Goal: Task Accomplishment & Management: Manage account settings

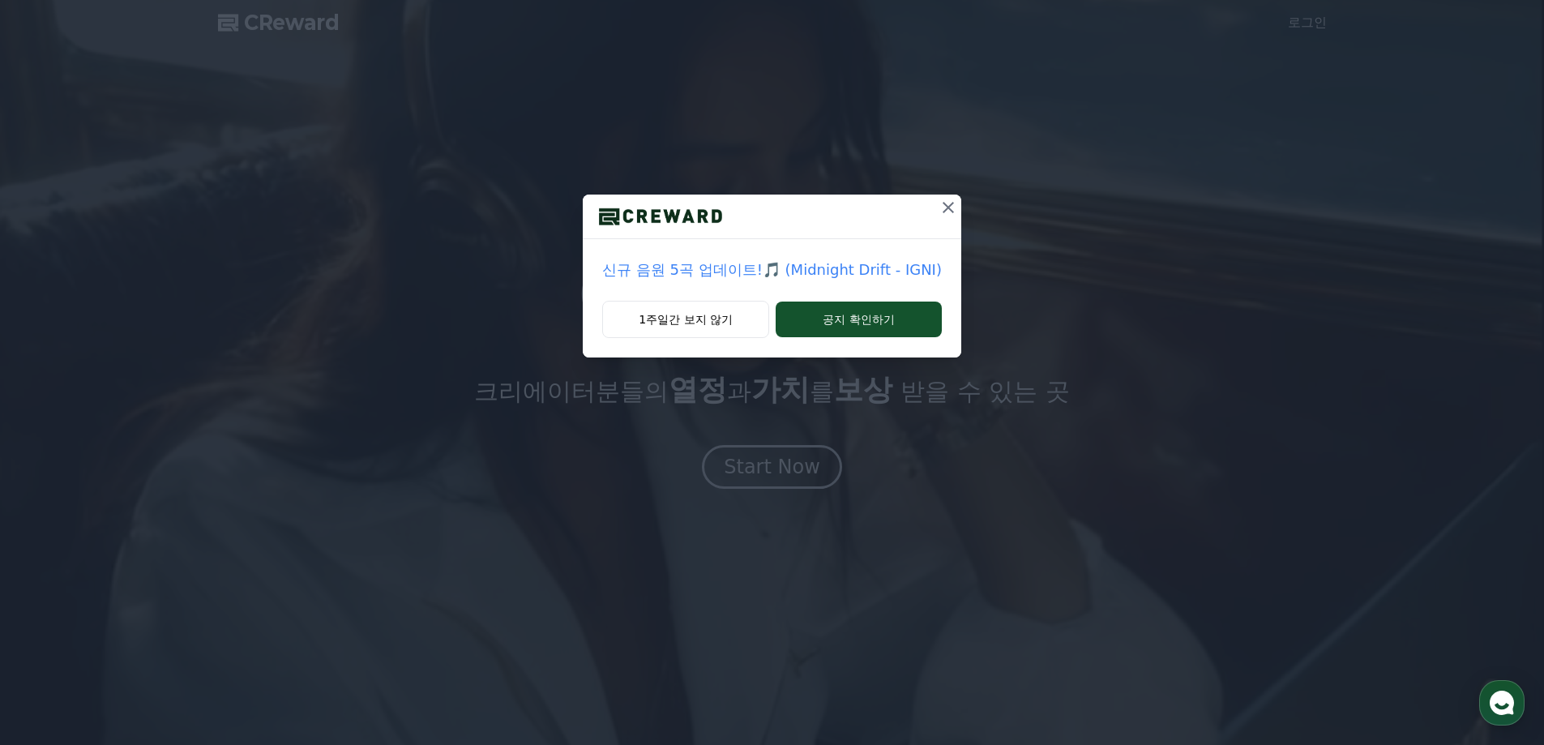
click at [939, 212] on icon at bounding box center [948, 207] width 19 height 19
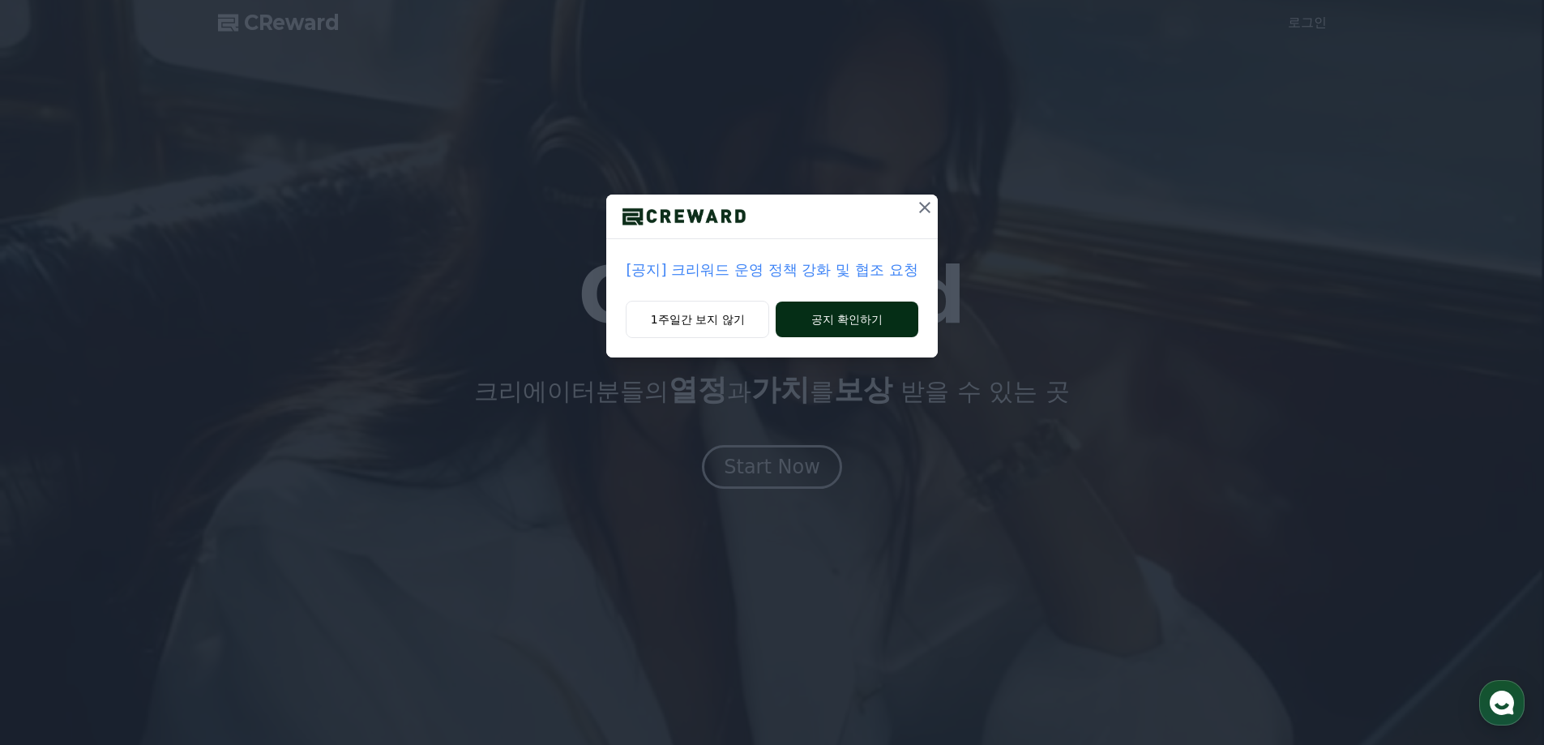
click at [821, 312] on button "공지 확인하기" at bounding box center [847, 319] width 142 height 36
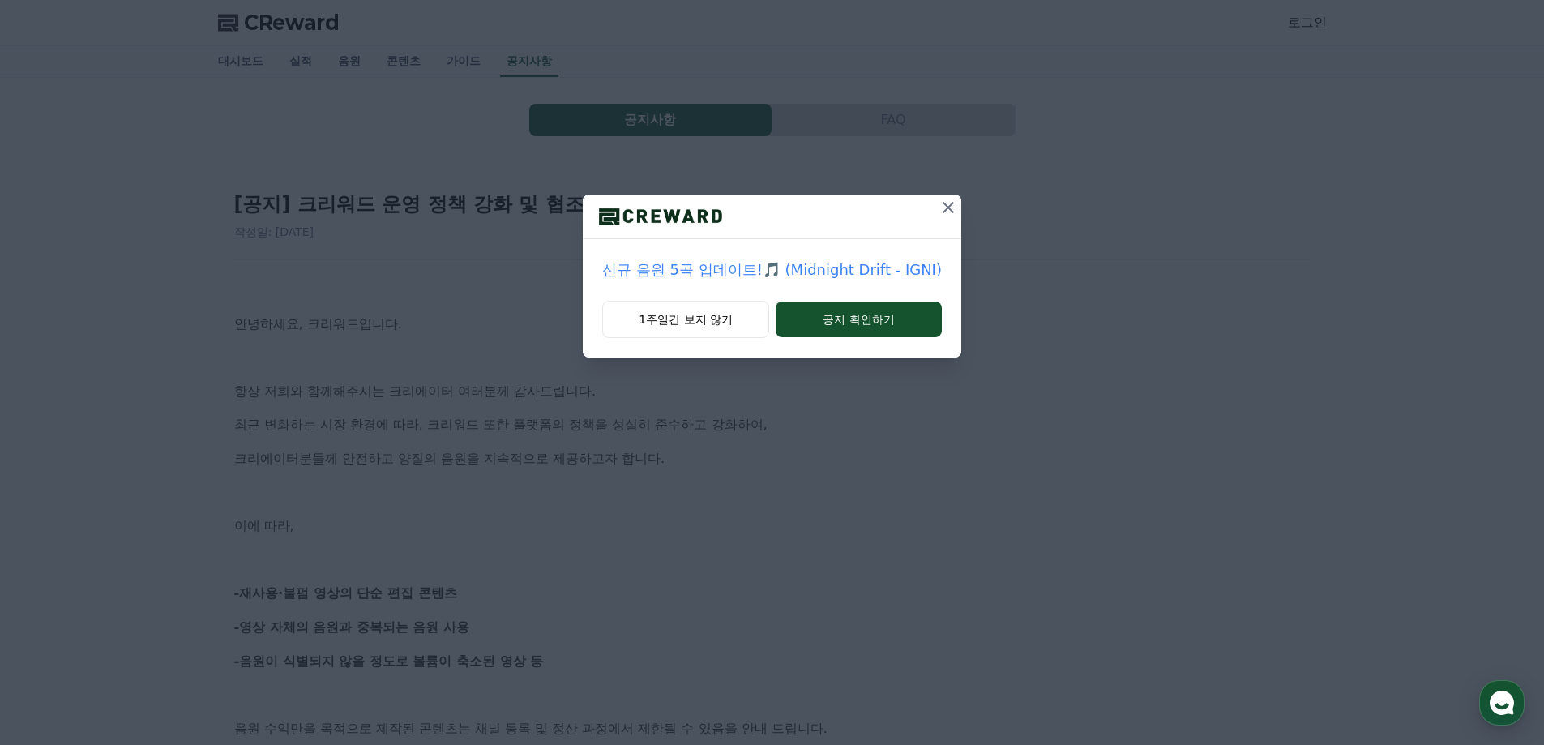
click at [921, 216] on div at bounding box center [772, 217] width 378 height 45
click at [916, 221] on div at bounding box center [772, 217] width 378 height 45
click at [906, 232] on div at bounding box center [772, 217] width 378 height 45
click at [945, 203] on icon at bounding box center [948, 207] width 19 height 19
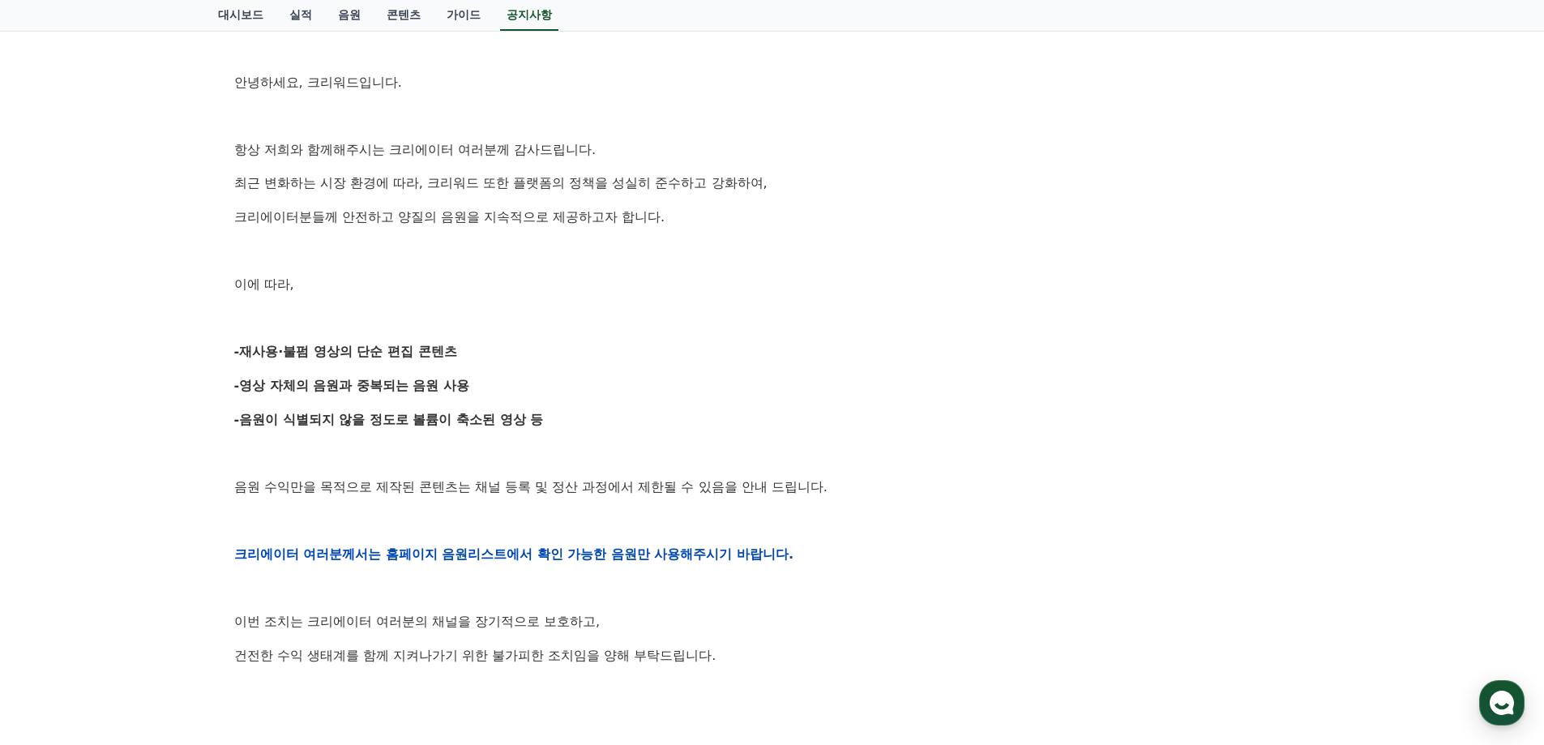
scroll to position [405, 0]
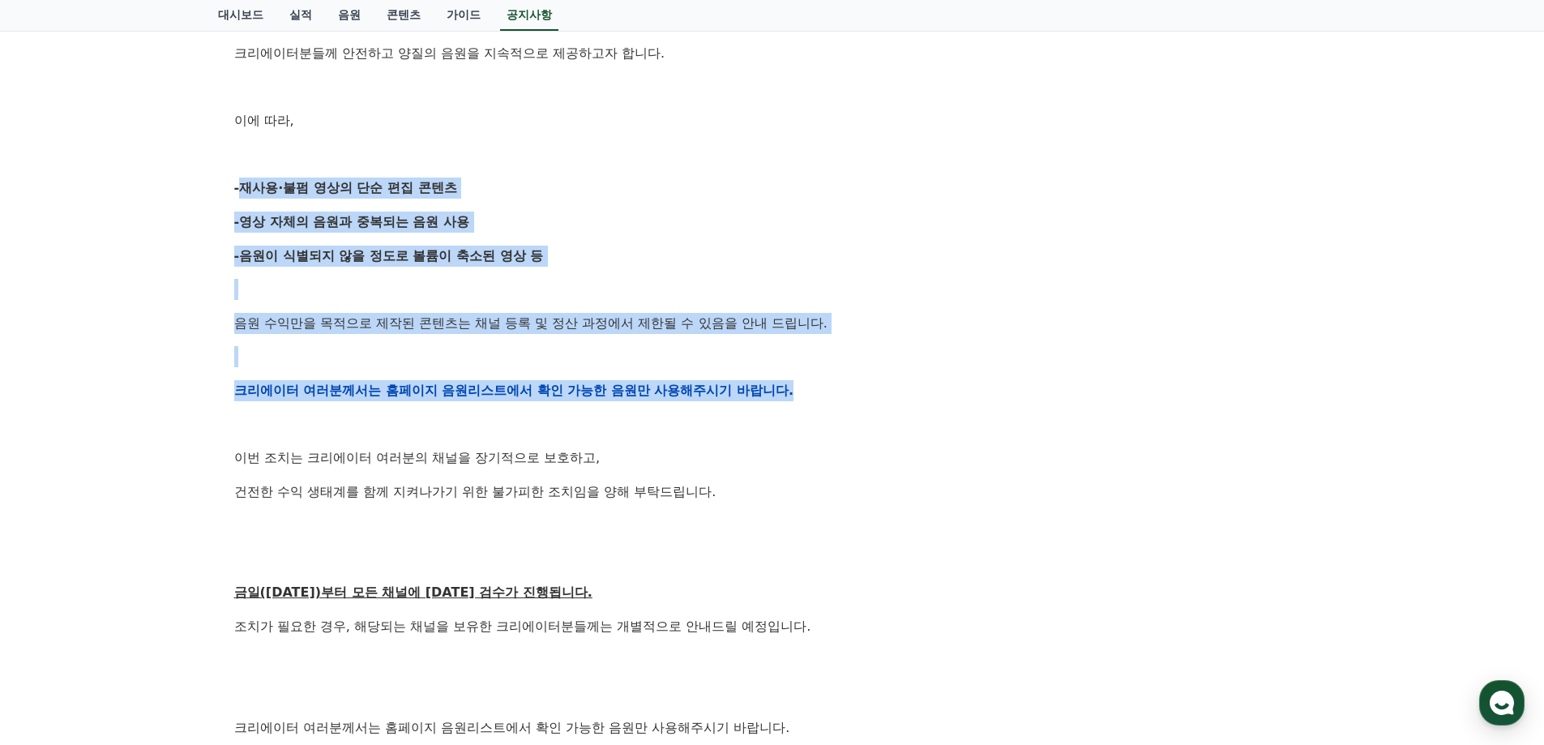
drag, startPoint x: 276, startPoint y: 178, endPoint x: 862, endPoint y: 375, distance: 618.2
click at [857, 369] on div "[공지] 크리워드 운영 정책 강화 및 협조 요청 작성일: 2025-09-15 안녕하세요, 크리워드입니다. 항상 저희와 함께해주시는 크리에이터 …" at bounding box center [772, 364] width 1109 height 1214
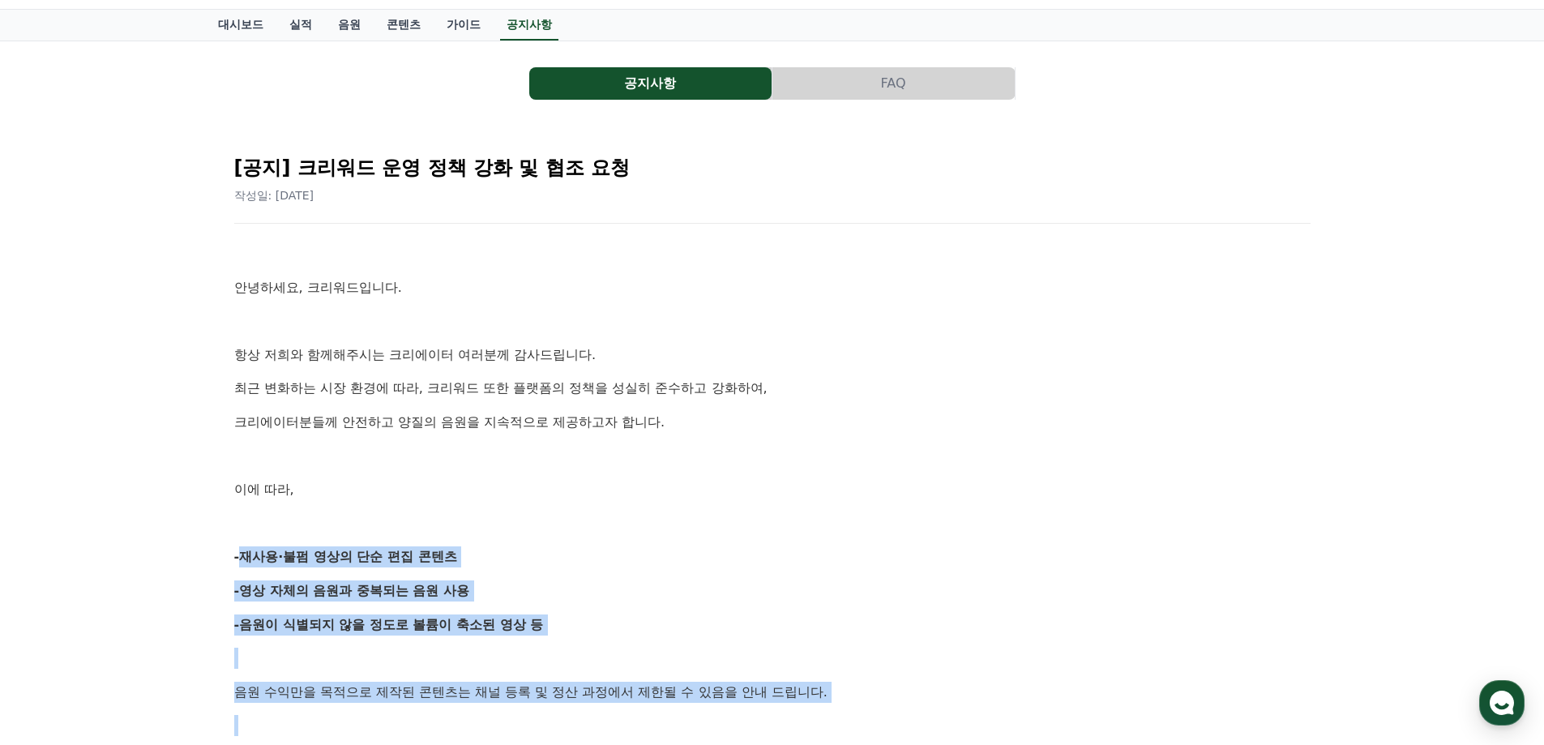
scroll to position [0, 0]
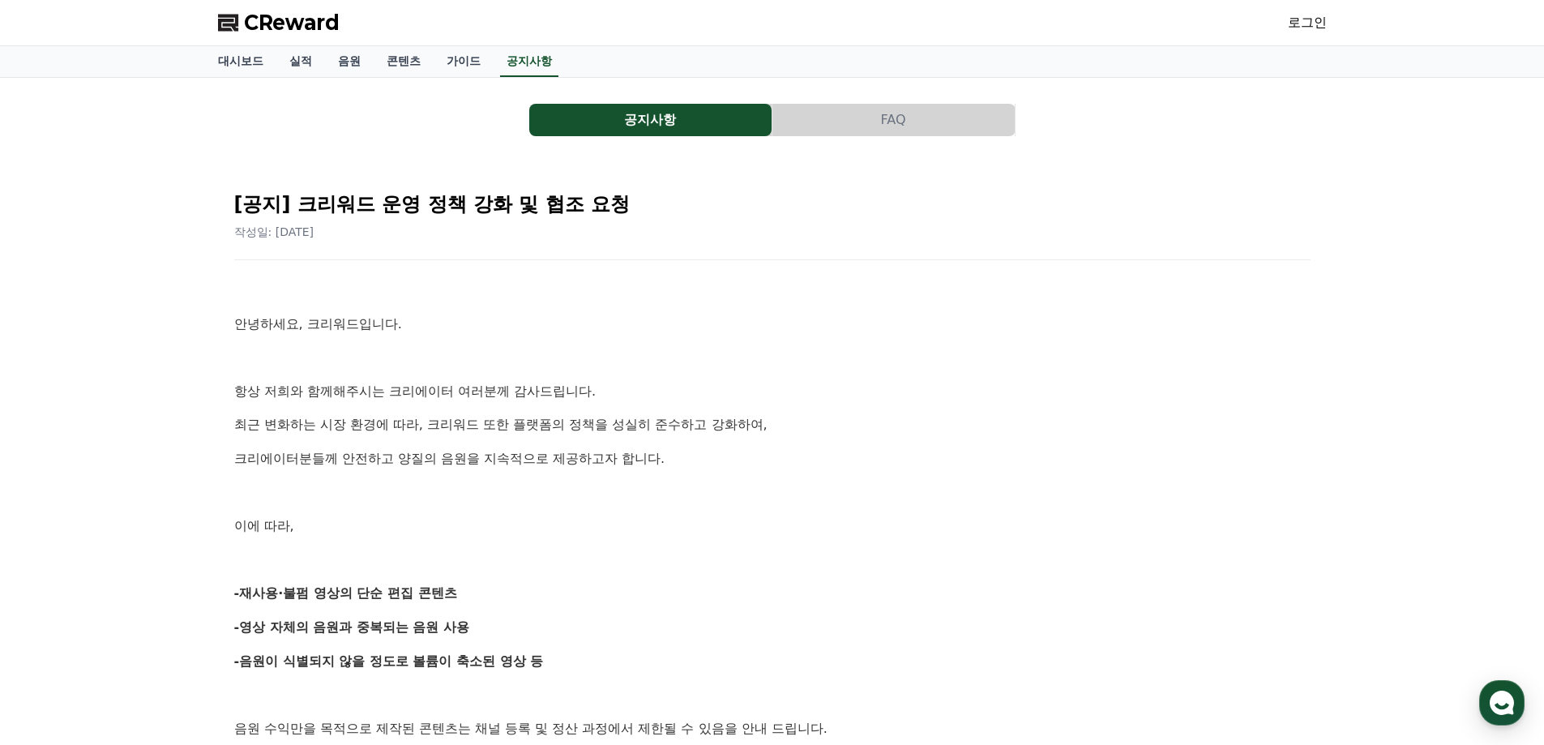
click at [736, 329] on p "안녕하세요, 크리워드입니다." at bounding box center [772, 324] width 1076 height 21
click at [340, 50] on link "음원" at bounding box center [349, 61] width 49 height 31
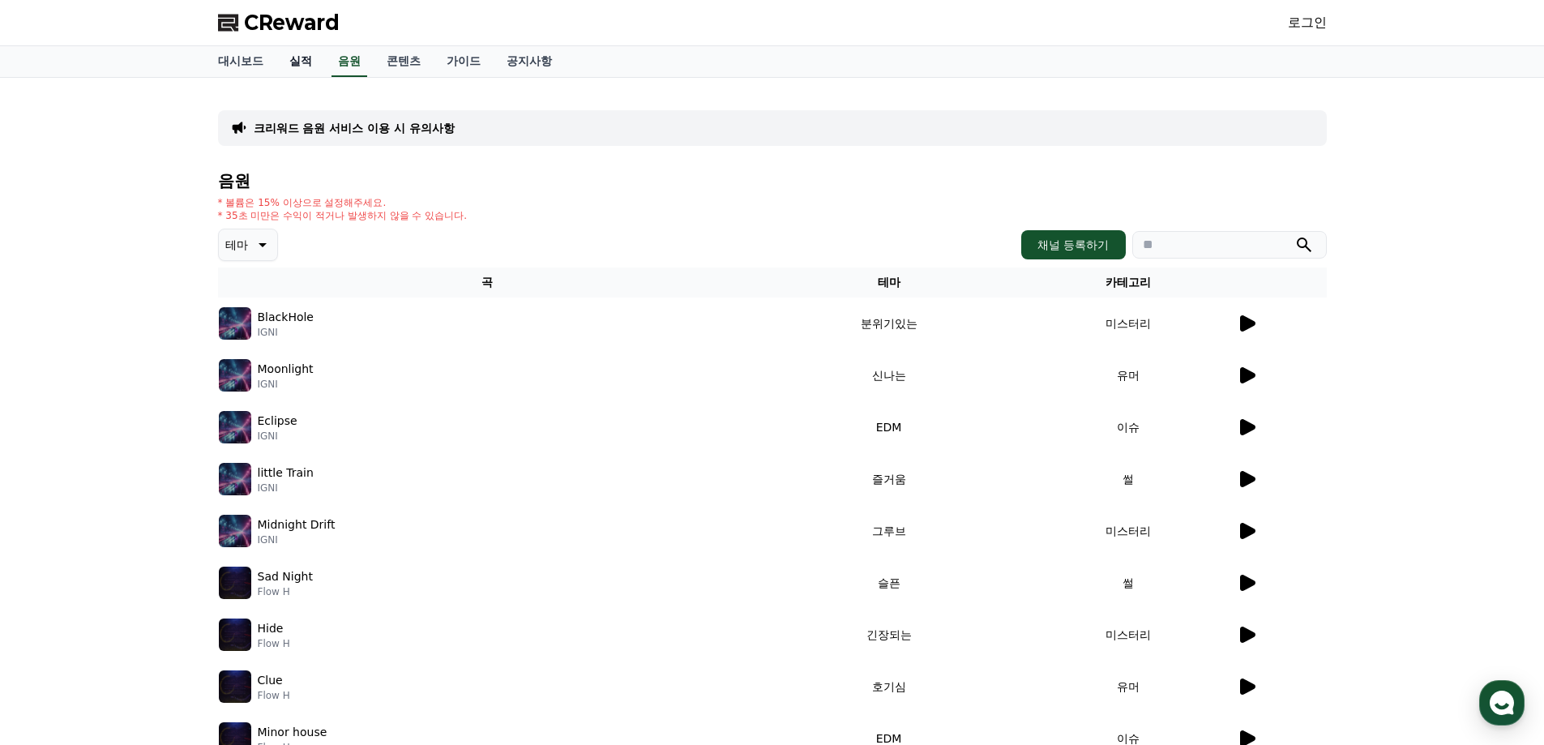
click at [293, 62] on link "실적" at bounding box center [300, 61] width 49 height 31
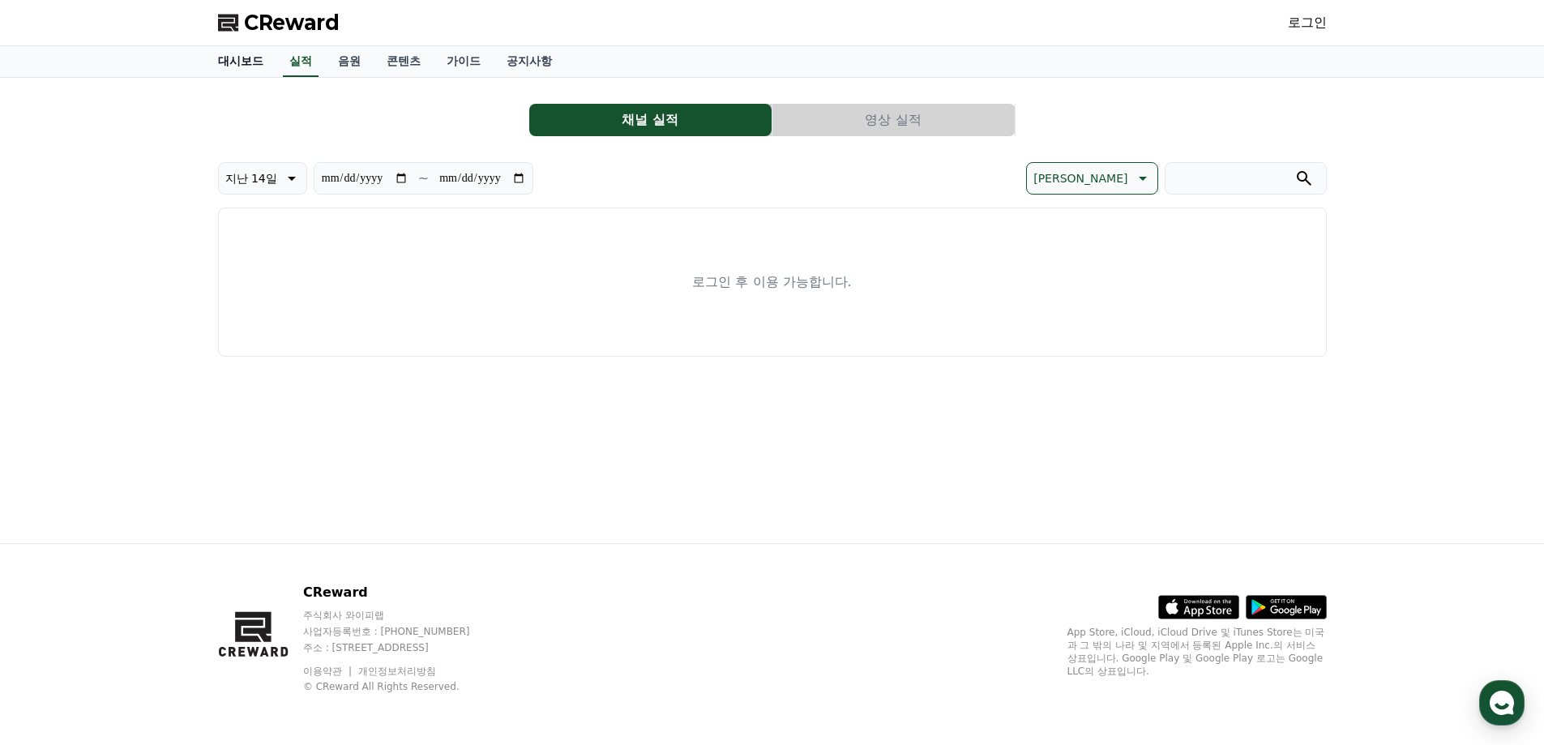
click at [258, 65] on link "대시보드" at bounding box center [240, 61] width 71 height 31
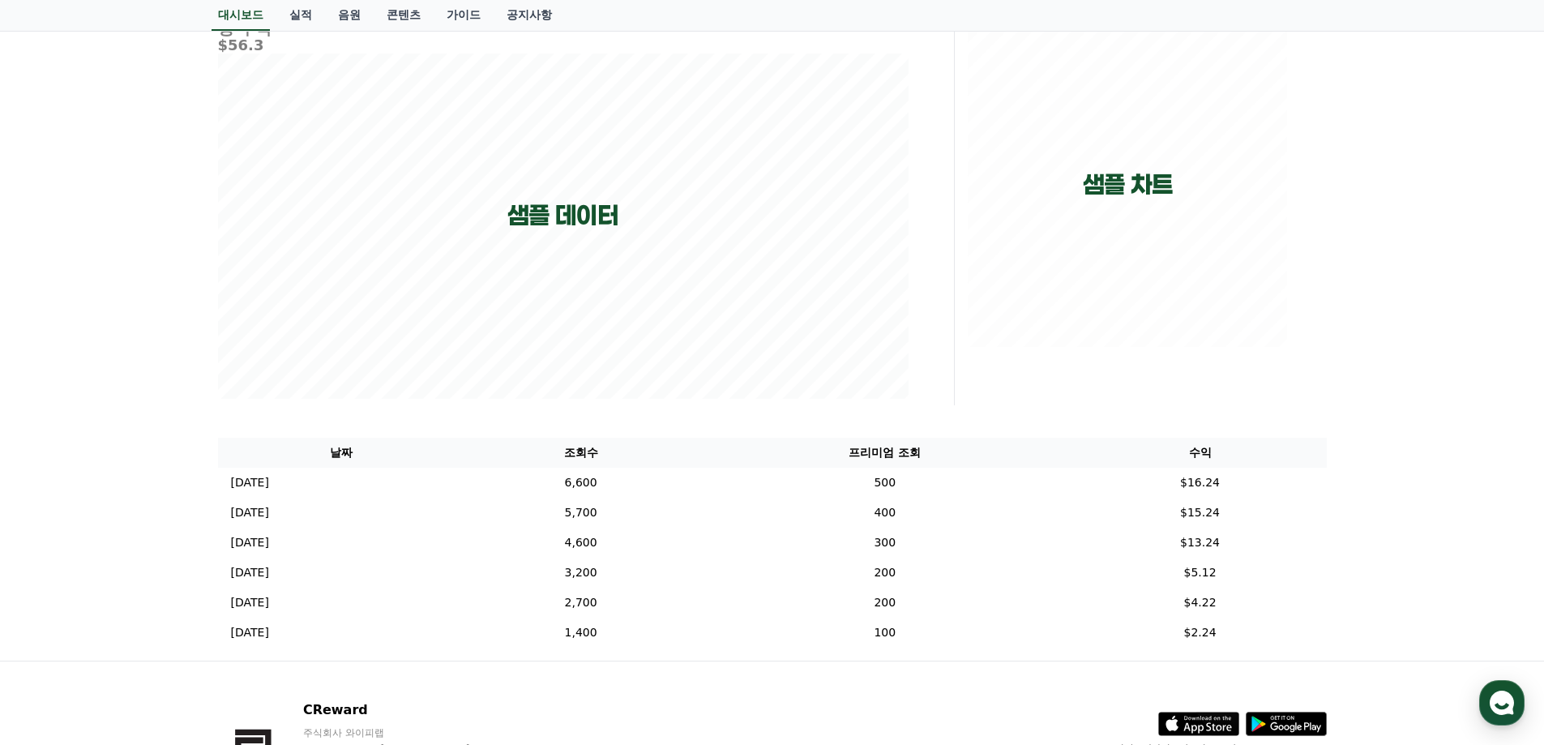
scroll to position [325, 0]
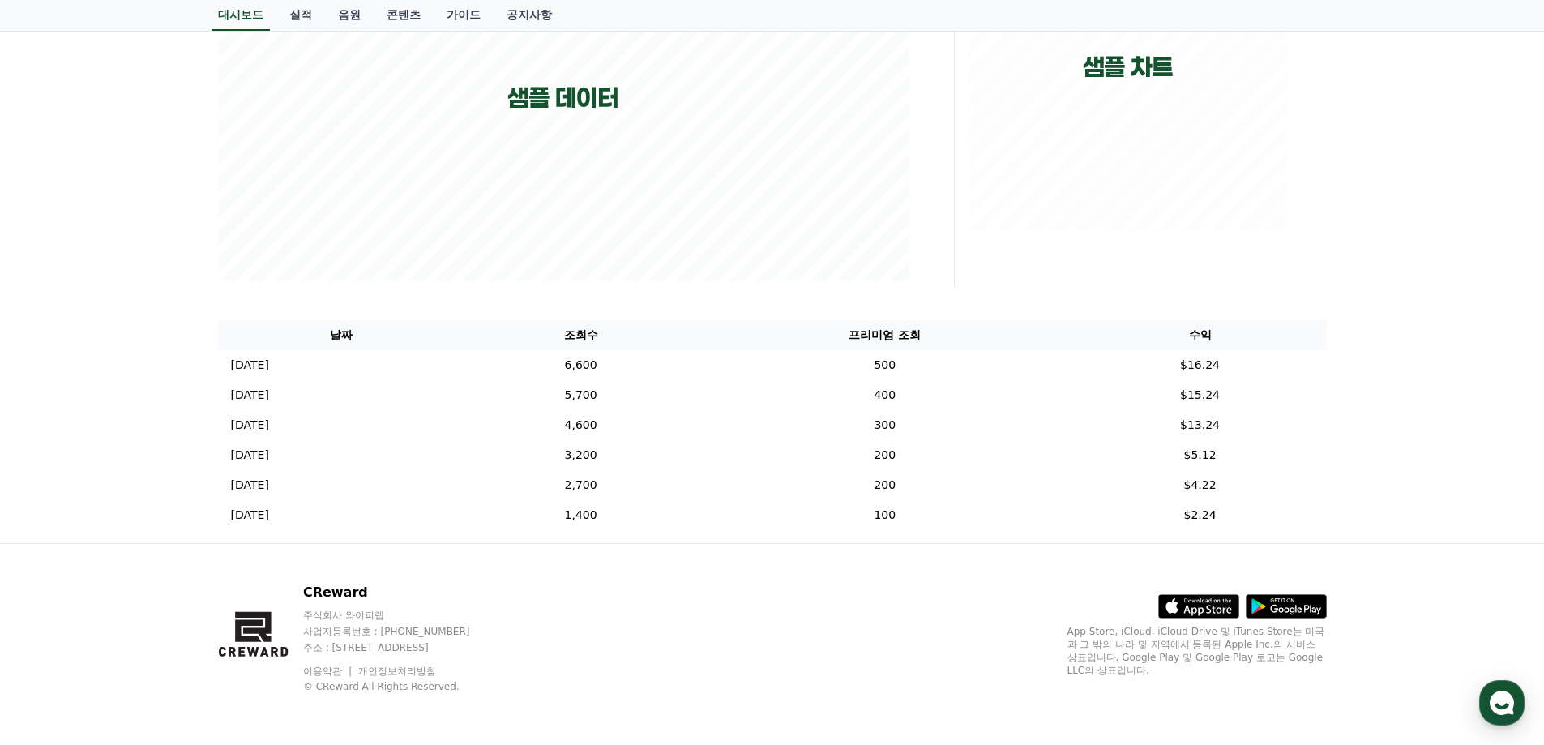
click at [66, 288] on div "**********" at bounding box center [772, 148] width 1544 height 790
drag, startPoint x: 287, startPoint y: 364, endPoint x: 996, endPoint y: 415, distance: 711.0
click at [996, 415] on tbody "2024-12-05 12/05 6,600 500 $16.24 2024-12-04 12/04 5,700 400 $15.24 2024-12-03 …" at bounding box center [772, 440] width 1109 height 180
click at [97, 323] on div "**********" at bounding box center [772, 148] width 1544 height 790
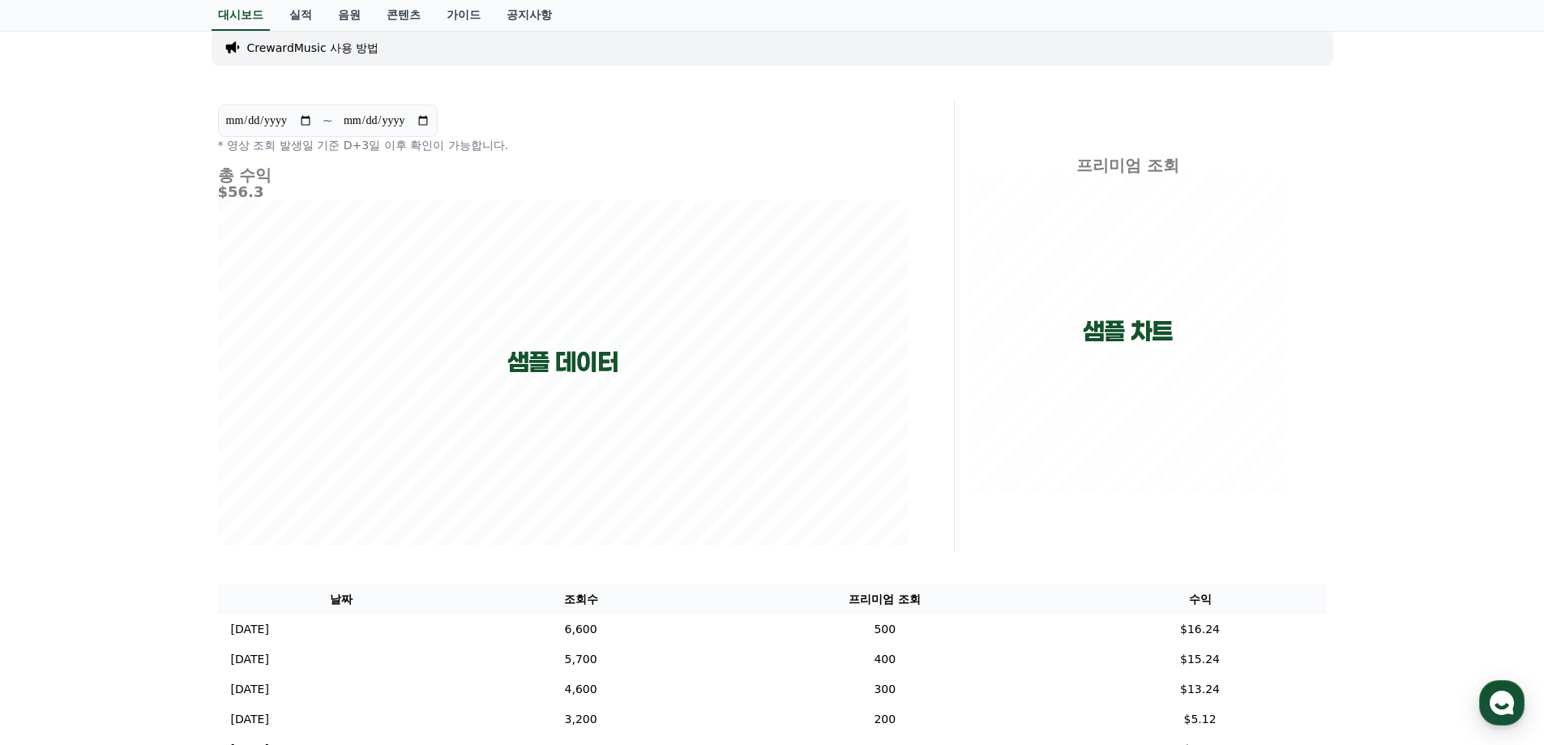
scroll to position [0, 0]
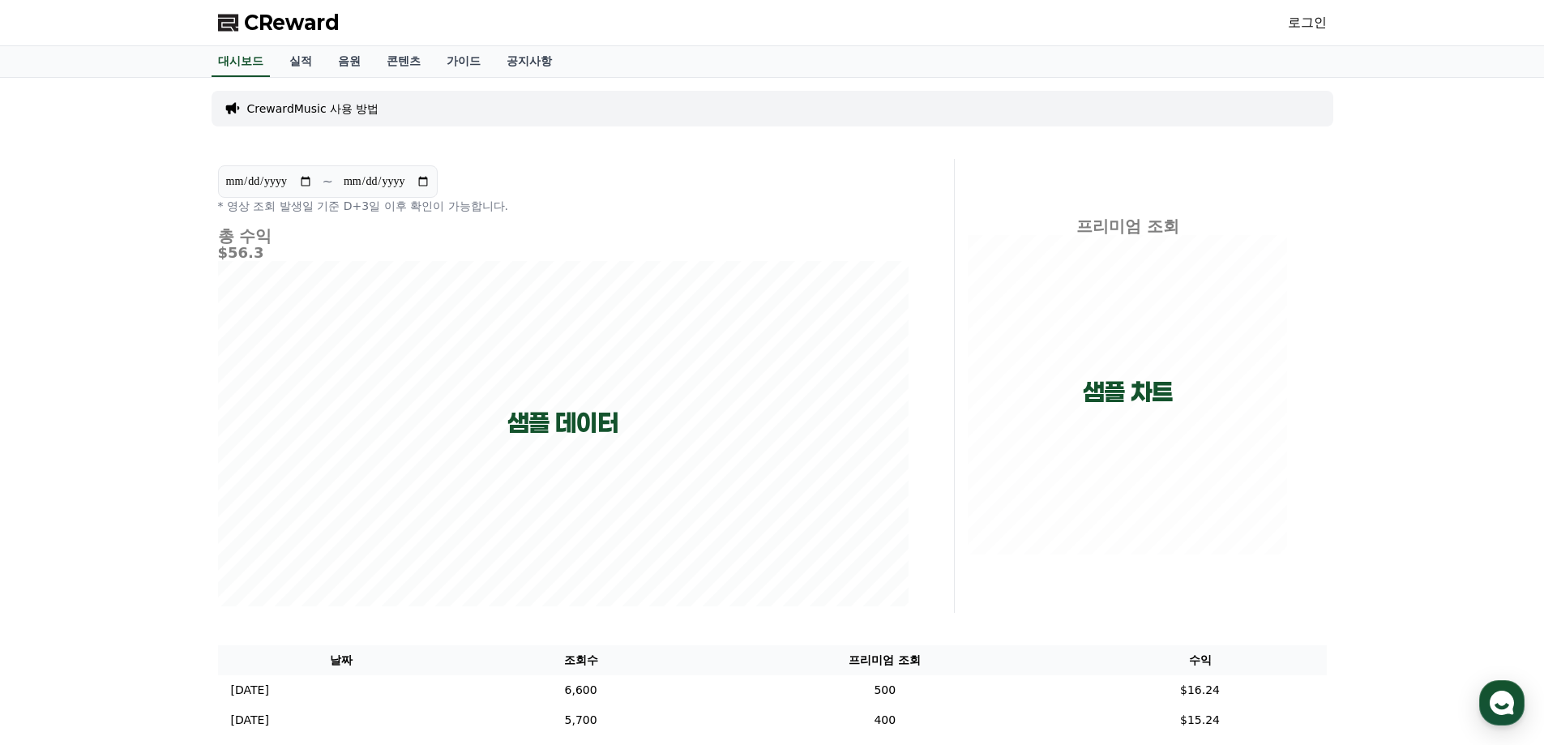
click at [305, 96] on div "CrewardMusic 사용 방법" at bounding box center [773, 109] width 1122 height 36
drag, startPoint x: 309, startPoint y: 130, endPoint x: 328, endPoint y: 113, distance: 25.8
click at [316, 121] on div "CrewardMusic 사용 방법" at bounding box center [773, 108] width 1122 height 49
click at [328, 113] on p "CrewardMusic 사용 방법" at bounding box center [313, 108] width 132 height 16
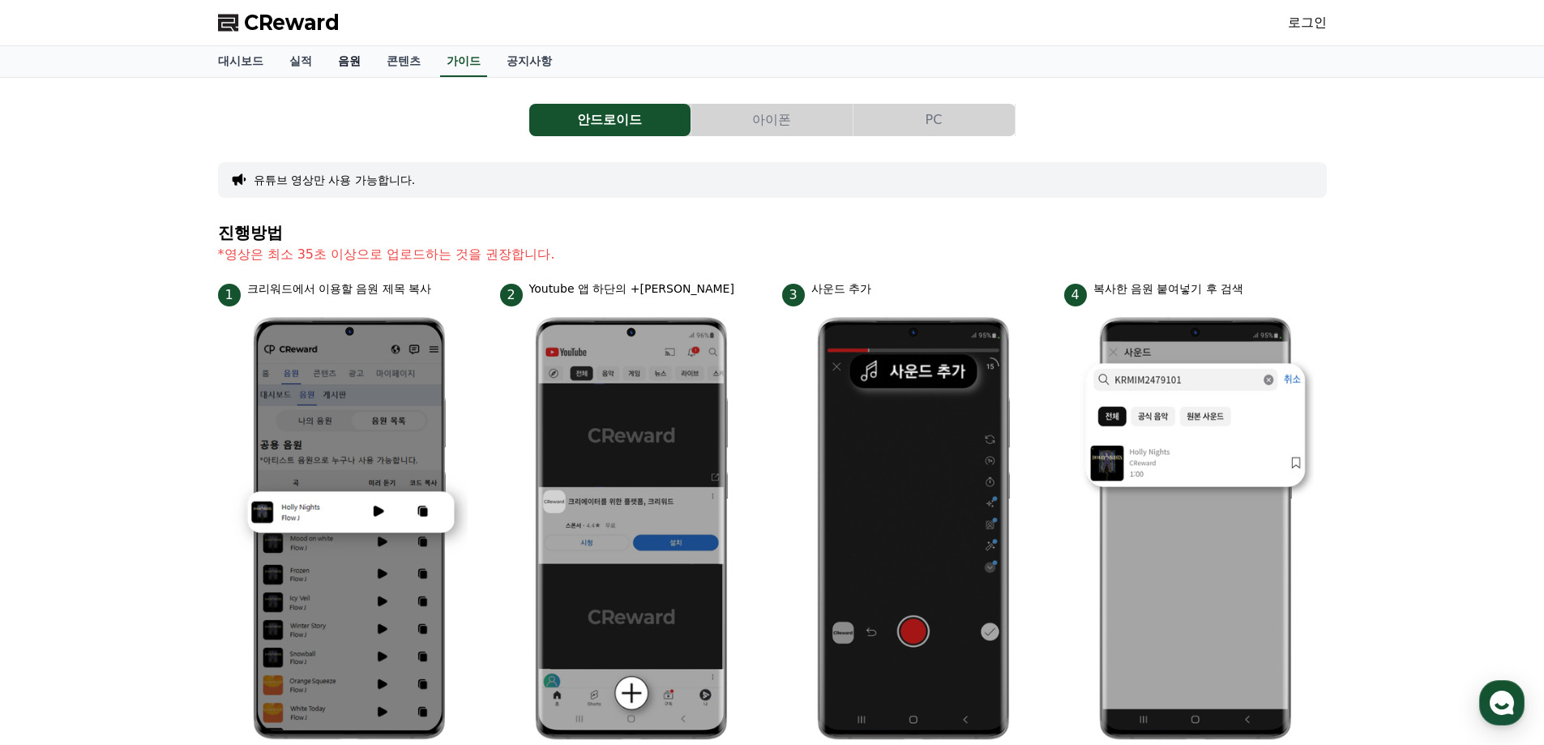
click at [357, 66] on link "음원" at bounding box center [349, 61] width 49 height 31
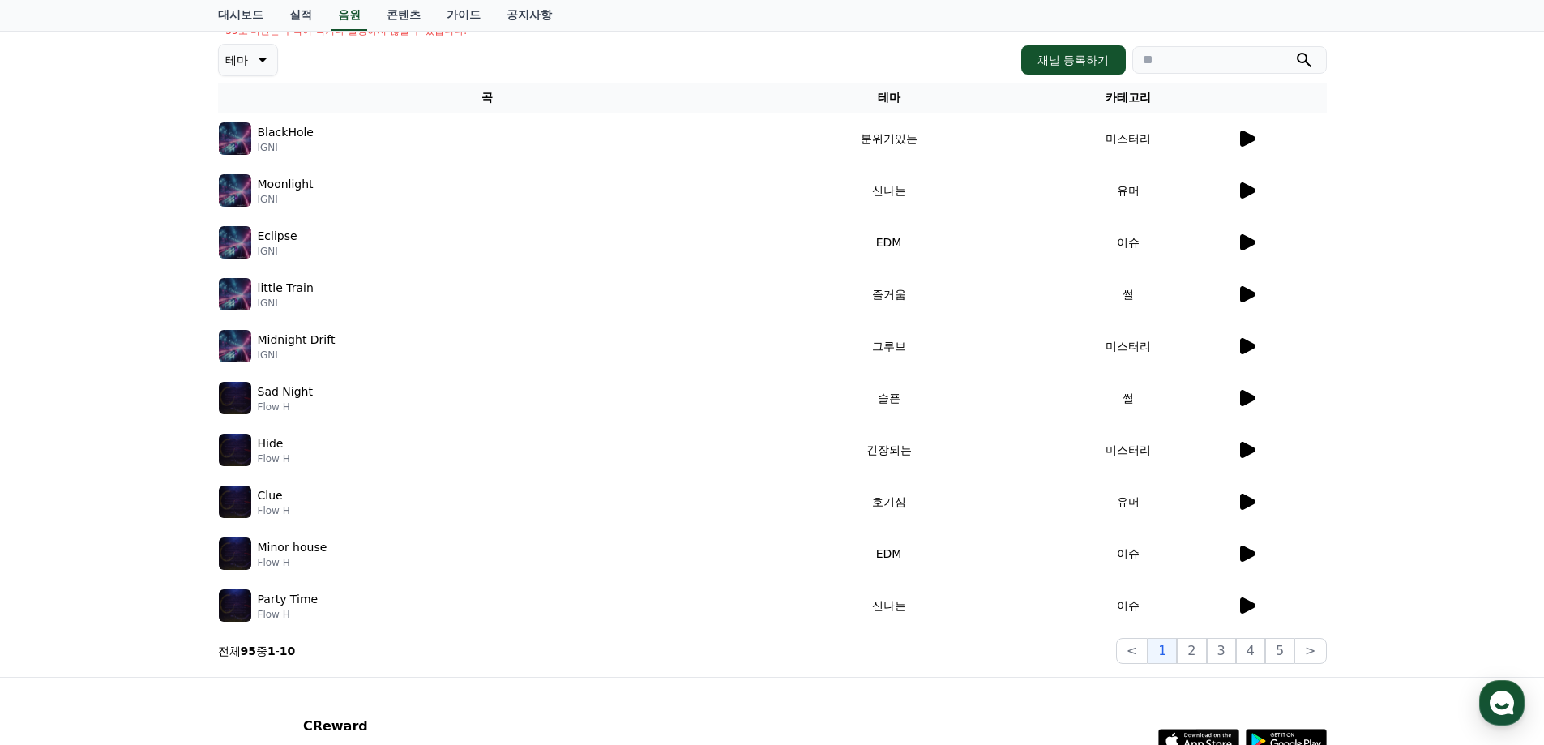
scroll to position [319, 0]
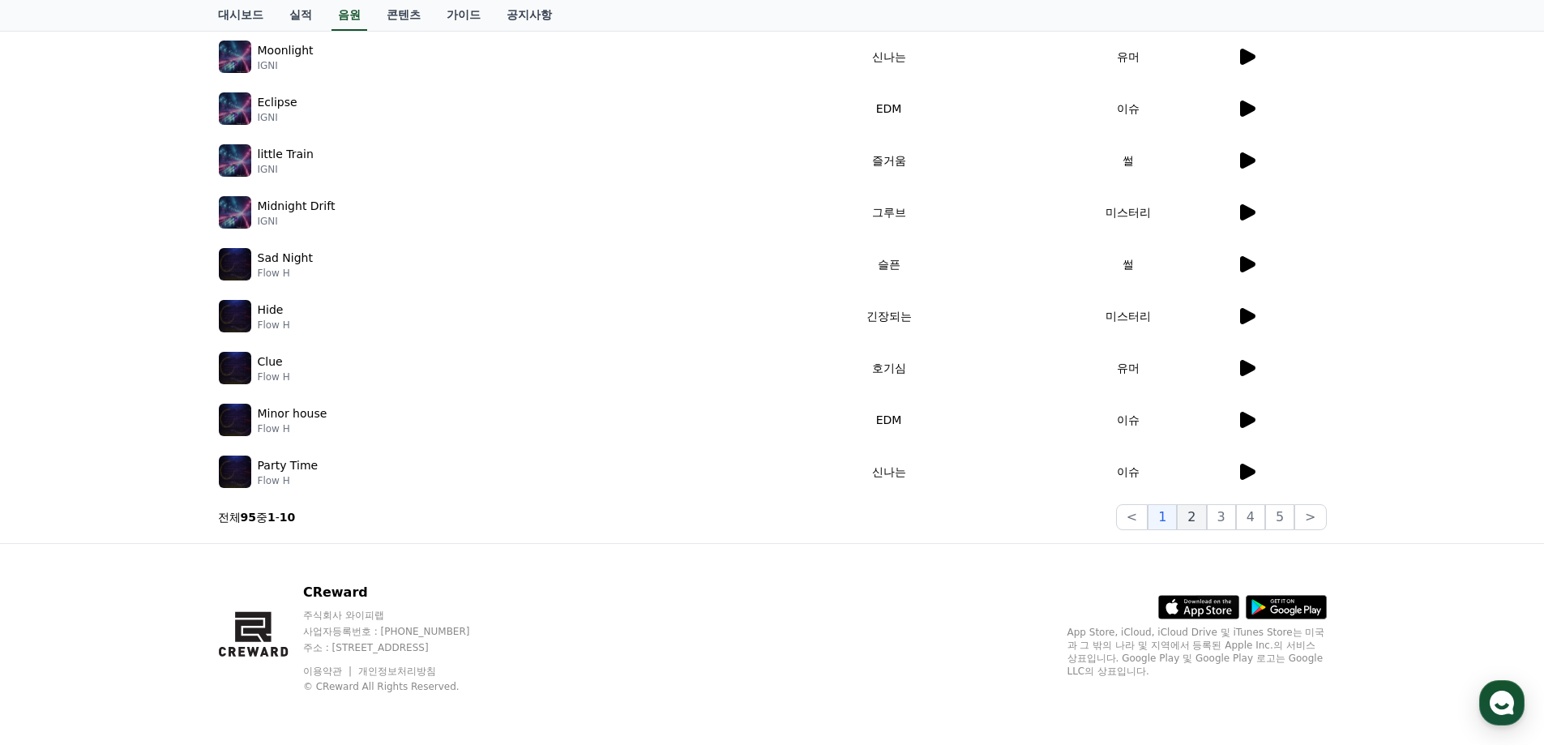
click at [1206, 524] on button "2" at bounding box center [1191, 517] width 29 height 26
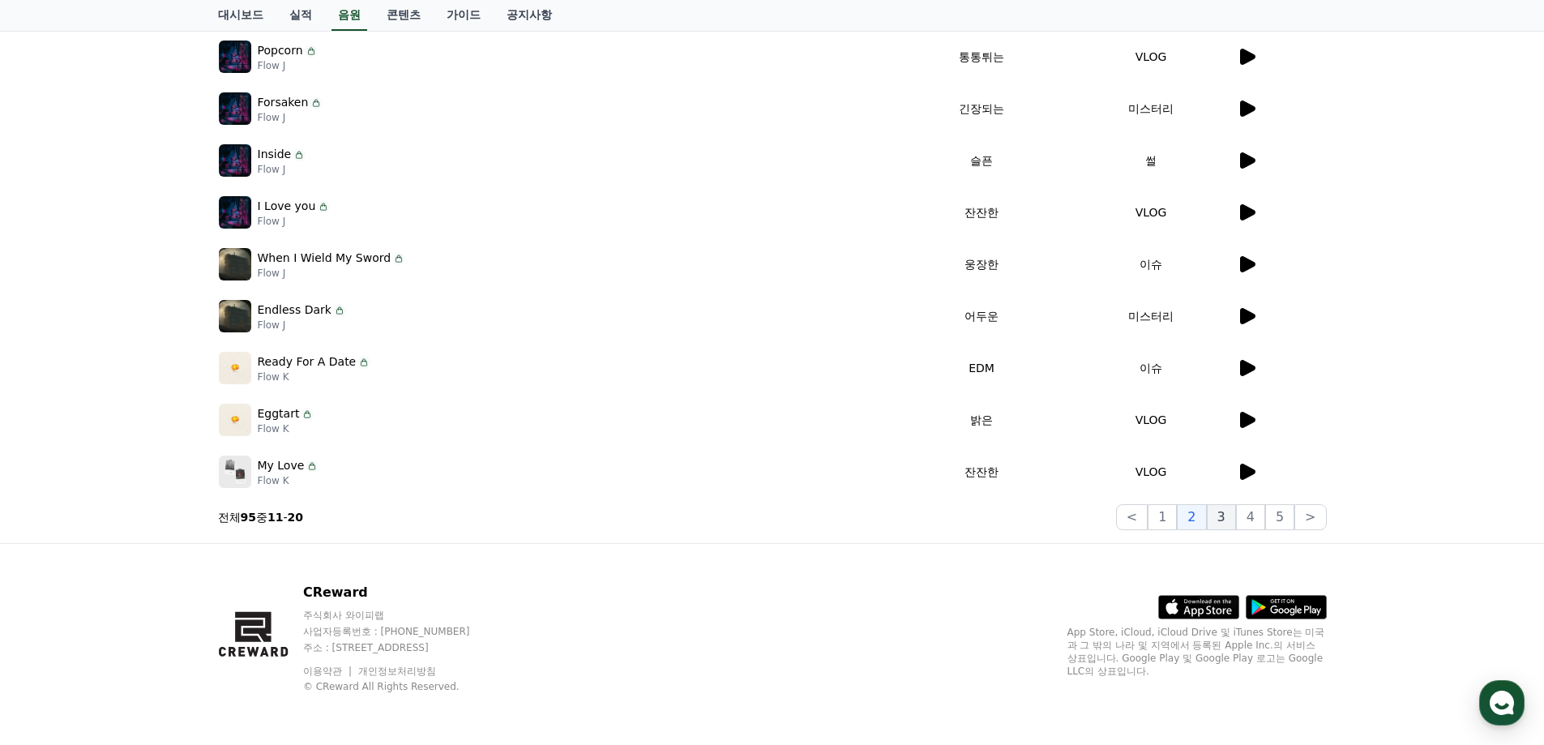
click at [1236, 519] on button "3" at bounding box center [1221, 517] width 29 height 26
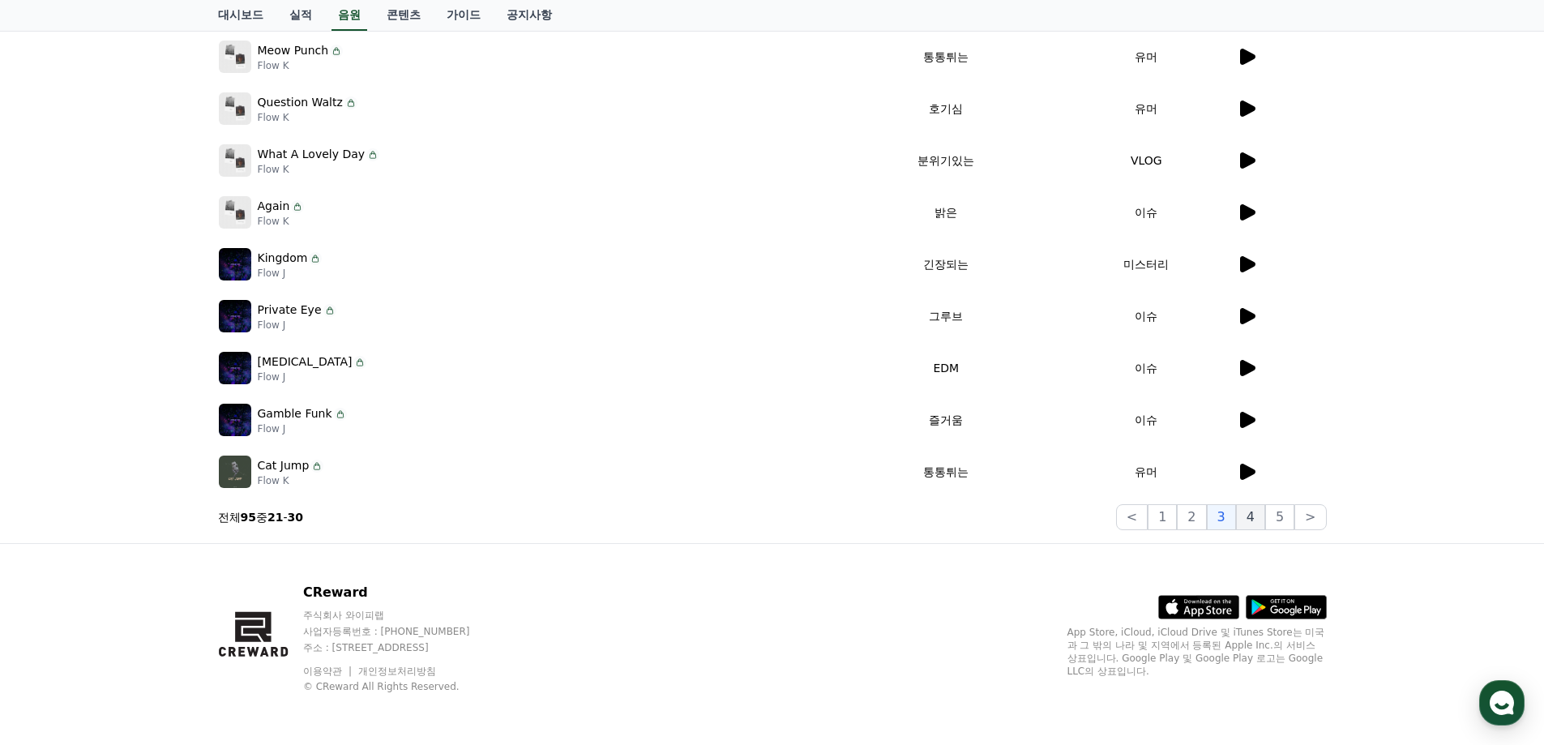
click at [1260, 517] on button "4" at bounding box center [1250, 517] width 29 height 26
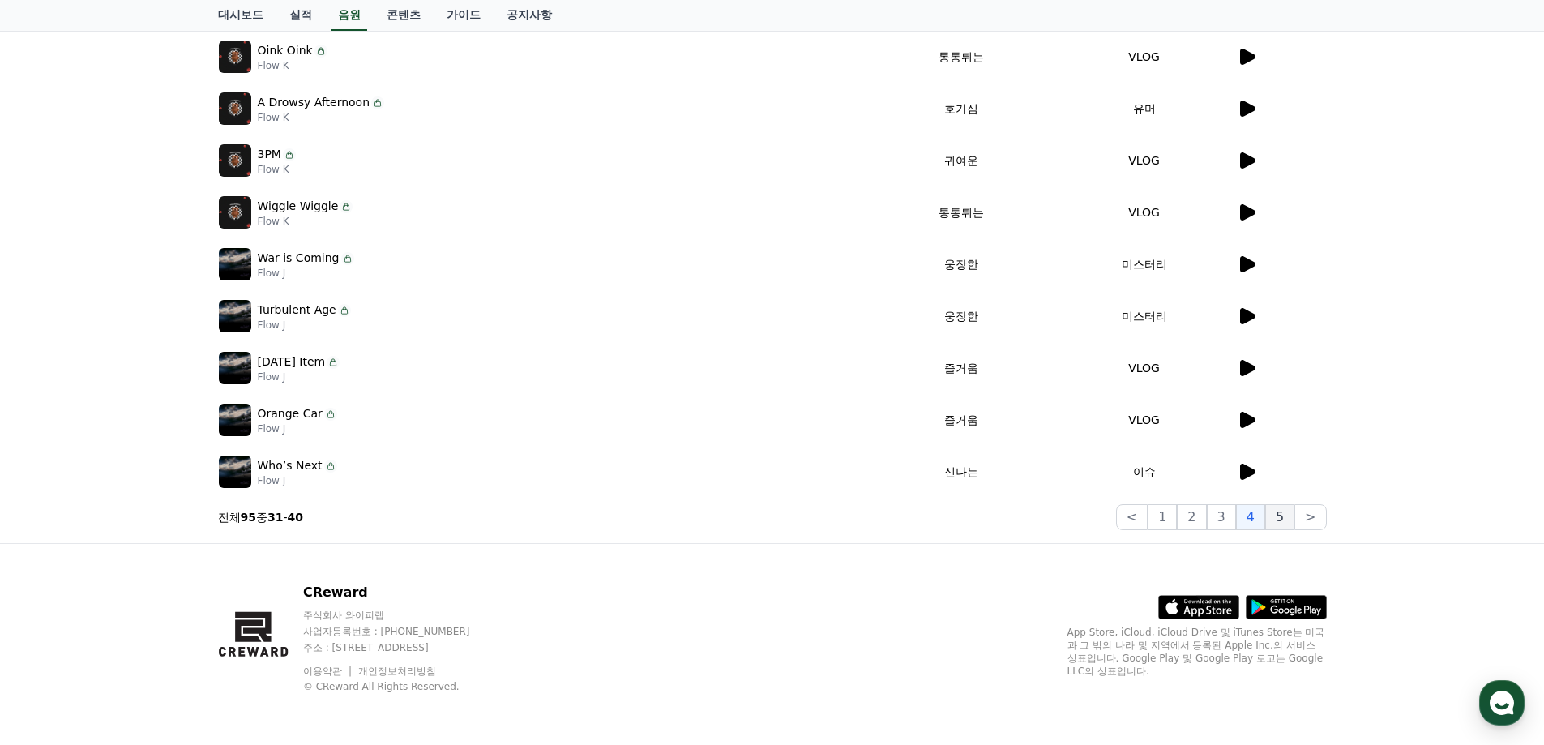
scroll to position [237, 0]
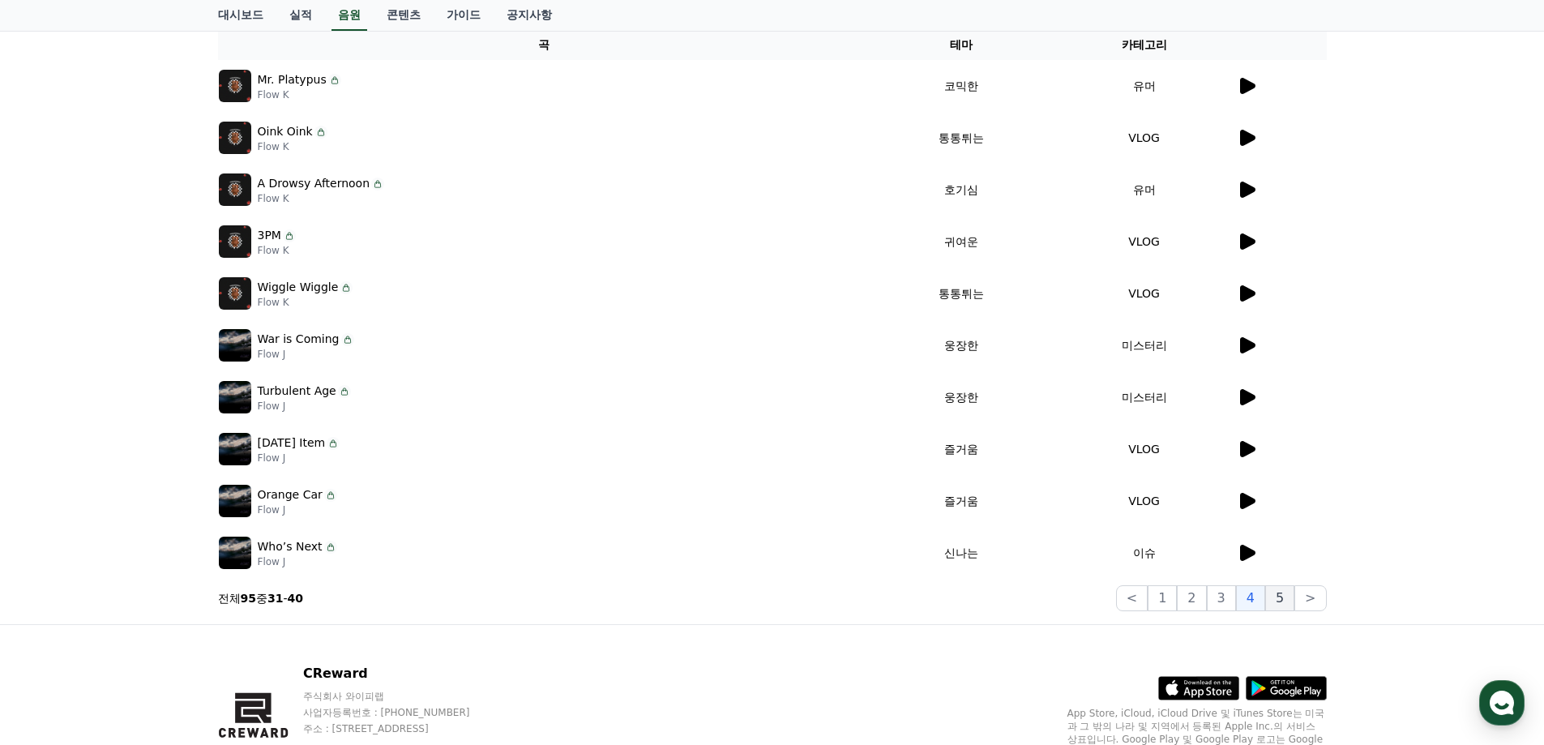
click at [1282, 609] on button "5" at bounding box center [1279, 598] width 29 height 26
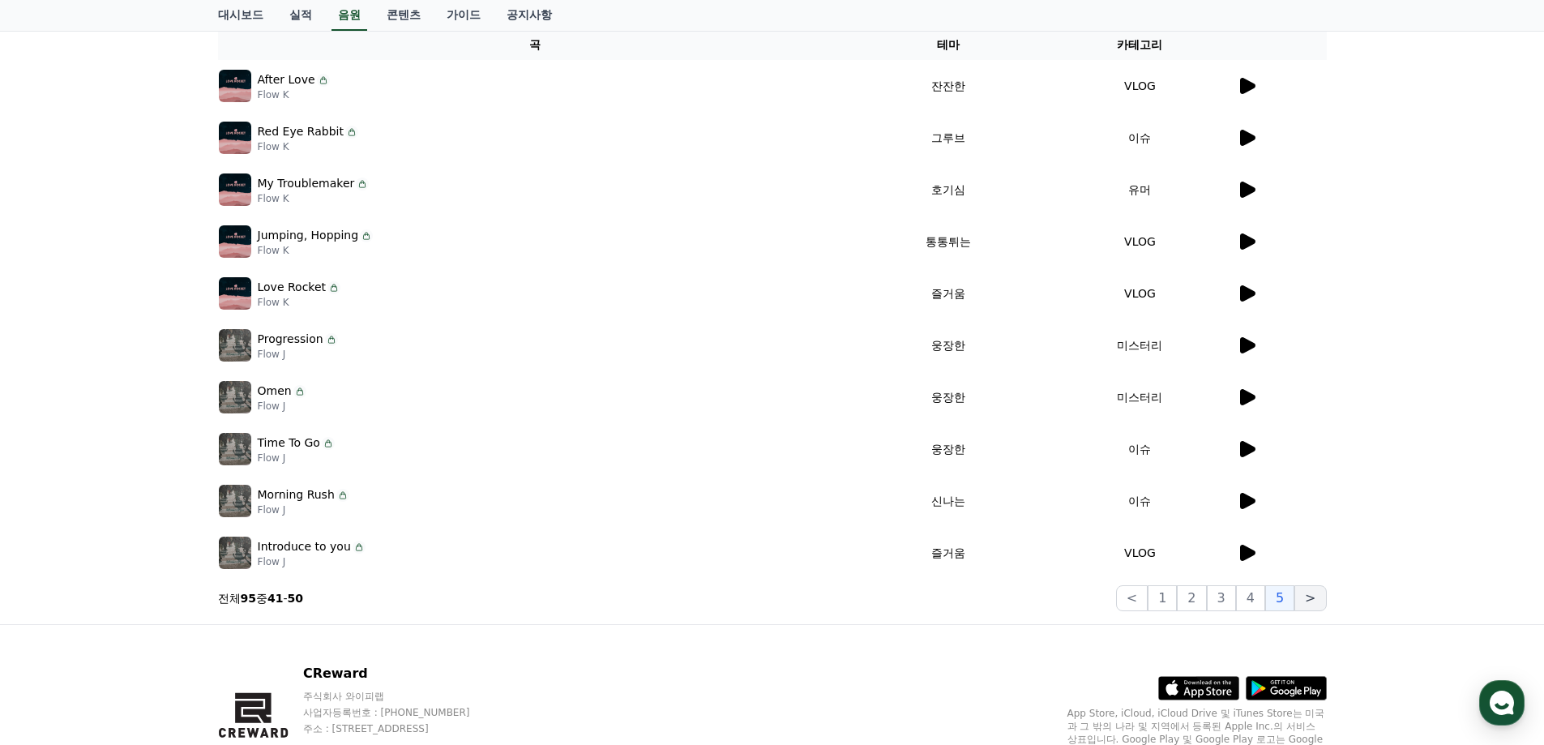
click at [1305, 603] on button ">" at bounding box center [1310, 598] width 32 height 26
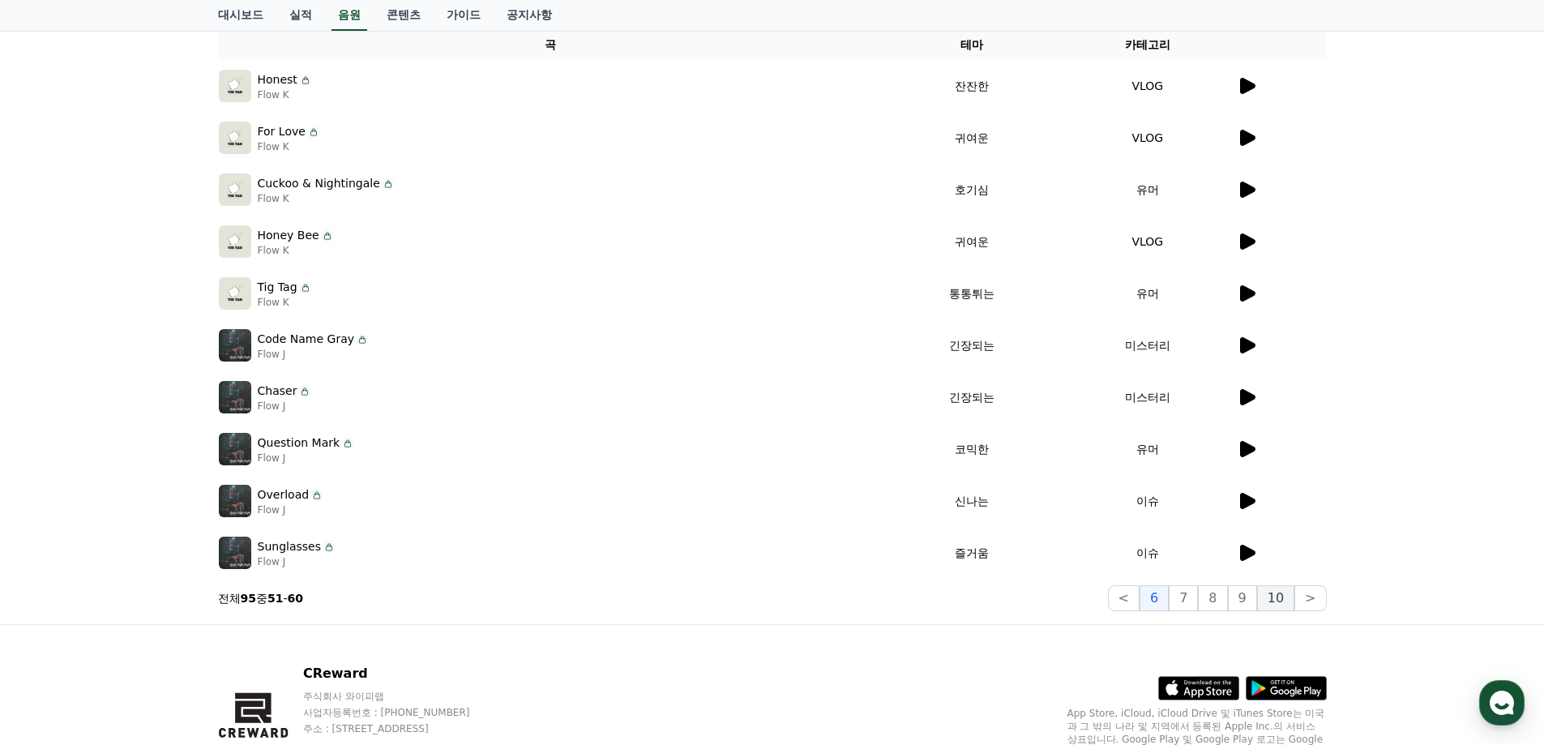
click at [1283, 607] on button "10" at bounding box center [1275, 598] width 37 height 26
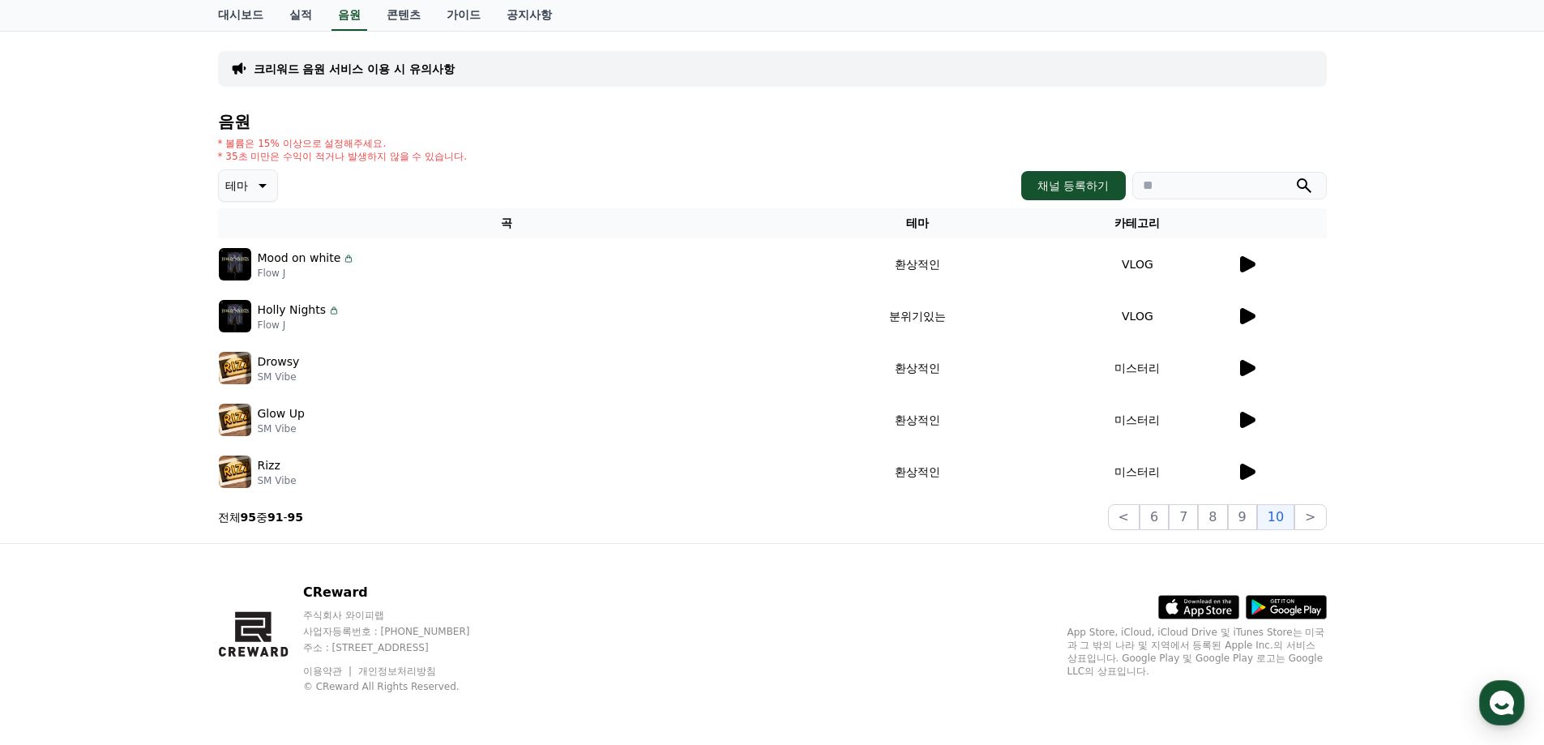
scroll to position [59, 0]
click at [1215, 523] on button "8" at bounding box center [1212, 517] width 29 height 26
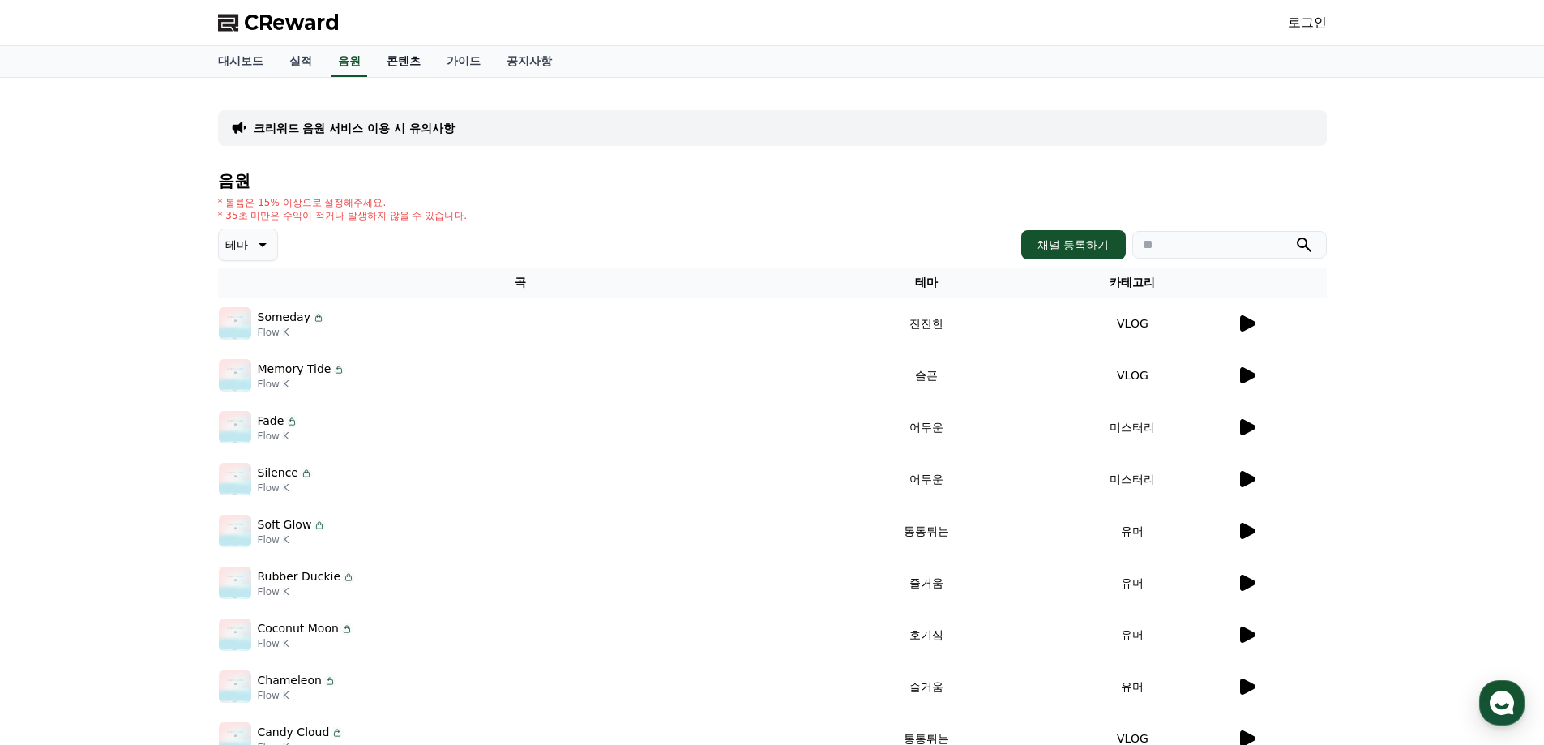
click at [420, 71] on link "콘텐츠" at bounding box center [404, 61] width 60 height 31
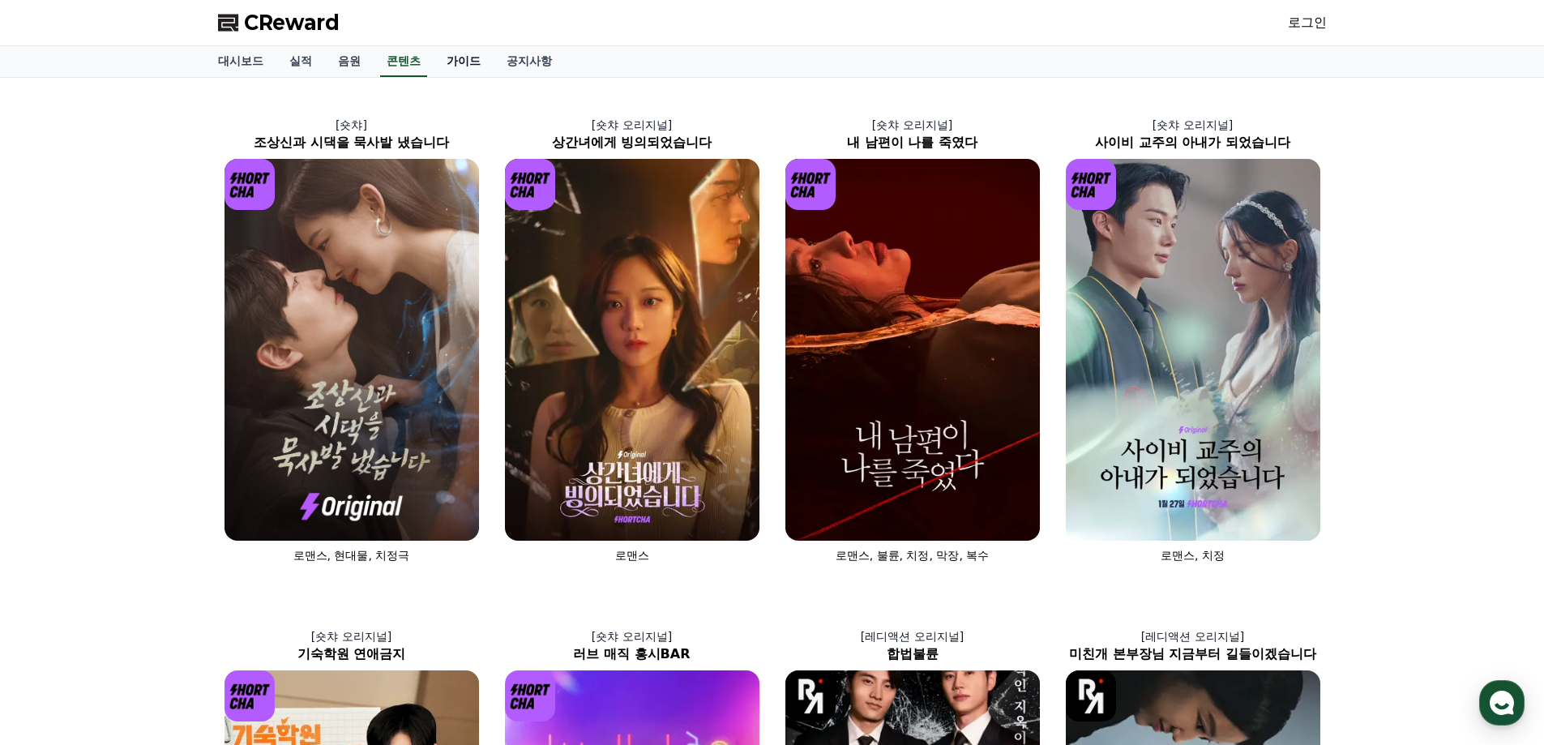
click at [441, 65] on link "가이드" at bounding box center [464, 61] width 60 height 31
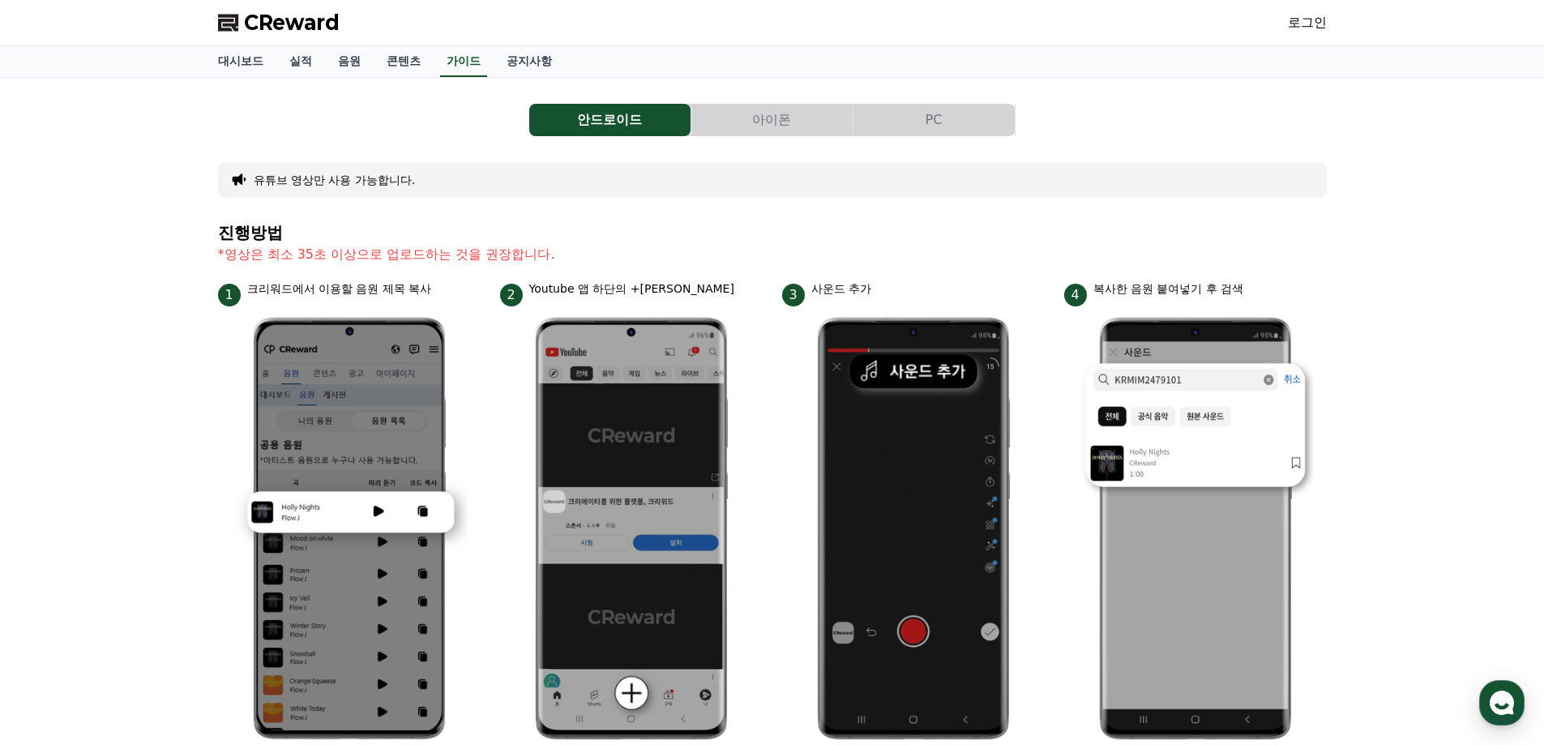
click at [748, 100] on div "안드로이드 아이폰 PC 유튜브 영상만 사용 가능합니다. 진행방법 *영상은 최소 35초 이상으로 업로드하는 것을 권장합니다. 1 크리워드에서 이…" at bounding box center [772, 670] width 1109 height 1159
click at [750, 110] on button "아이폰" at bounding box center [771, 120] width 161 height 32
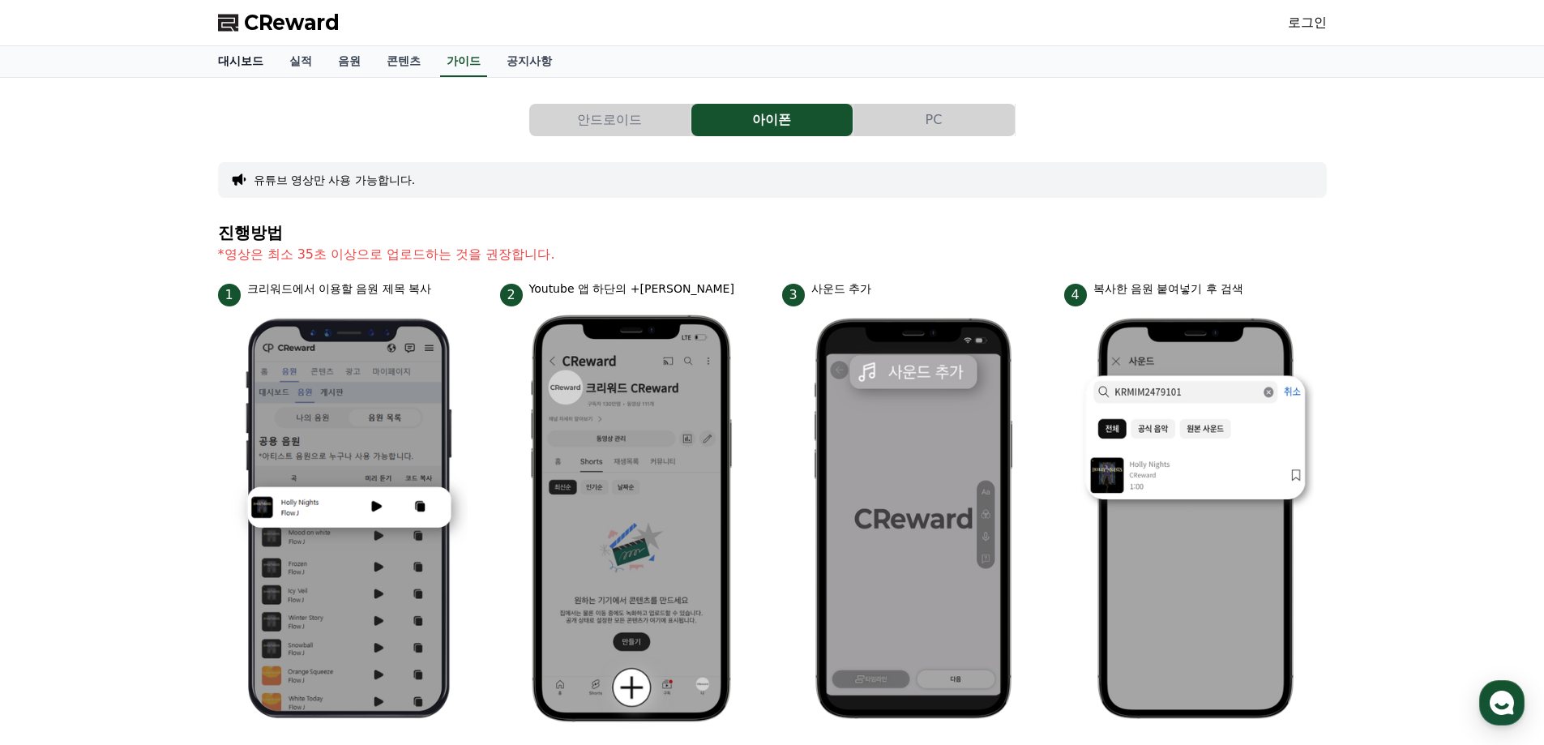
click at [257, 64] on link "대시보드" at bounding box center [240, 61] width 71 height 31
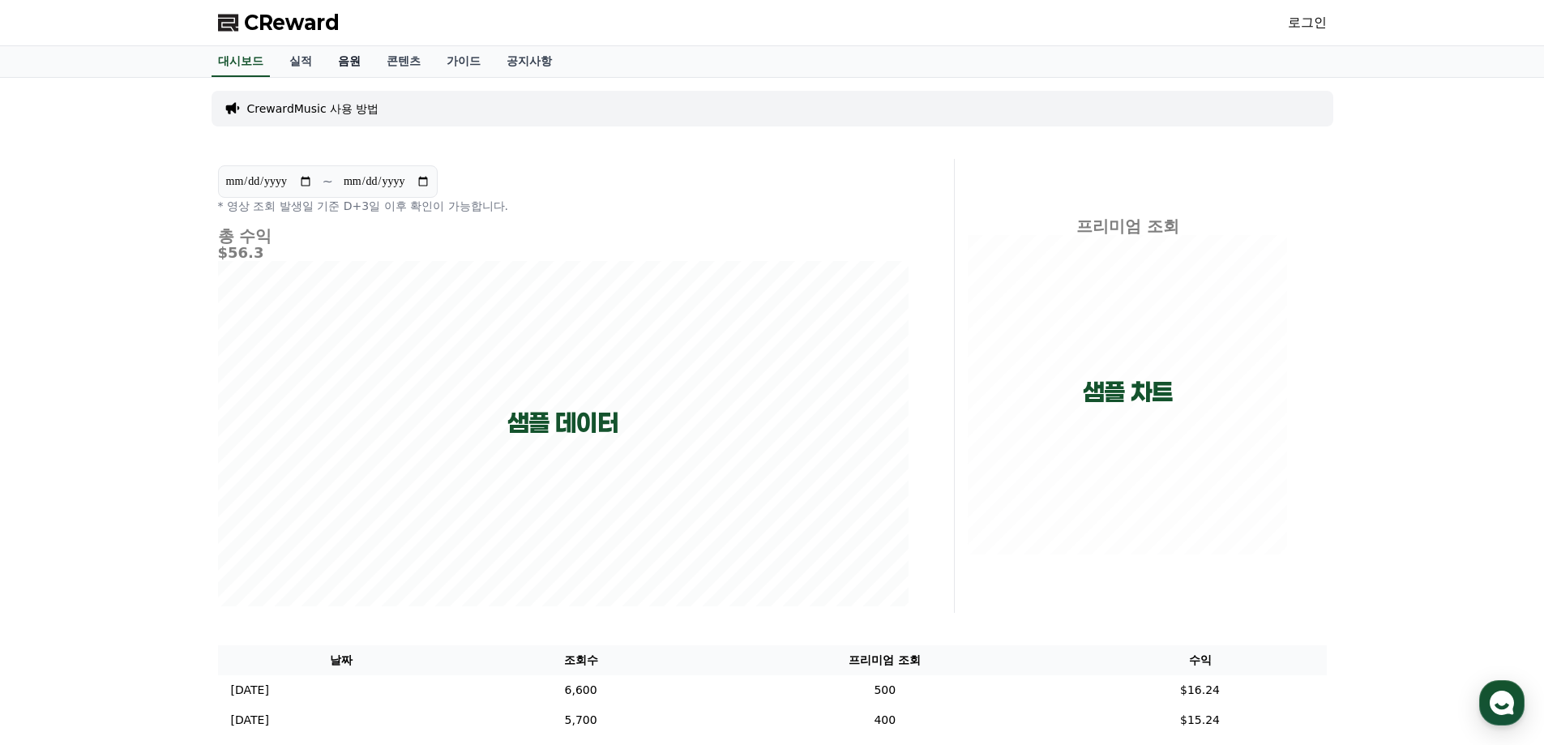
click at [335, 55] on link "음원" at bounding box center [349, 61] width 49 height 31
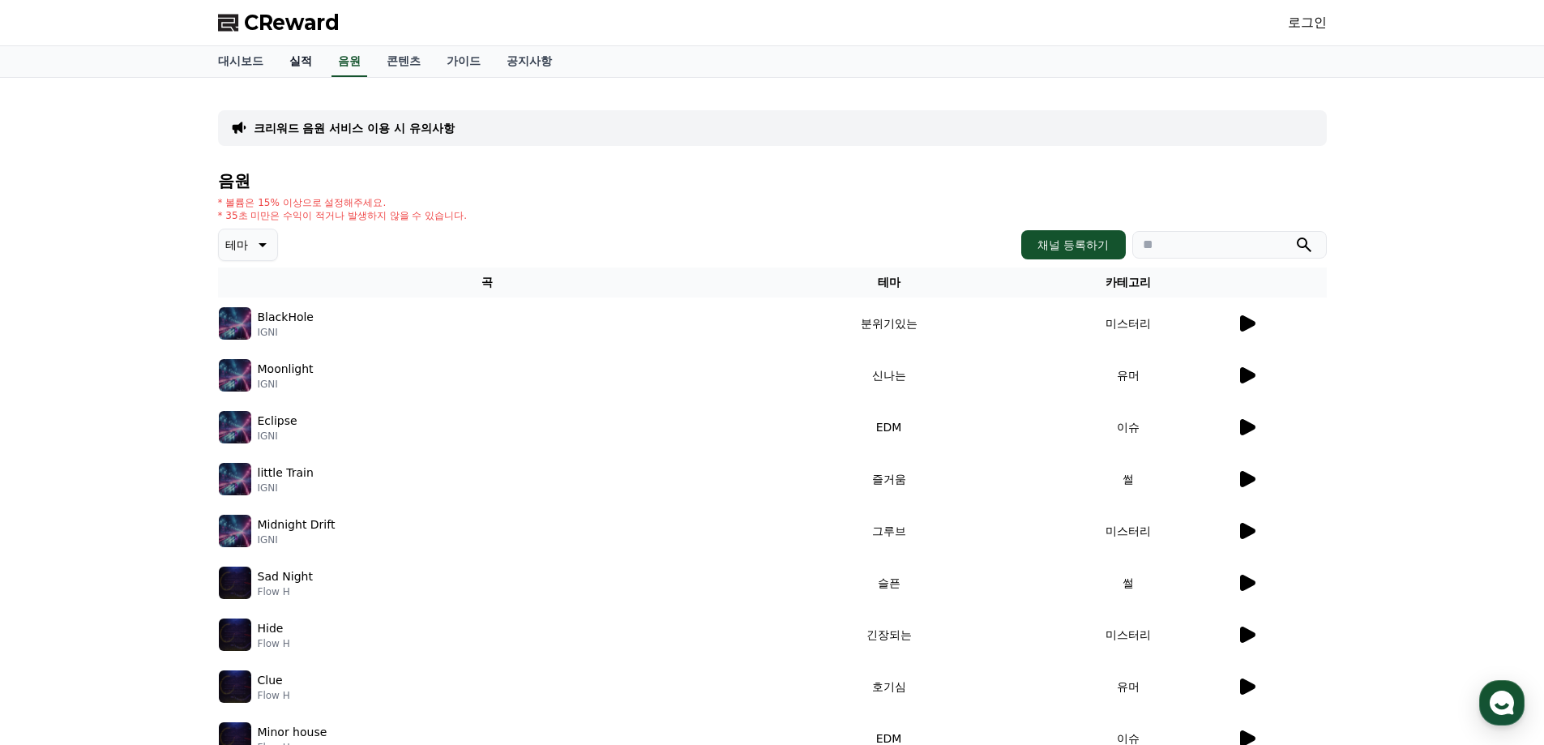
click at [285, 66] on link "실적" at bounding box center [300, 61] width 49 height 31
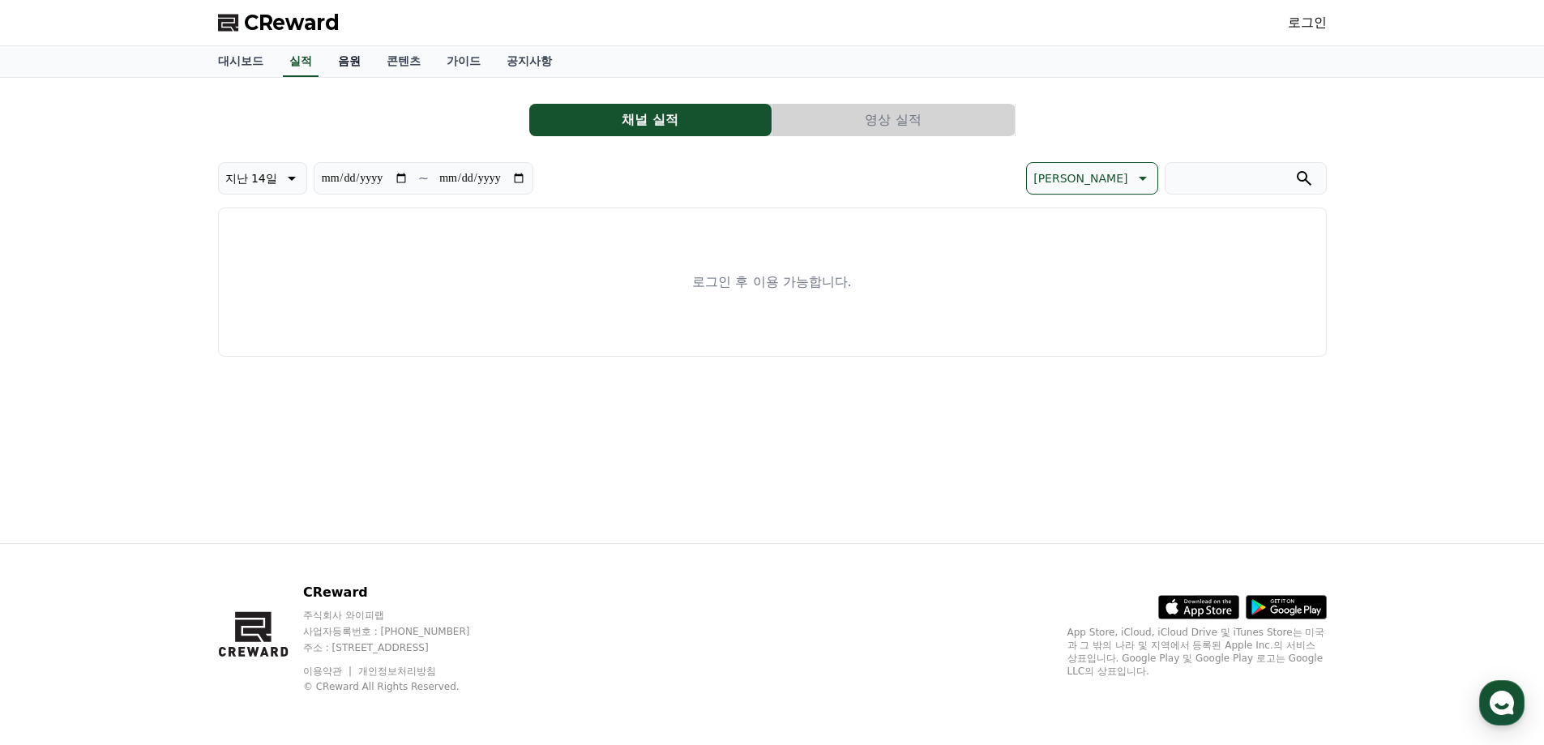
click at [348, 61] on link "음원" at bounding box center [349, 61] width 49 height 31
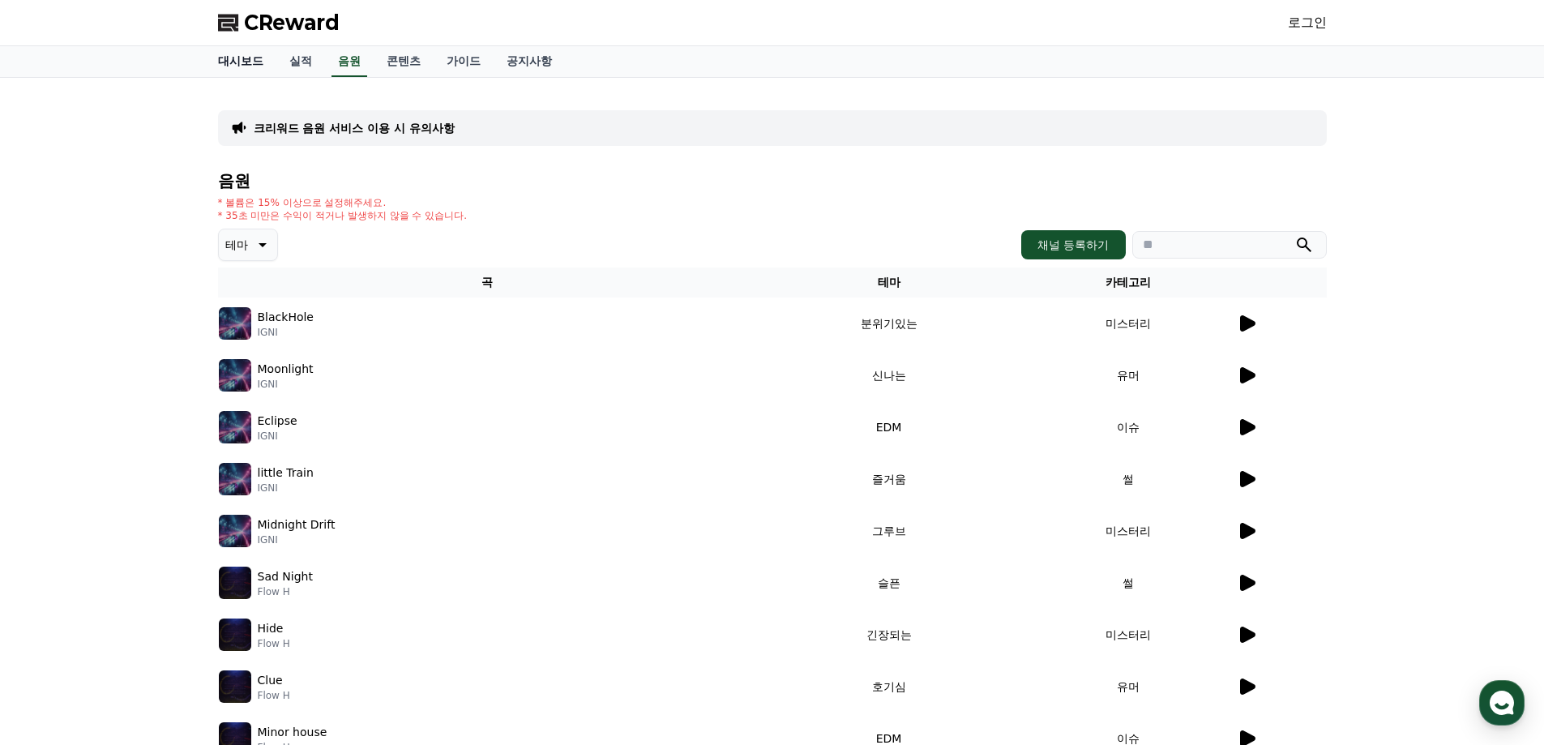
click at [256, 63] on link "대시보드" at bounding box center [240, 61] width 71 height 31
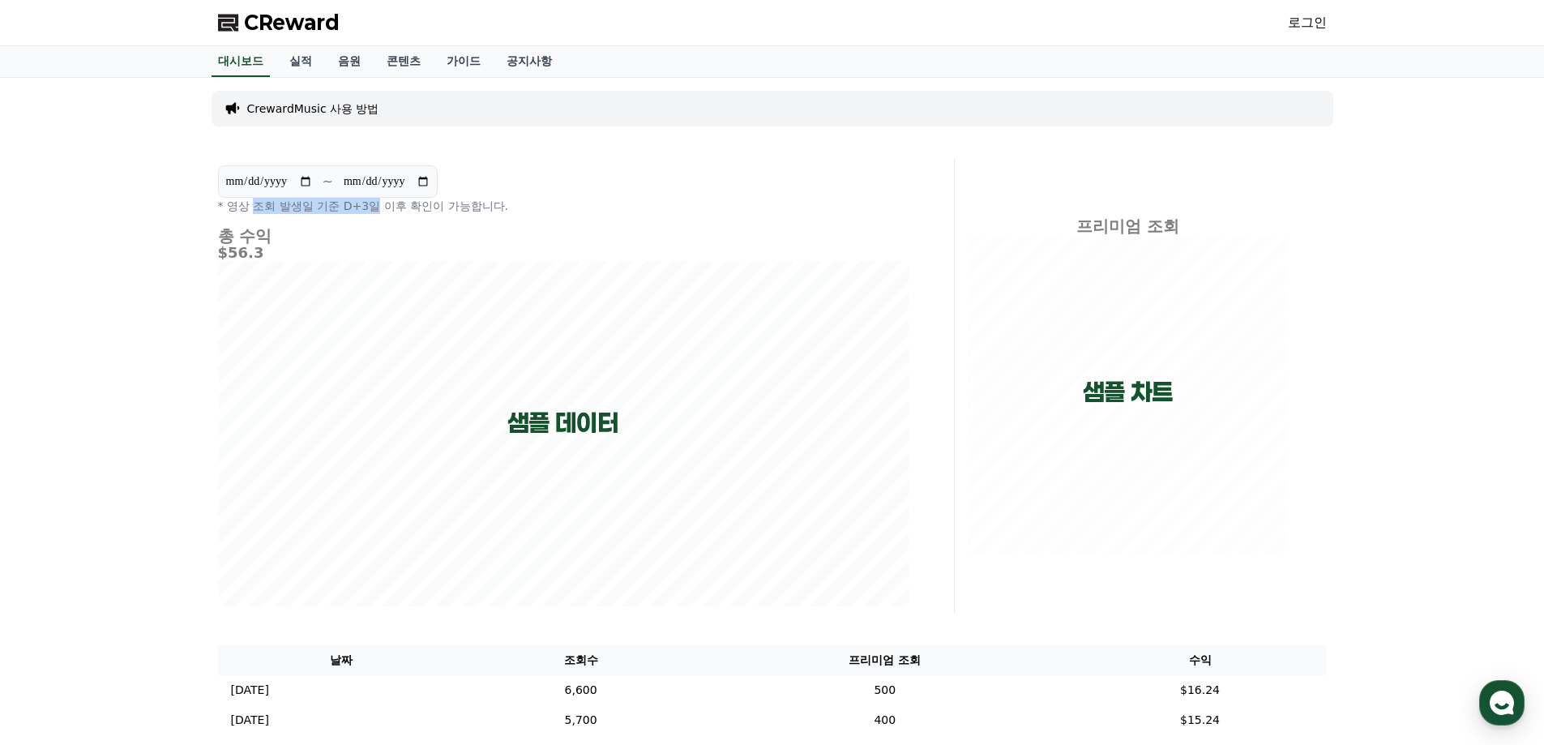
drag, startPoint x: 252, startPoint y: 206, endPoint x: 511, endPoint y: 199, distance: 259.4
click at [505, 199] on p "* 영상 조회 발생일 기준 D+3일 이후 확인이 가능합니다." at bounding box center [563, 206] width 691 height 16
click at [536, 192] on div "**********" at bounding box center [563, 189] width 691 height 49
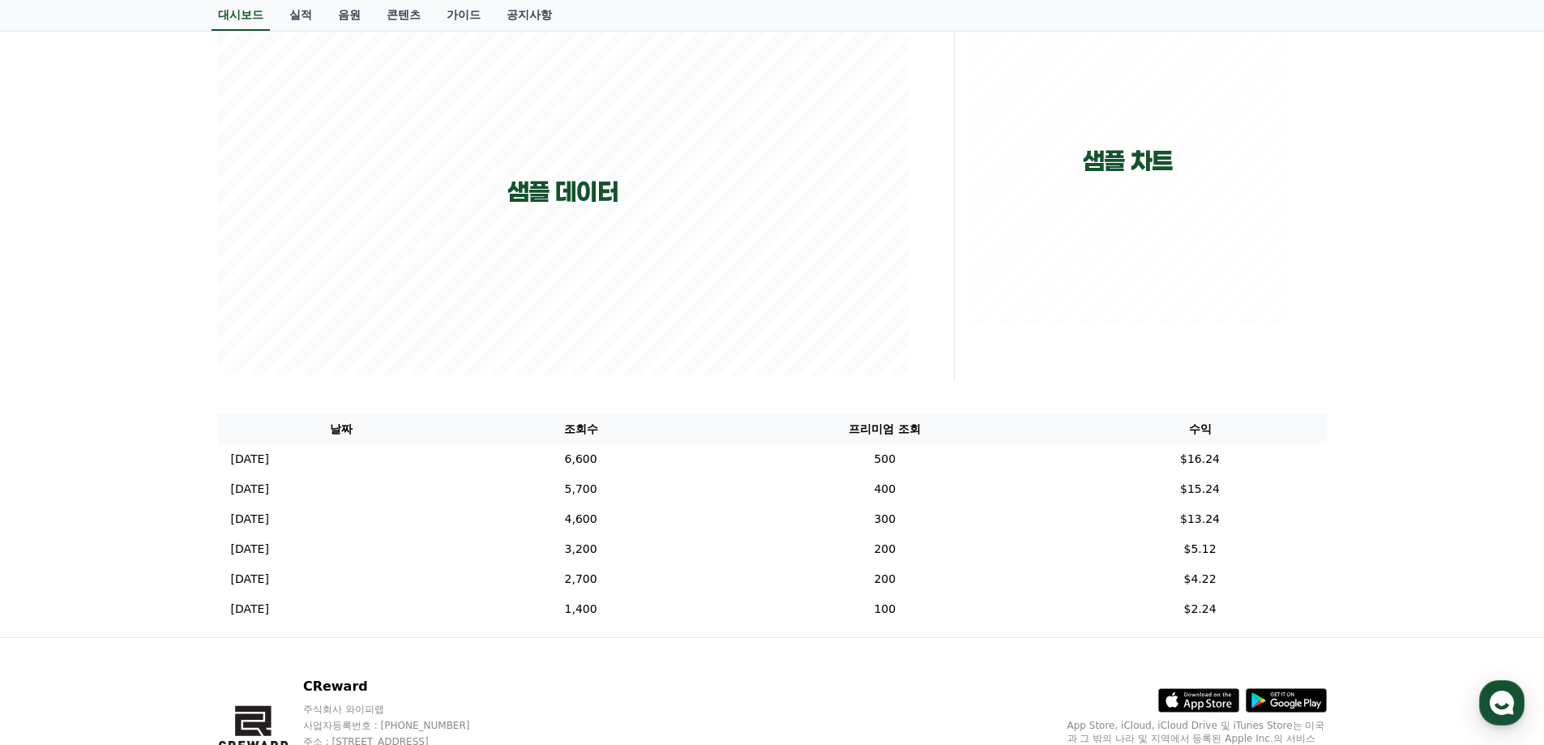
scroll to position [324, 0]
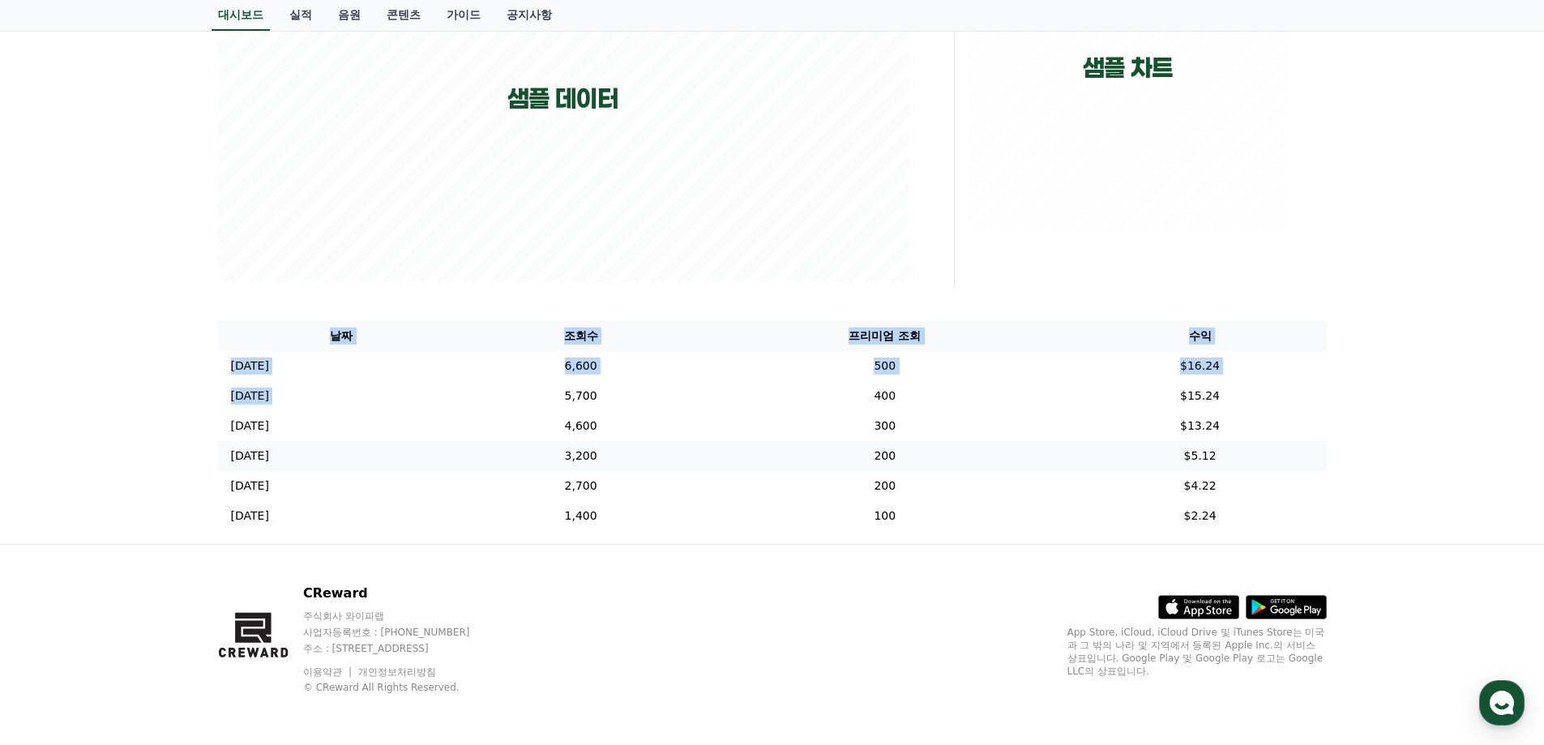
drag, startPoint x: 201, startPoint y: 362, endPoint x: 1093, endPoint y: 454, distance: 897.0
click at [996, 449] on div "**********" at bounding box center [772, 149] width 1544 height 790
click at [1117, 454] on td "$5.12" at bounding box center [1200, 456] width 253 height 30
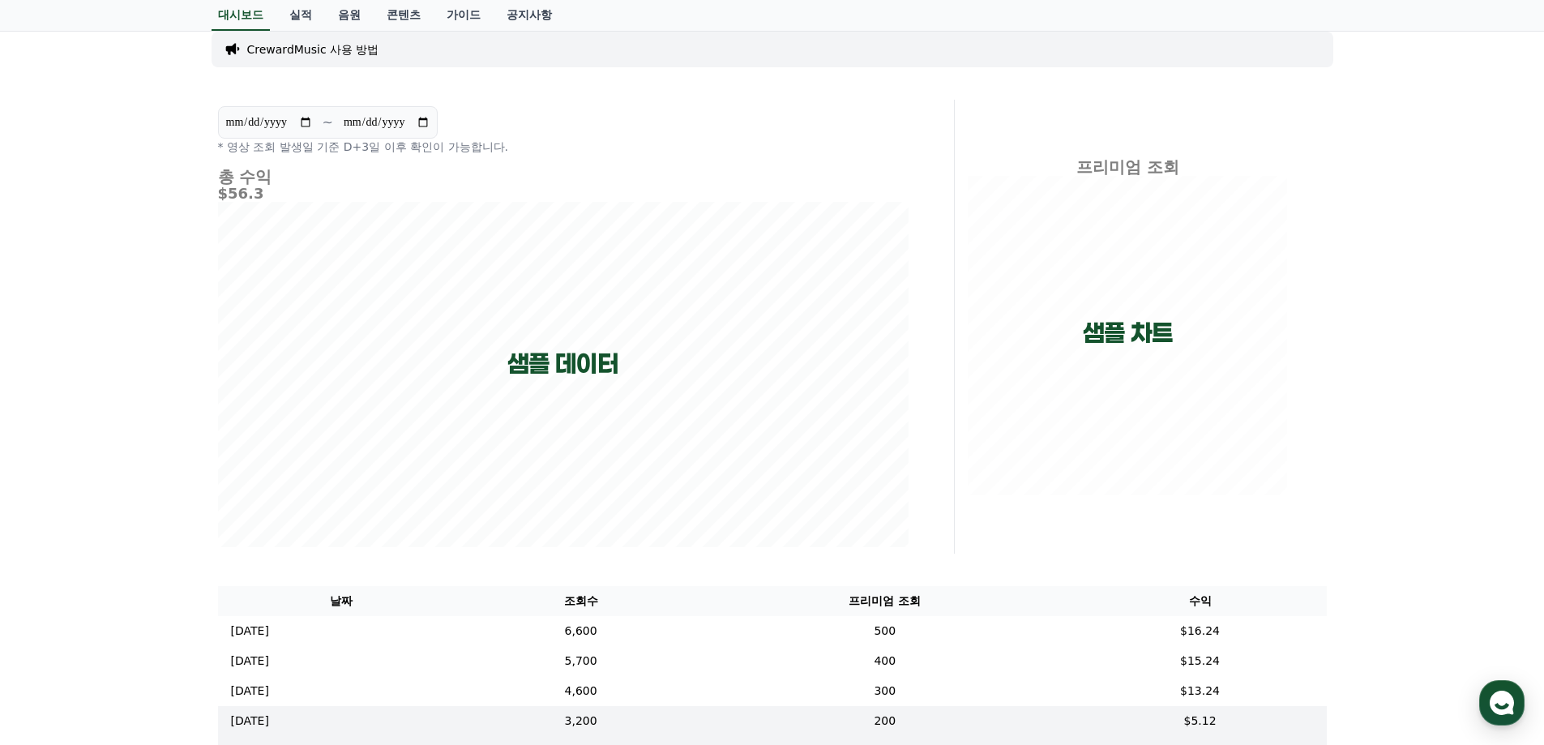
scroll to position [0, 0]
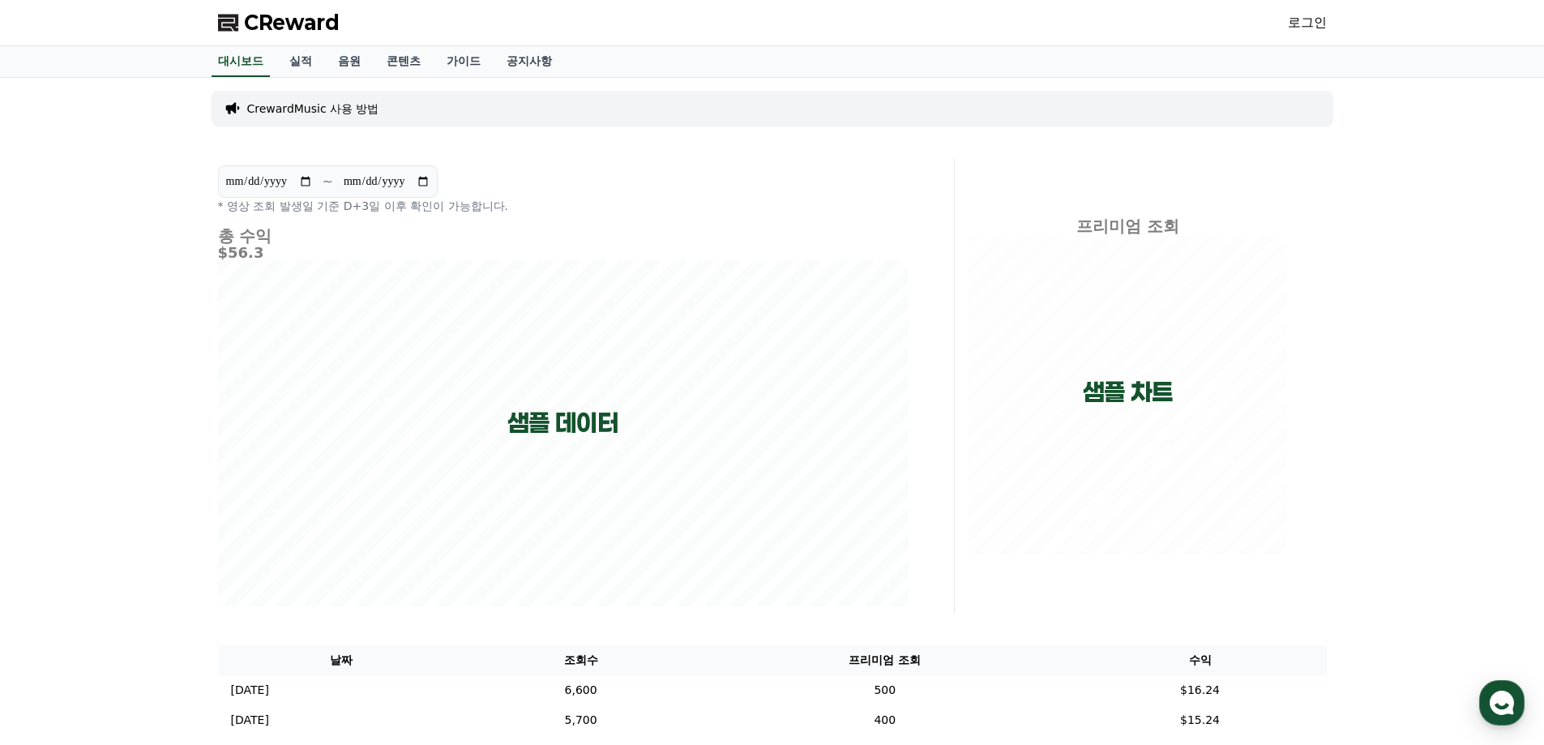
click at [1322, 28] on link "로그인" at bounding box center [1307, 22] width 39 height 19
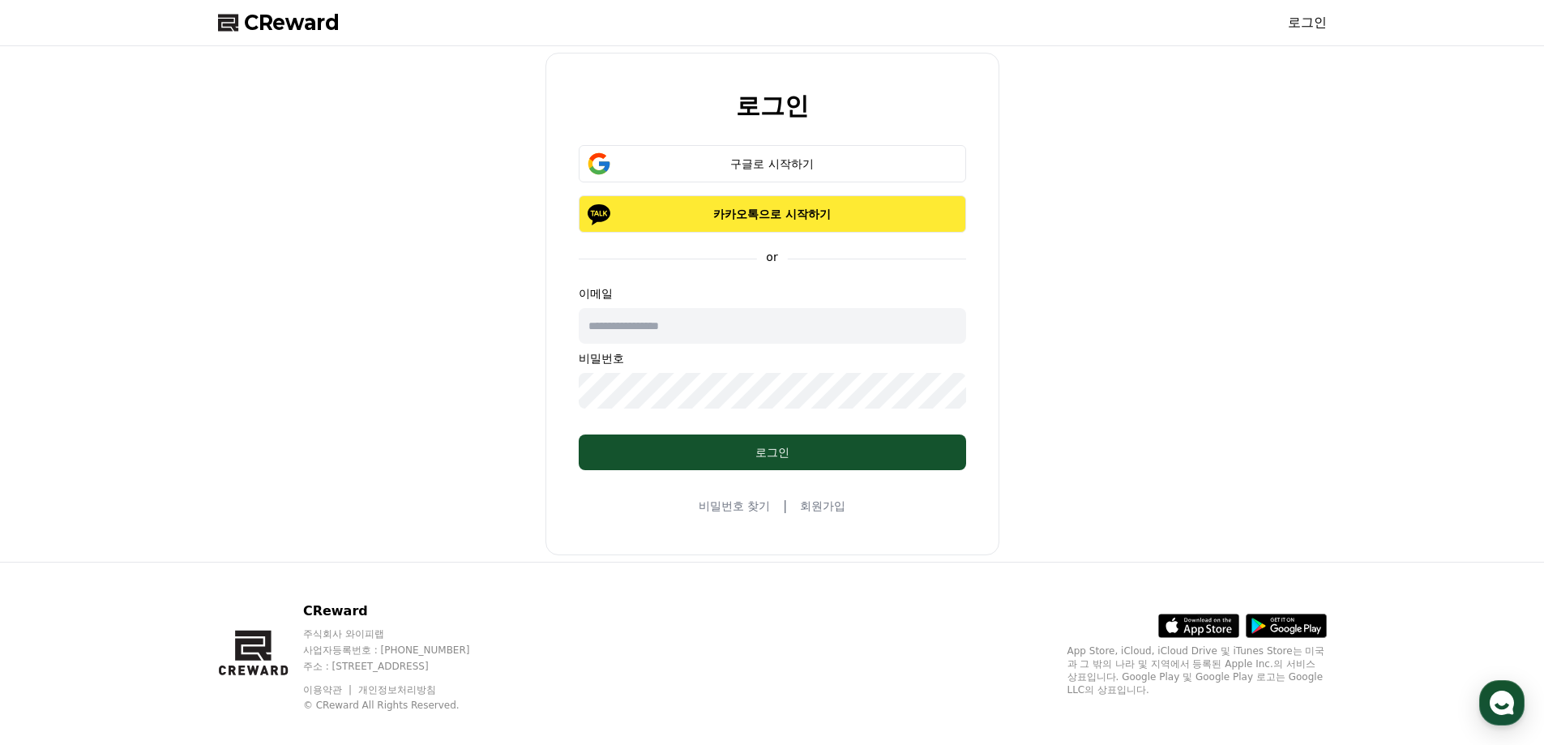
click at [821, 208] on p "카카오톡으로 시작하기" at bounding box center [772, 214] width 340 height 16
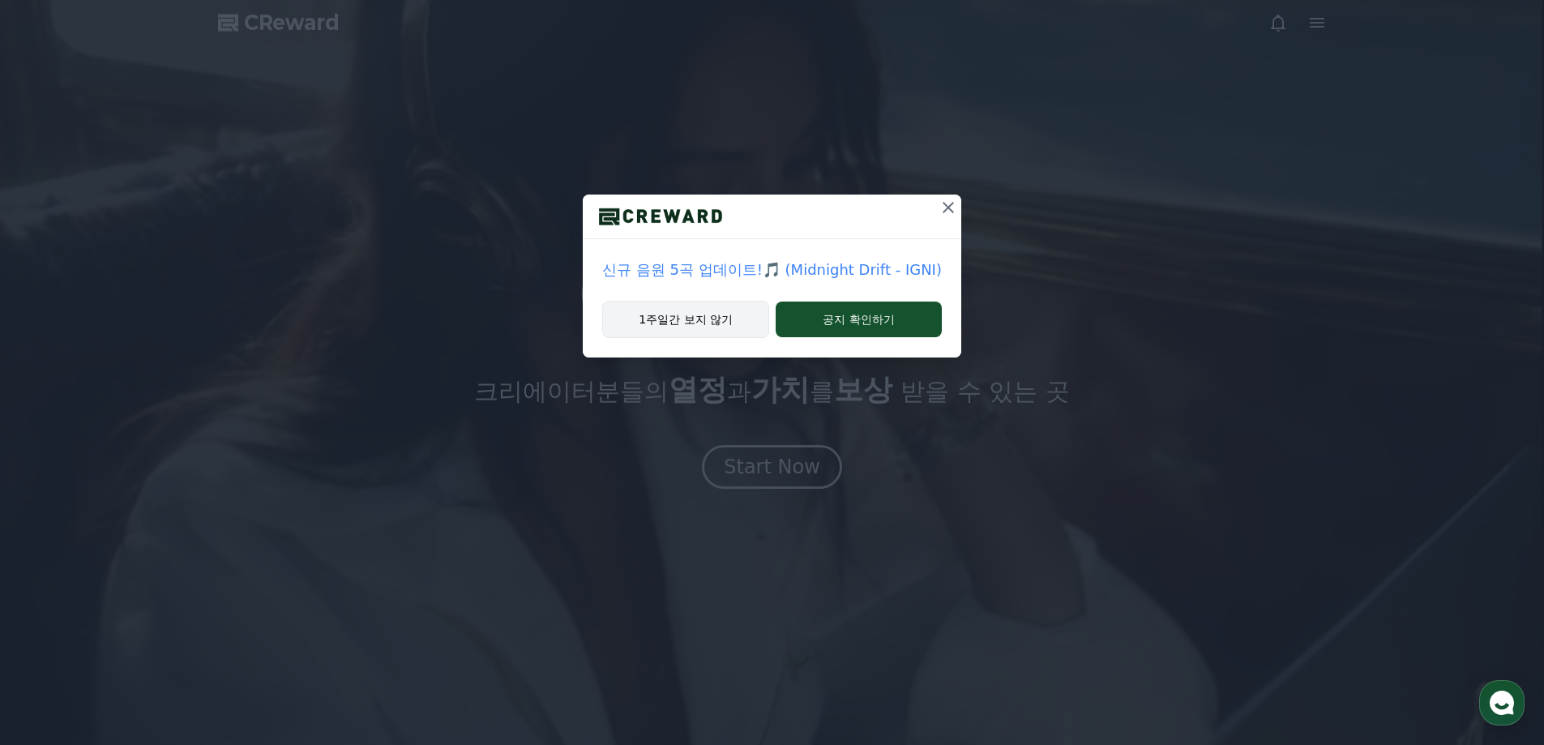
click at [728, 323] on button "1주일간 보지 않기" at bounding box center [685, 319] width 167 height 37
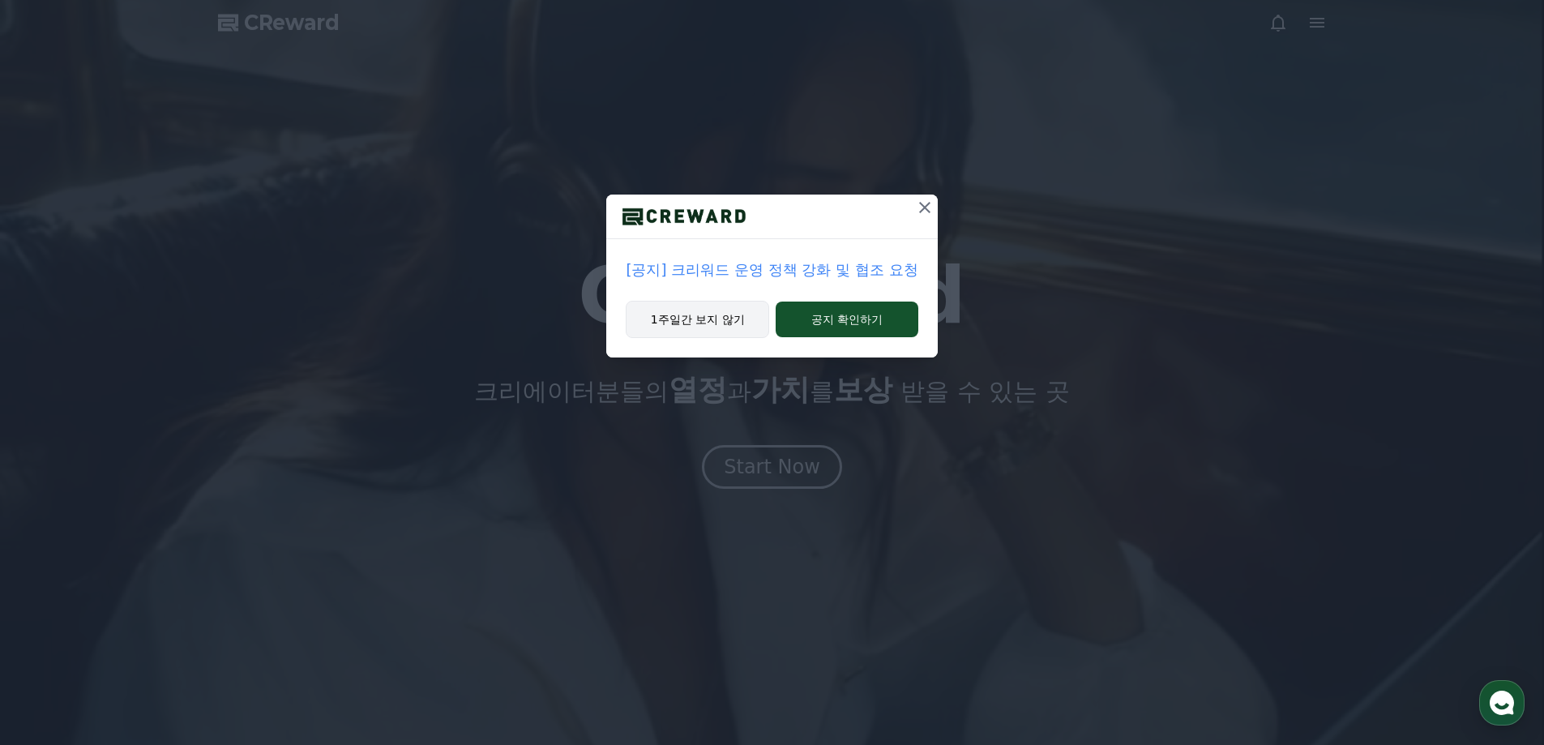
click at [682, 331] on button "1주일간 보지 않기" at bounding box center [697, 319] width 143 height 37
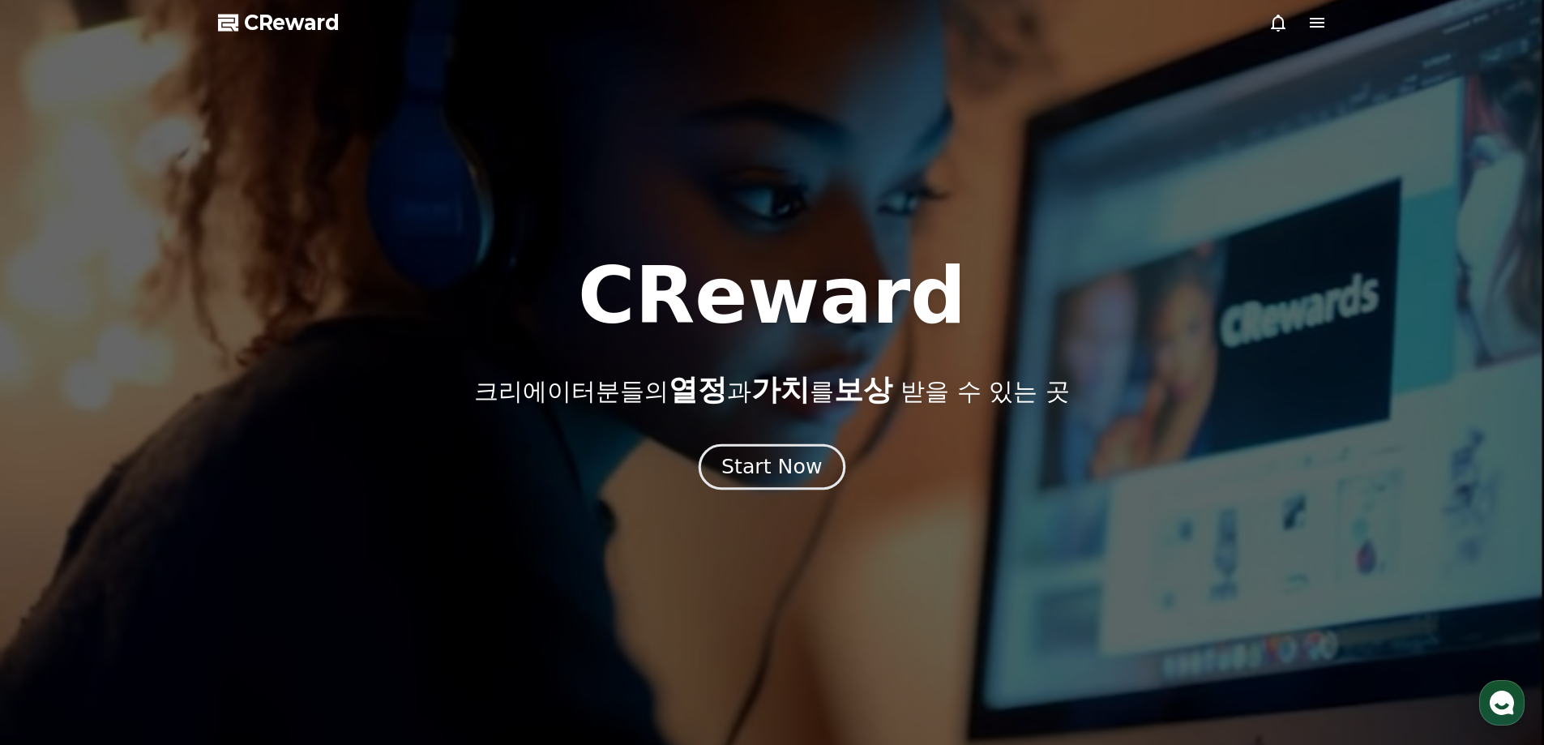
click at [779, 463] on div "Start Now" at bounding box center [771, 467] width 100 height 28
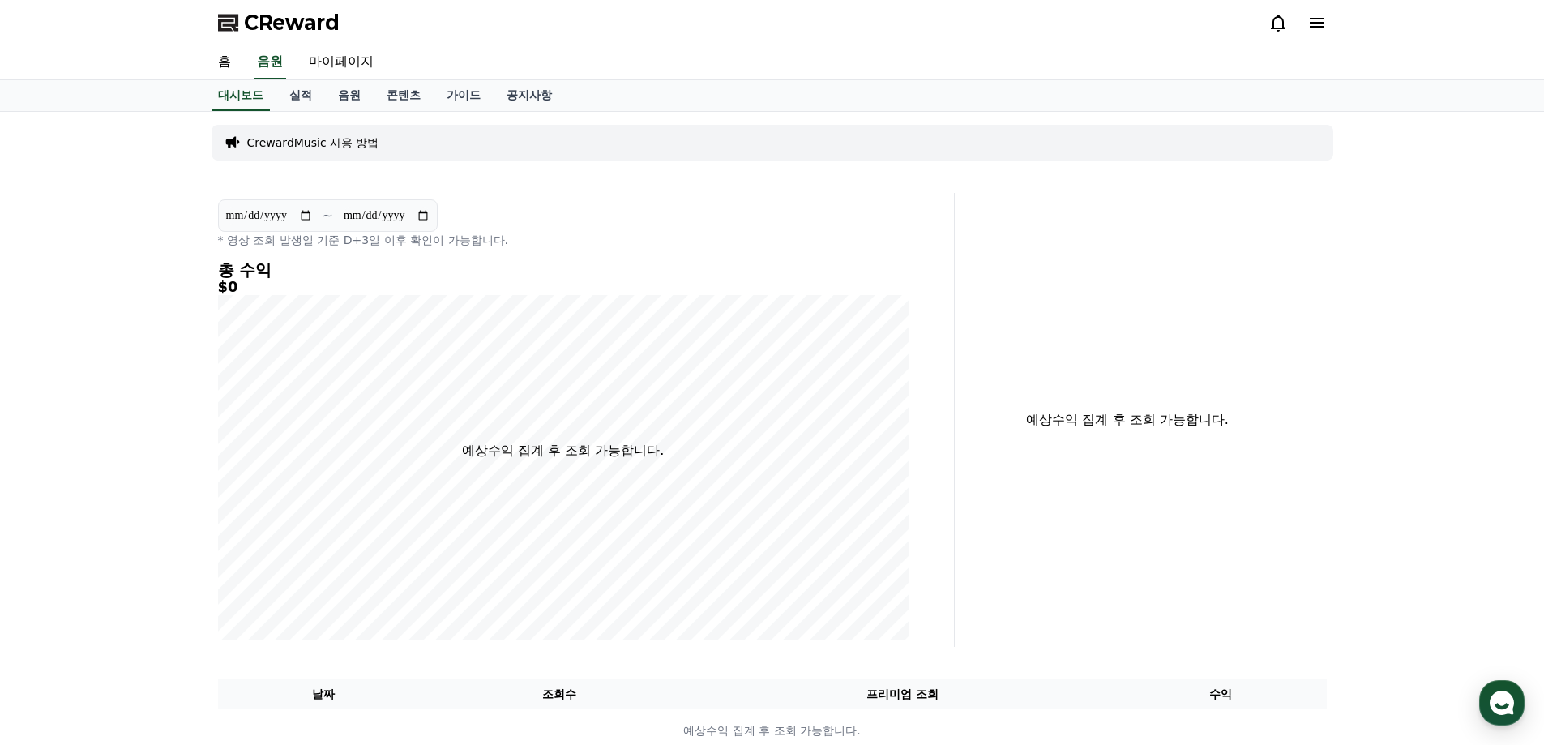
click at [1324, 25] on icon at bounding box center [1316, 22] width 19 height 19
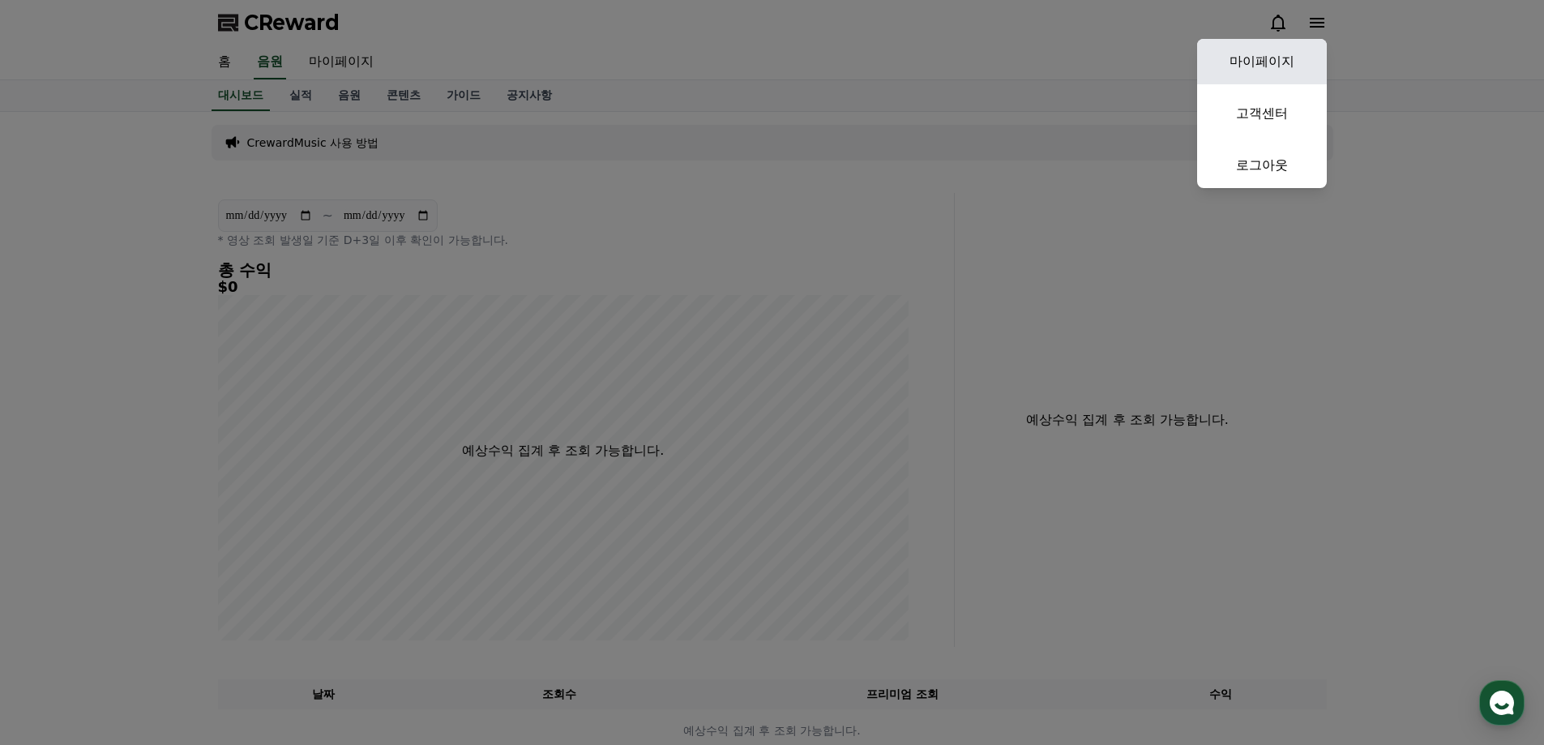
click at [1276, 57] on link "마이페이지" at bounding box center [1262, 61] width 130 height 45
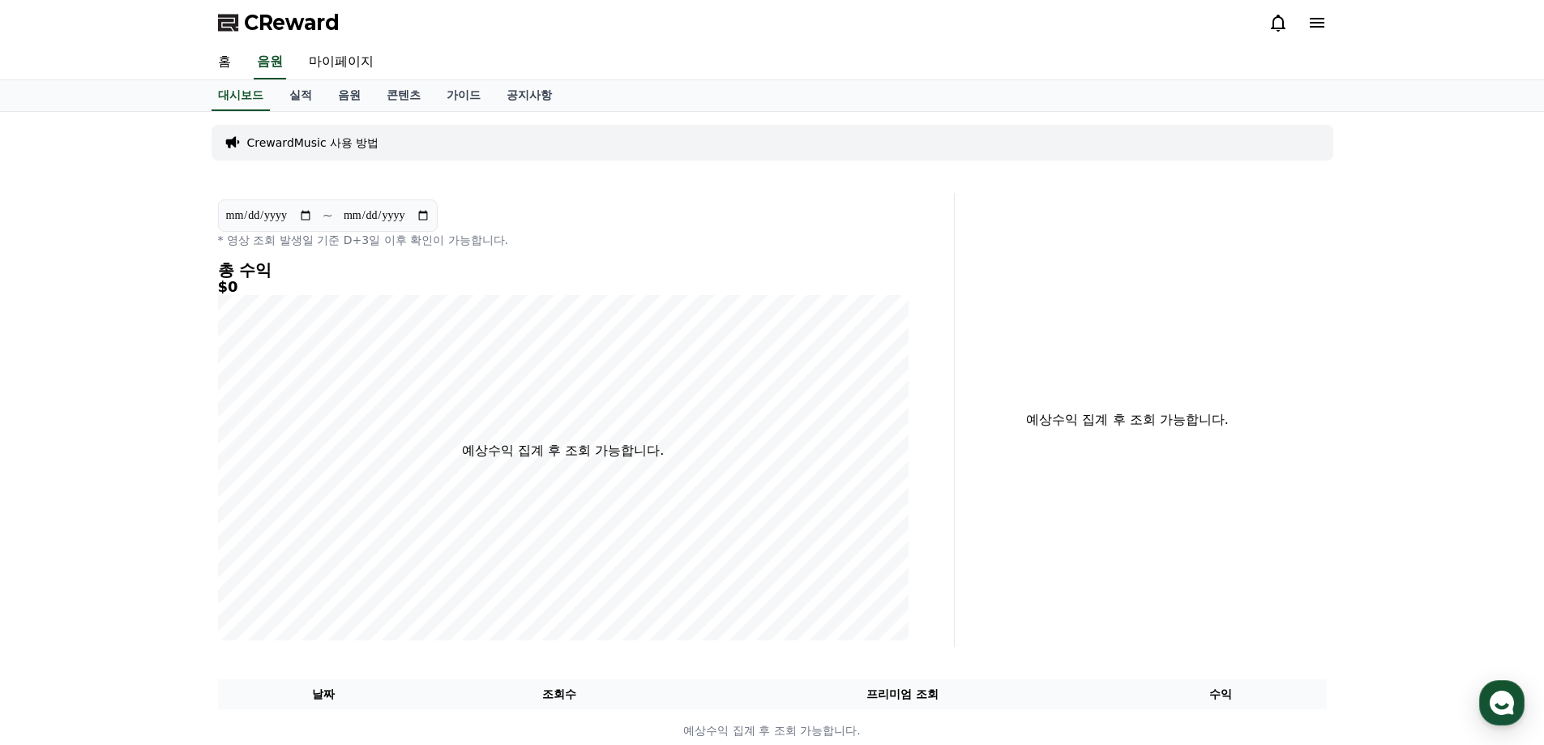
select select "**********"
drag, startPoint x: 434, startPoint y: 262, endPoint x: 578, endPoint y: 281, distance: 145.6
select select "**********"
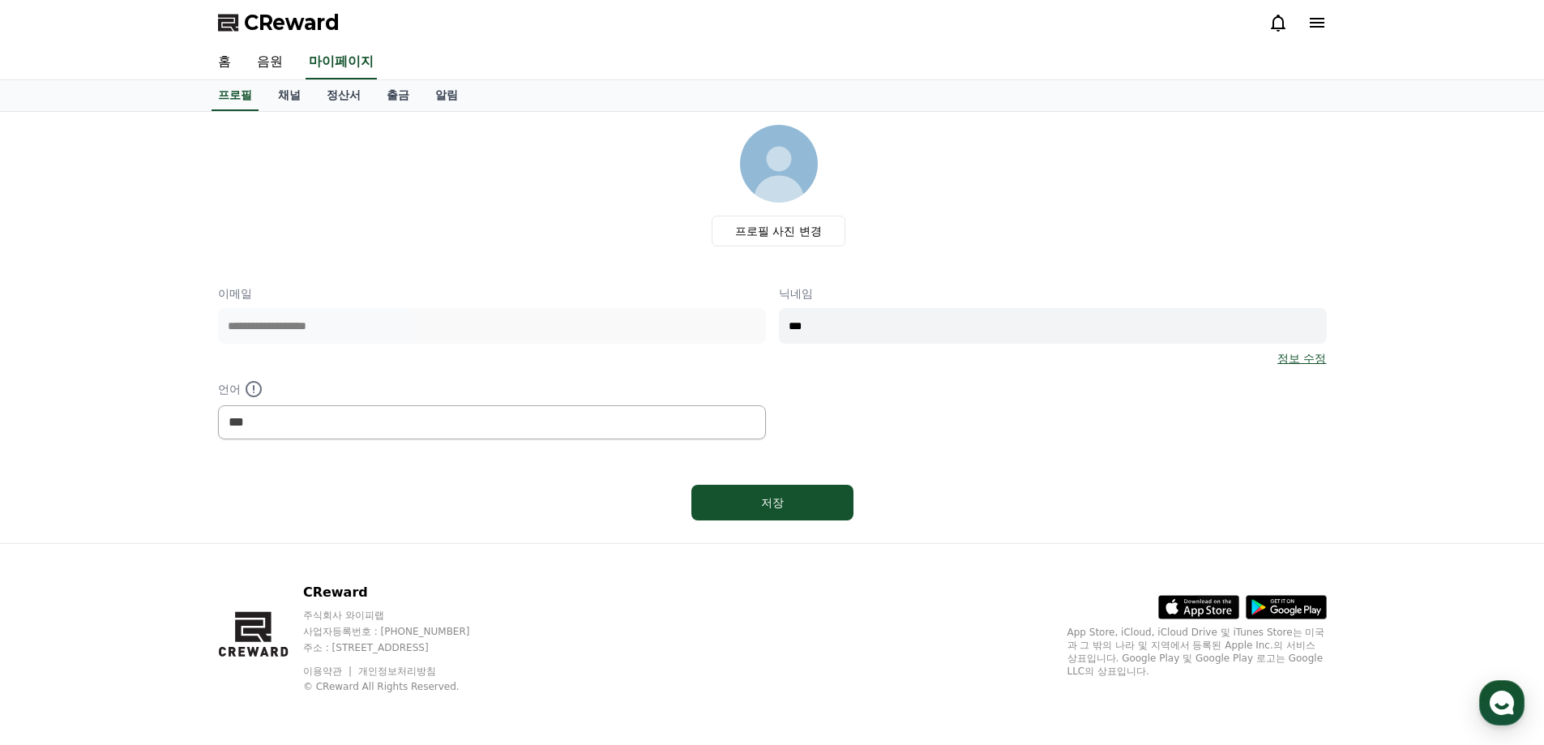
drag, startPoint x: 917, startPoint y: 329, endPoint x: 501, endPoint y: 290, distance: 418.4
click at [501, 290] on div "**********" at bounding box center [772, 362] width 1109 height 154
type input "*"
click at [819, 492] on button "저장" at bounding box center [772, 503] width 162 height 36
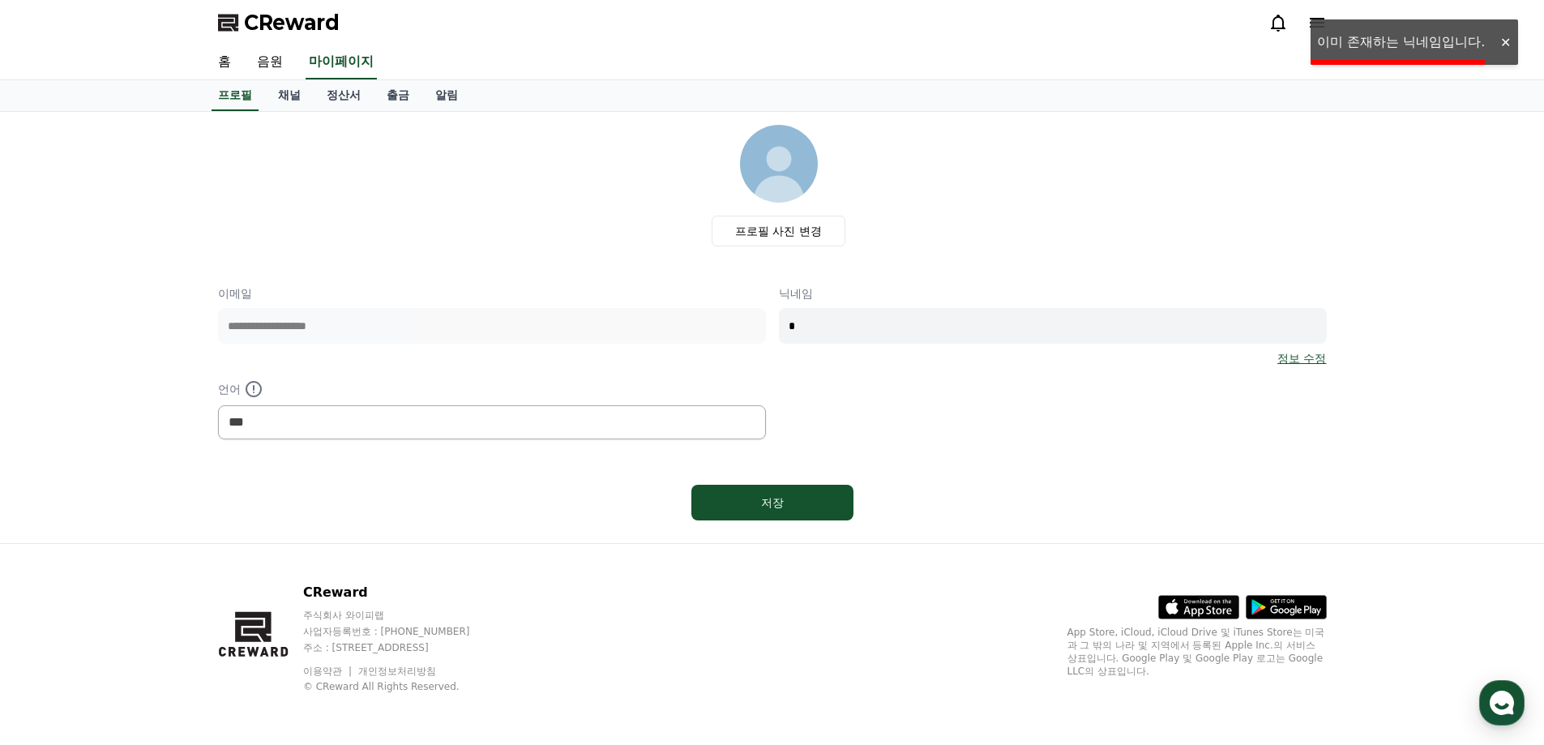
click at [844, 374] on div "**********" at bounding box center [772, 362] width 1109 height 154
click at [866, 343] on input "*" at bounding box center [1053, 326] width 548 height 36
type input "******"
click at [805, 498] on div "저장" at bounding box center [772, 502] width 97 height 16
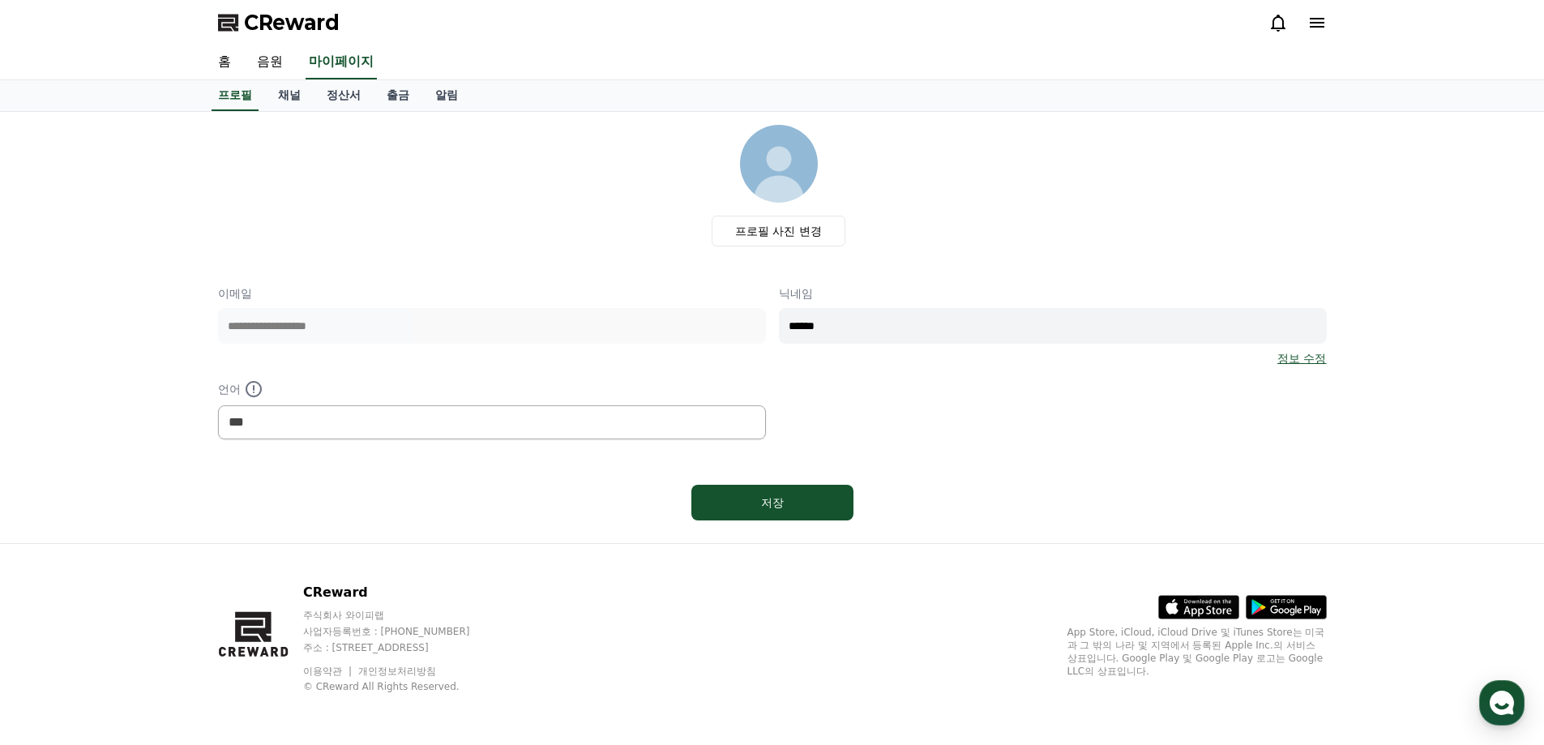
select select "**********"
click at [299, 96] on link "채널" at bounding box center [289, 95] width 49 height 31
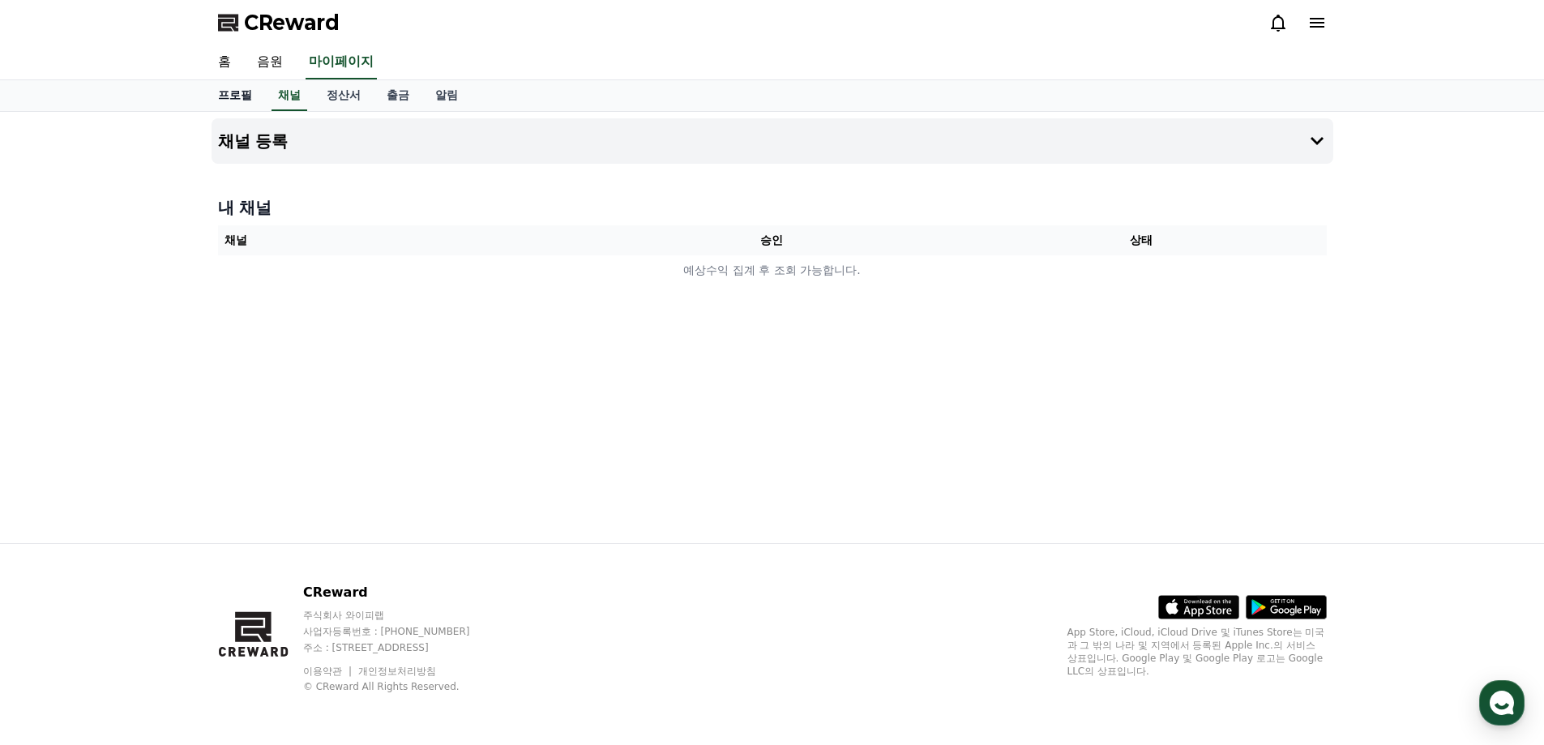
click at [242, 101] on link "프로필" at bounding box center [235, 95] width 60 height 31
select select "**********"
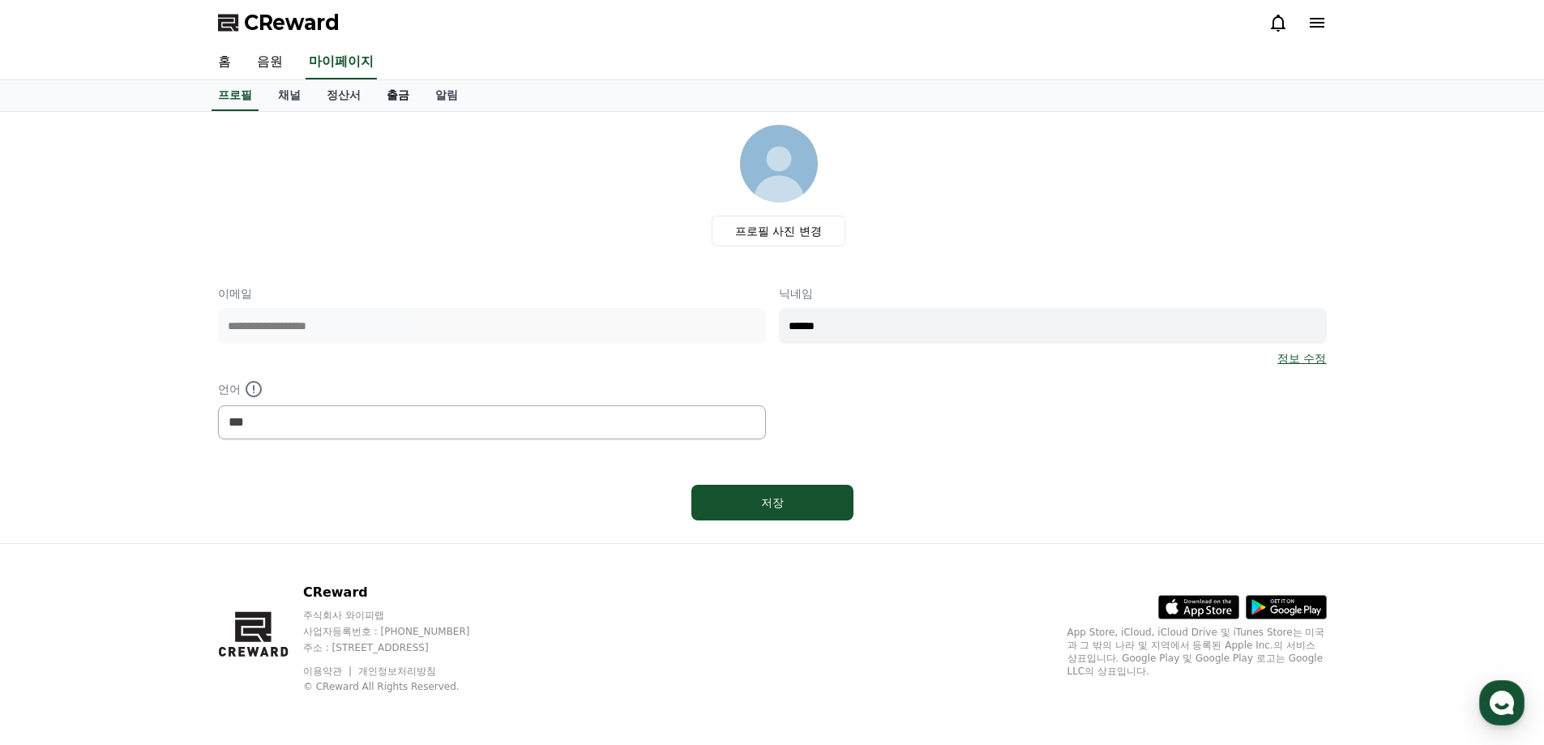
click at [375, 90] on link "출금" at bounding box center [398, 95] width 49 height 31
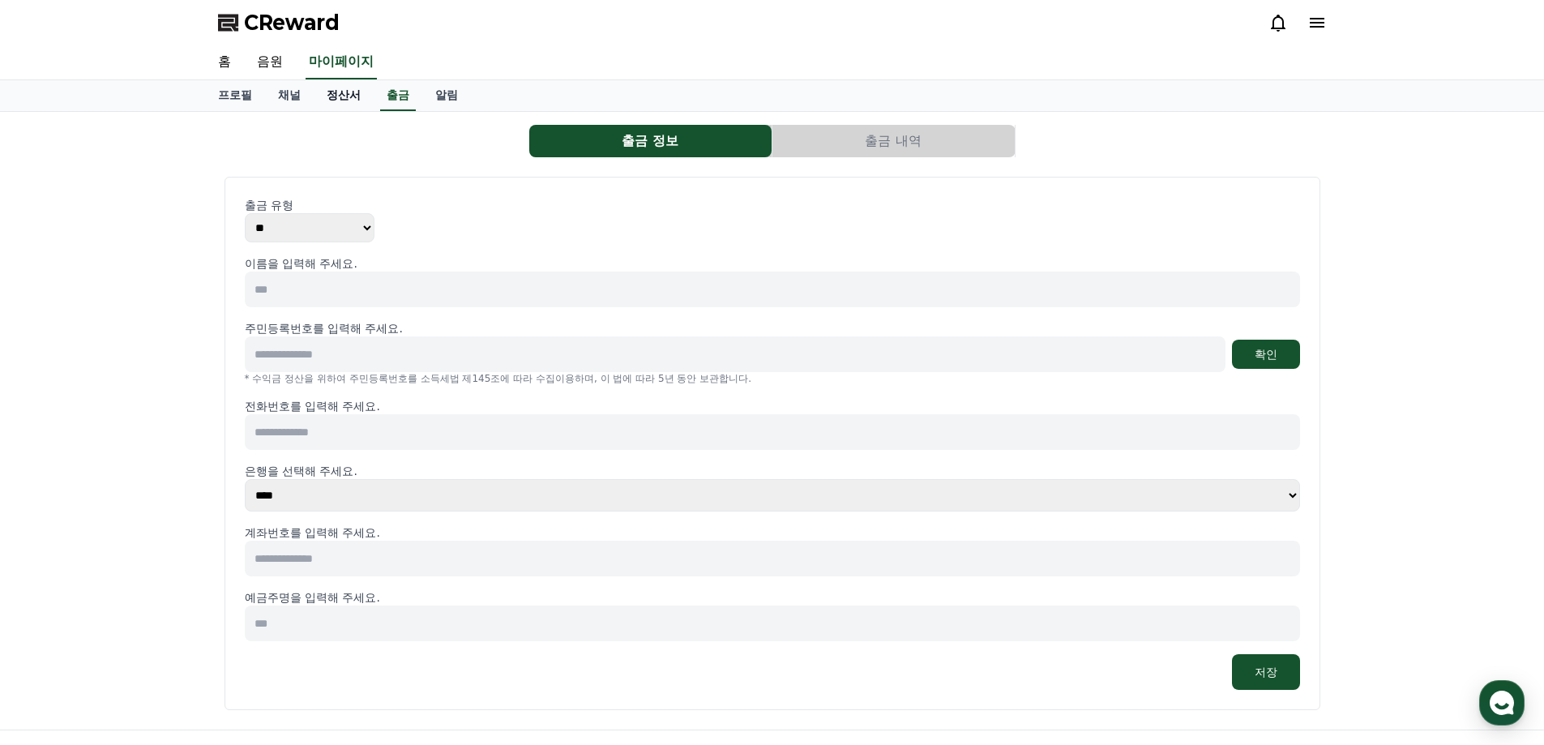
click at [333, 98] on link "정산서" at bounding box center [344, 95] width 60 height 31
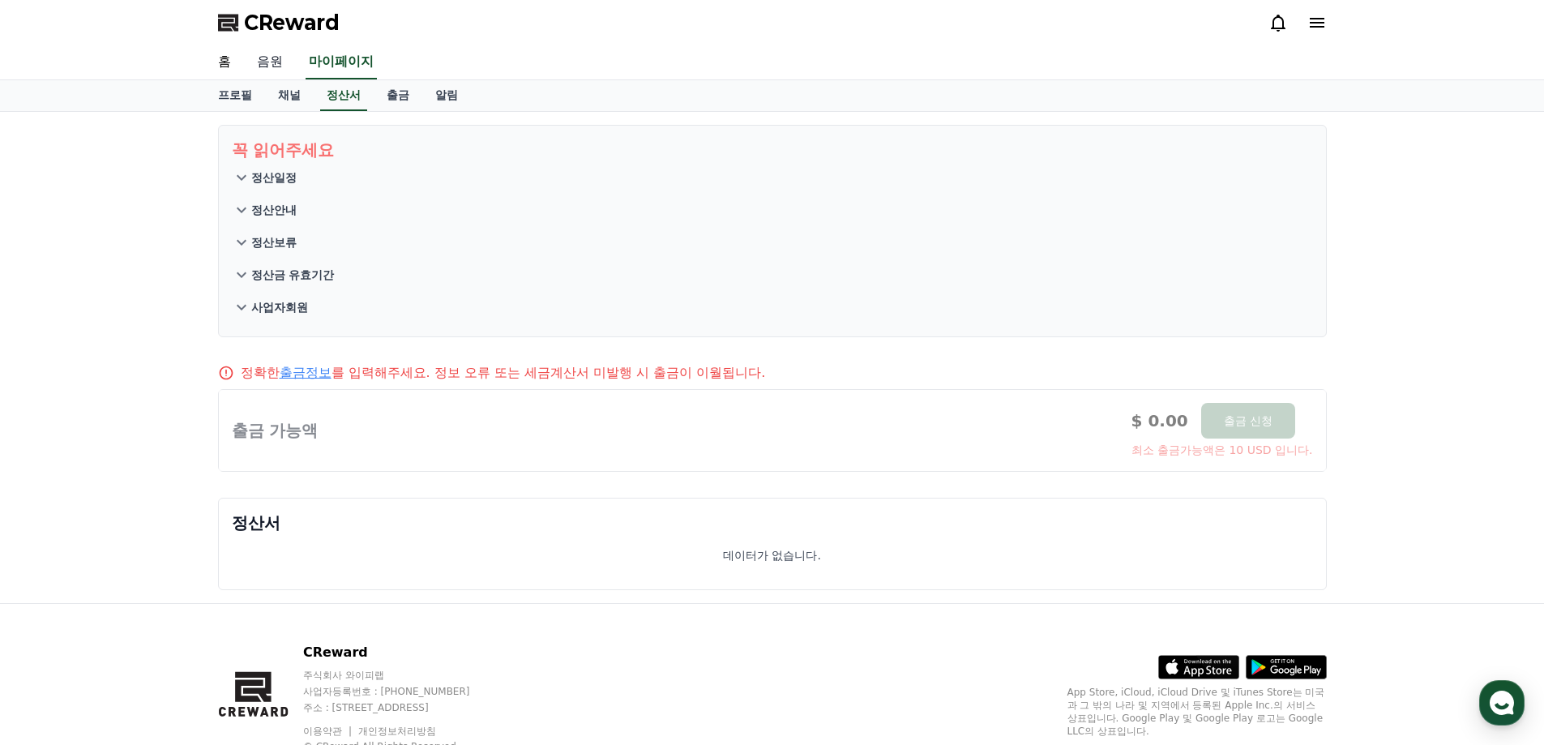
click at [273, 60] on link "음원" at bounding box center [270, 62] width 52 height 34
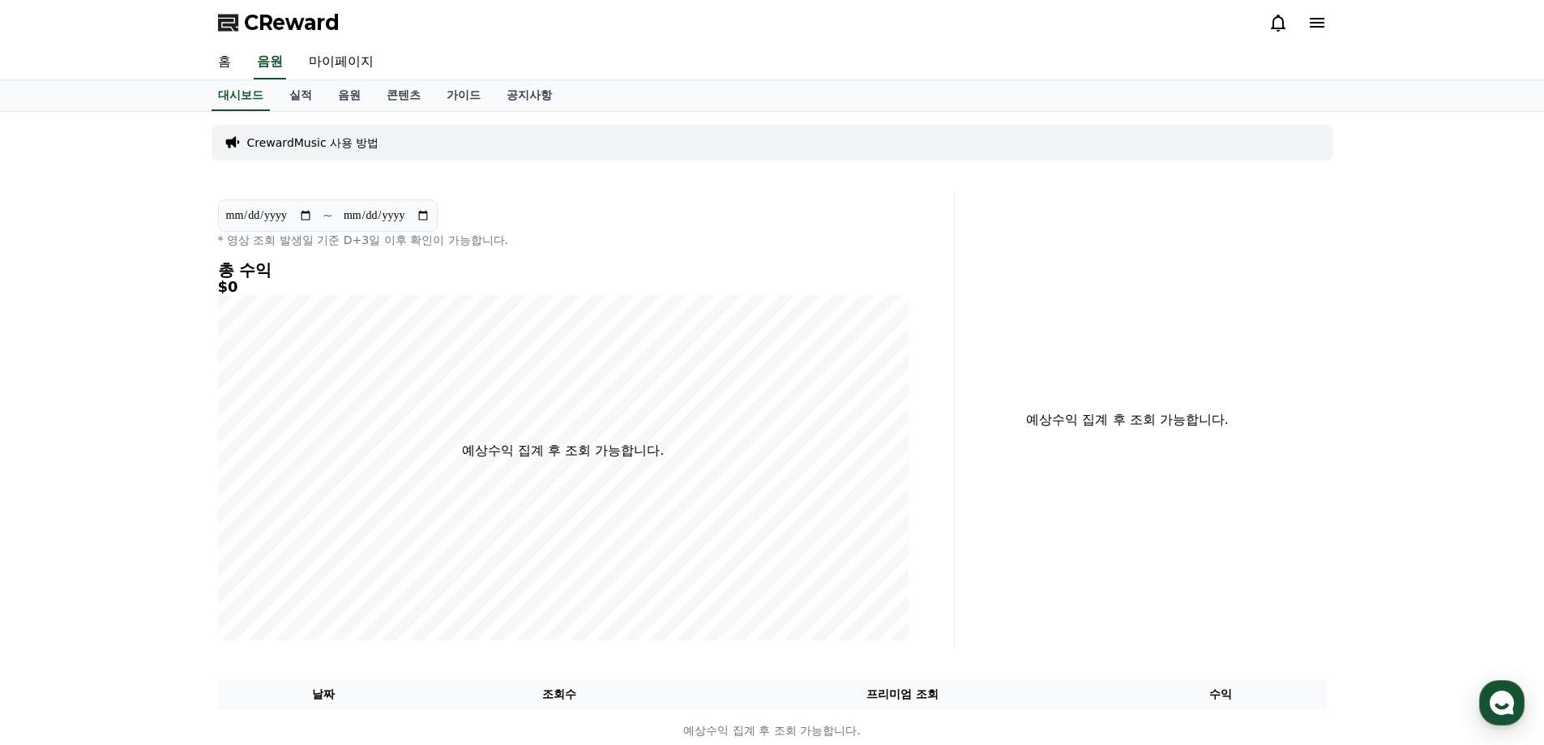
click at [211, 54] on link "홈" at bounding box center [224, 62] width 39 height 34
click at [524, 88] on link "공지사항" at bounding box center [529, 95] width 71 height 31
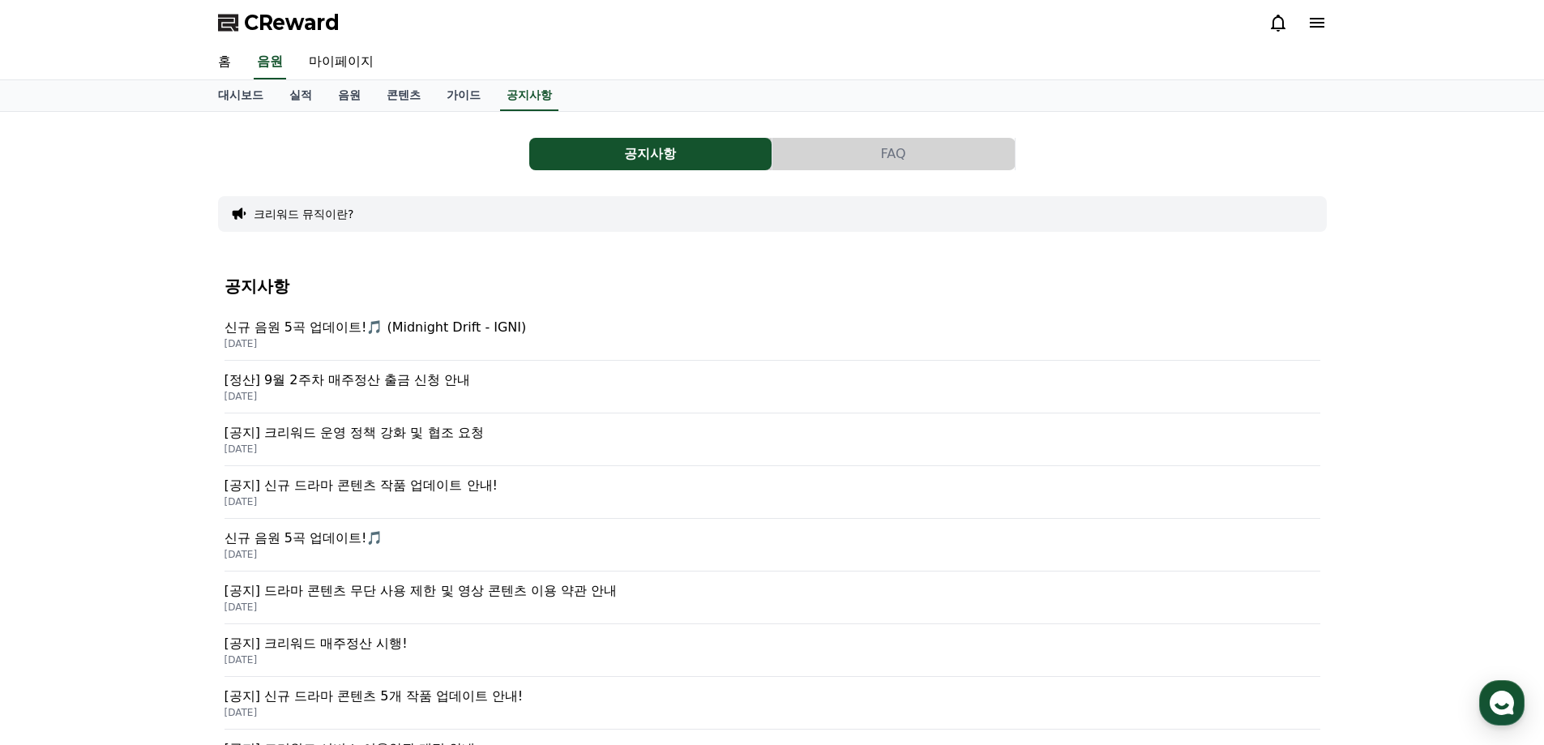
click at [504, 397] on p "2025-09-17" at bounding box center [772, 396] width 1096 height 13
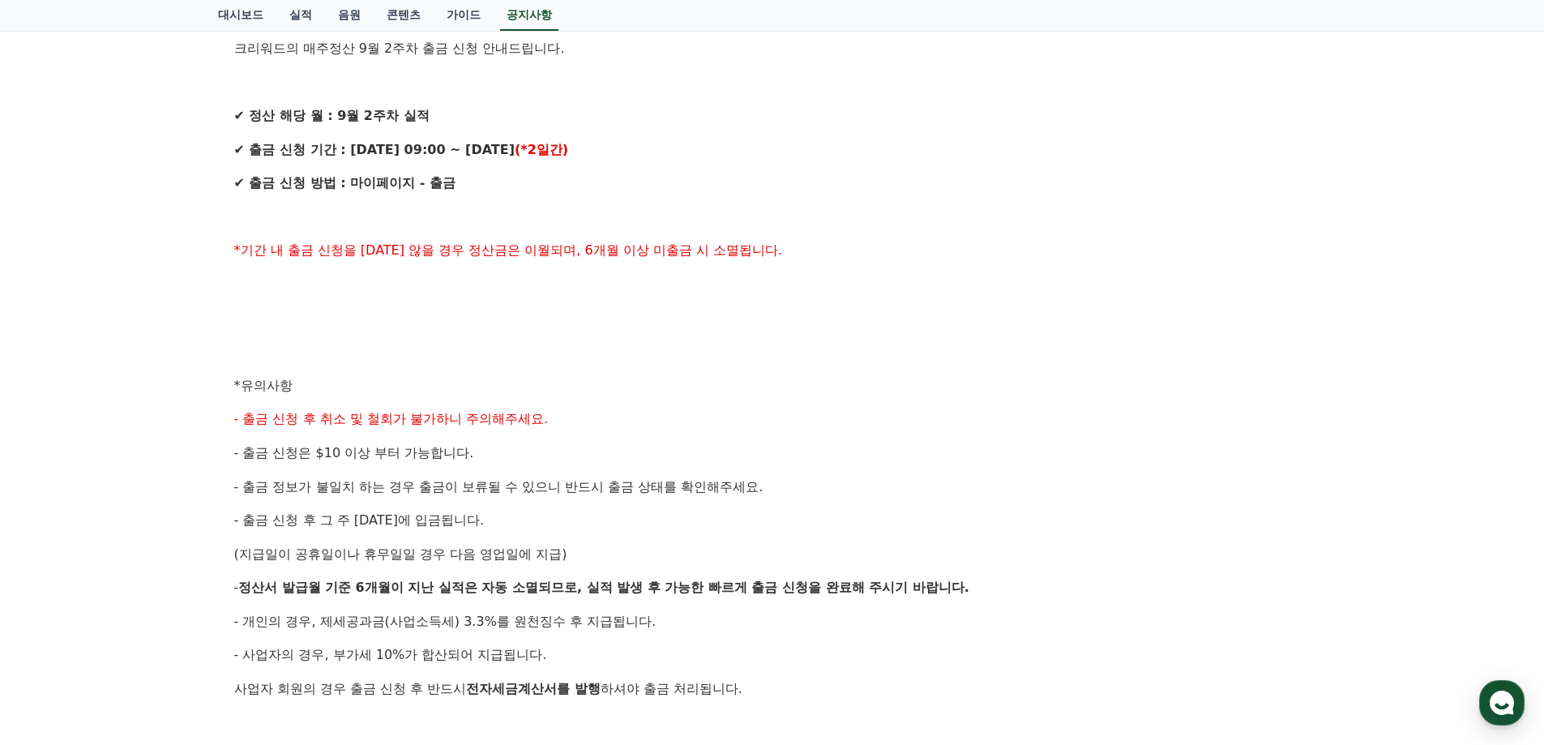
scroll to position [648, 0]
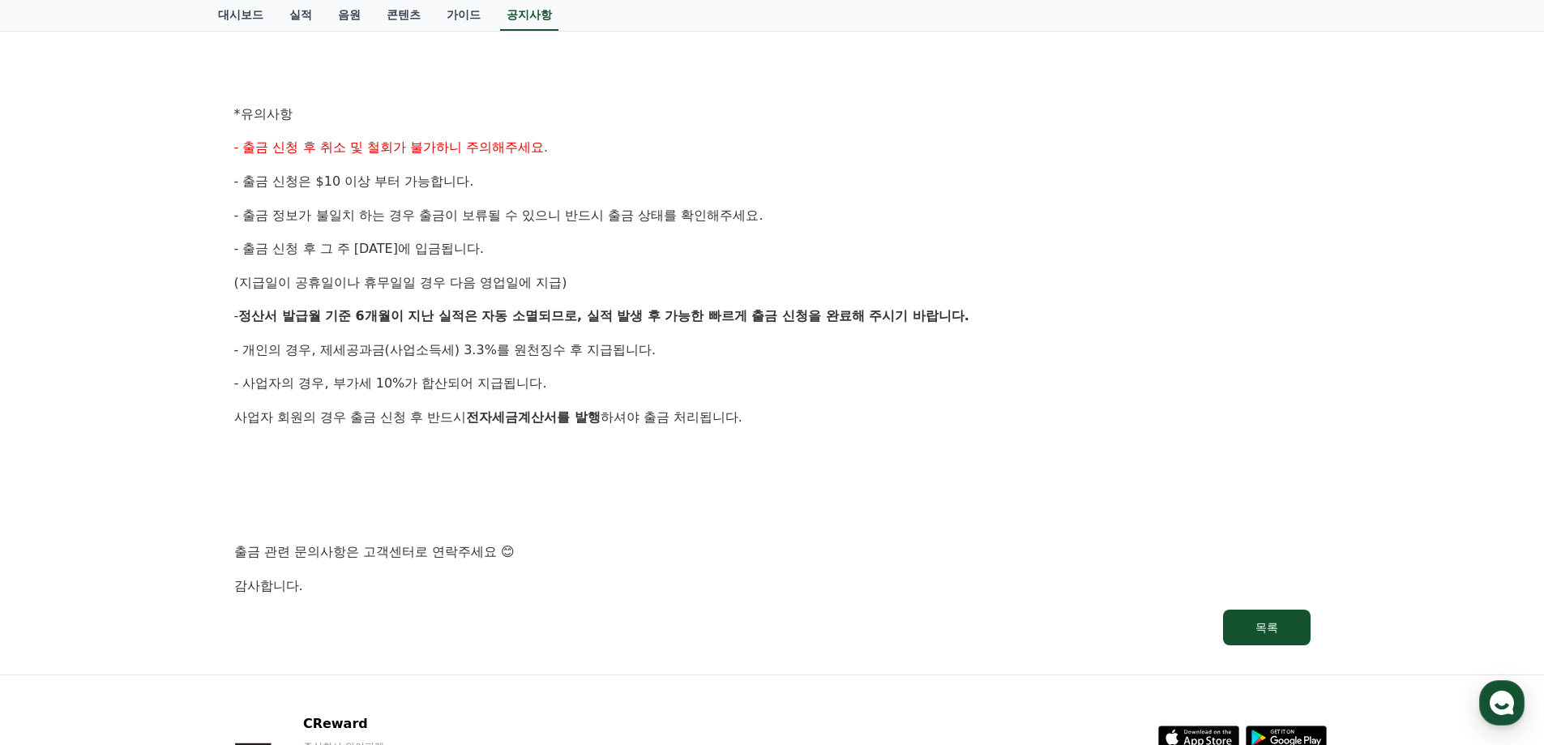
drag, startPoint x: 228, startPoint y: 278, endPoint x: 214, endPoint y: 286, distance: 16.0
click at [214, 286] on div "공지사항 FAQ [정산] 9월 2주차 매주정산 출금 신청 안내 작성일: 2025-09-17 안녕하세요, 크리워드입니다. 크리워드의 매주정산 9…" at bounding box center [773, 69] width 1122 height 1198
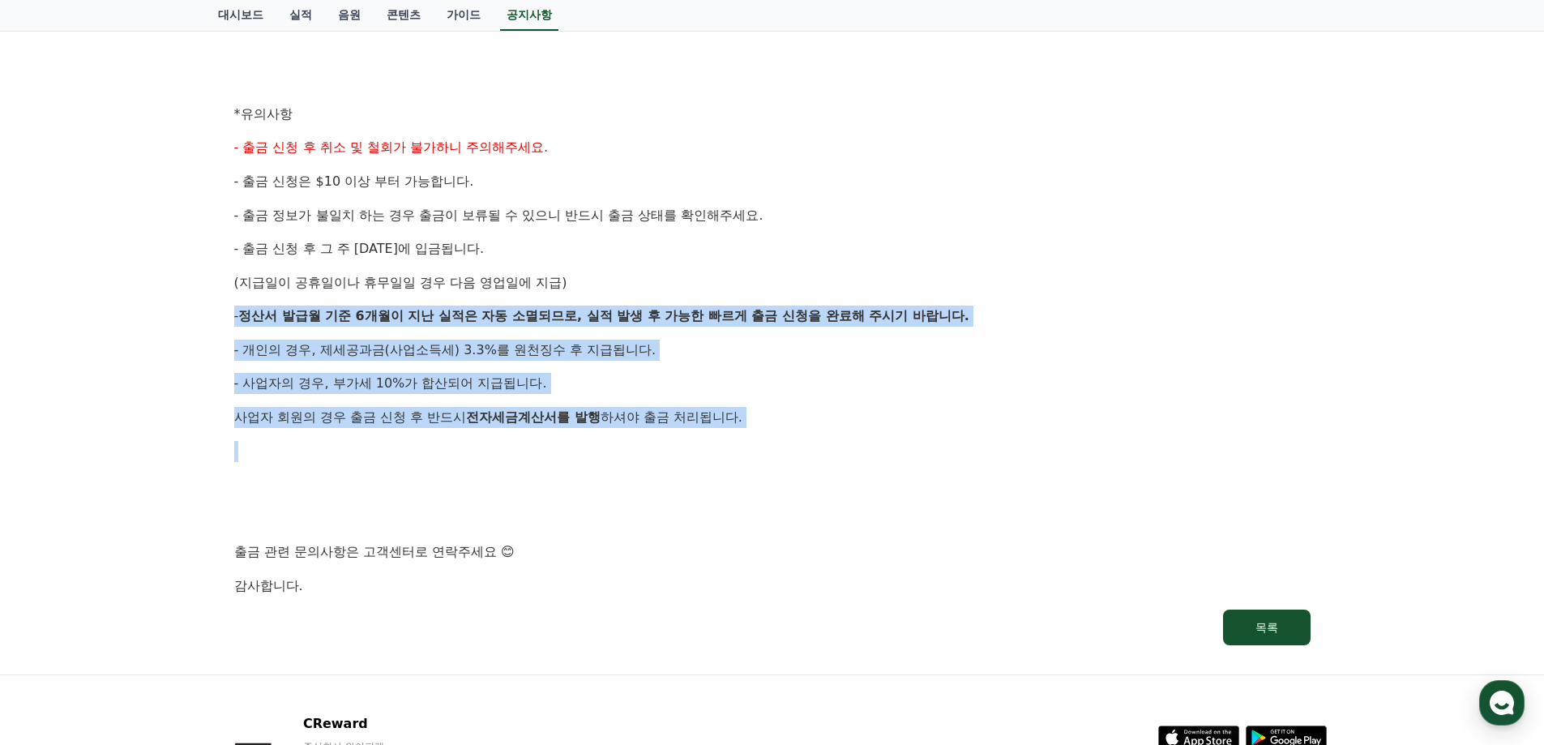
drag, startPoint x: 260, startPoint y: 399, endPoint x: 645, endPoint y: 455, distance: 389.0
click at [645, 455] on div "공지사항 FAQ [정산] 9월 2주차 매주정산 출금 신청 안내 작성일: 2025-09-17 안녕하세요, 크리워드입니다. 크리워드의 매주정산 9…" at bounding box center [772, 68] width 1544 height 1211
click at [624, 460] on p at bounding box center [772, 451] width 1076 height 21
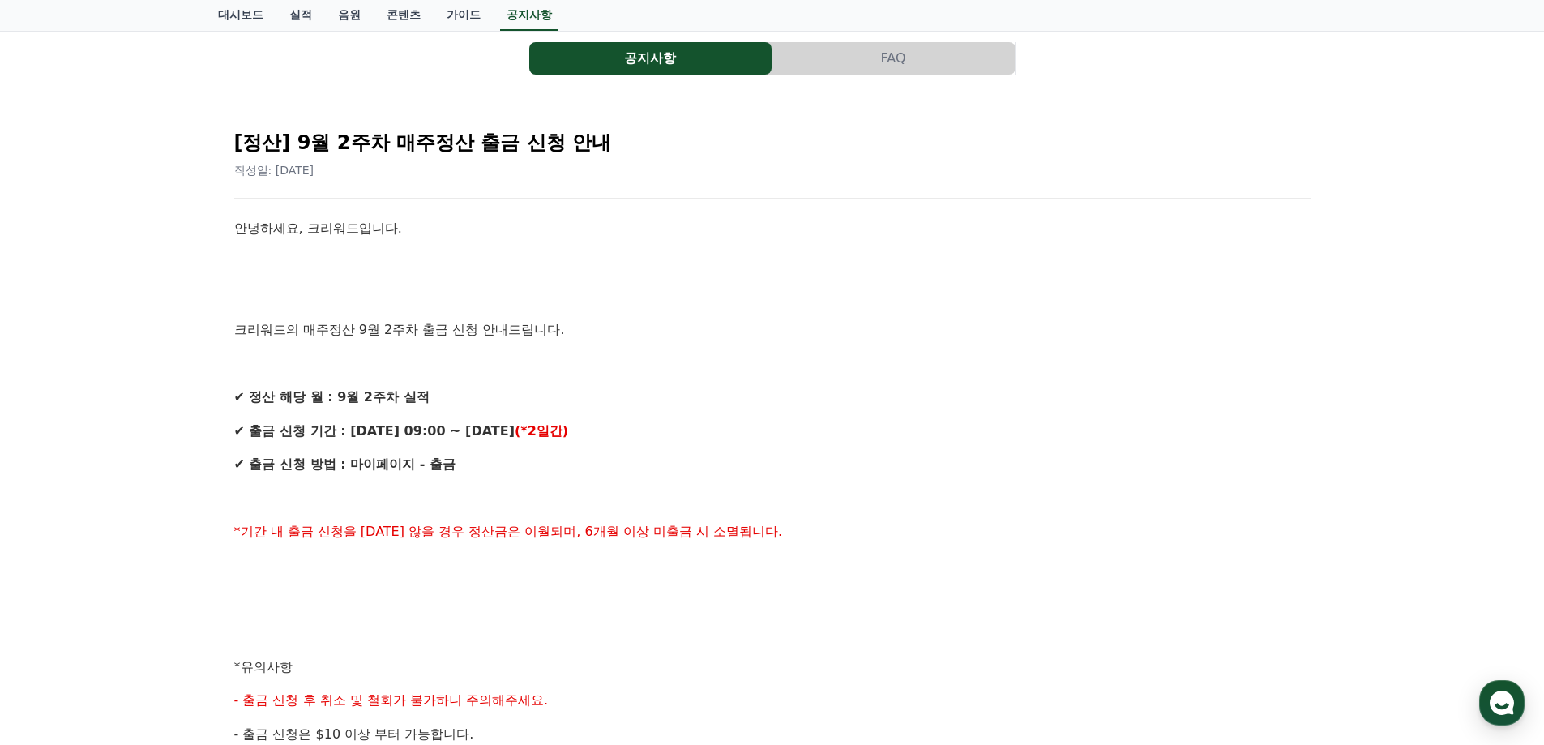
scroll to position [0, 0]
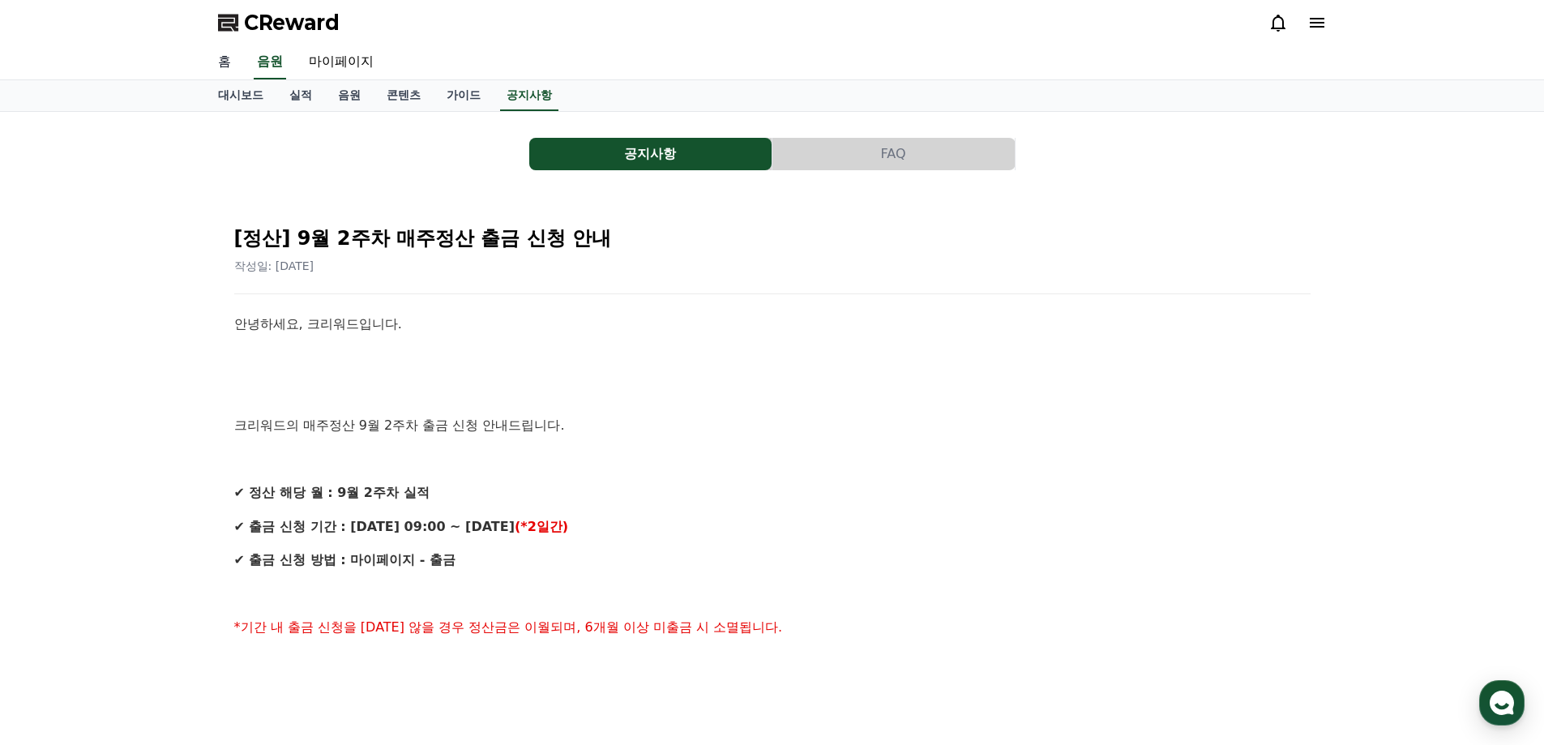
click at [236, 61] on link "홈" at bounding box center [224, 62] width 39 height 34
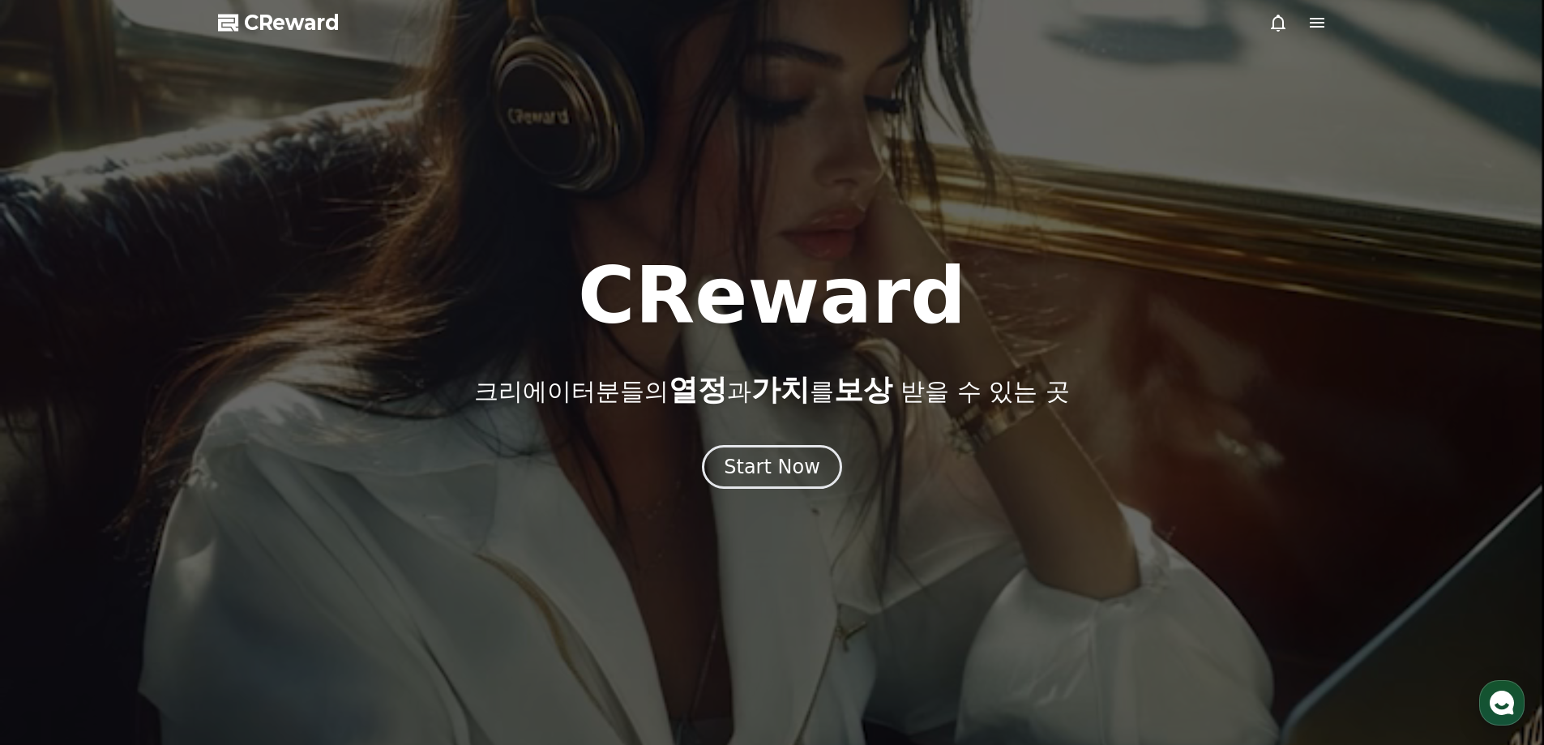
drag, startPoint x: 561, startPoint y: 412, endPoint x: 448, endPoint y: 371, distance: 119.7
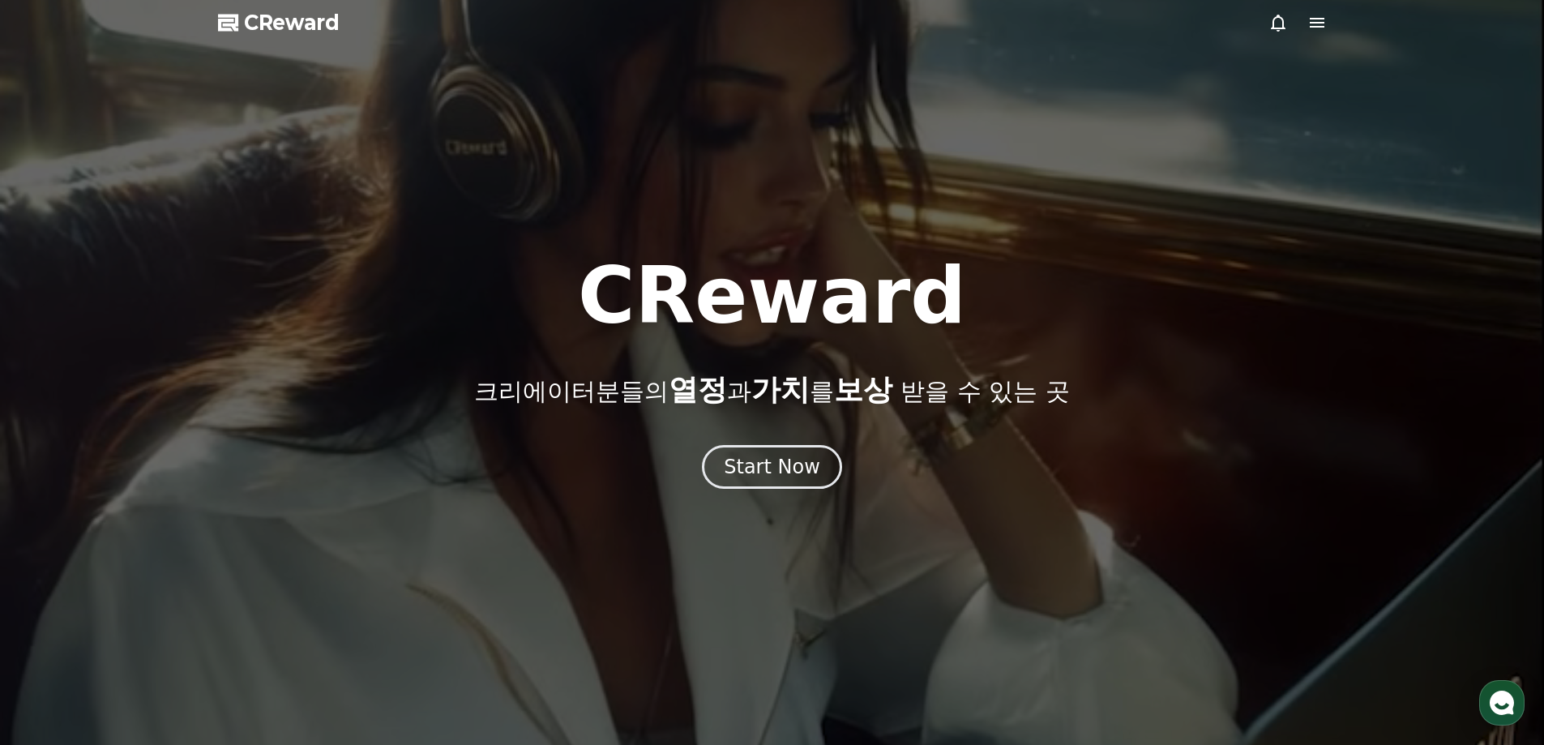
click at [836, 507] on div at bounding box center [772, 372] width 1544 height 745
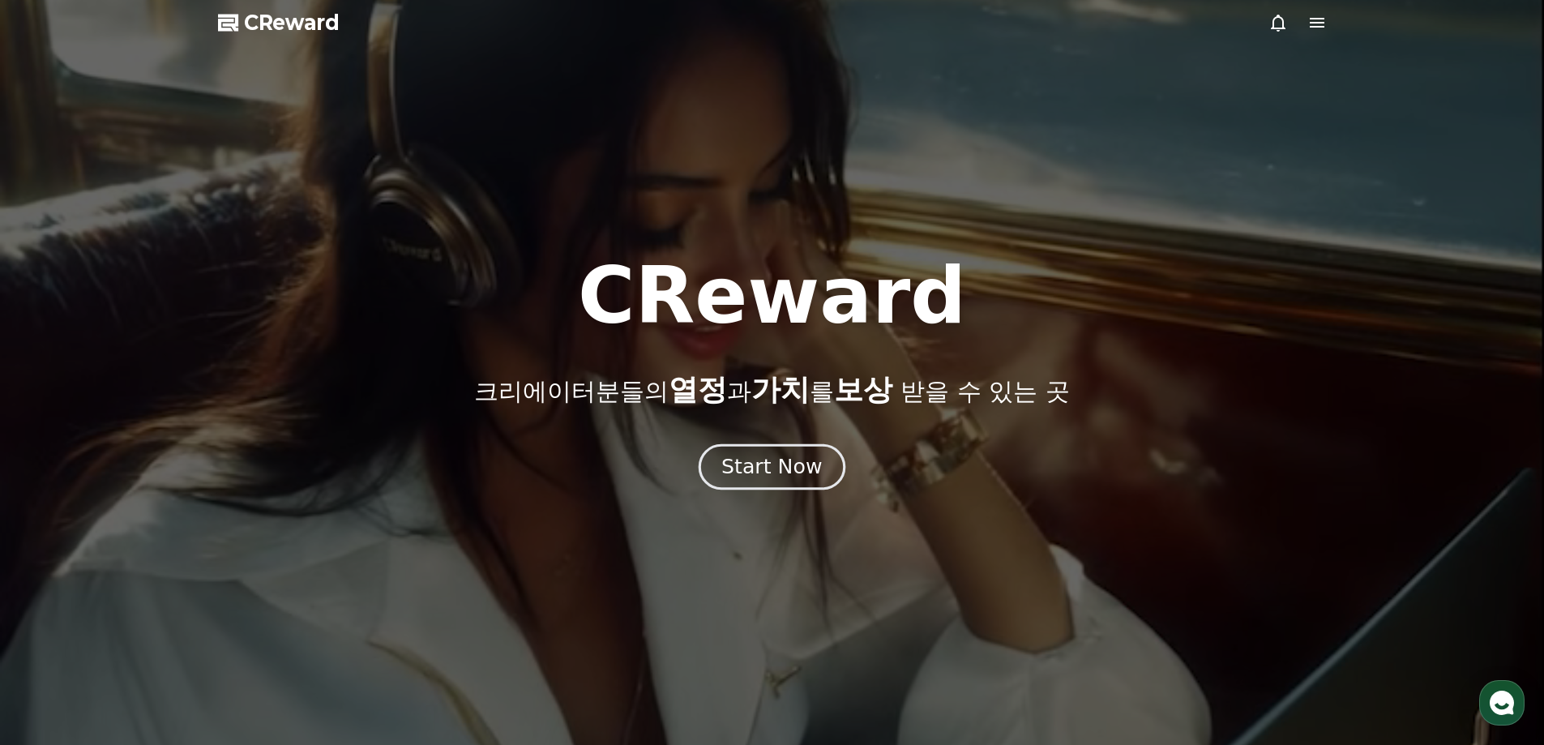
click at [811, 468] on div "Start Now" at bounding box center [771, 467] width 100 height 28
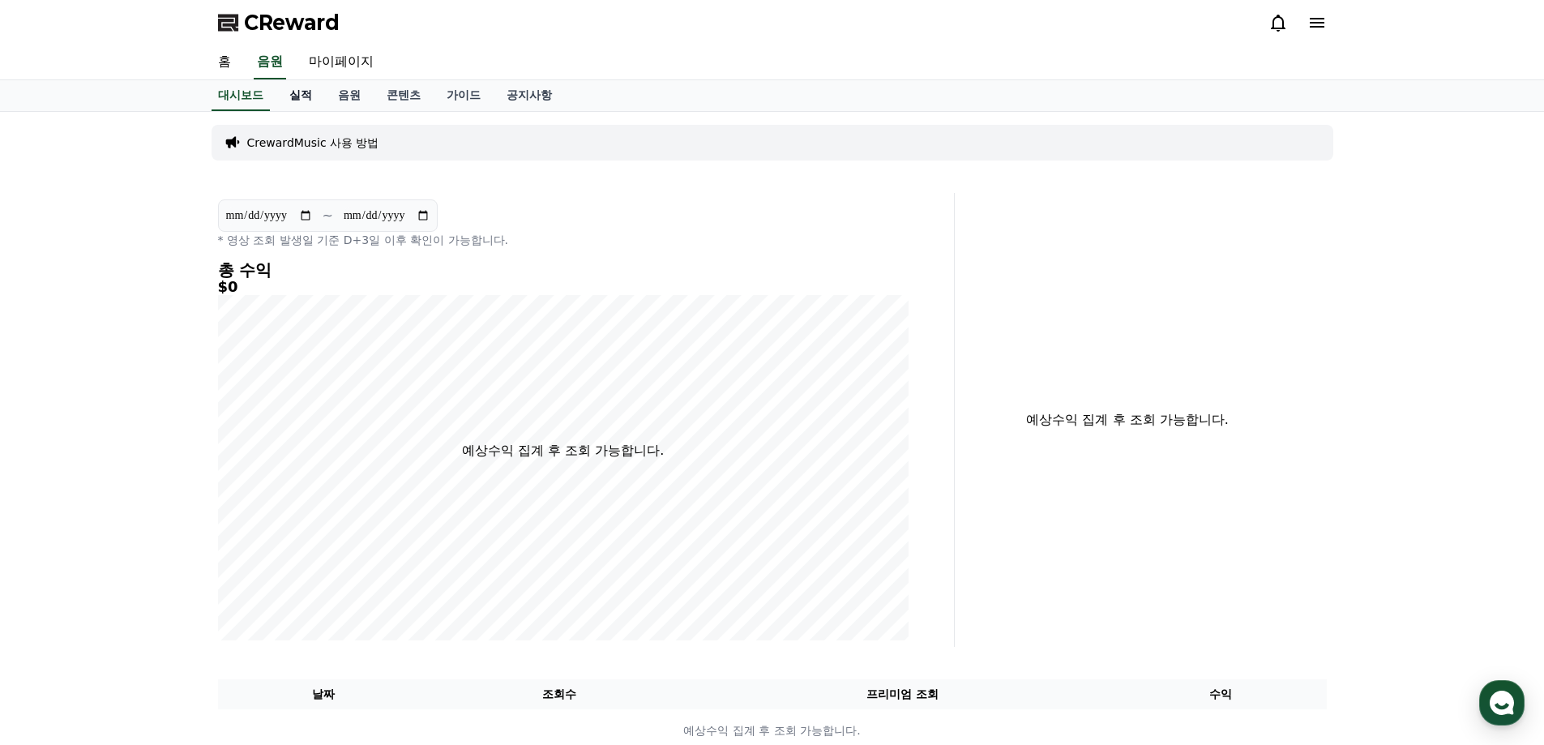
click at [296, 94] on link "실적" at bounding box center [300, 95] width 49 height 31
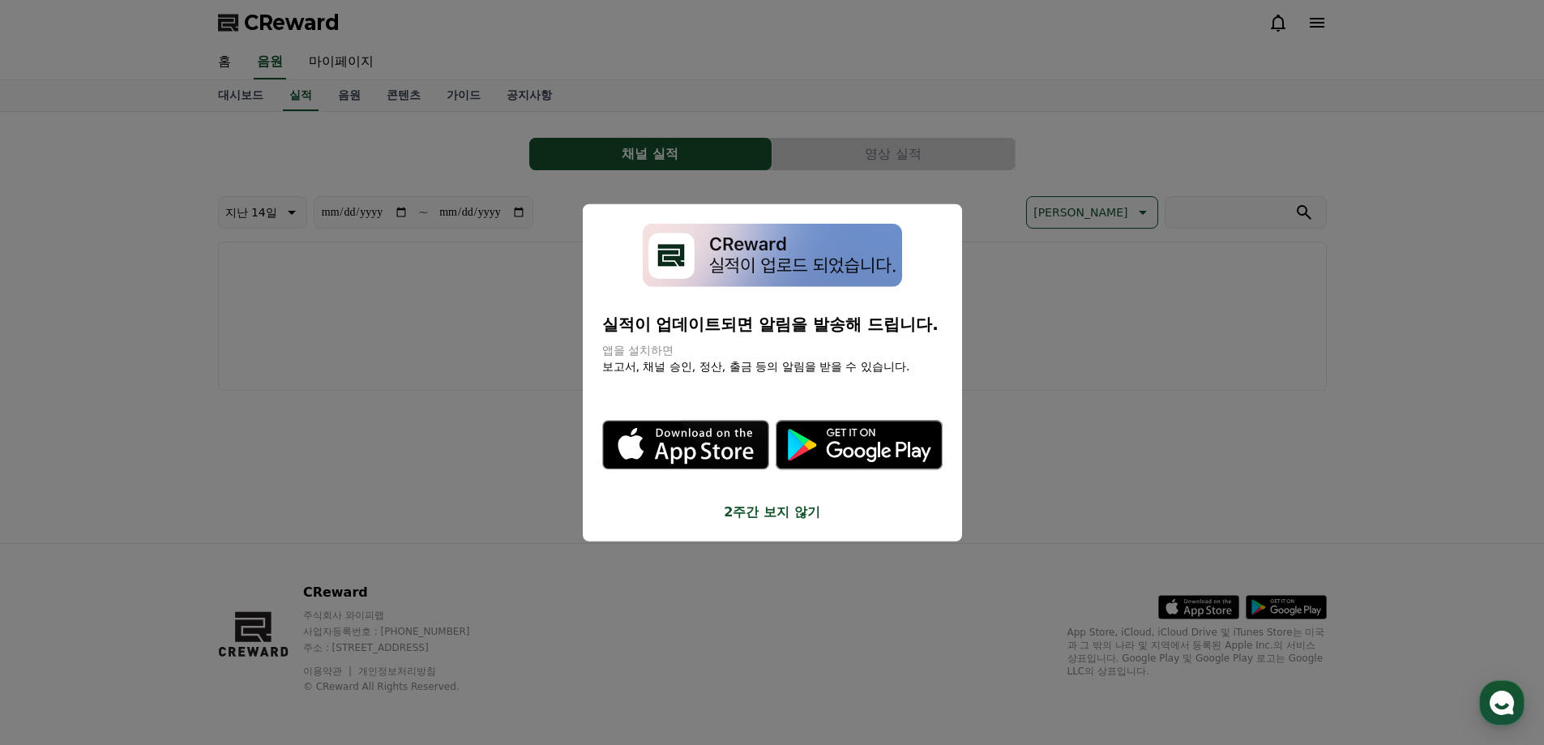
click at [802, 618] on button "close modal" at bounding box center [772, 372] width 1544 height 745
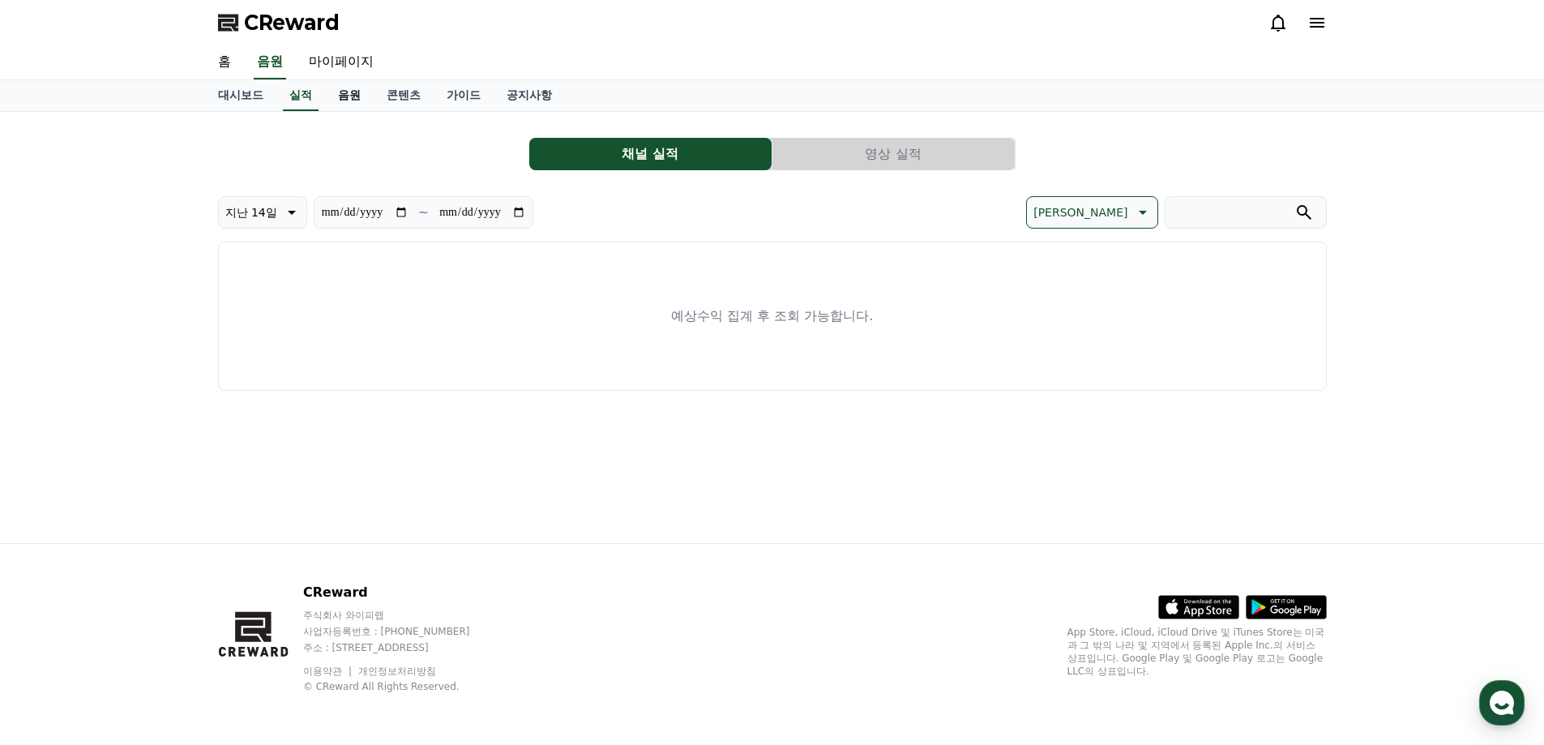
click at [350, 86] on link "음원" at bounding box center [349, 95] width 49 height 31
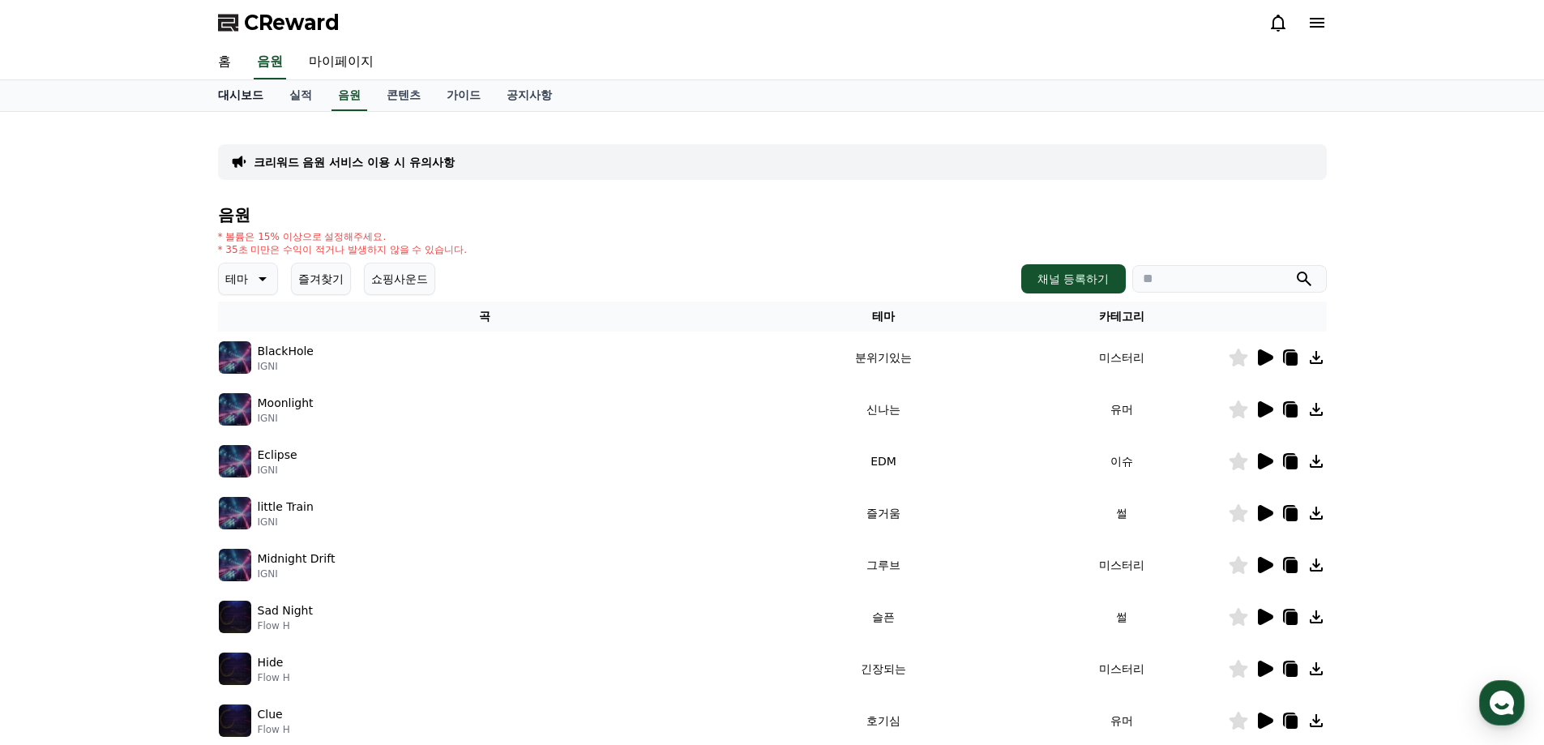
click at [224, 88] on link "대시보드" at bounding box center [240, 95] width 71 height 31
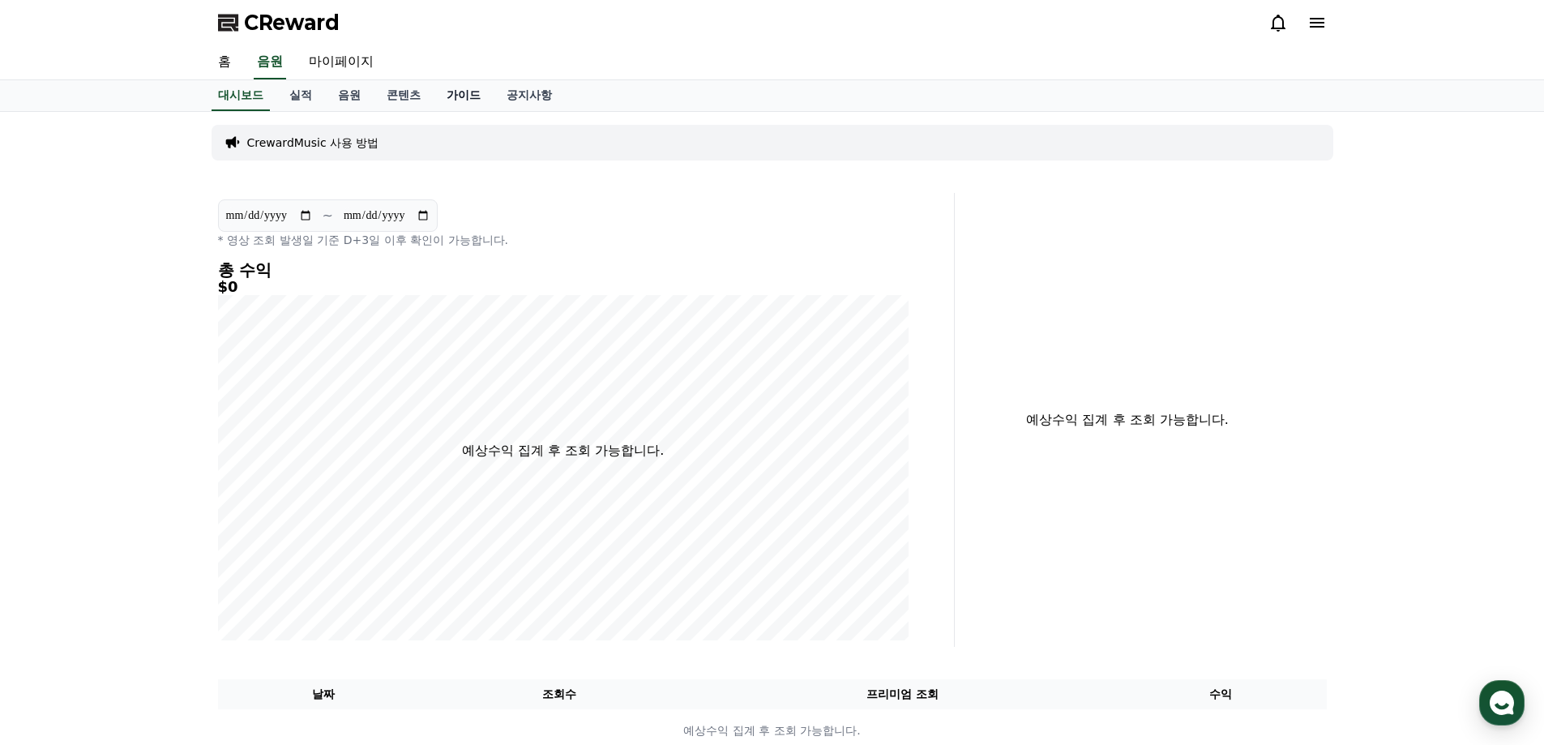
click at [439, 102] on link "가이드" at bounding box center [464, 95] width 60 height 31
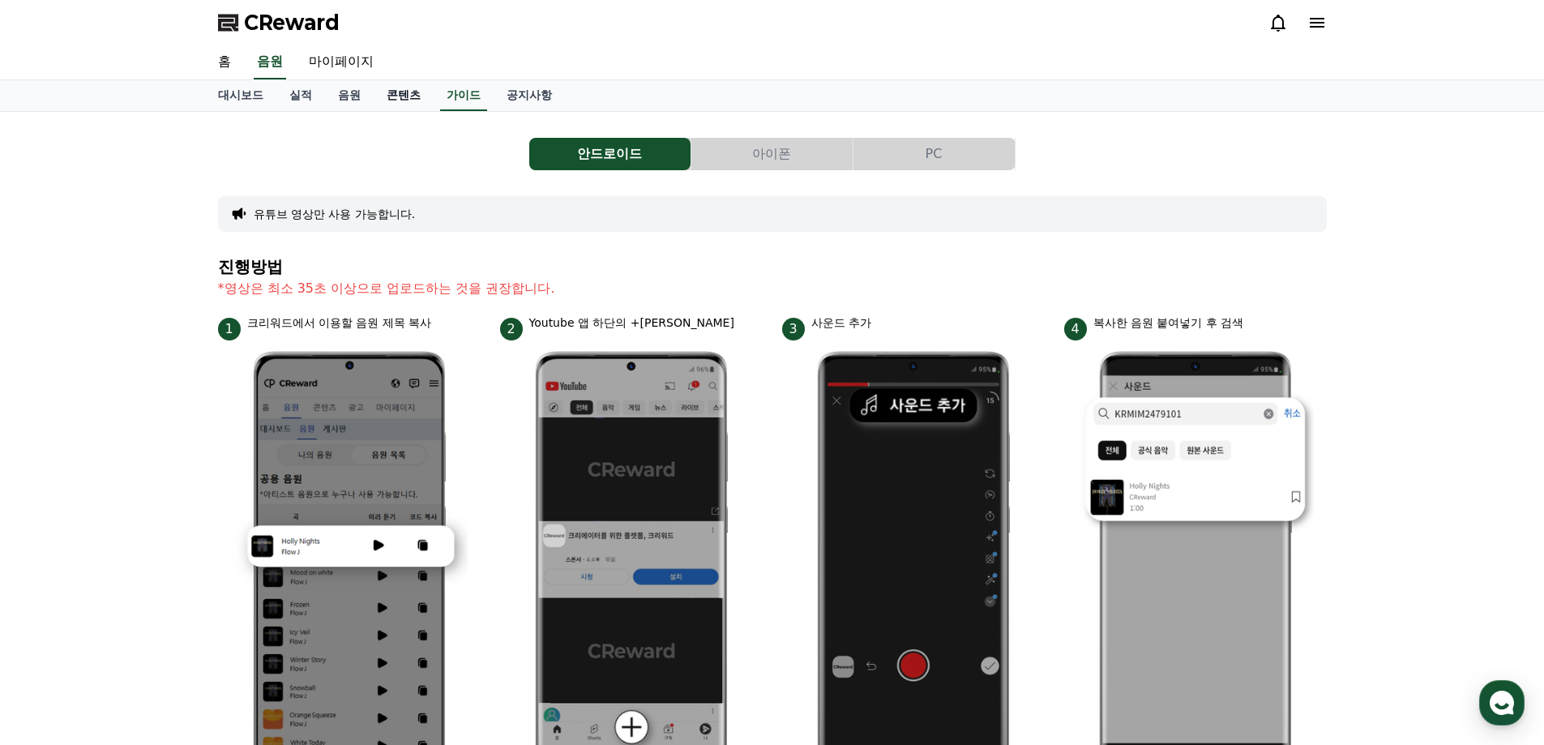
click at [411, 105] on link "콘텐츠" at bounding box center [404, 95] width 60 height 31
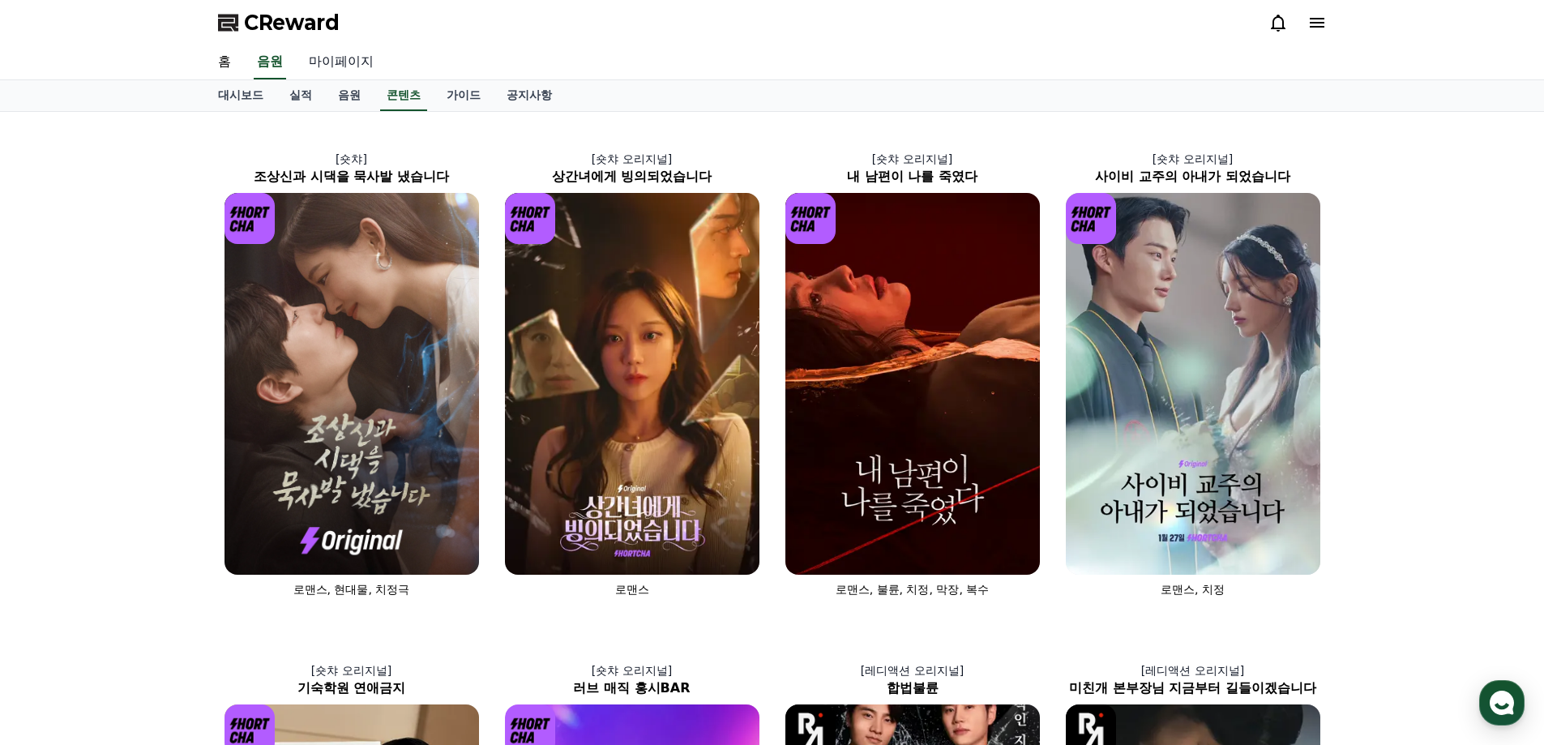
click at [369, 70] on link "마이페이지" at bounding box center [341, 62] width 91 height 34
select select "**********"
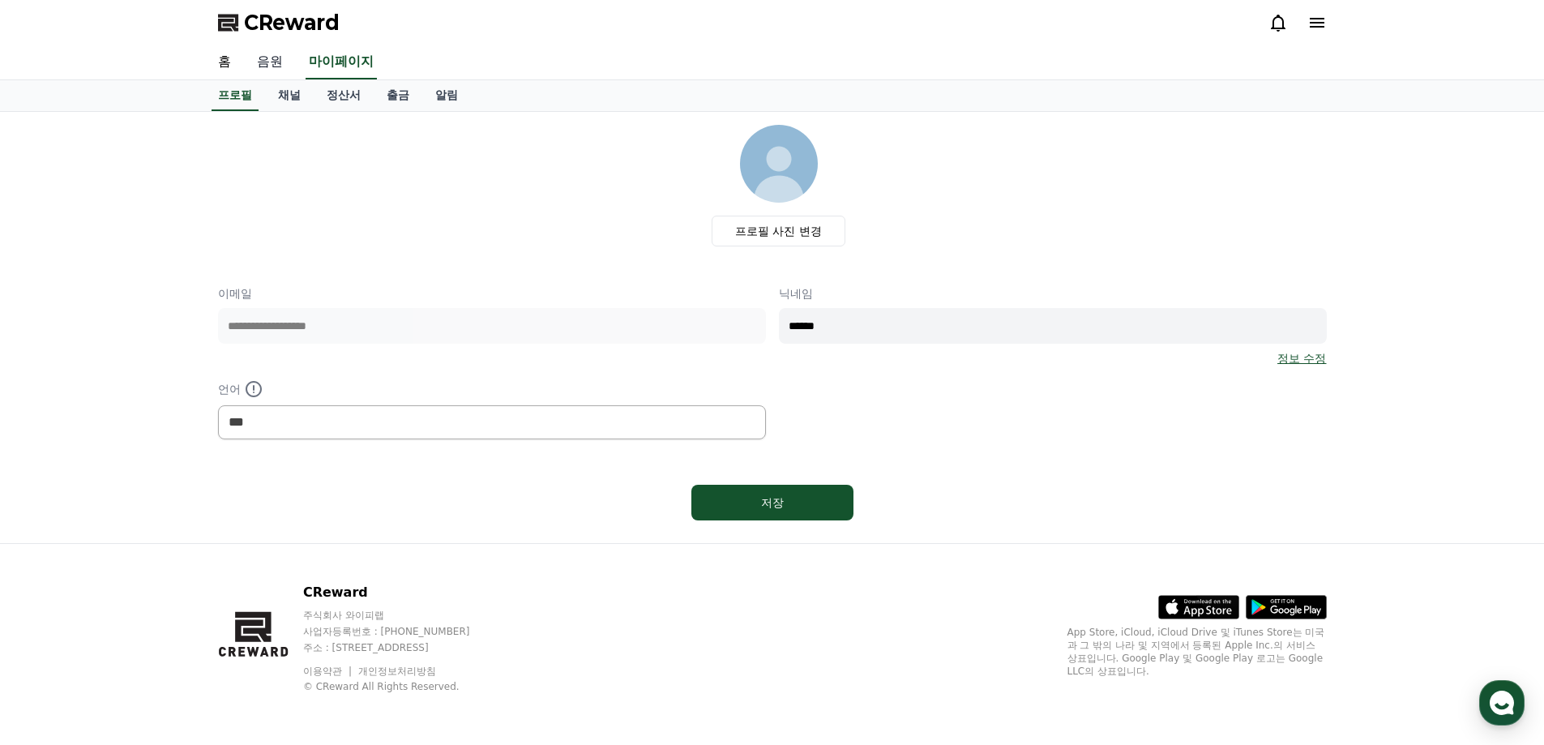
click at [288, 67] on link "음원" at bounding box center [270, 62] width 52 height 34
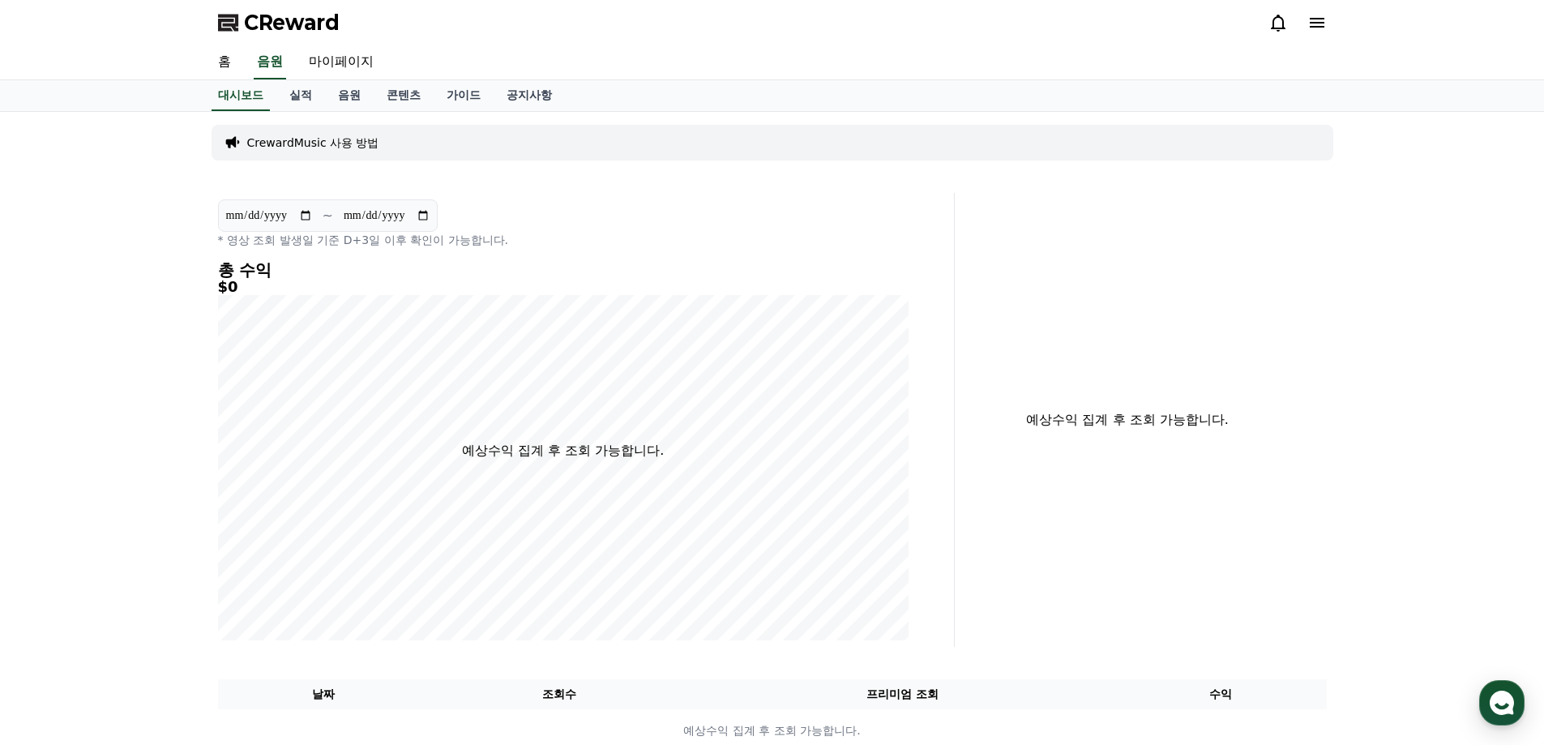
click at [200, 53] on div "홈 음원 마이페이지" at bounding box center [772, 62] width 1544 height 35
click at [226, 60] on link "홈" at bounding box center [224, 62] width 39 height 34
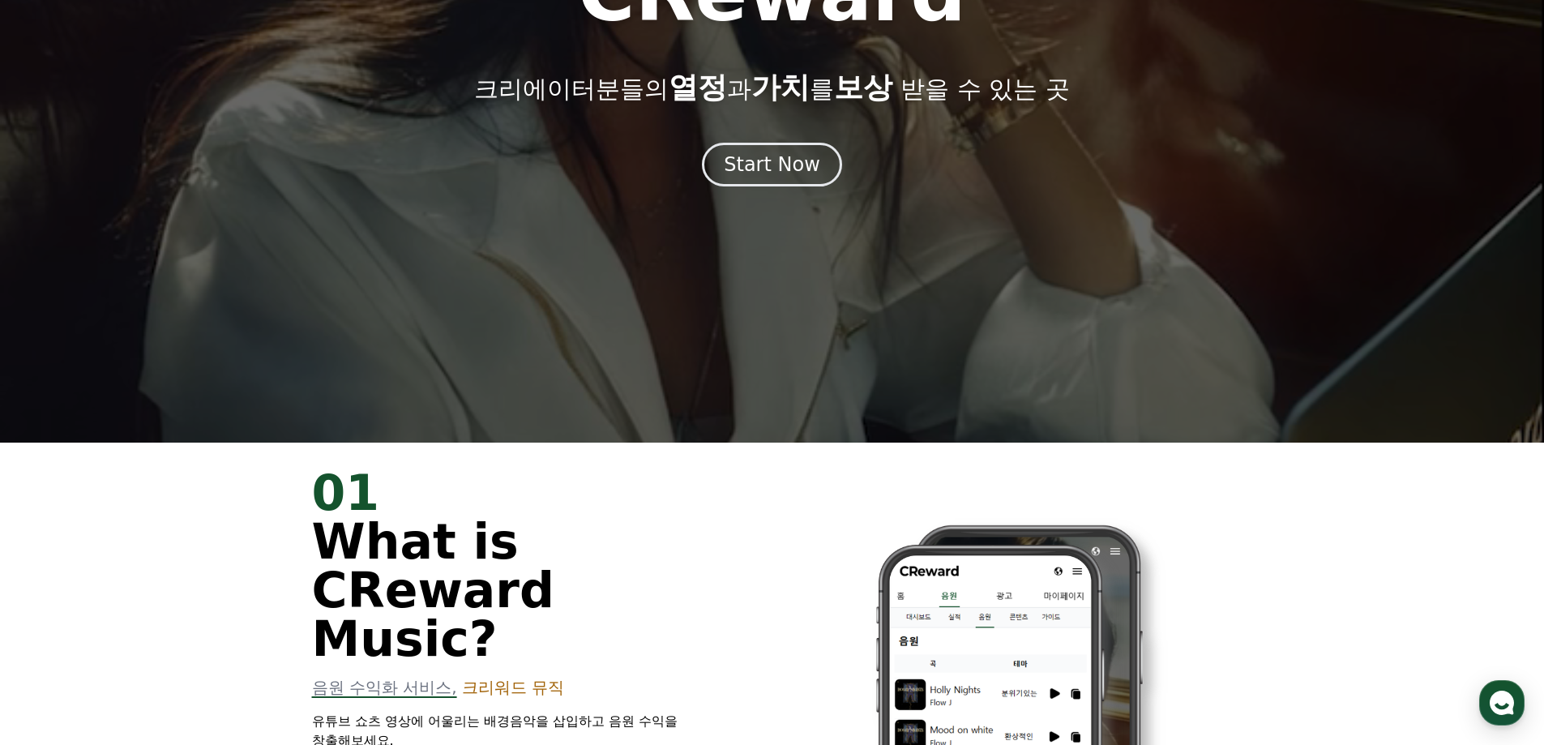
scroll to position [243, 0]
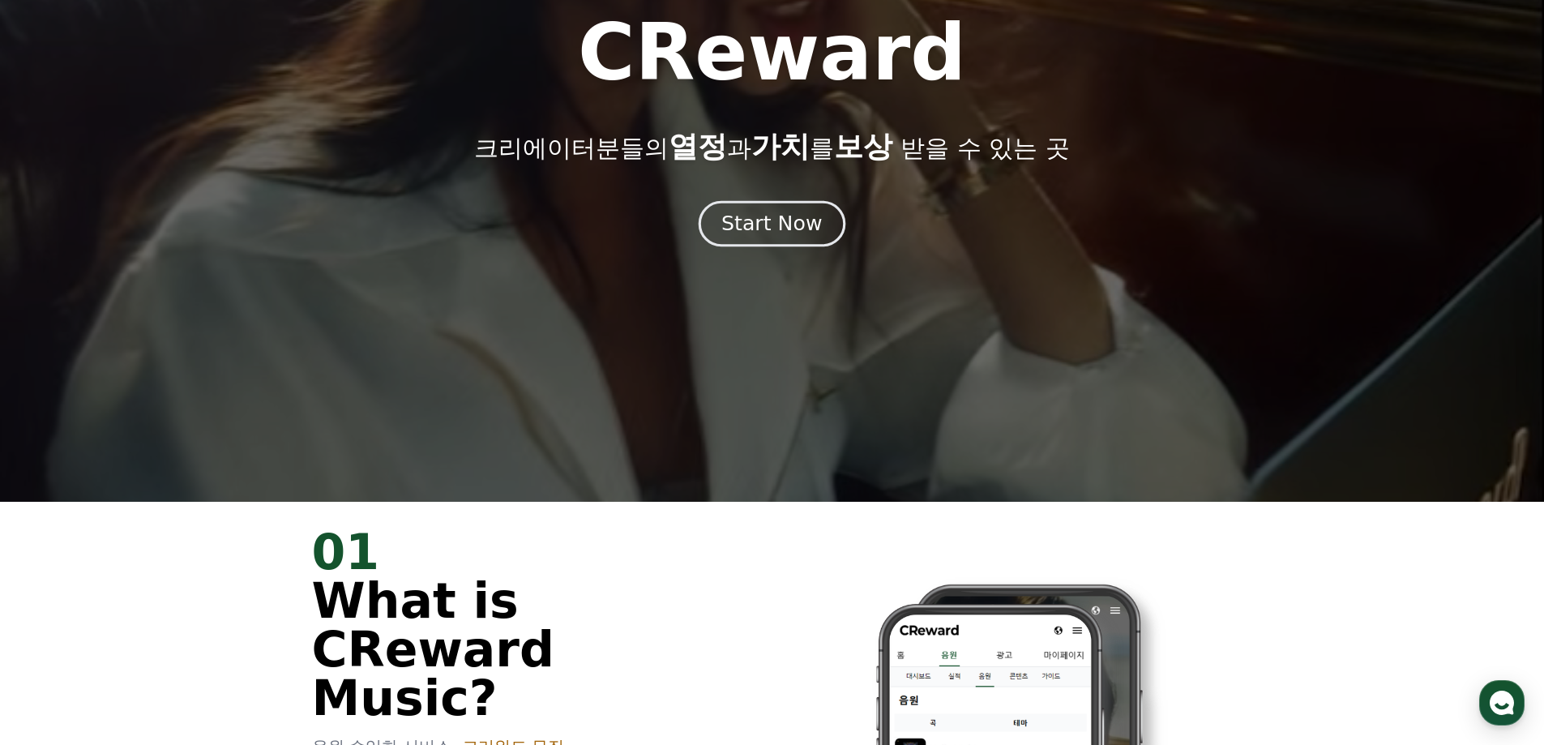
click at [758, 209] on button "Start Now" at bounding box center [772, 223] width 147 height 46
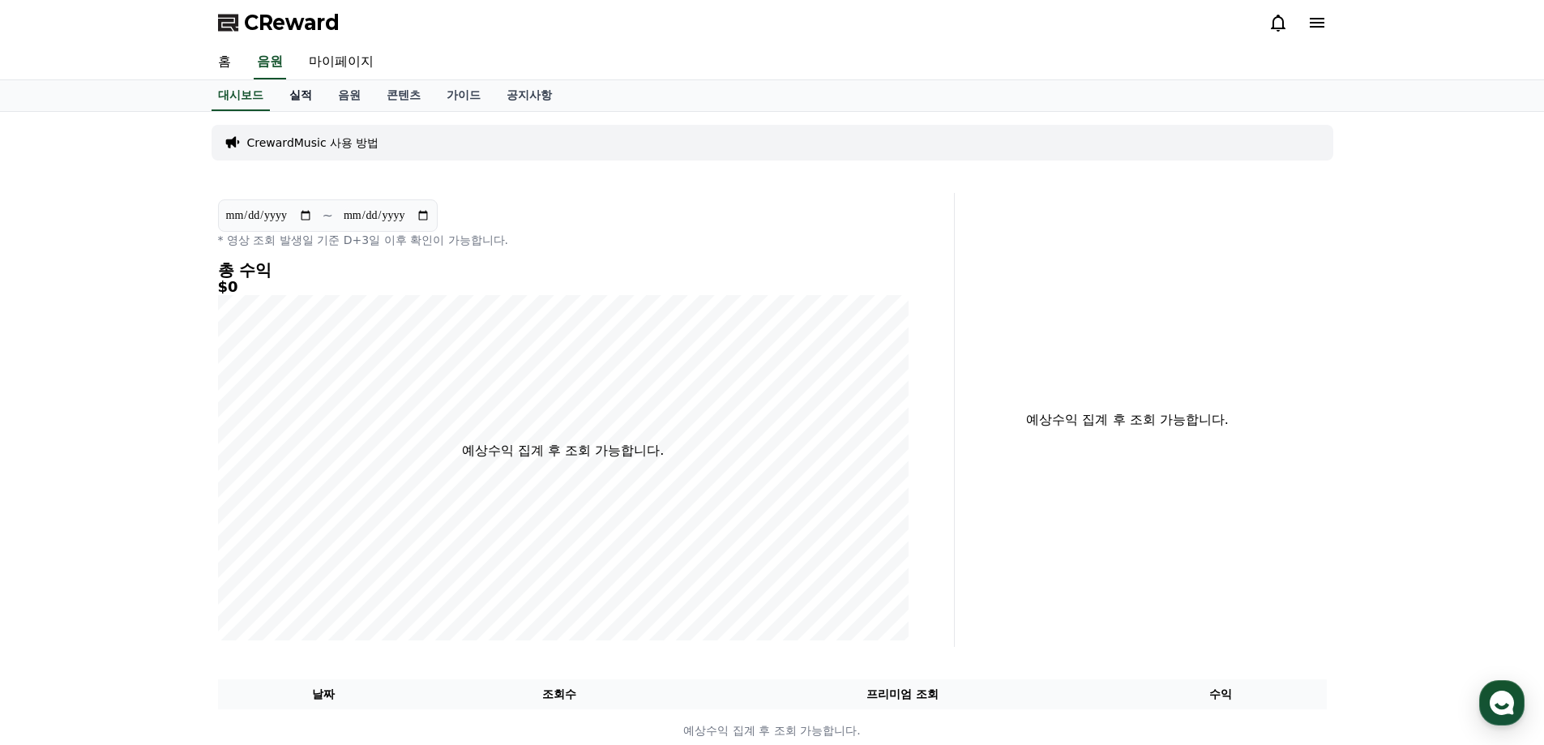
click at [297, 103] on link "실적" at bounding box center [300, 95] width 49 height 31
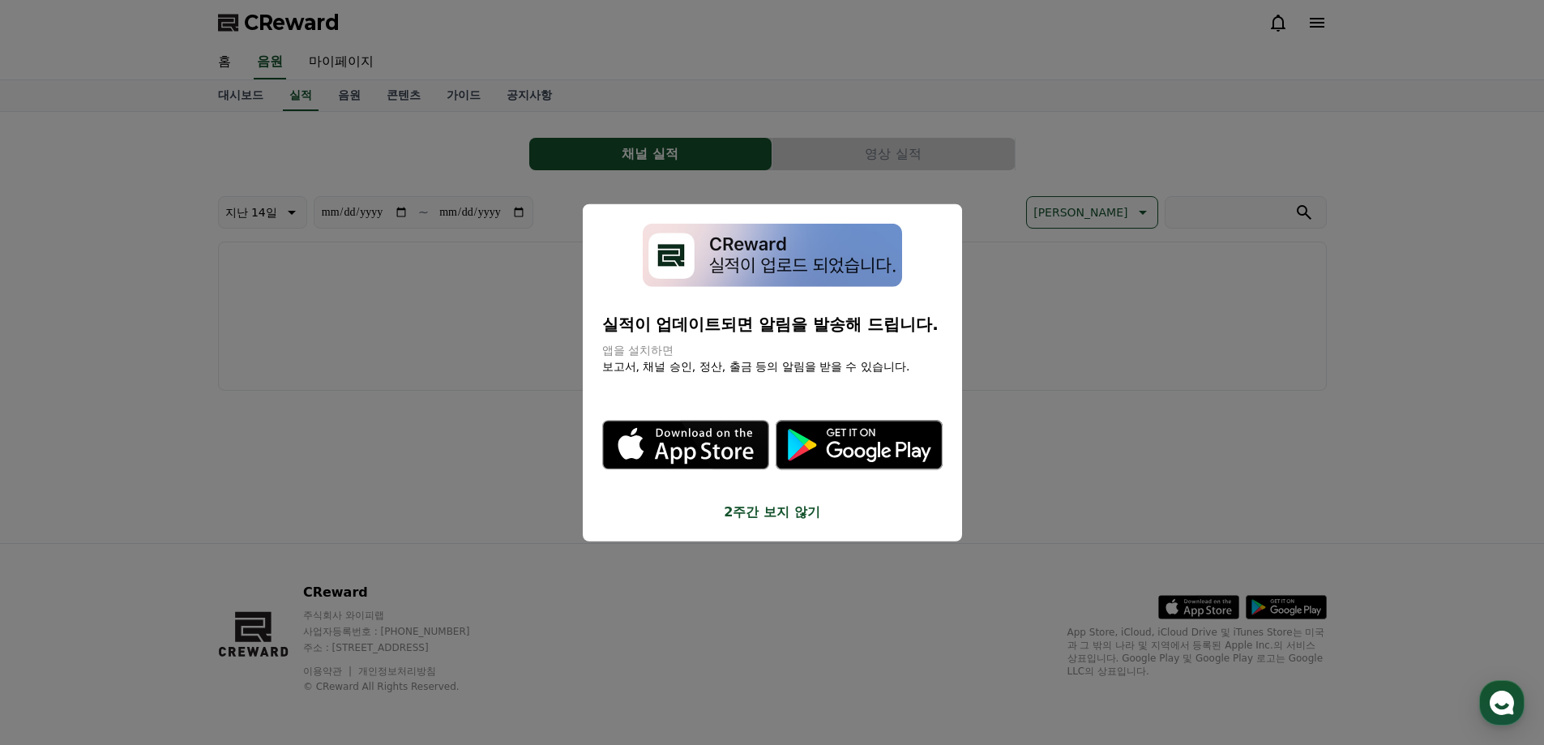
click at [785, 511] on button "2주간 보지 않기" at bounding box center [772, 511] width 340 height 19
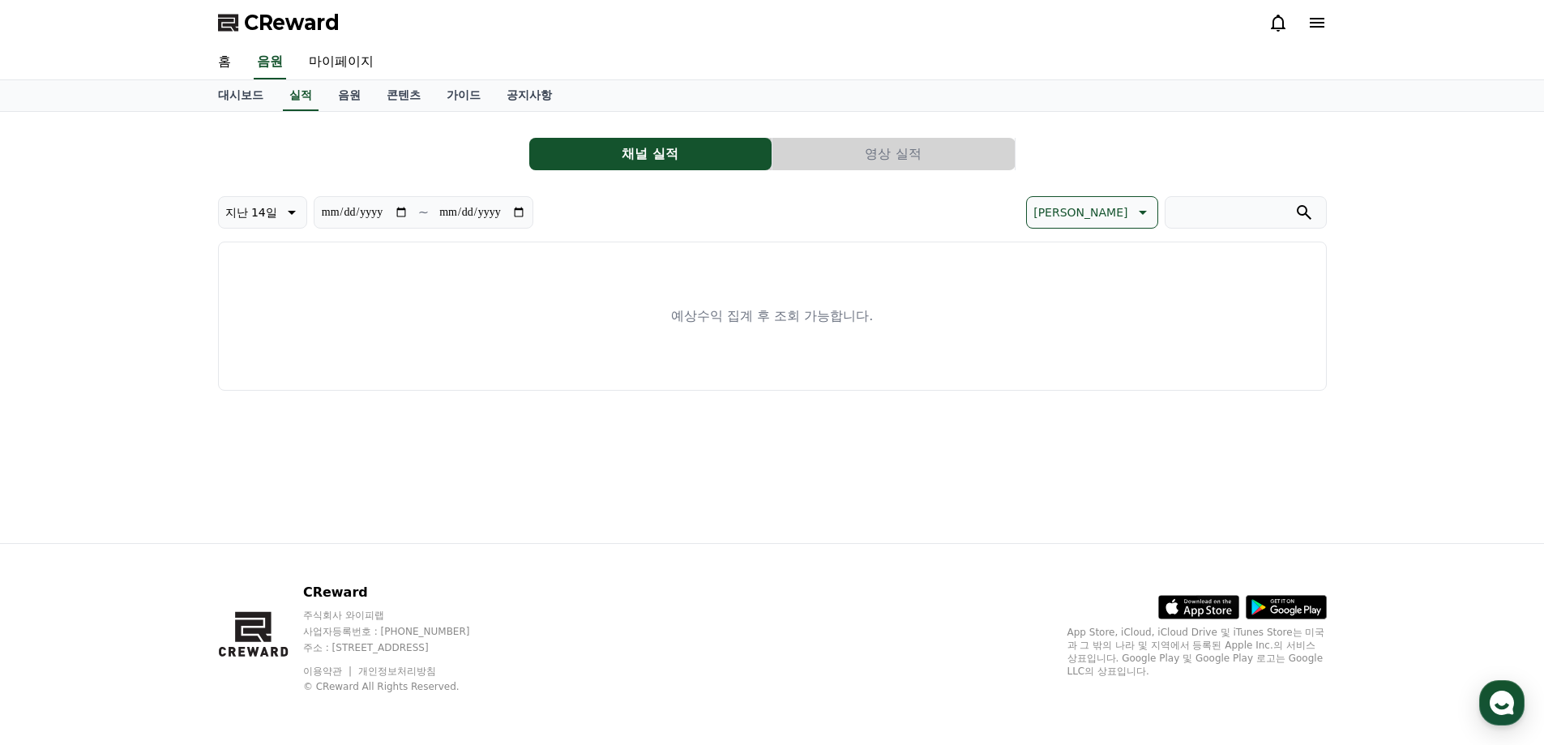
click at [837, 143] on button "영상 실적" at bounding box center [893, 154] width 242 height 32
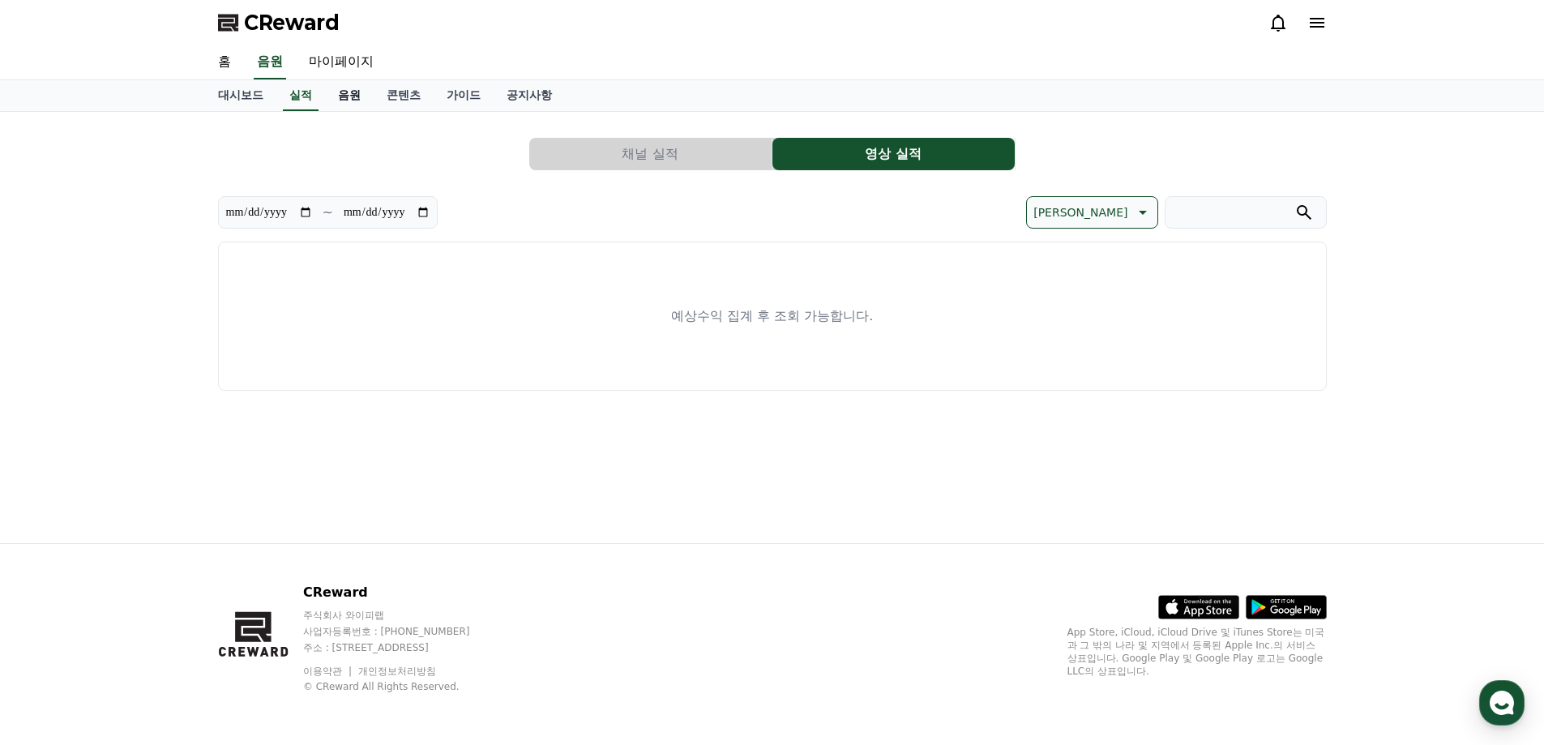
click at [343, 96] on link "음원" at bounding box center [349, 95] width 49 height 31
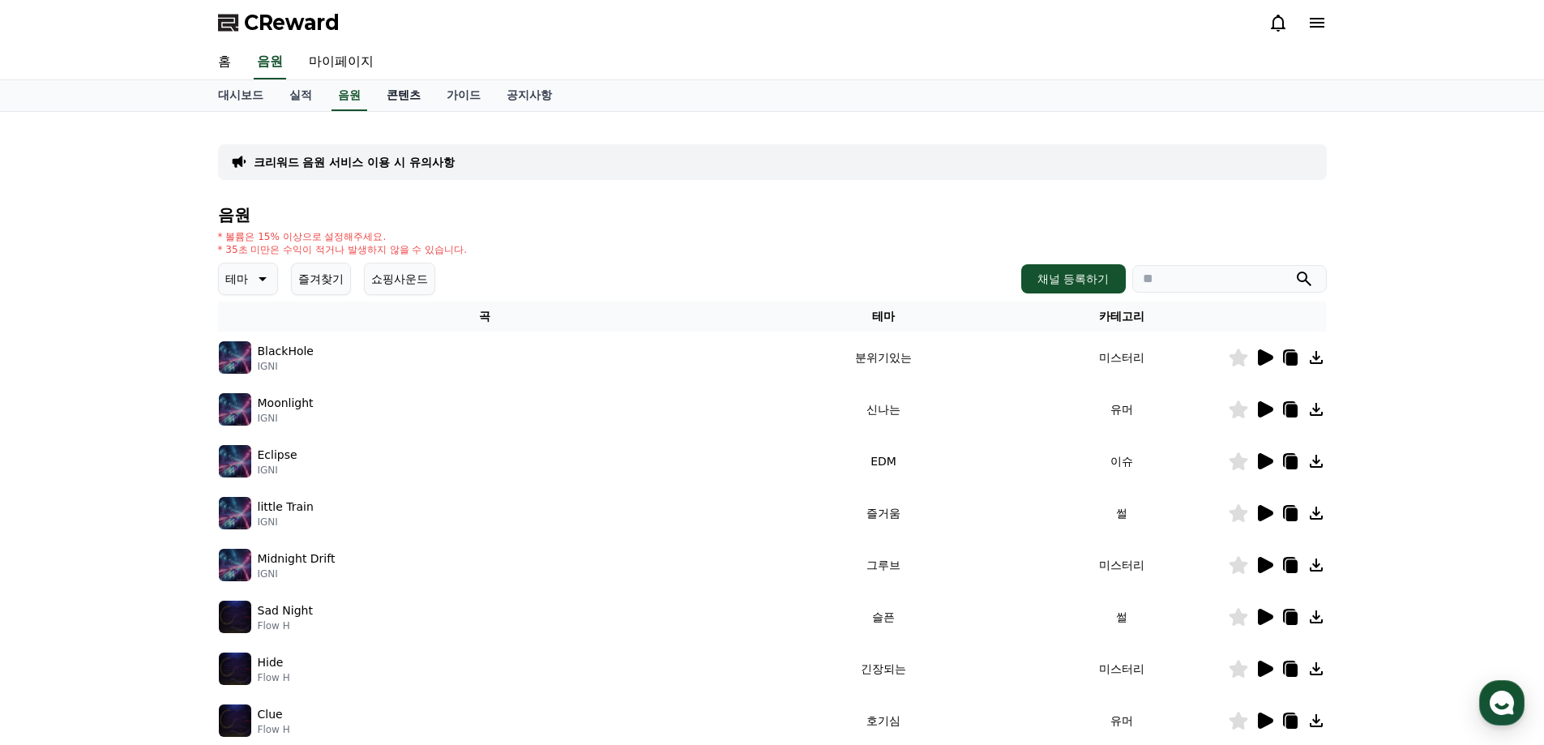
click at [384, 95] on link "콘텐츠" at bounding box center [404, 95] width 60 height 31
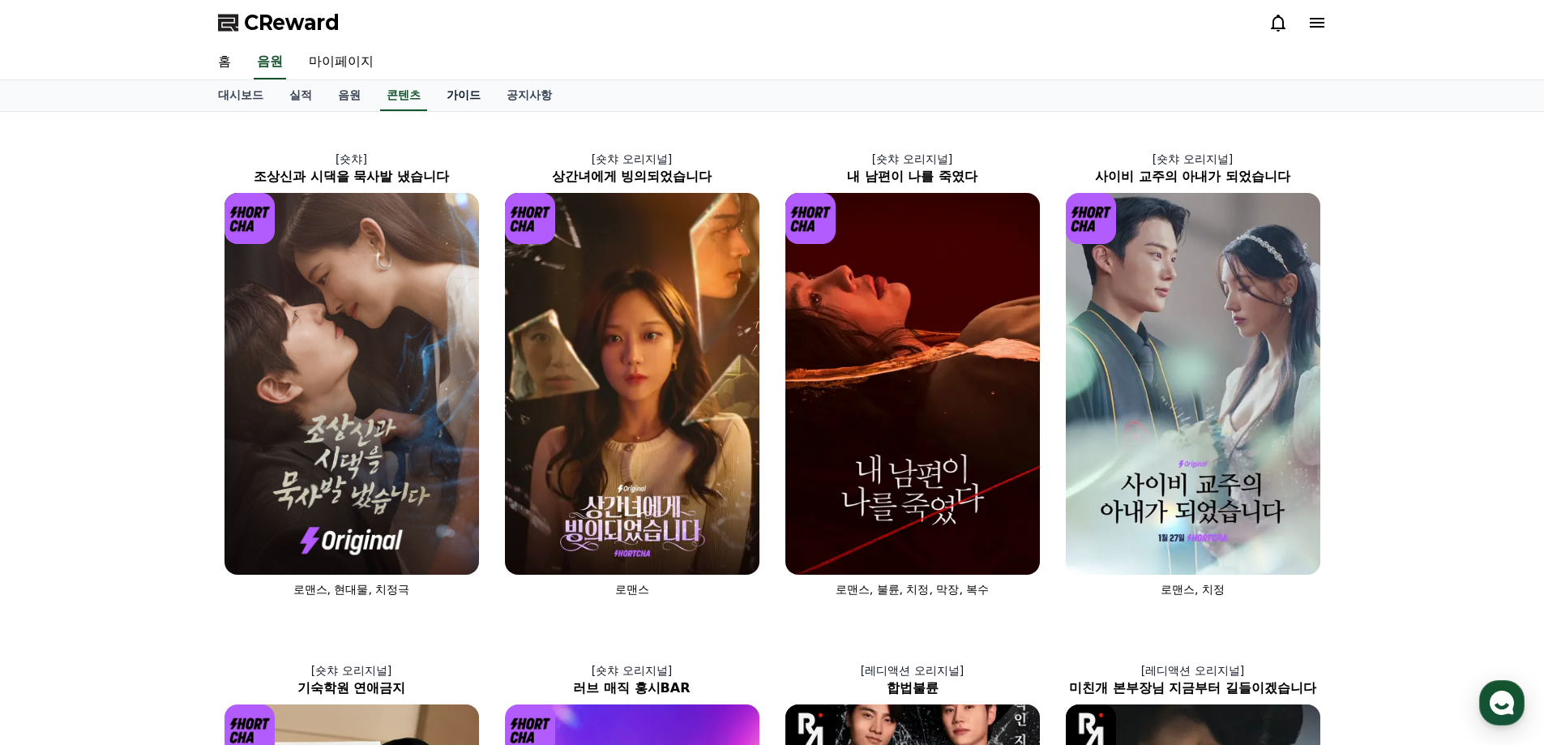
click at [465, 86] on link "가이드" at bounding box center [464, 95] width 60 height 31
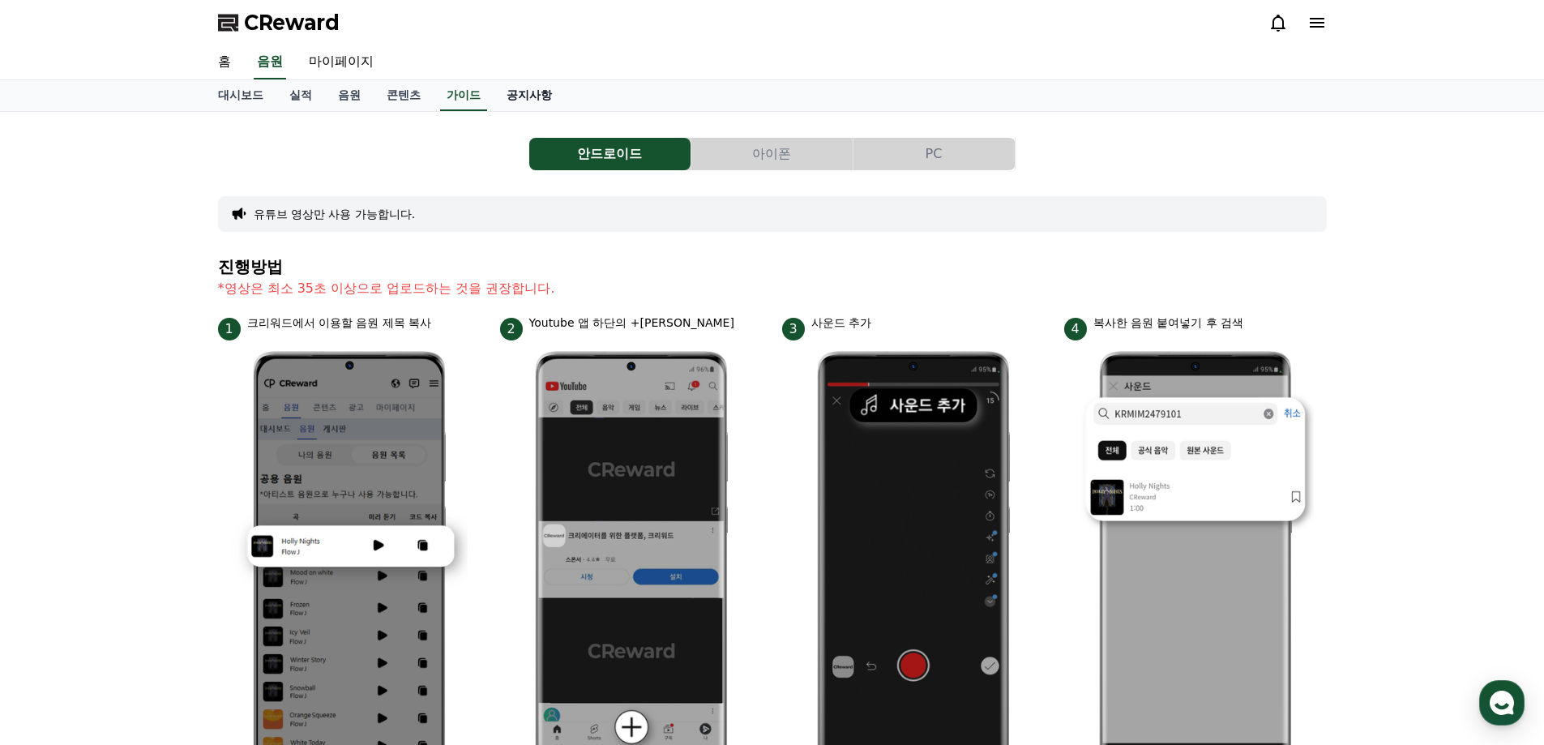
click at [516, 92] on link "공지사항" at bounding box center [529, 95] width 71 height 31
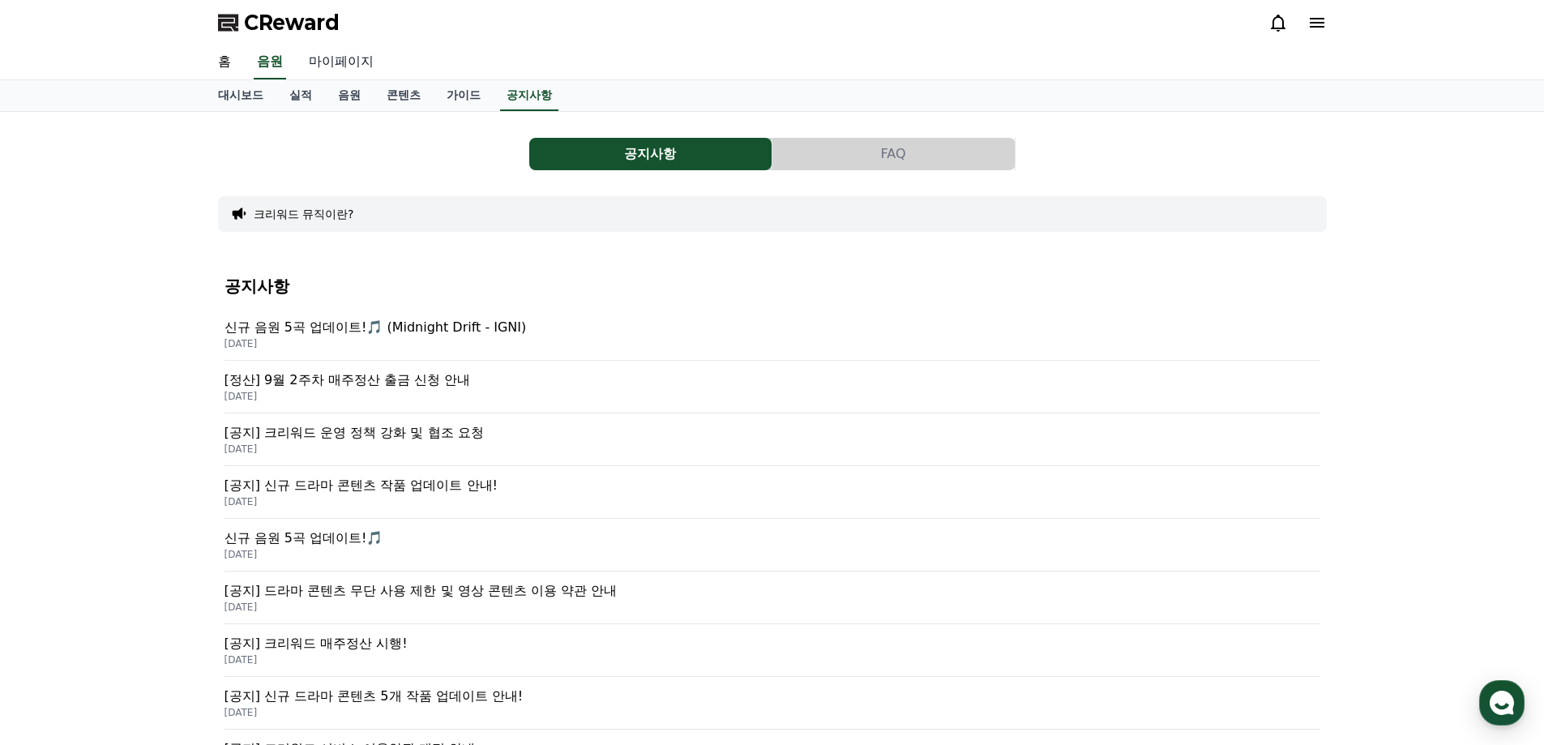
click at [343, 66] on link "마이페이지" at bounding box center [341, 62] width 91 height 34
select select "**********"
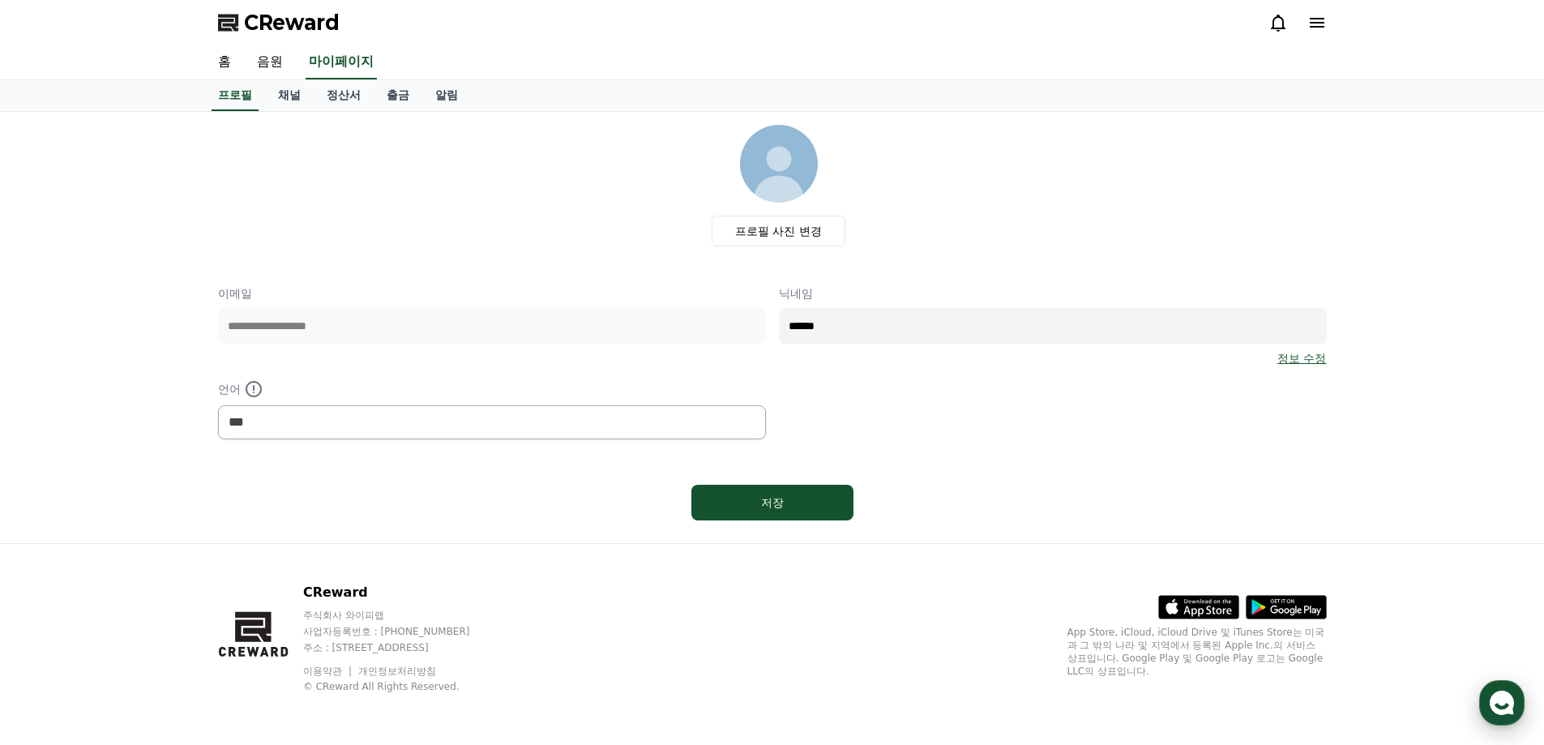
click at [1509, 699] on use "button" at bounding box center [1502, 703] width 24 height 24
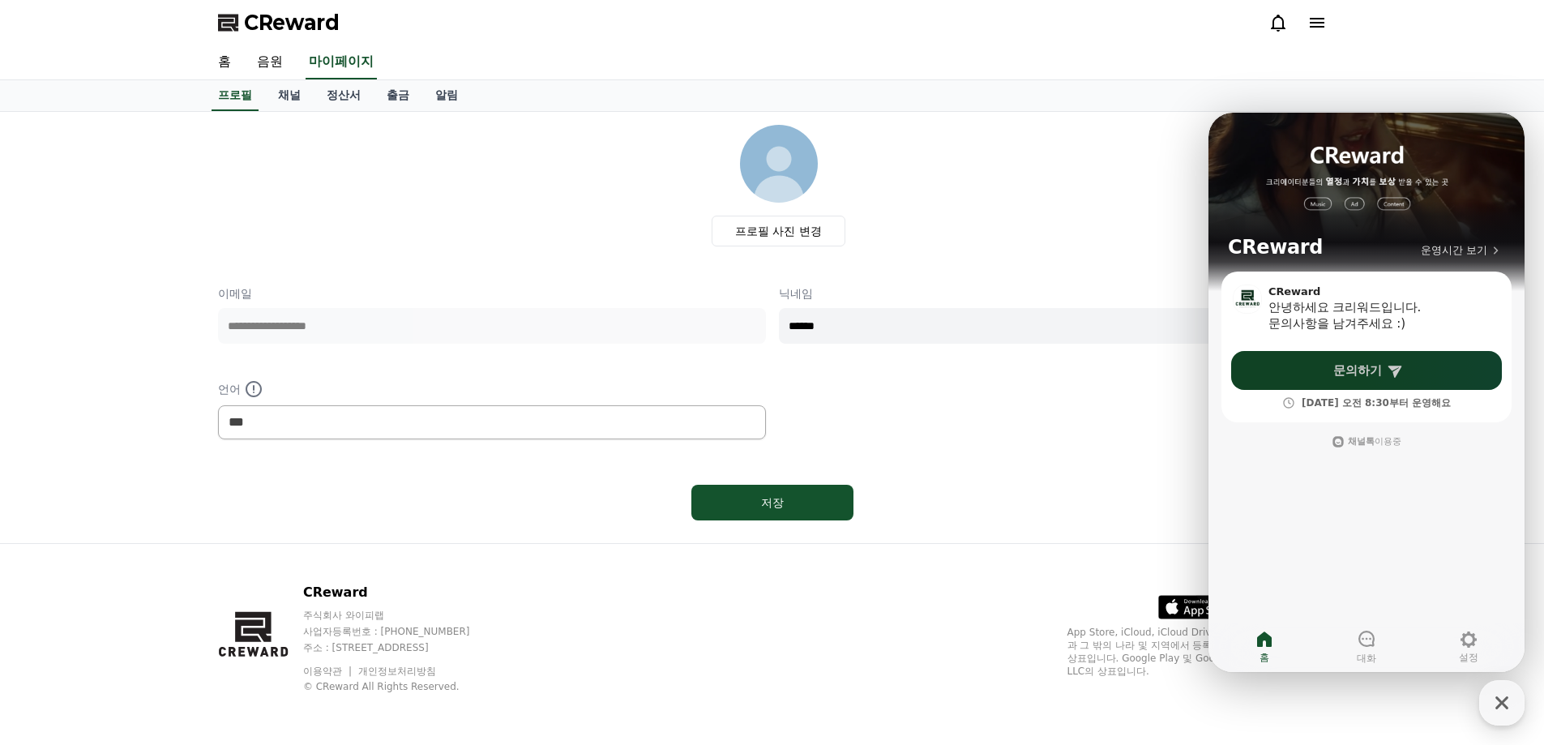
click at [1320, 361] on link "문의하기" at bounding box center [1366, 370] width 271 height 39
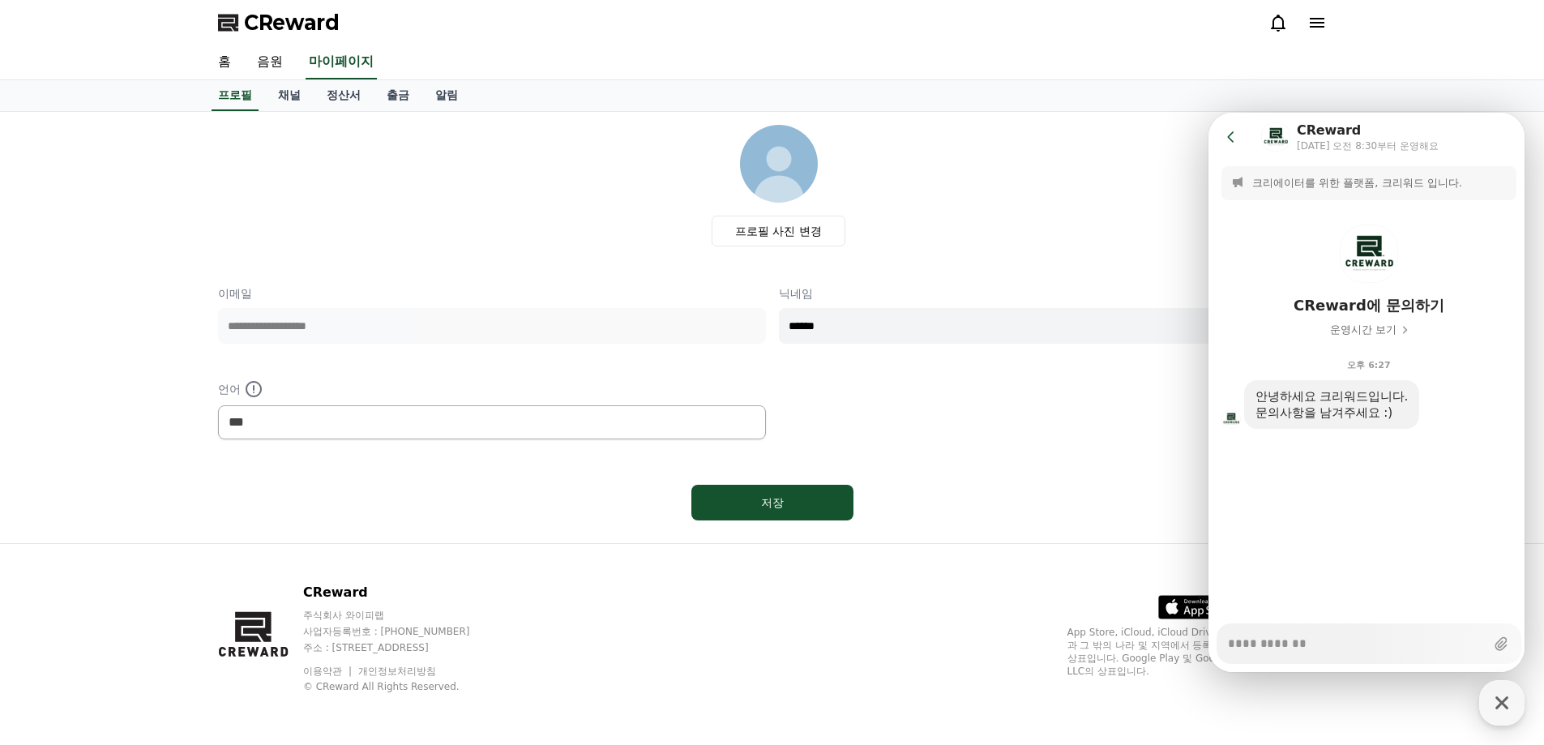
type textarea "*"
click at [1158, 88] on div "프로필 채널 정산서 출금 알림" at bounding box center [772, 95] width 1135 height 31
click at [1327, 28] on div "CReward" at bounding box center [772, 22] width 1135 height 45
click at [1324, 28] on icon at bounding box center [1316, 22] width 19 height 19
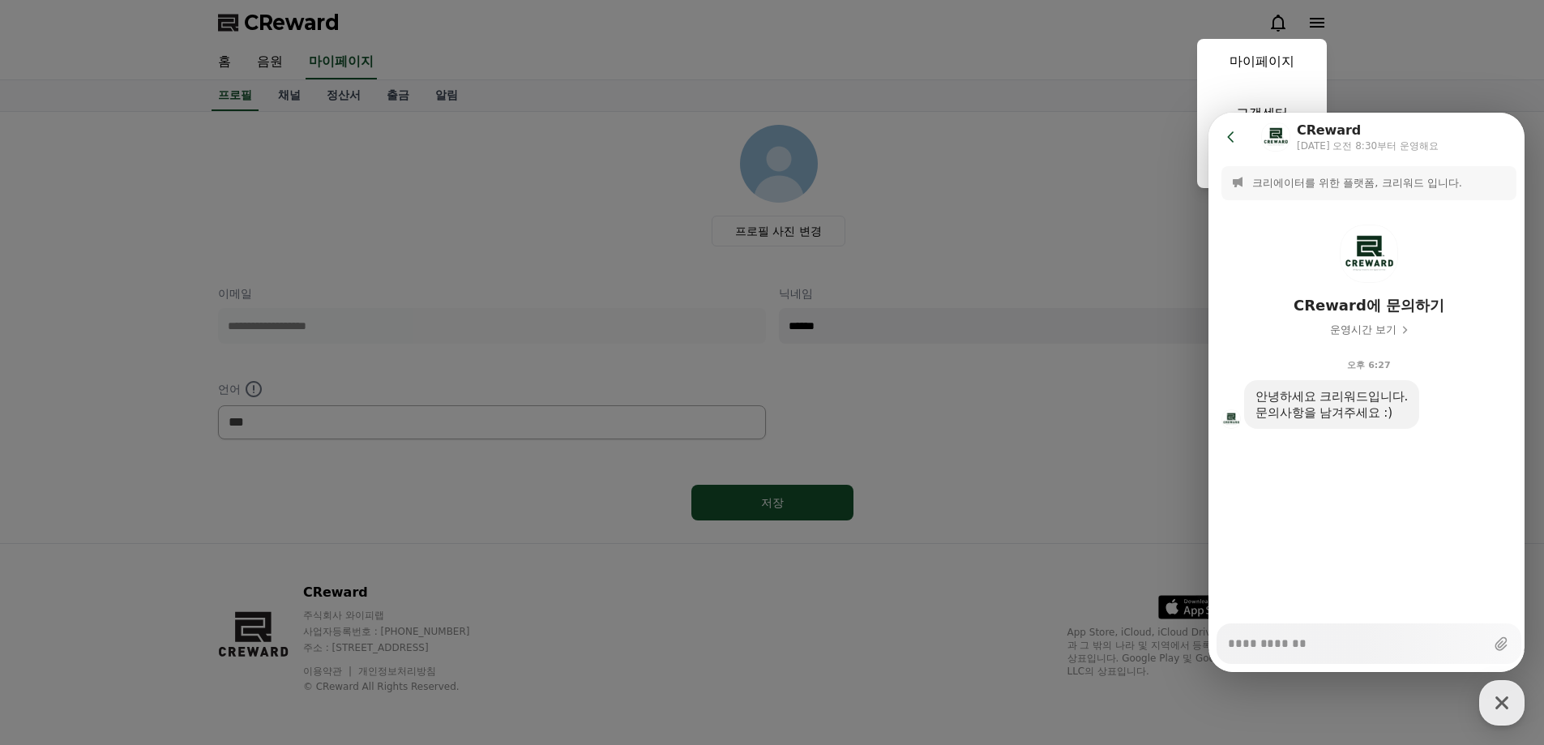
click at [943, 82] on button "close" at bounding box center [772, 372] width 1544 height 745
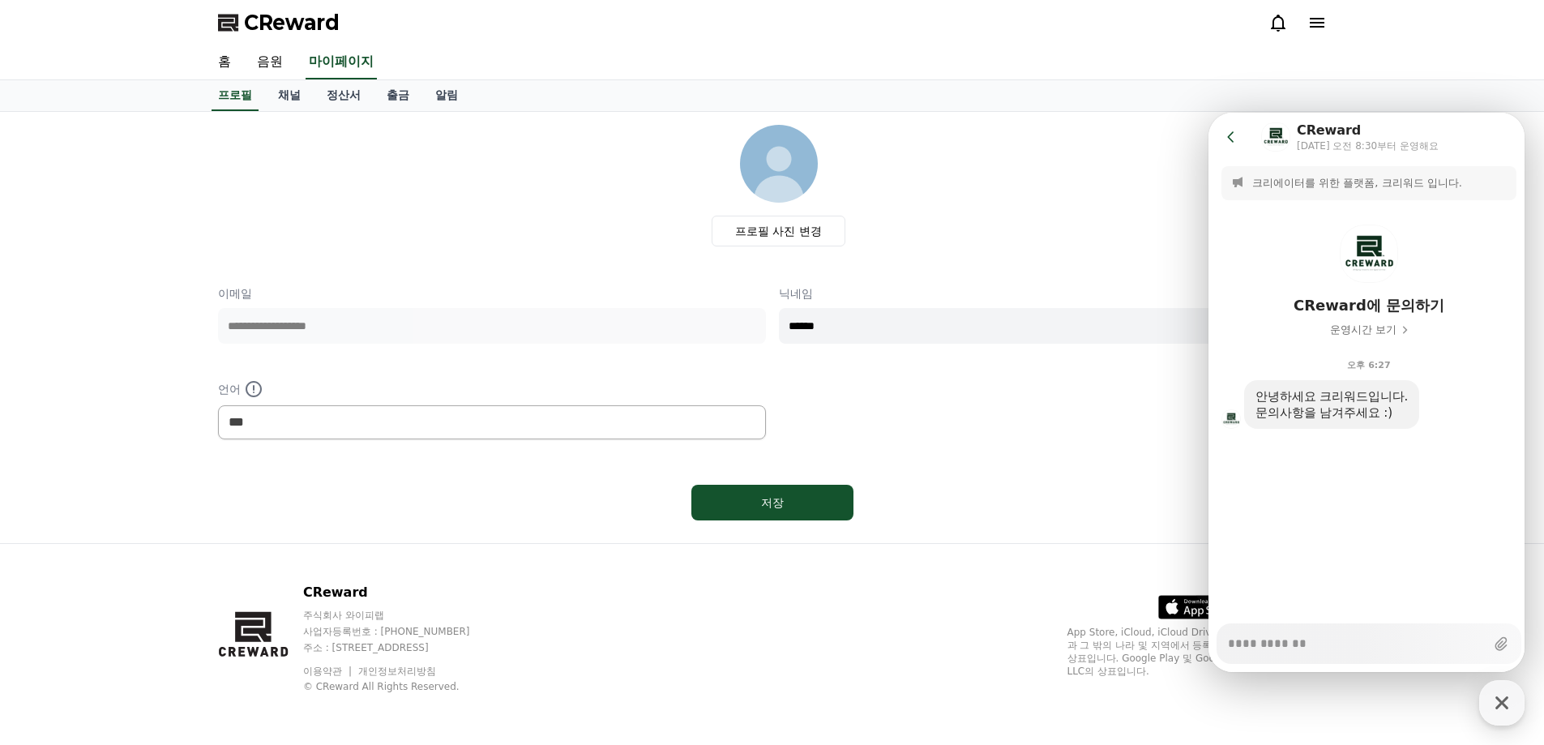
click at [1212, 131] on header "Go to previous page Chat Room CReward 월요일 오전 8:30부터 운영해요" at bounding box center [1368, 137] width 321 height 49
click at [1233, 130] on icon at bounding box center [1231, 137] width 16 height 16
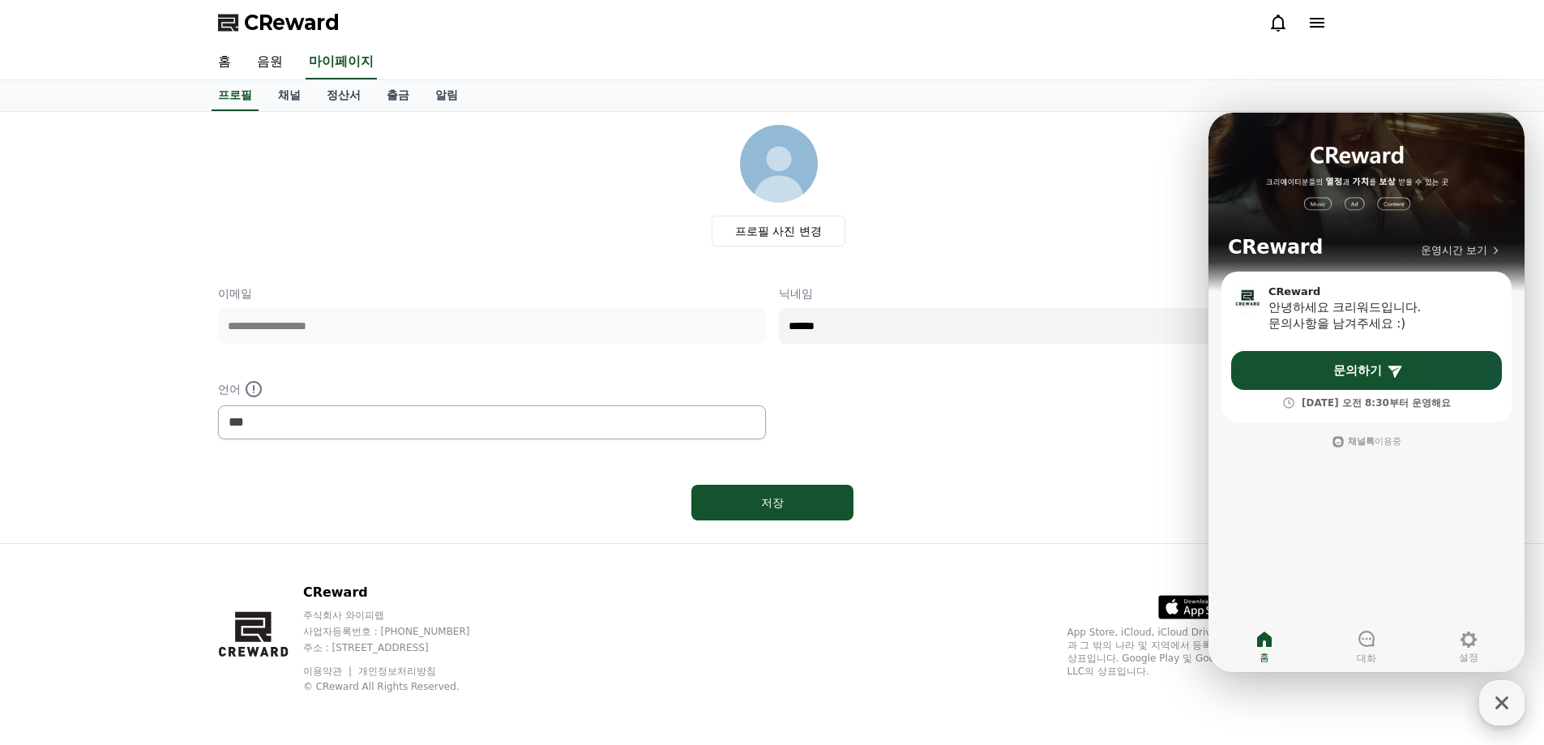
click at [1508, 711] on icon "button" at bounding box center [1501, 702] width 29 height 29
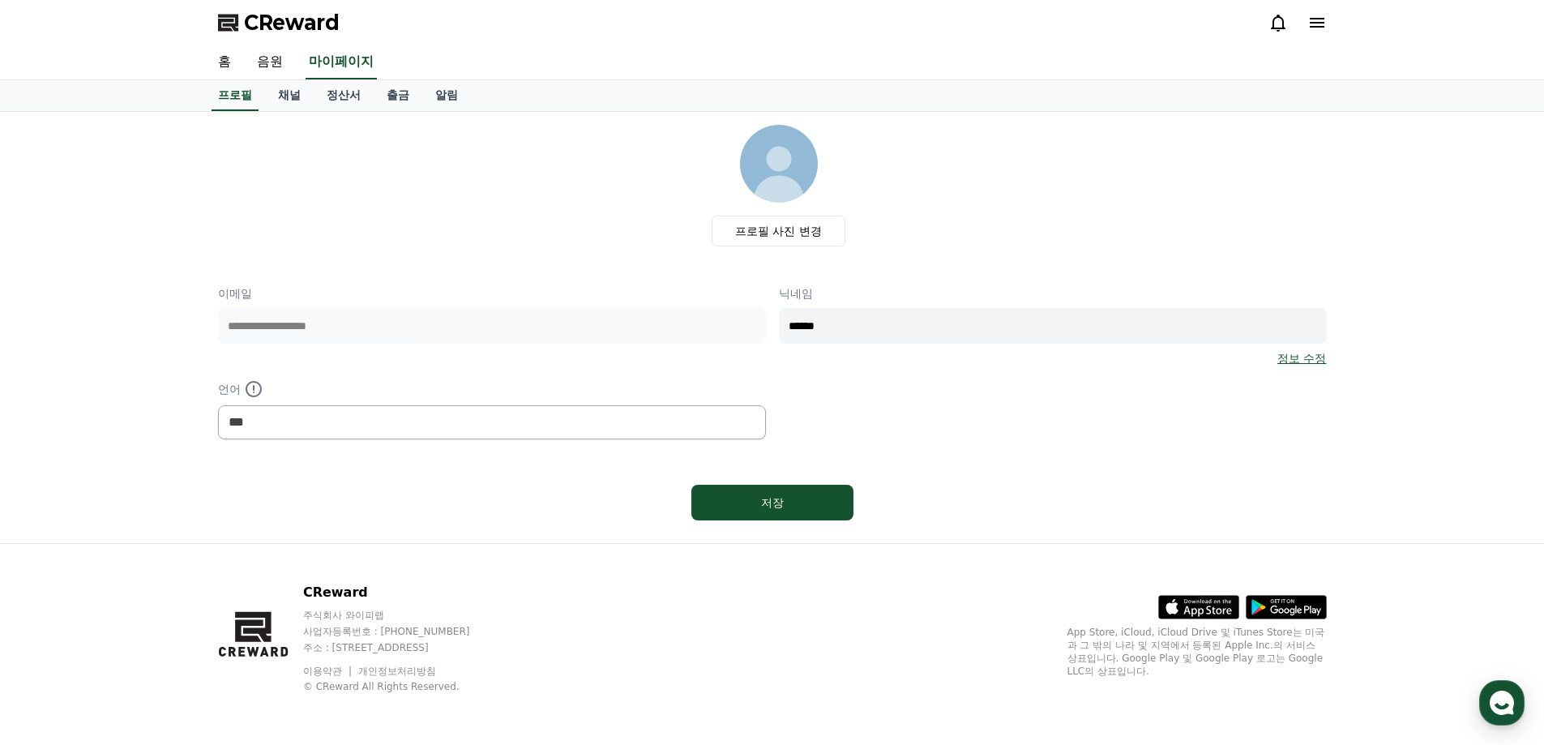
click at [1321, 31] on icon at bounding box center [1316, 22] width 19 height 19
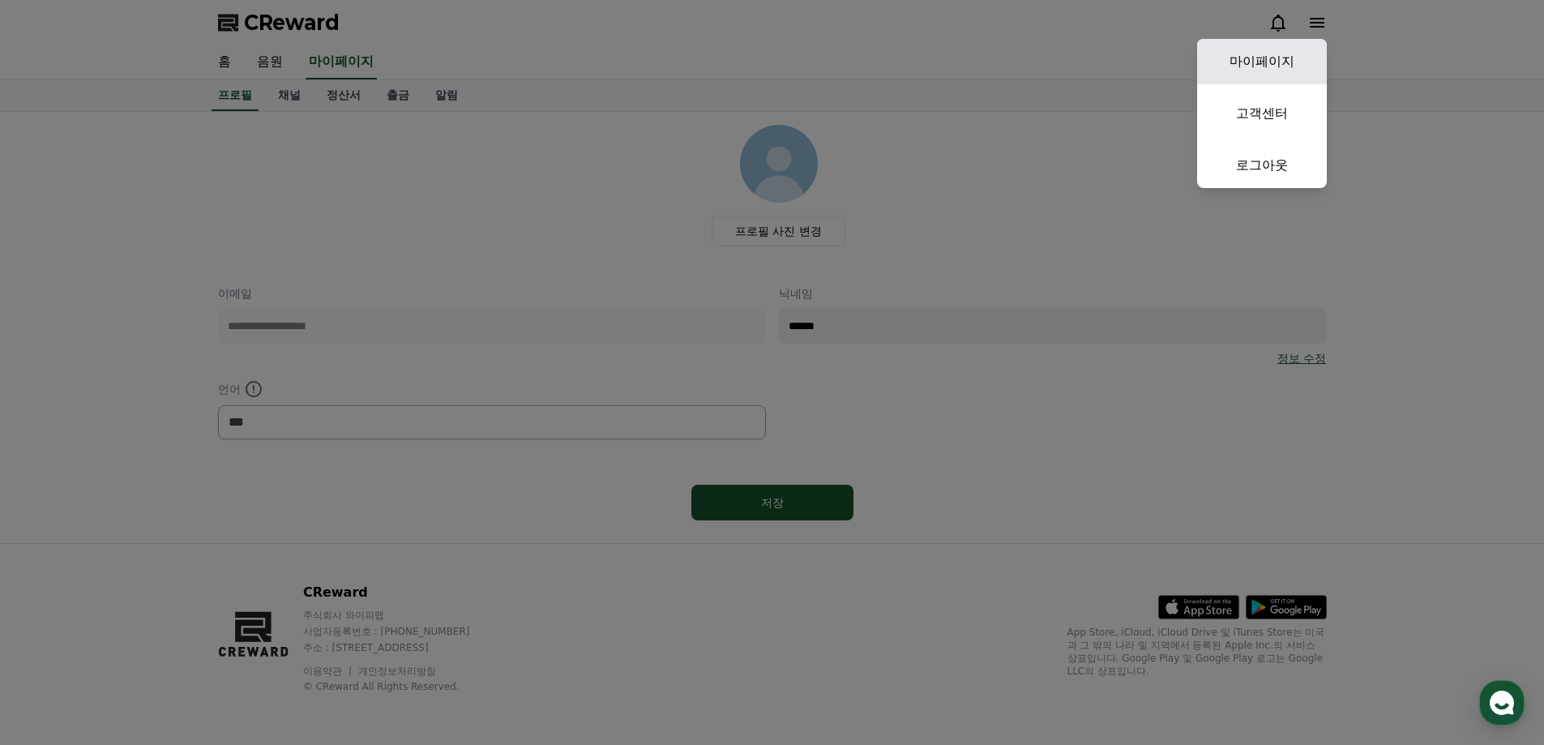
click at [1290, 62] on link "마이페이지" at bounding box center [1262, 61] width 130 height 45
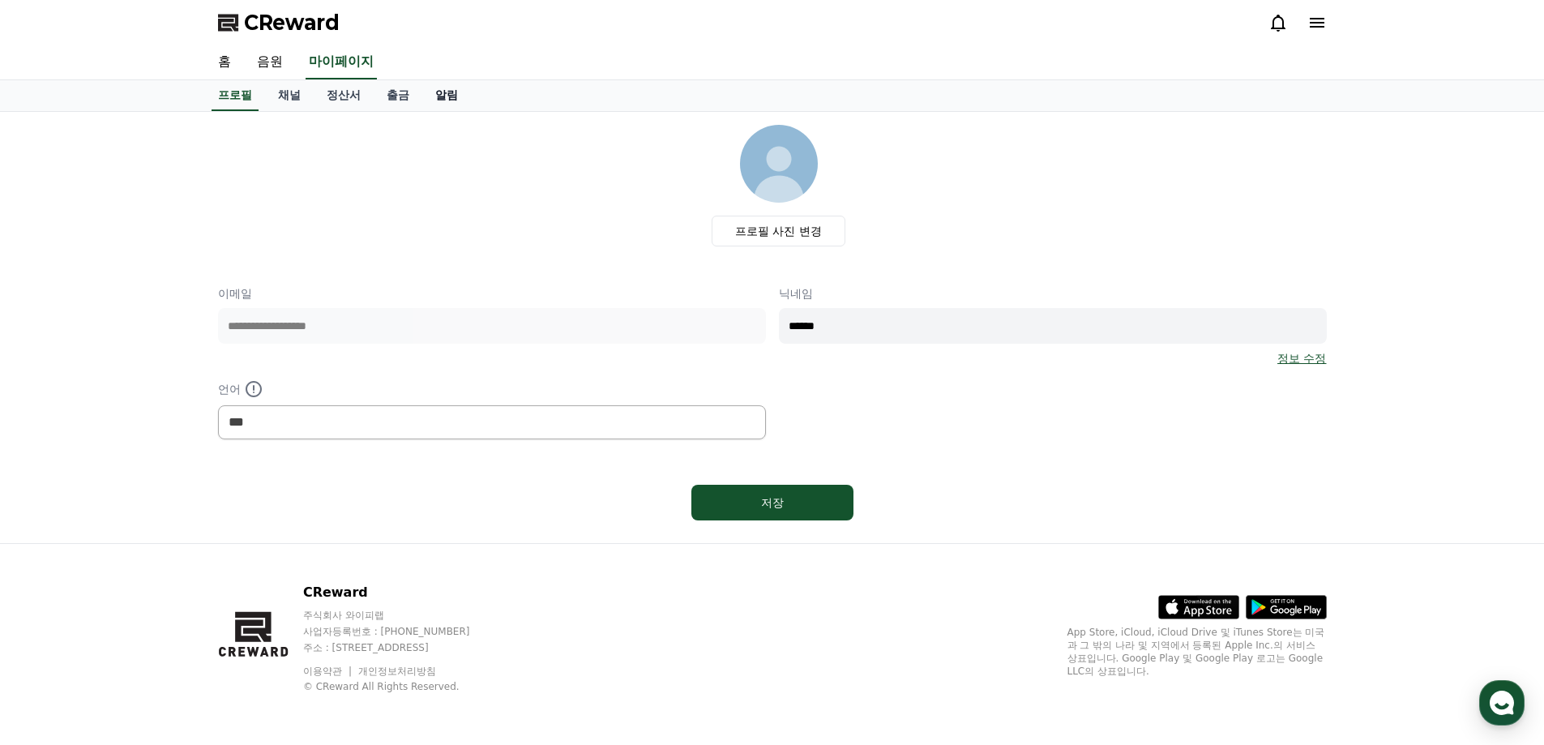
click at [456, 101] on link "알림" at bounding box center [446, 95] width 49 height 31
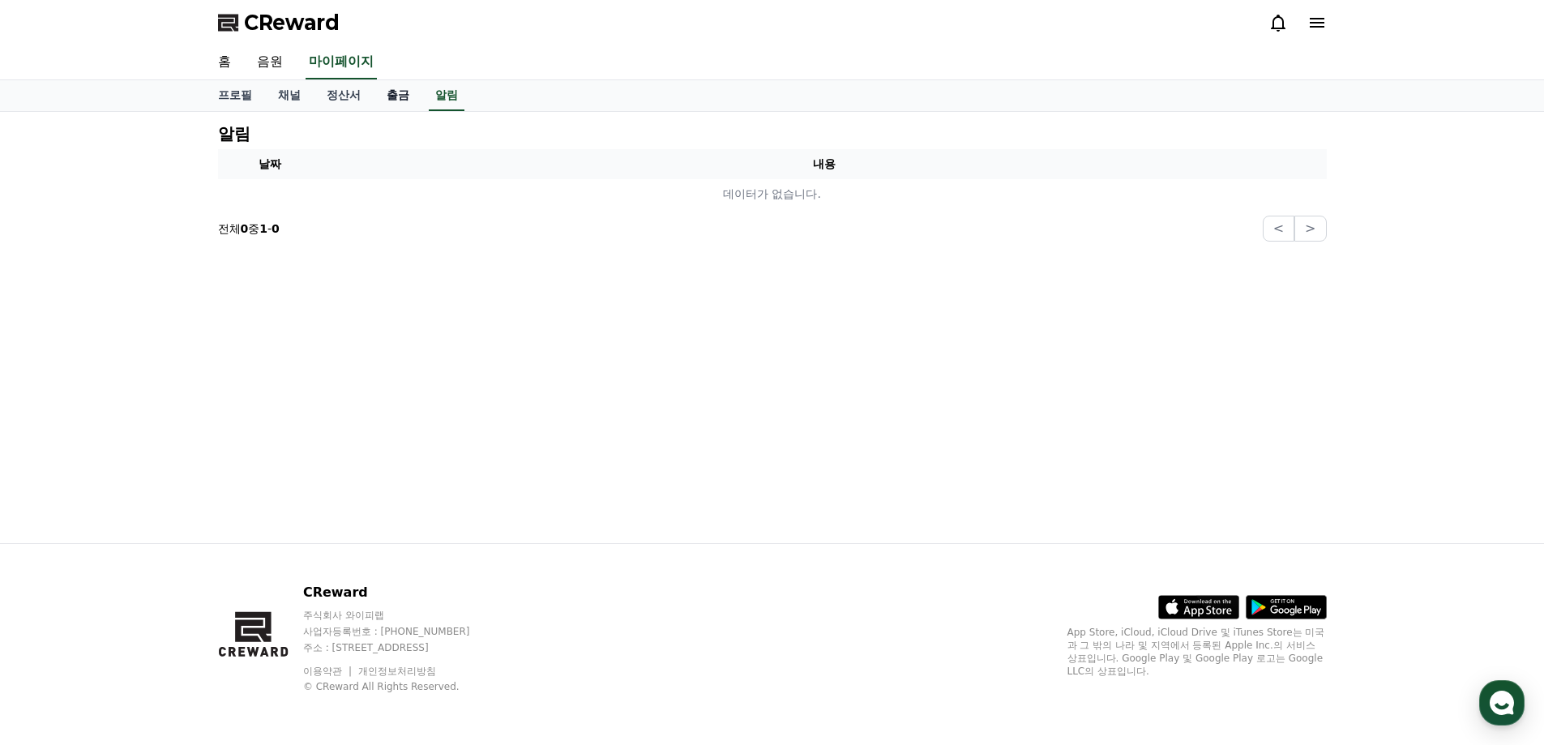
click at [413, 96] on link "출금" at bounding box center [398, 95] width 49 height 31
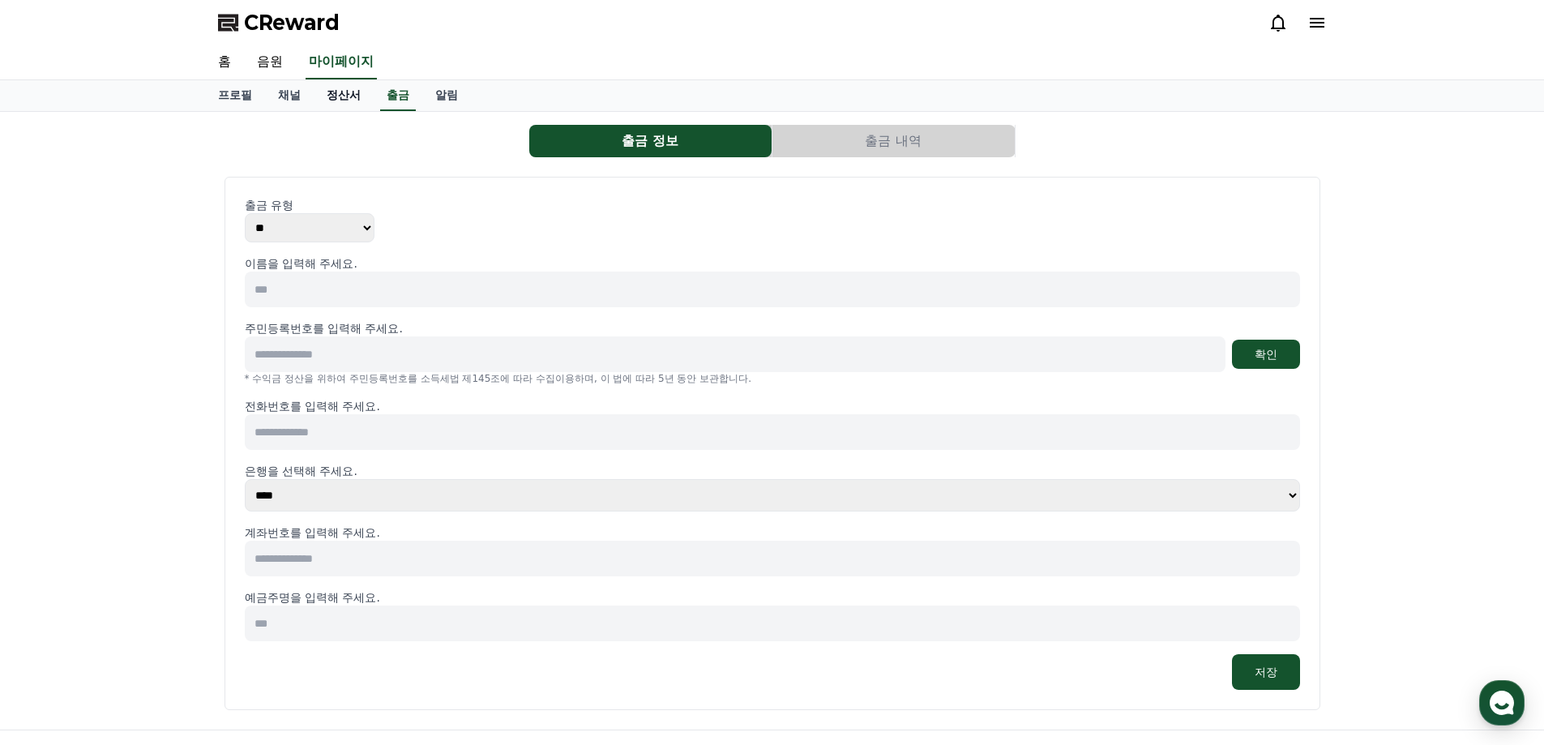
click at [327, 92] on link "정산서" at bounding box center [344, 95] width 60 height 31
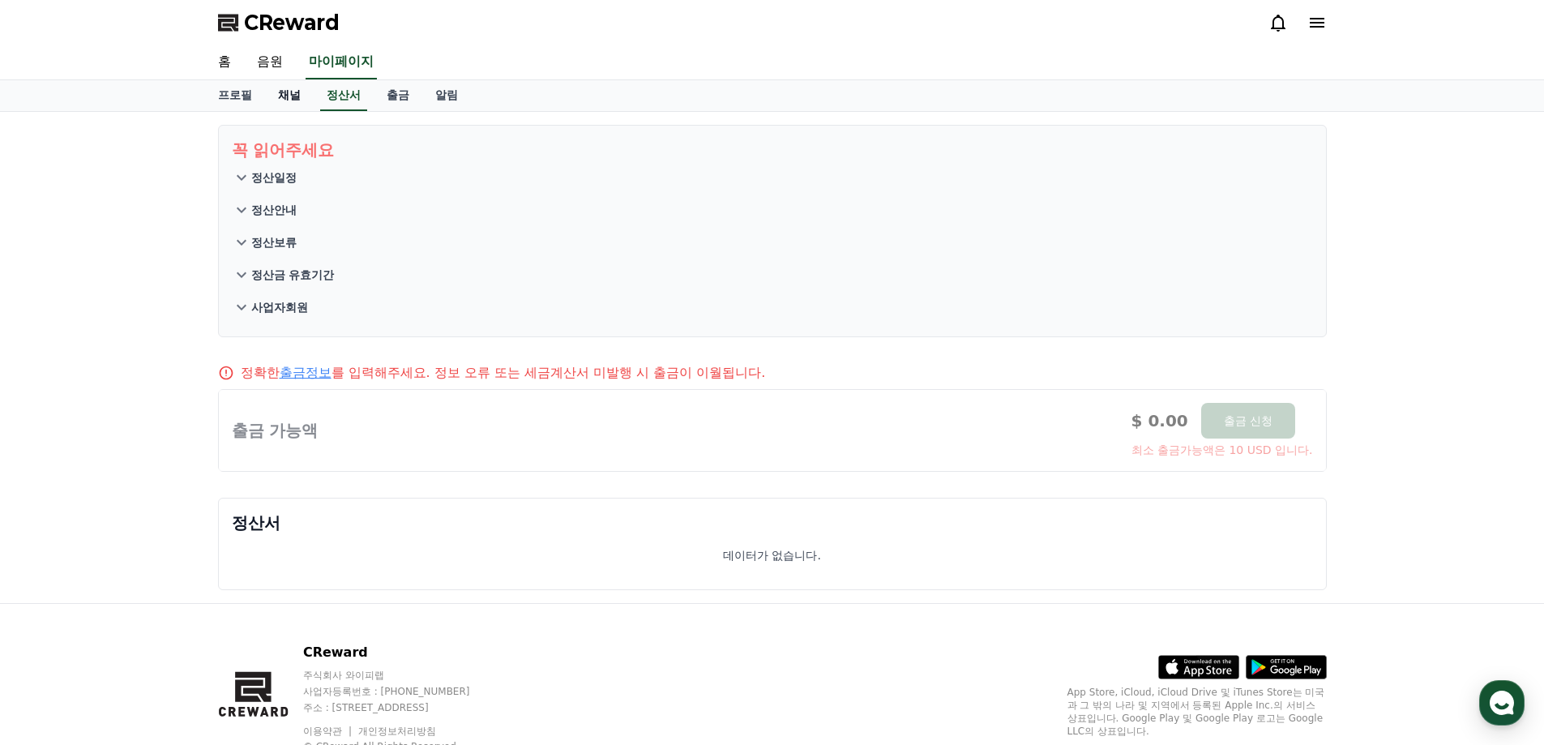
click at [284, 96] on link "채널" at bounding box center [289, 95] width 49 height 31
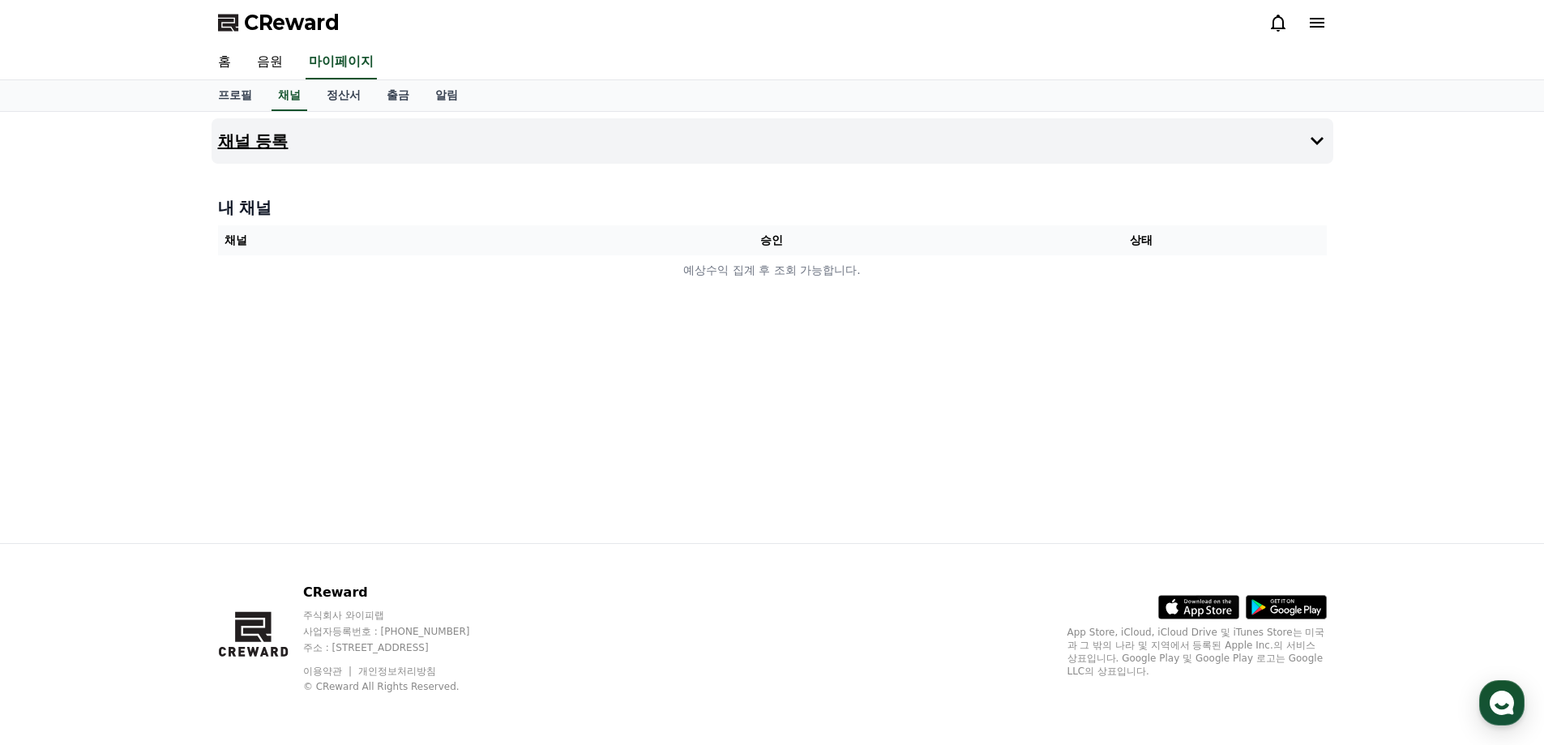
click at [262, 135] on h4 "채널 등록" at bounding box center [253, 141] width 71 height 18
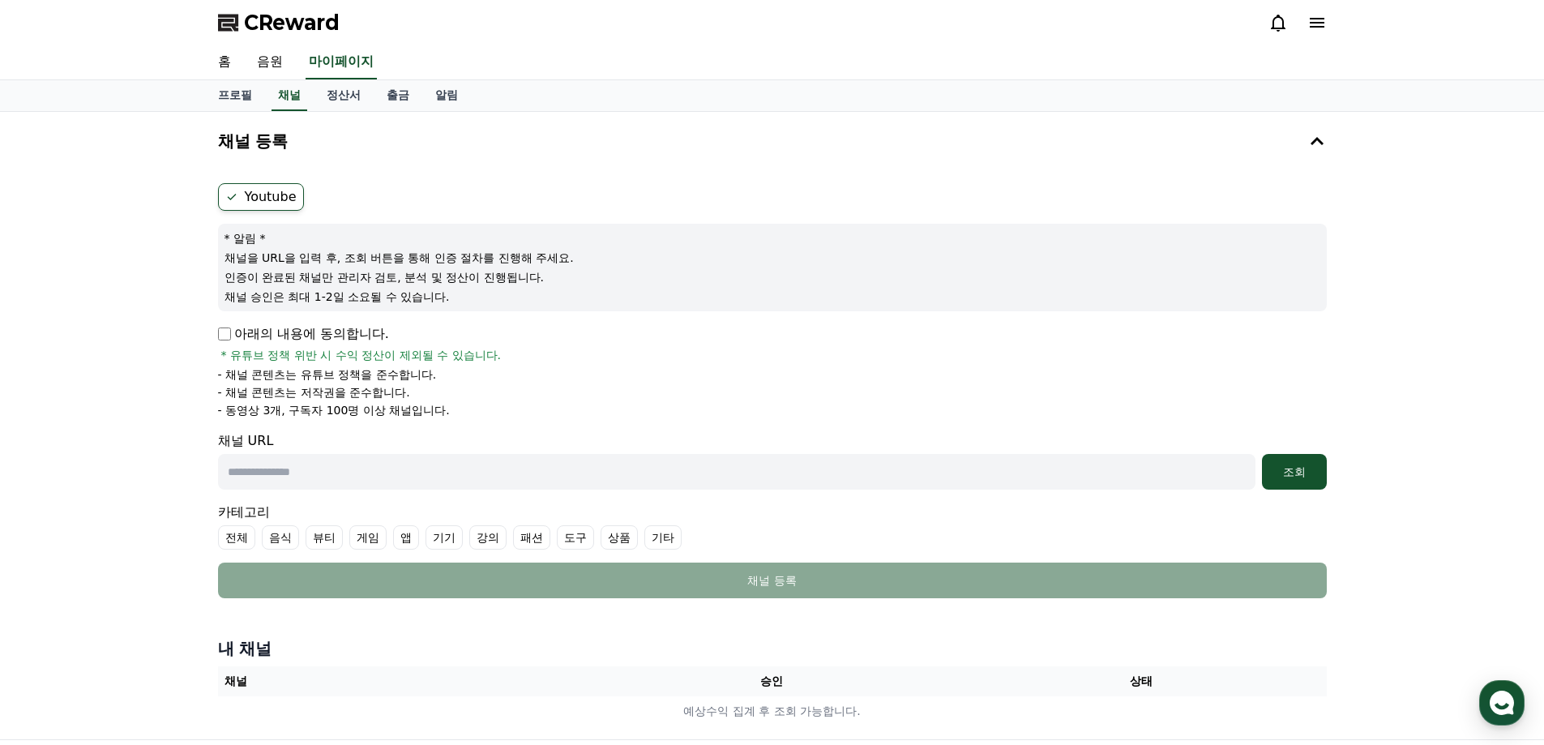
drag, startPoint x: 236, startPoint y: 252, endPoint x: 521, endPoint y: 297, distance: 288.9
click at [521, 297] on div "* 알림 * 채널을 URL을 입력 후, 조회 버튼을 통해 인증 절차를 진행해 주세요. 인증이 완료된 채널만 관리자 검토, 분석 및 정산이 진행…" at bounding box center [772, 268] width 1109 height 88
drag, startPoint x: 227, startPoint y: 358, endPoint x: 477, endPoint y: 410, distance: 255.7
click at [477, 410] on div "아래의 내용에 동의합니다. * 유튜브 정책 위반 시 수익 정산이 제외될 수 있습니다. - 채널 콘텐츠는 유튜브 정책을 준수합니다. - 채널 콘…" at bounding box center [772, 371] width 1109 height 94
click at [477, 410] on li "- 동영상 3개, 구독자 100명 이상 채널입니다." at bounding box center [772, 410] width 1109 height 16
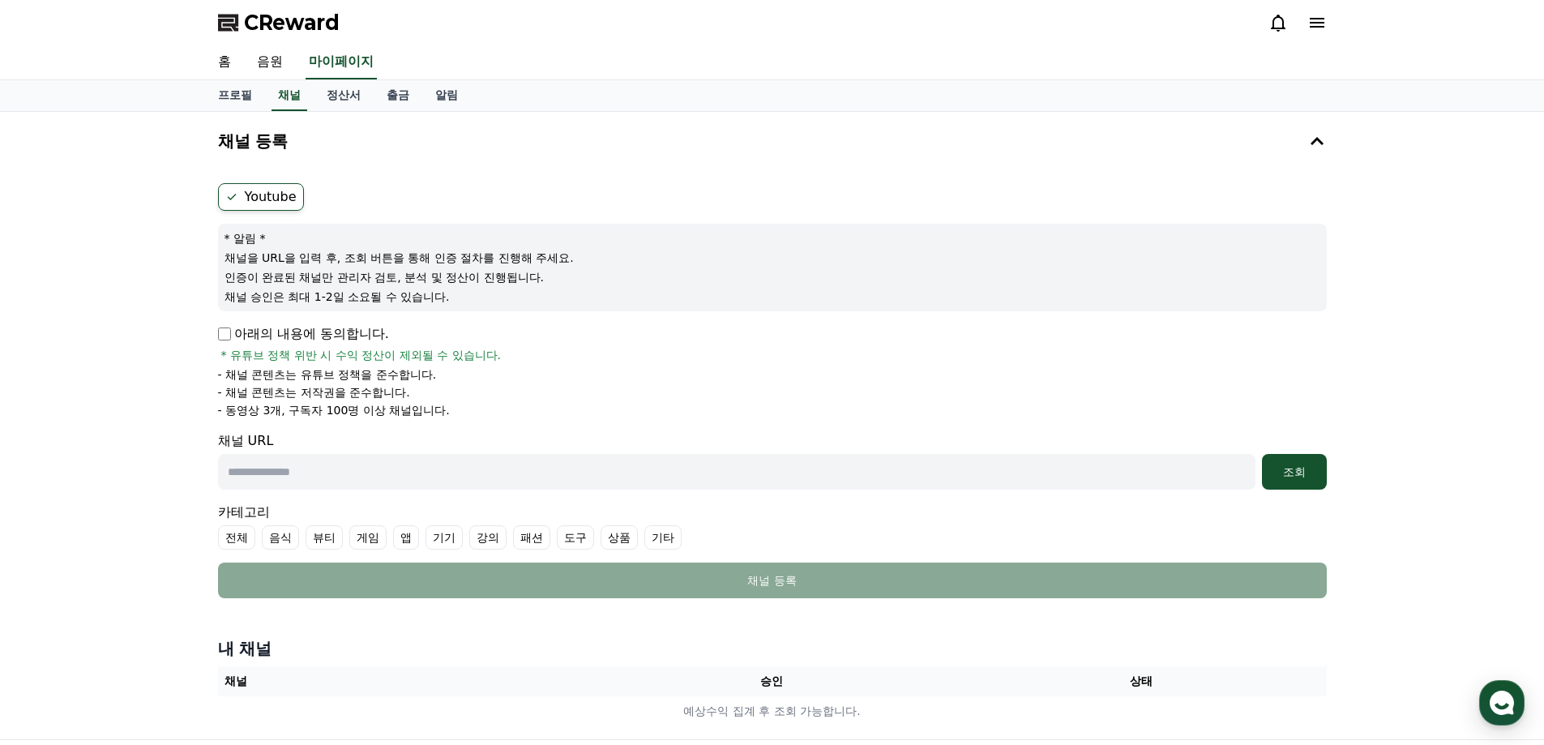
drag, startPoint x: 249, startPoint y: 390, endPoint x: 511, endPoint y: 391, distance: 262.6
click at [477, 391] on li "- 채널 콘텐츠는 저작권을 준수합니다." at bounding box center [772, 392] width 1109 height 16
click at [511, 391] on li "- 채널 콘텐츠는 저작권을 준수합니다." at bounding box center [772, 392] width 1109 height 16
drag, startPoint x: 153, startPoint y: 414, endPoint x: 450, endPoint y: 404, distance: 296.8
click at [432, 407] on div "채널 등록 Youtube * 알림 * 채널을 URL을 입력 후, 조회 버튼을 통해 인증 절차를 진행해 주세요. 인증이 완료된 채널만 관리자 검…" at bounding box center [772, 425] width 1544 height 627
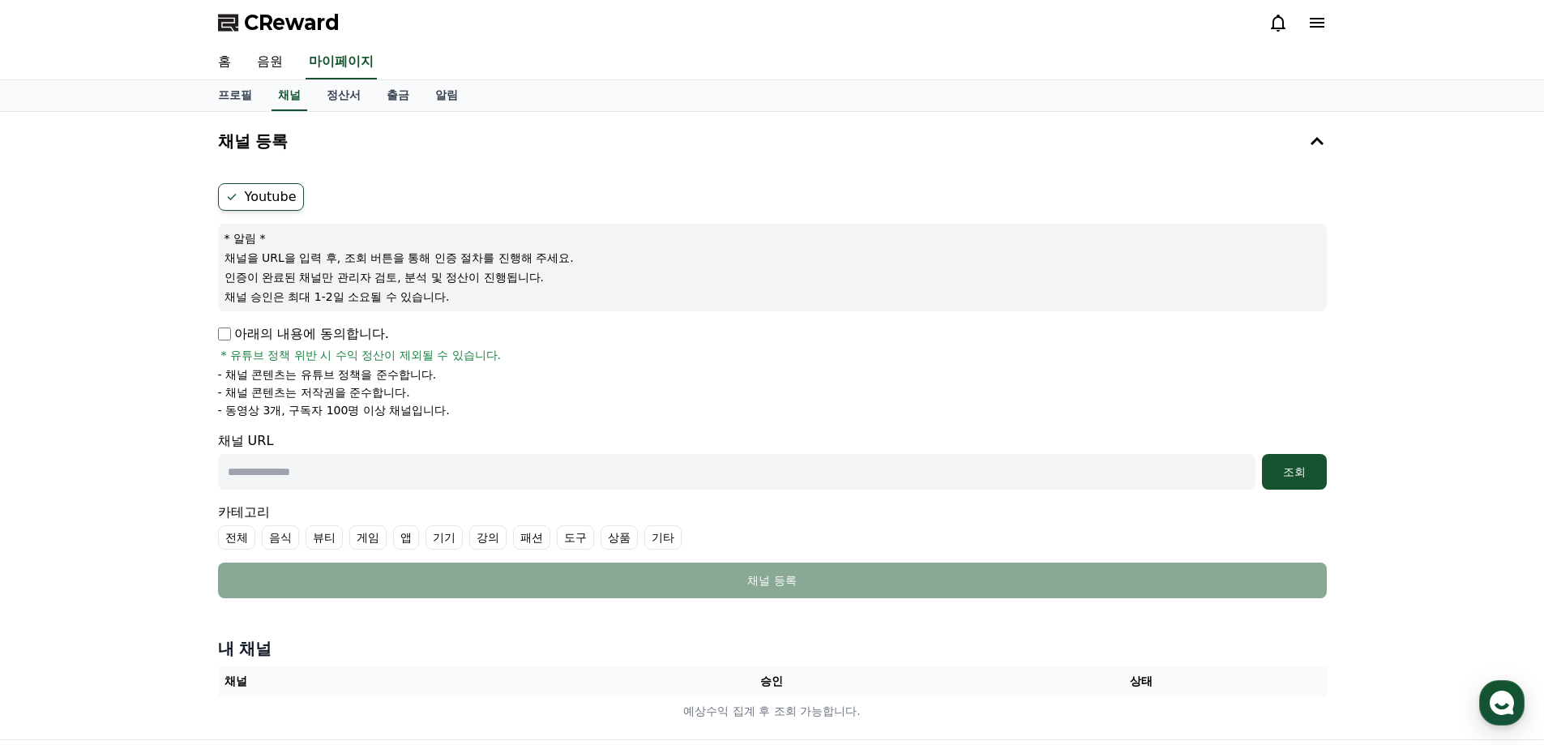
click at [455, 404] on li "- 동영상 3개, 구독자 100명 이상 채널입니다." at bounding box center [772, 410] width 1109 height 16
click at [769, 378] on li "- 채널 콘텐츠는 유튜브 정책을 준수합니다." at bounding box center [772, 374] width 1109 height 16
click at [500, 483] on input "text" at bounding box center [736, 472] width 1037 height 36
paste input "**********"
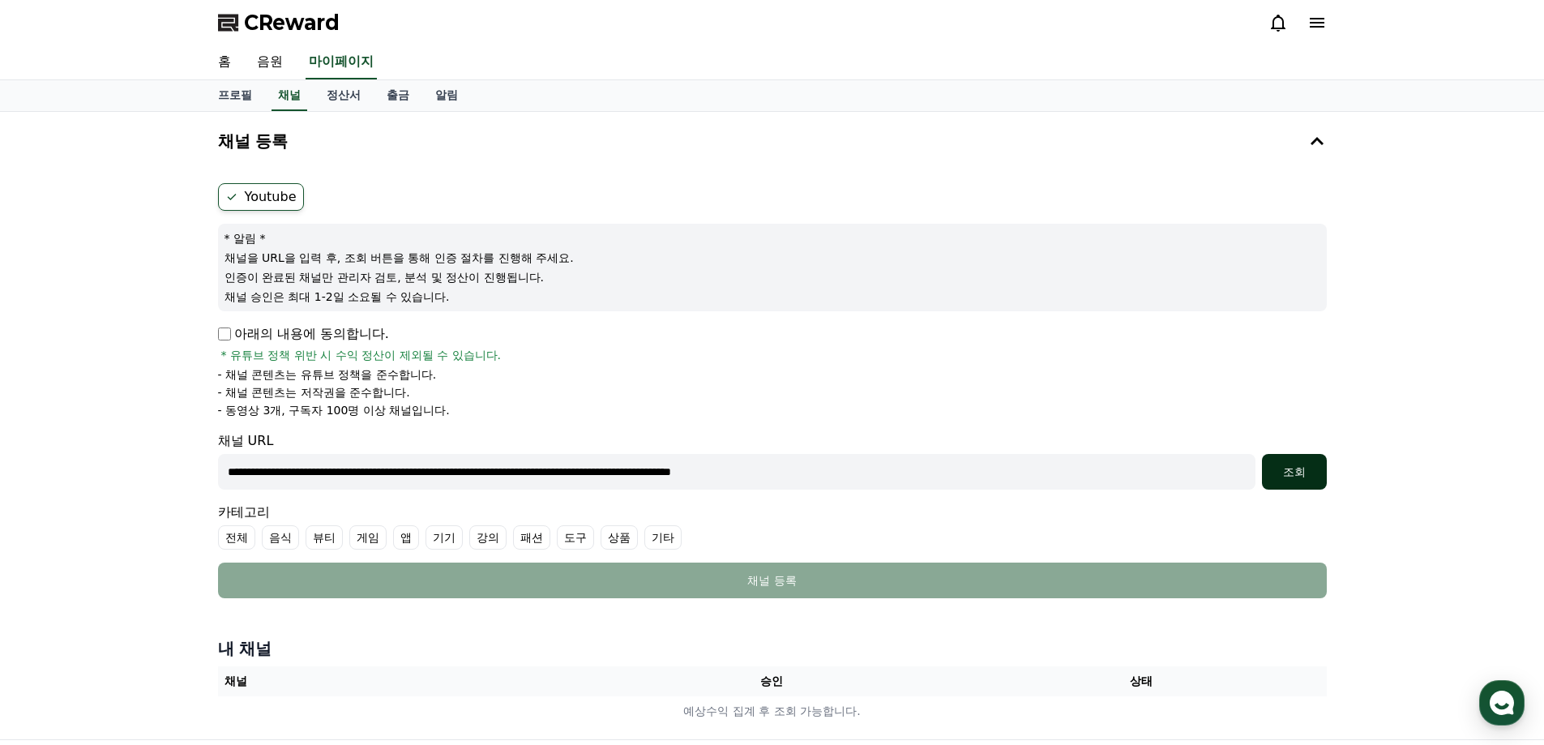
type input "**********"
click at [1304, 477] on div "조회" at bounding box center [1294, 472] width 52 height 16
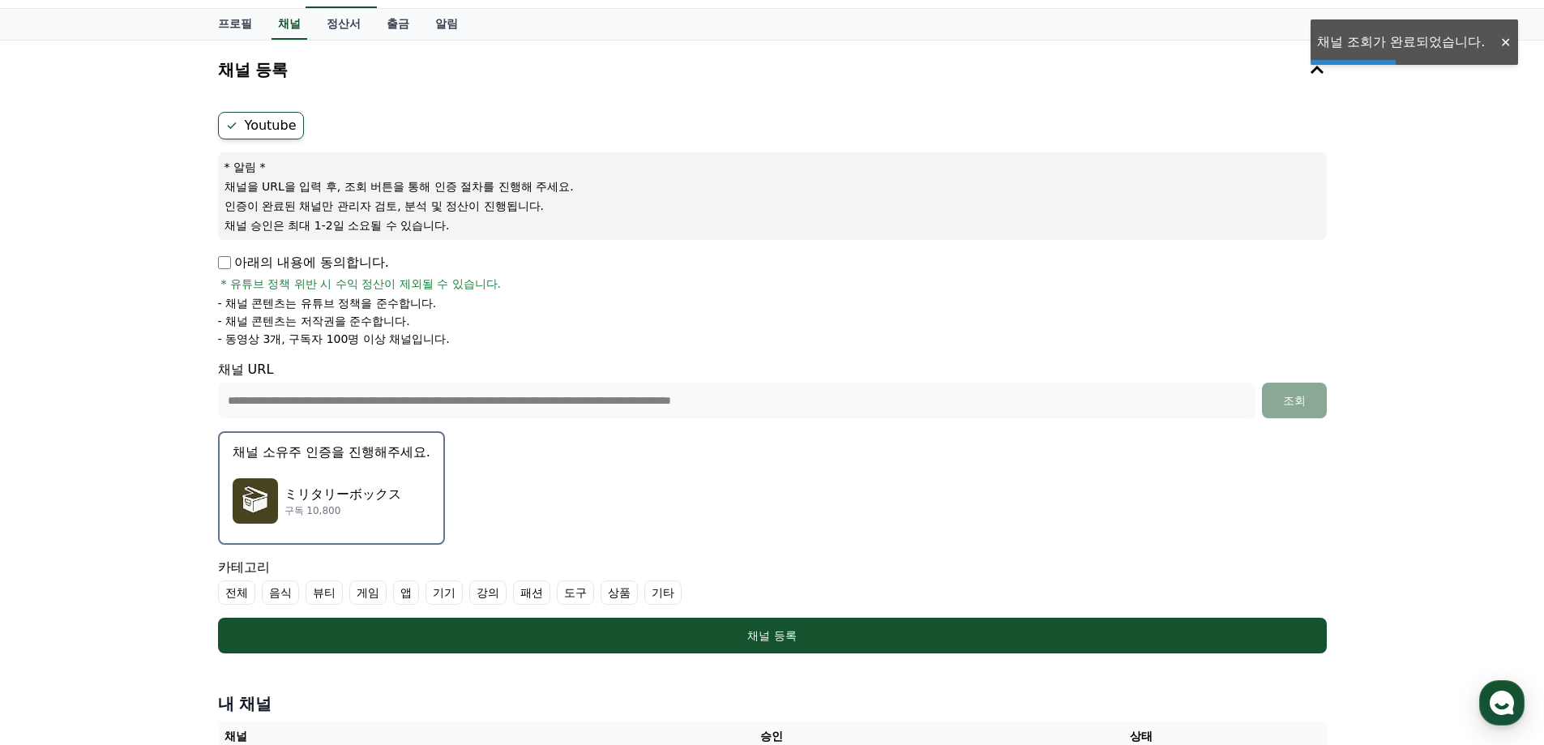
scroll to position [162, 0]
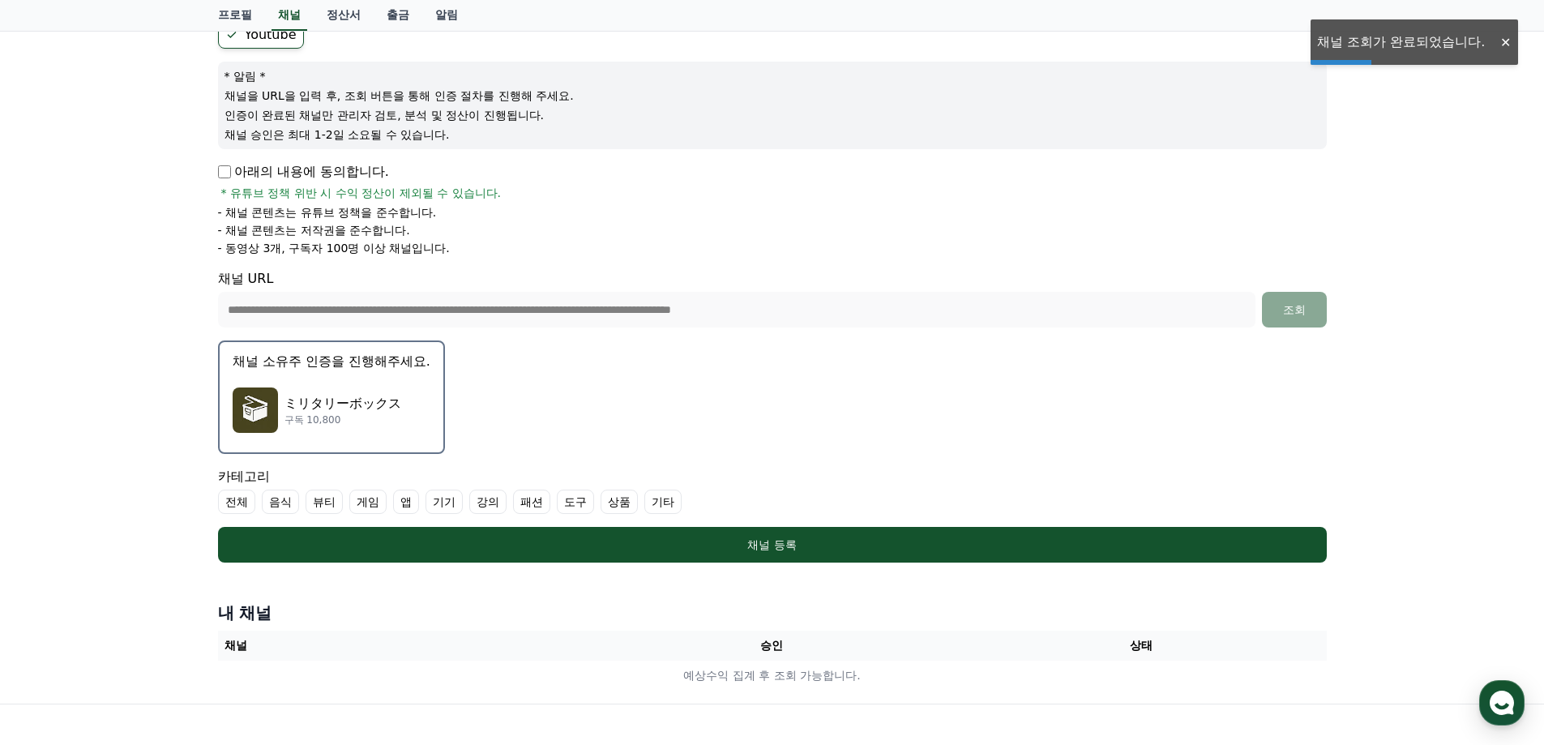
click at [328, 380] on div "ミリタリーボックス 구독 10,800" at bounding box center [332, 410] width 198 height 65
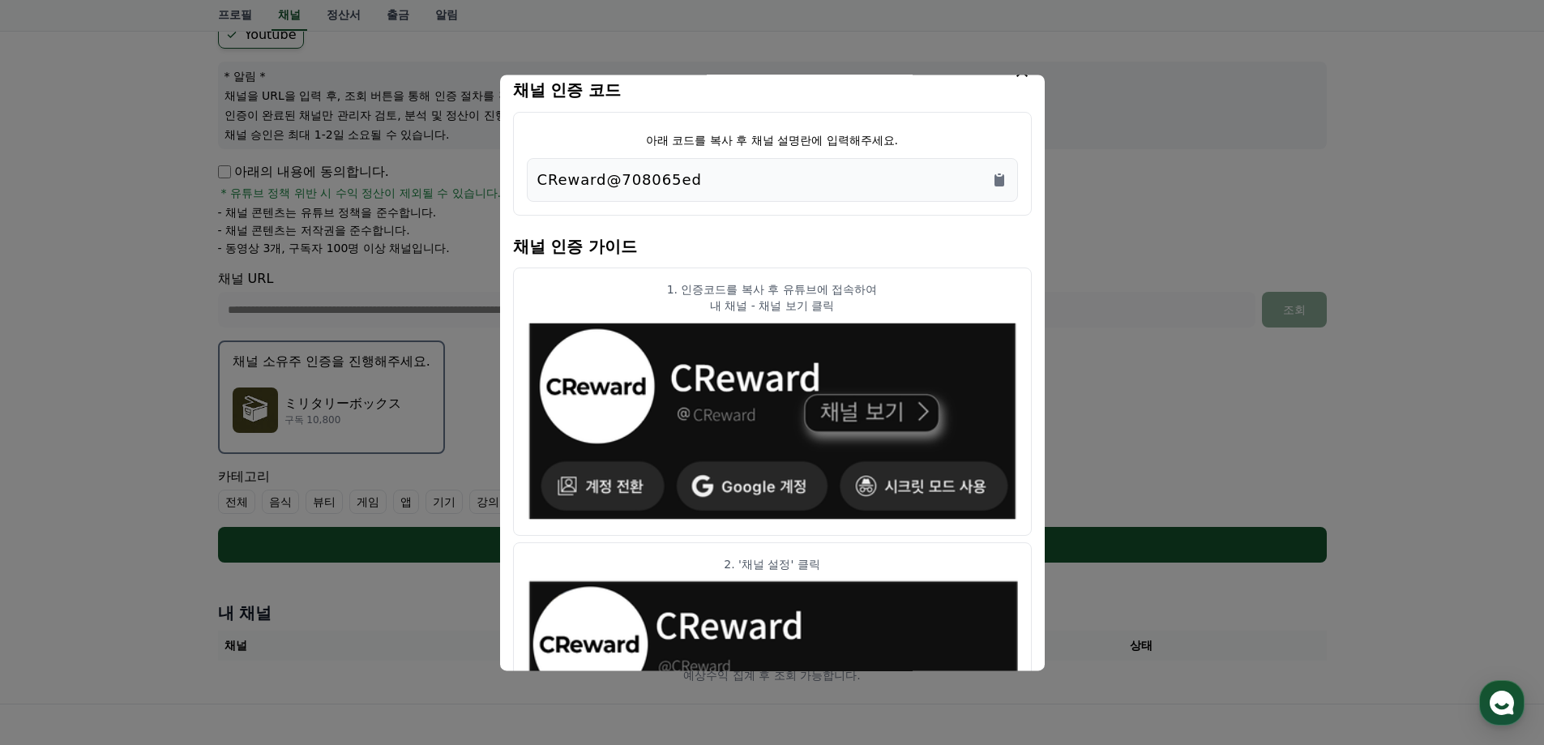
scroll to position [0, 0]
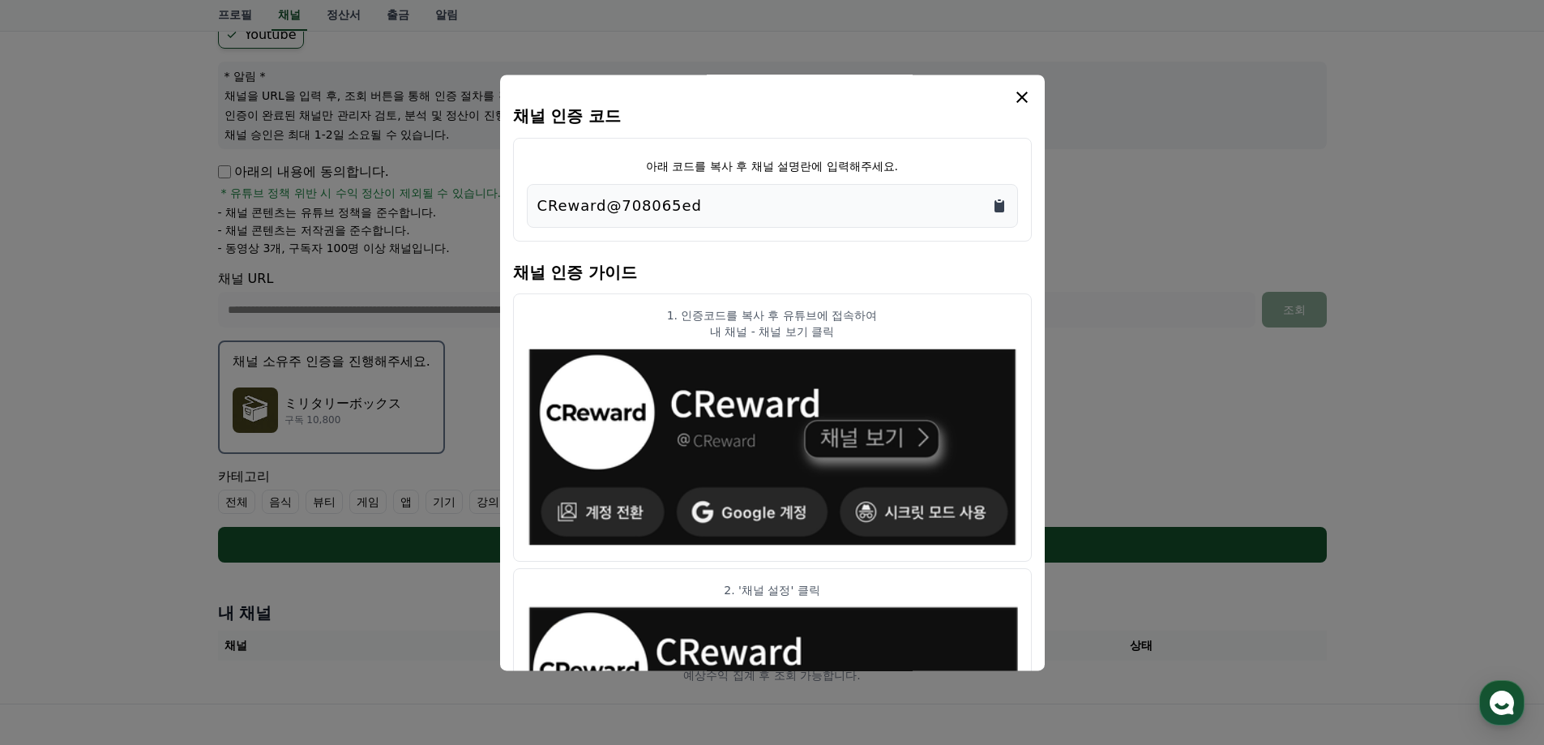
click at [995, 208] on icon "Copy to clipboard" at bounding box center [999, 206] width 10 height 12
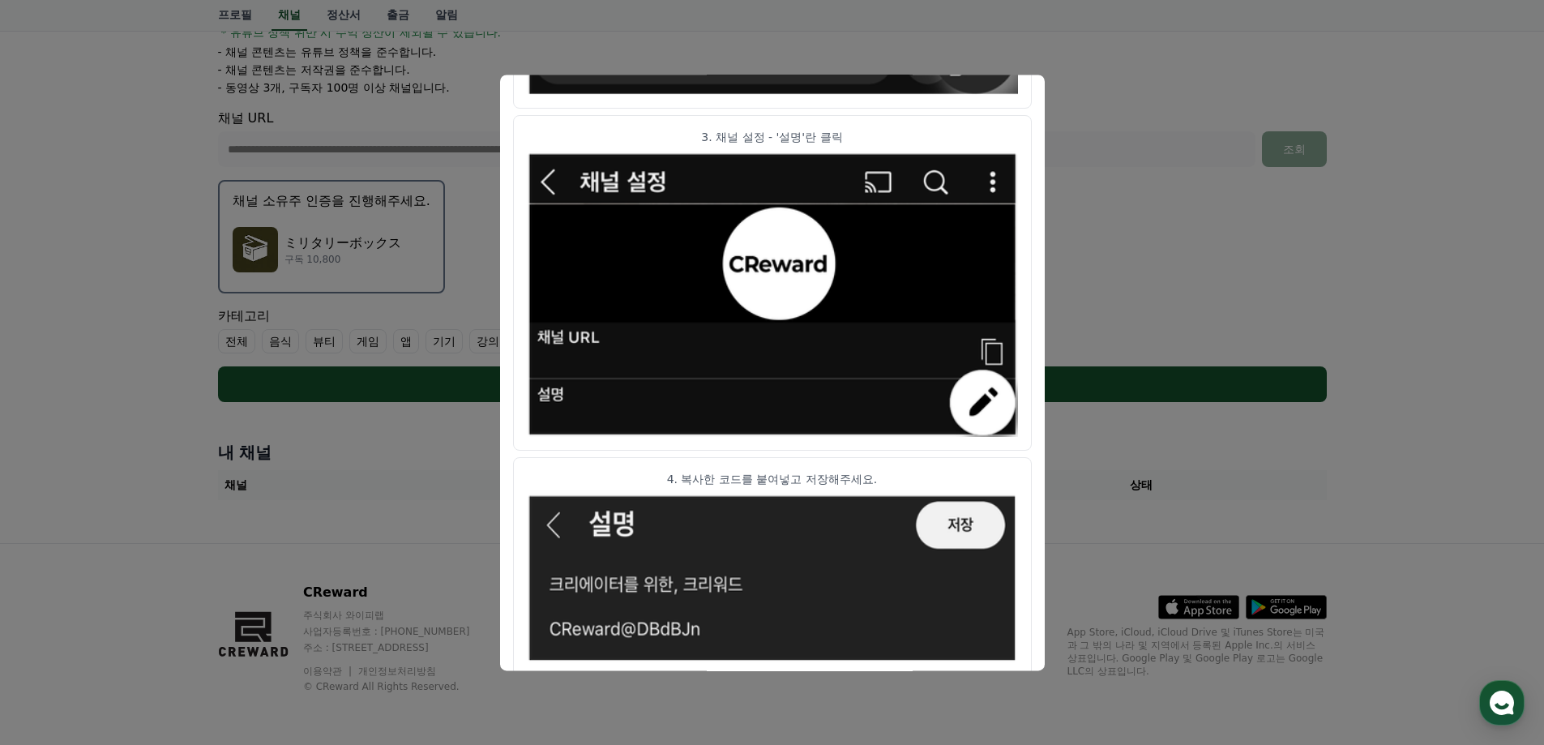
scroll to position [803, 0]
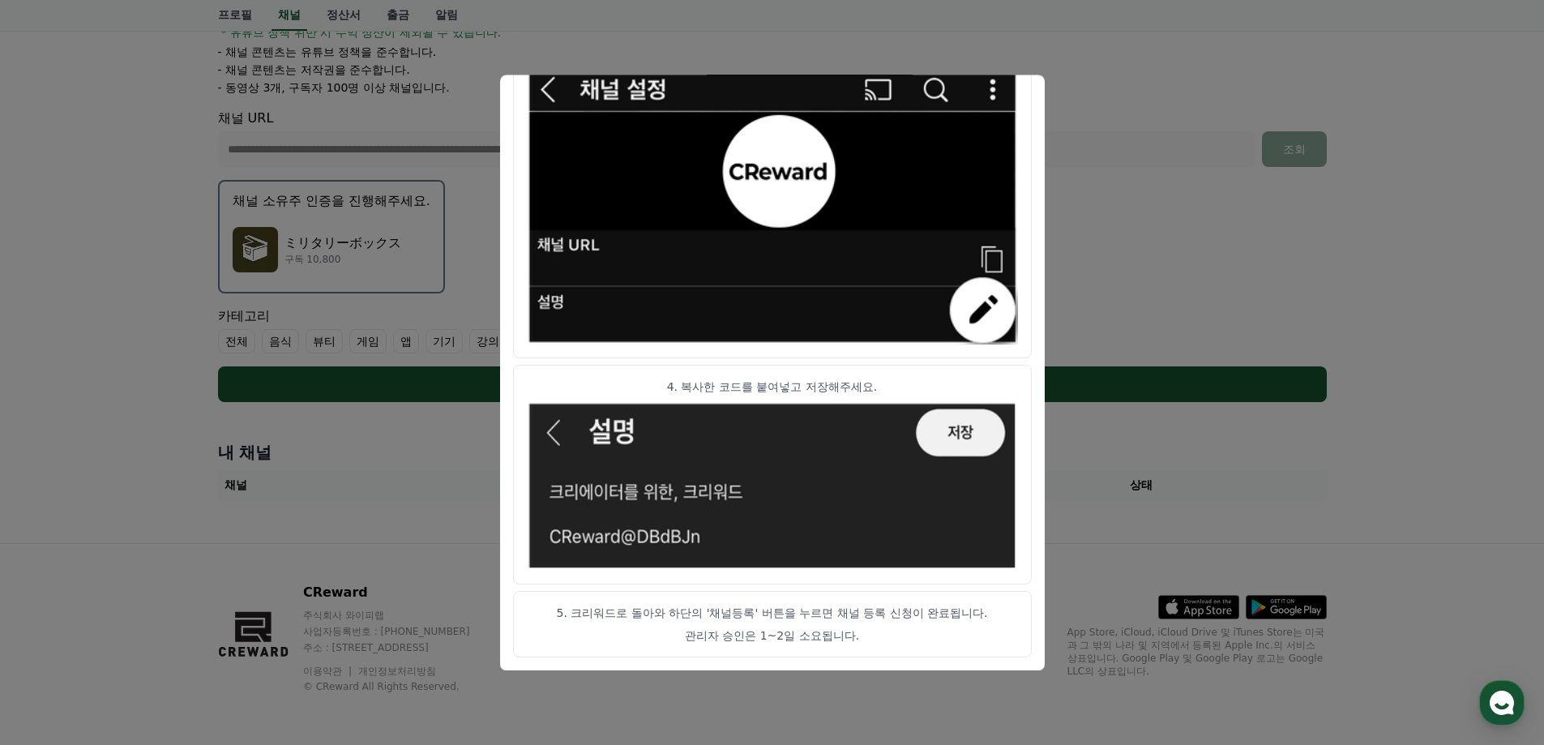
click at [1166, 427] on button "close modal" at bounding box center [772, 372] width 1544 height 745
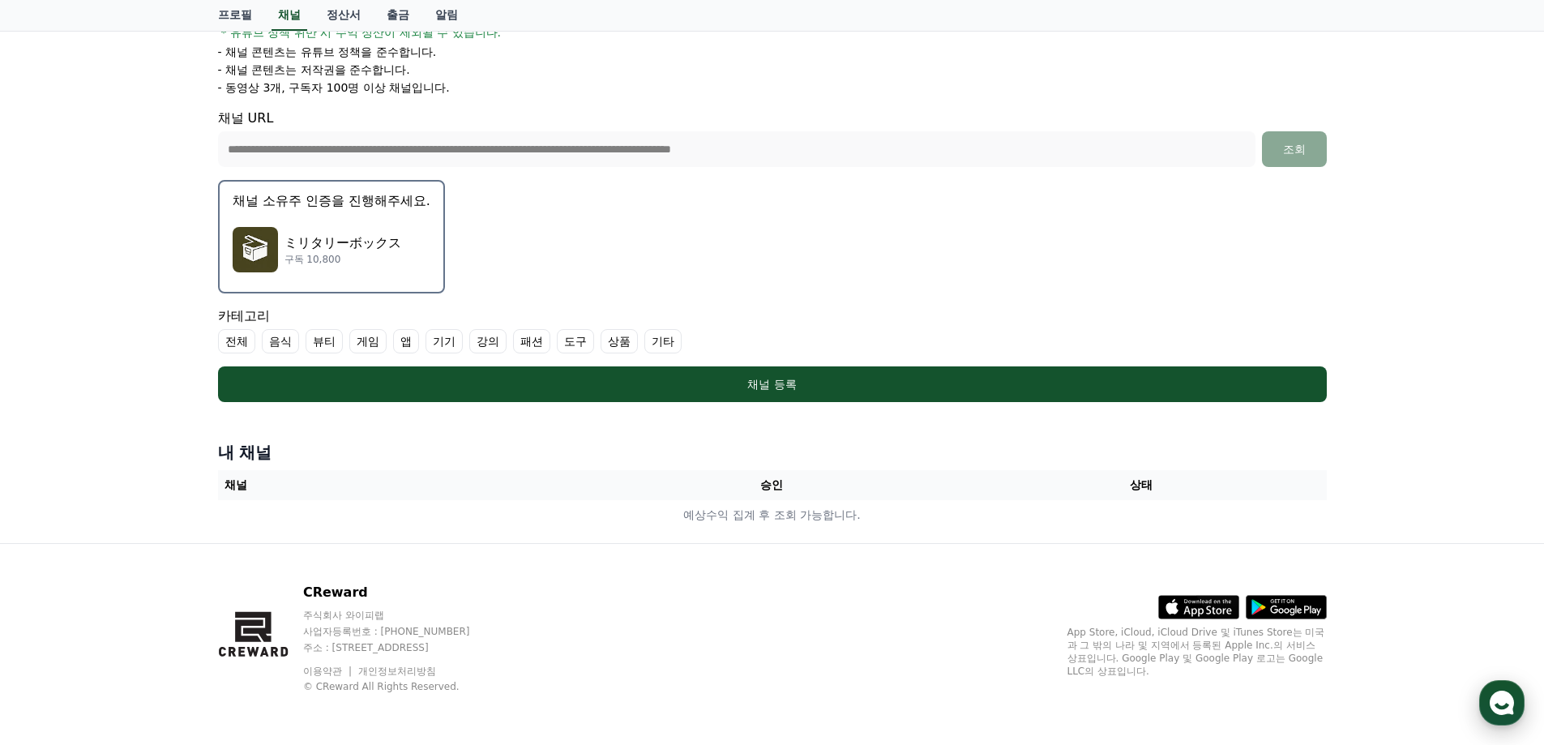
click at [1503, 700] on use "button" at bounding box center [1502, 703] width 24 height 24
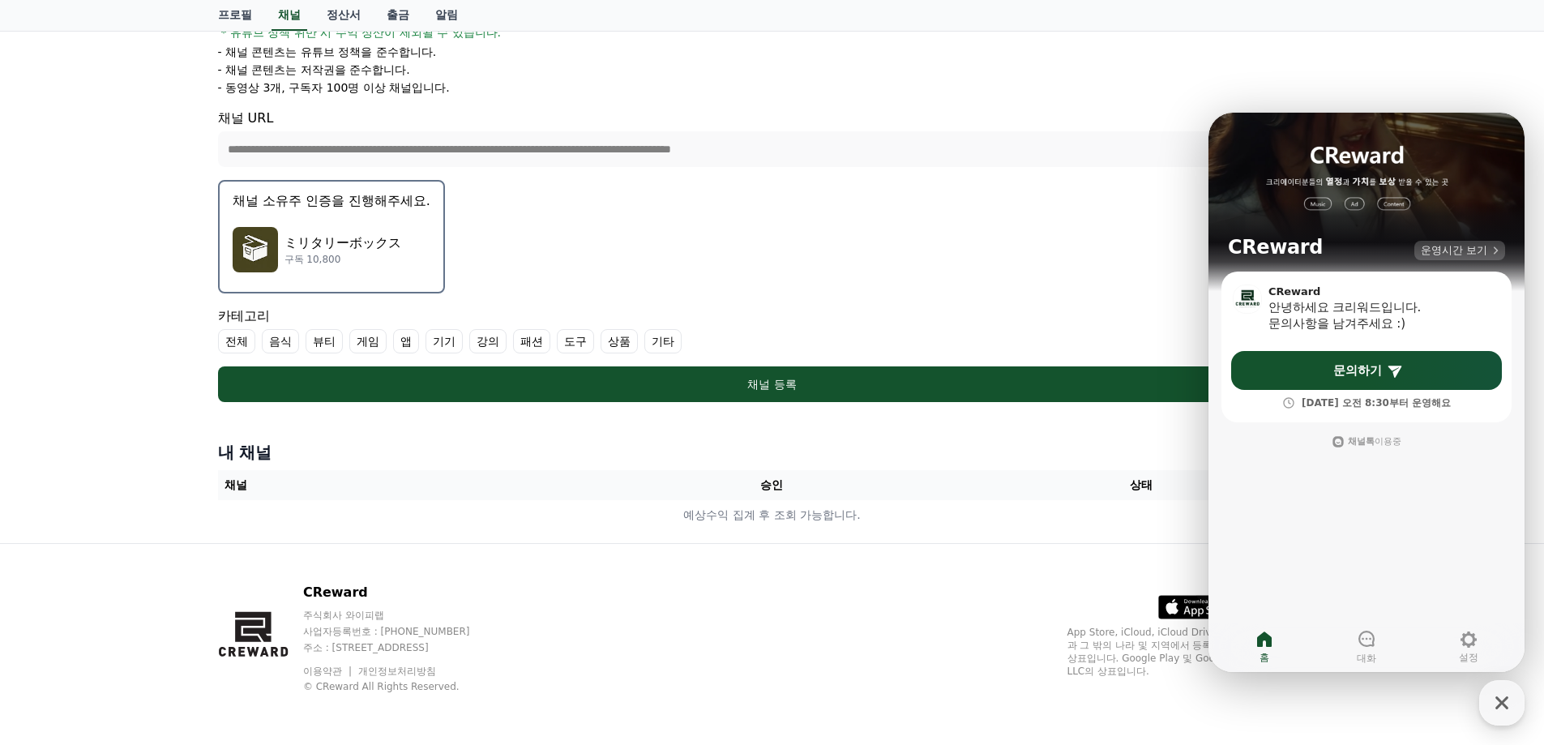
click at [1443, 251] on span "운영시간 보기" at bounding box center [1454, 250] width 66 height 15
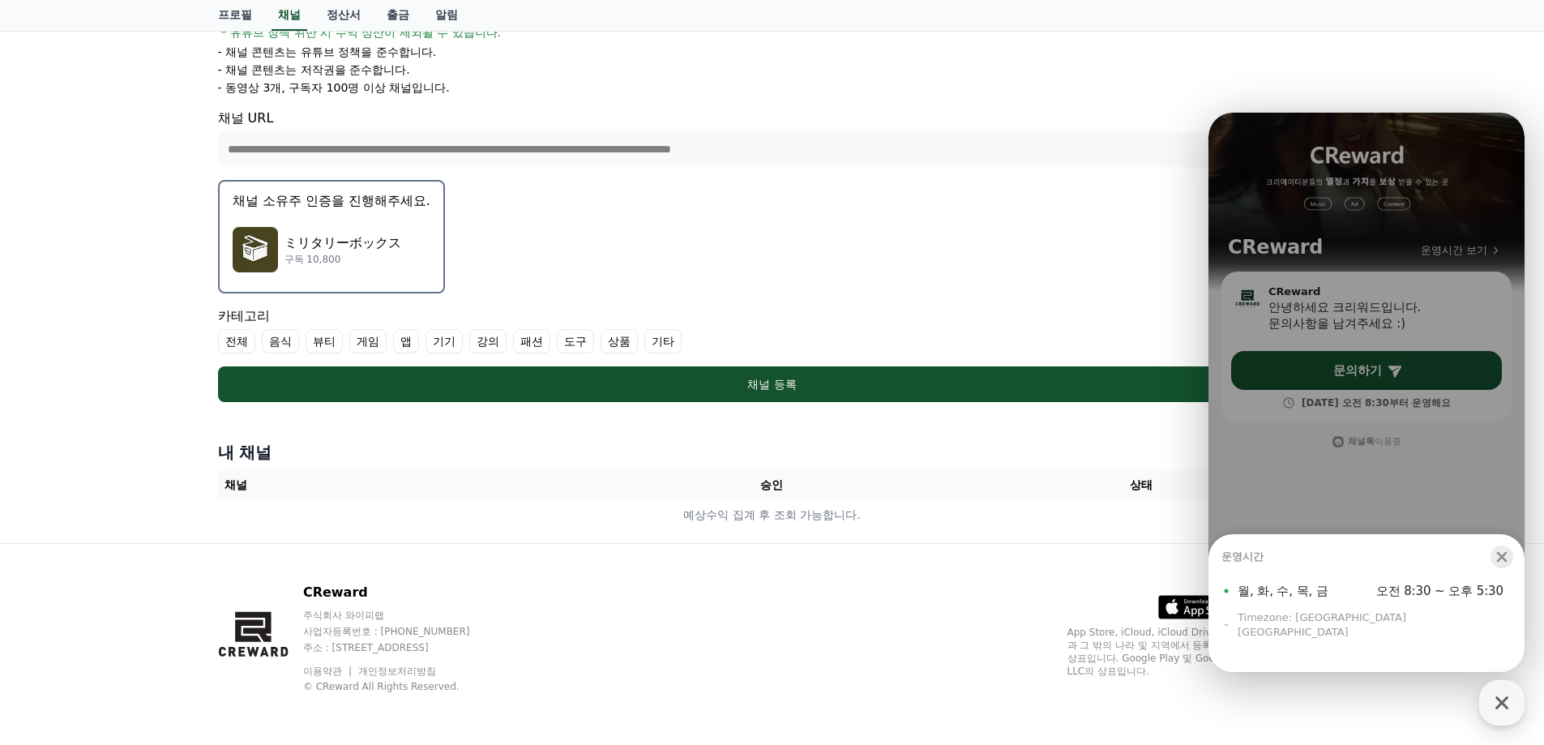
click at [1501, 565] on icon "button" at bounding box center [1502, 557] width 16 height 16
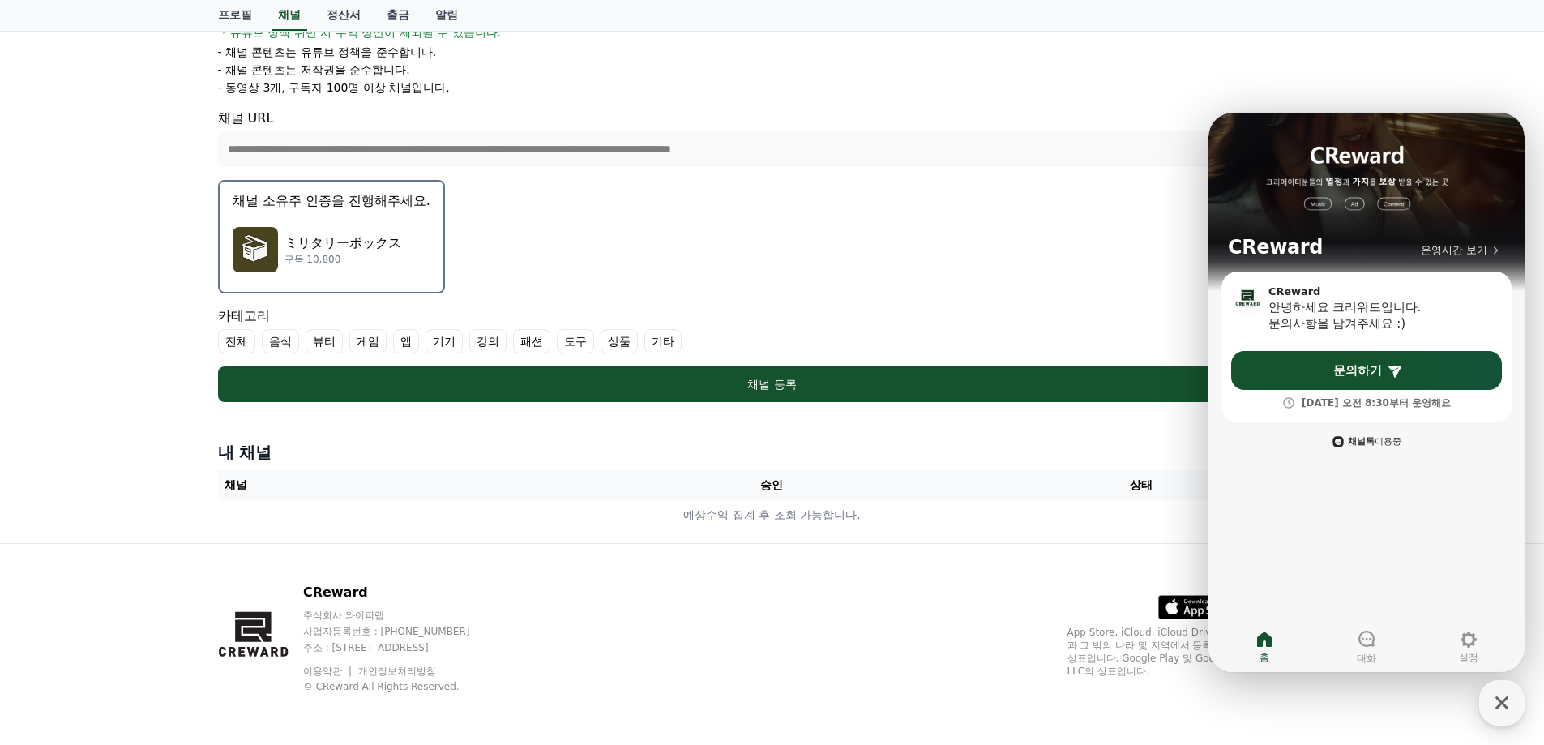
click at [1373, 439] on span "채널톡 이용중" at bounding box center [1374, 441] width 53 height 11
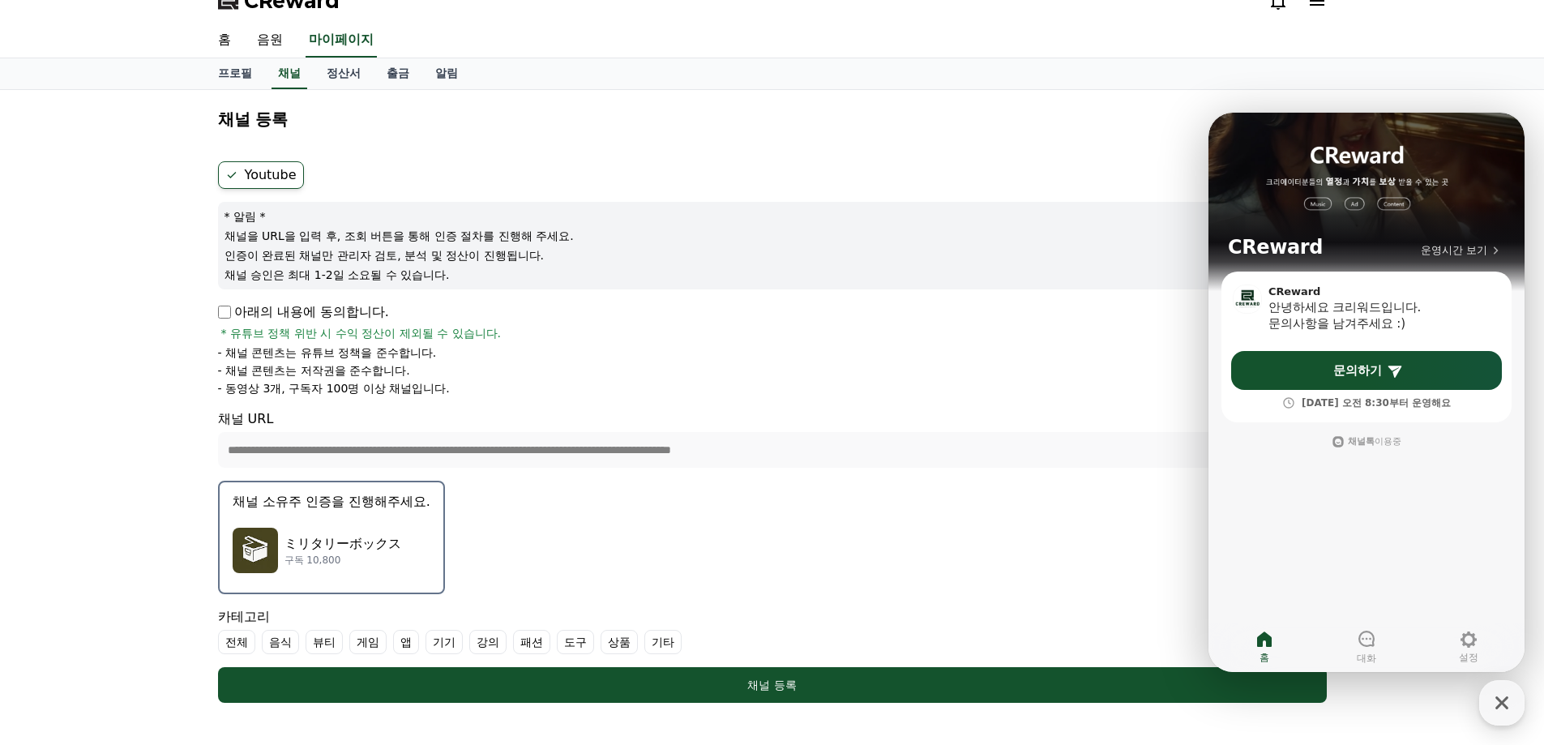
scroll to position [0, 0]
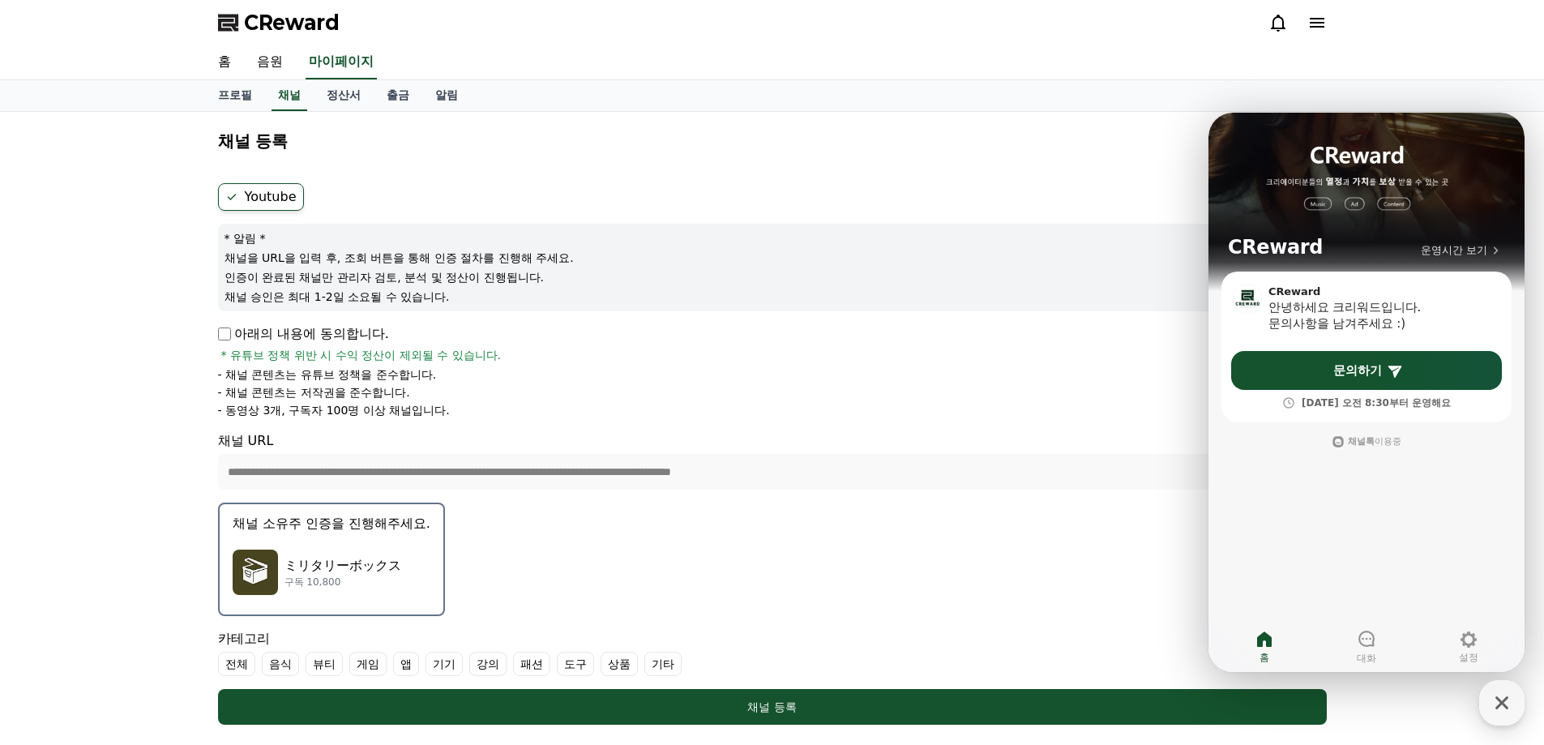
drag, startPoint x: 246, startPoint y: 275, endPoint x: 366, endPoint y: 265, distance: 119.5
click at [366, 265] on div "* 알림 * 채널을 URL을 입력 후, 조회 버튼을 통해 인증 절차를 진행해 주세요. 인증이 완료된 채널만 관리자 검토, 분석 및 정산이 진행…" at bounding box center [772, 268] width 1109 height 88
click at [263, 254] on p "채널을 URL을 입력 후, 조회 버튼을 통해 인증 절차를 진행해 주세요." at bounding box center [772, 258] width 1096 height 16
drag, startPoint x: 220, startPoint y: 255, endPoint x: 428, endPoint y: 289, distance: 211.1
click at [428, 289] on div "* 알림 * 채널을 URL을 입력 후, 조회 버튼을 통해 인증 절차를 진행해 주세요. 인증이 완료된 채널만 관리자 검토, 분석 및 정산이 진행…" at bounding box center [772, 268] width 1109 height 88
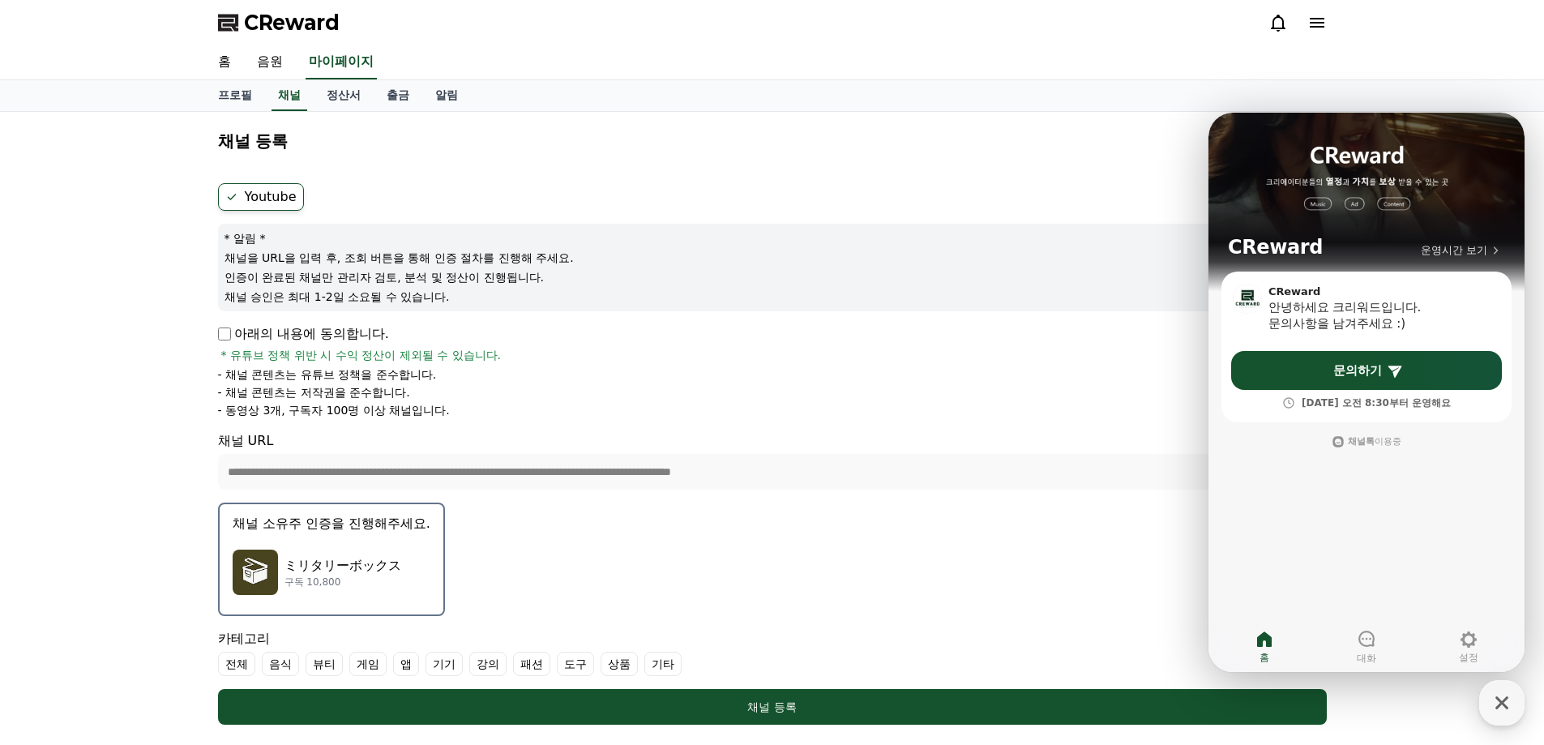
click at [511, 297] on p "채널 승인은 최대 1-2일 소요될 수 있습니다." at bounding box center [772, 297] width 1096 height 16
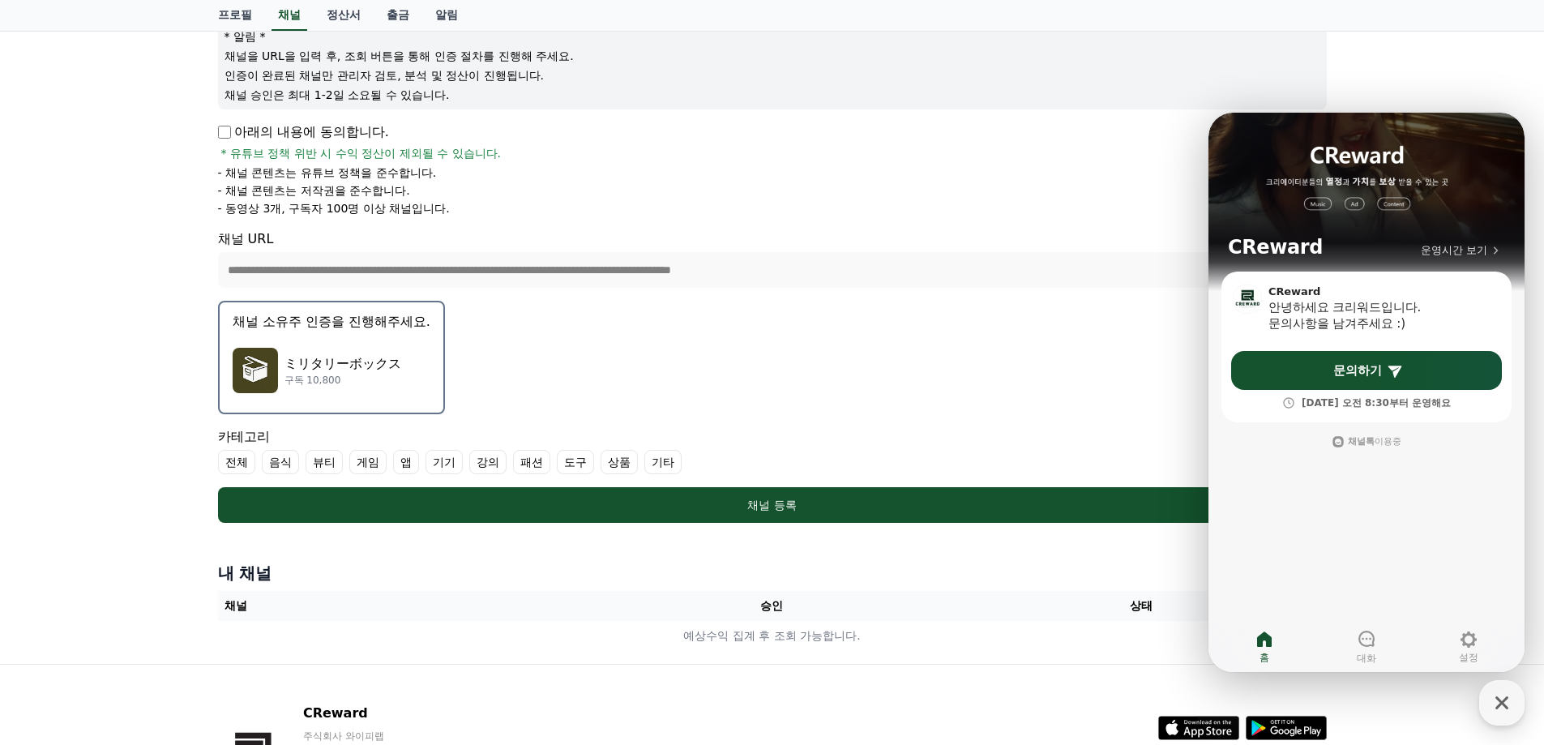
scroll to position [323, 0]
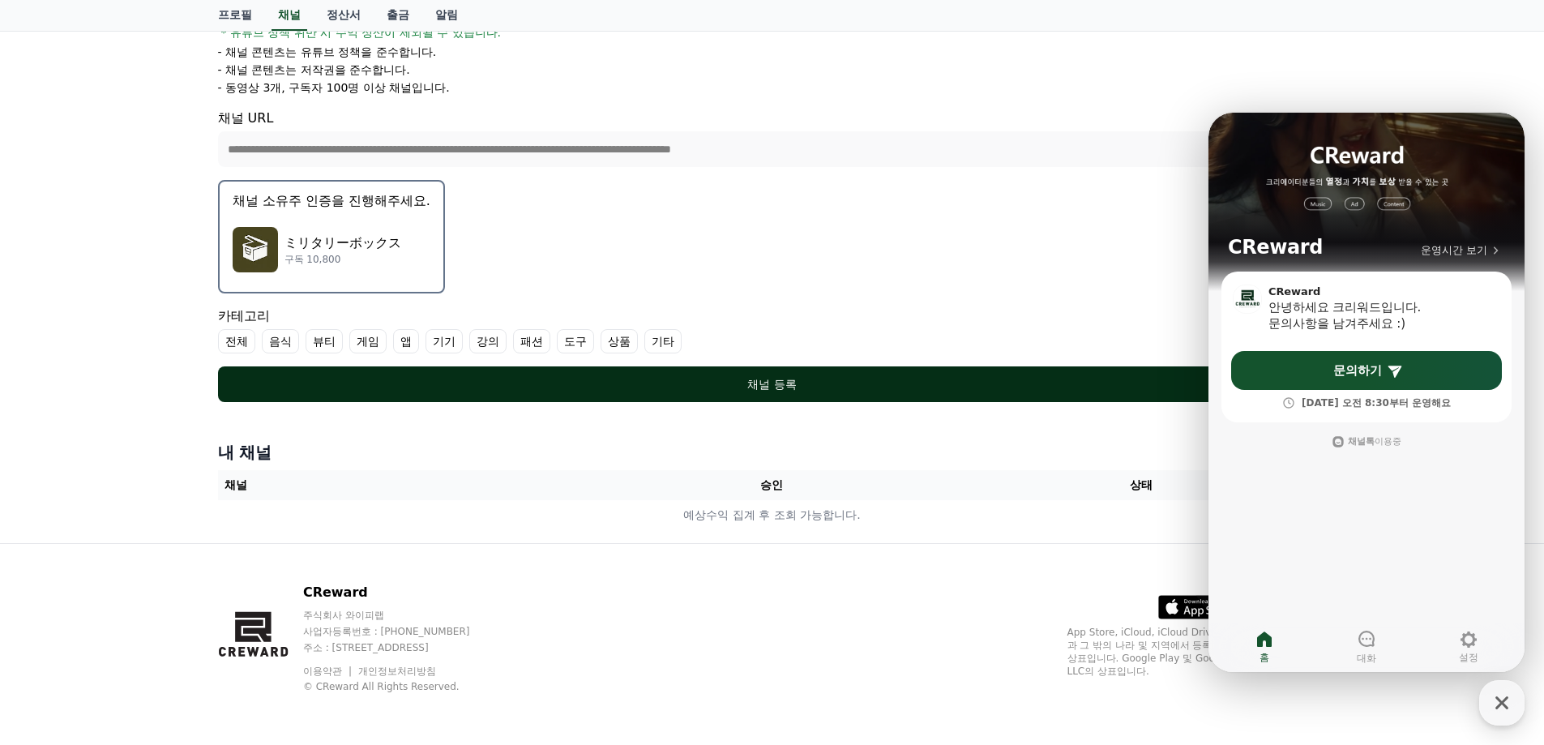
click at [647, 378] on div "채널 등록" at bounding box center [772, 384] width 1044 height 16
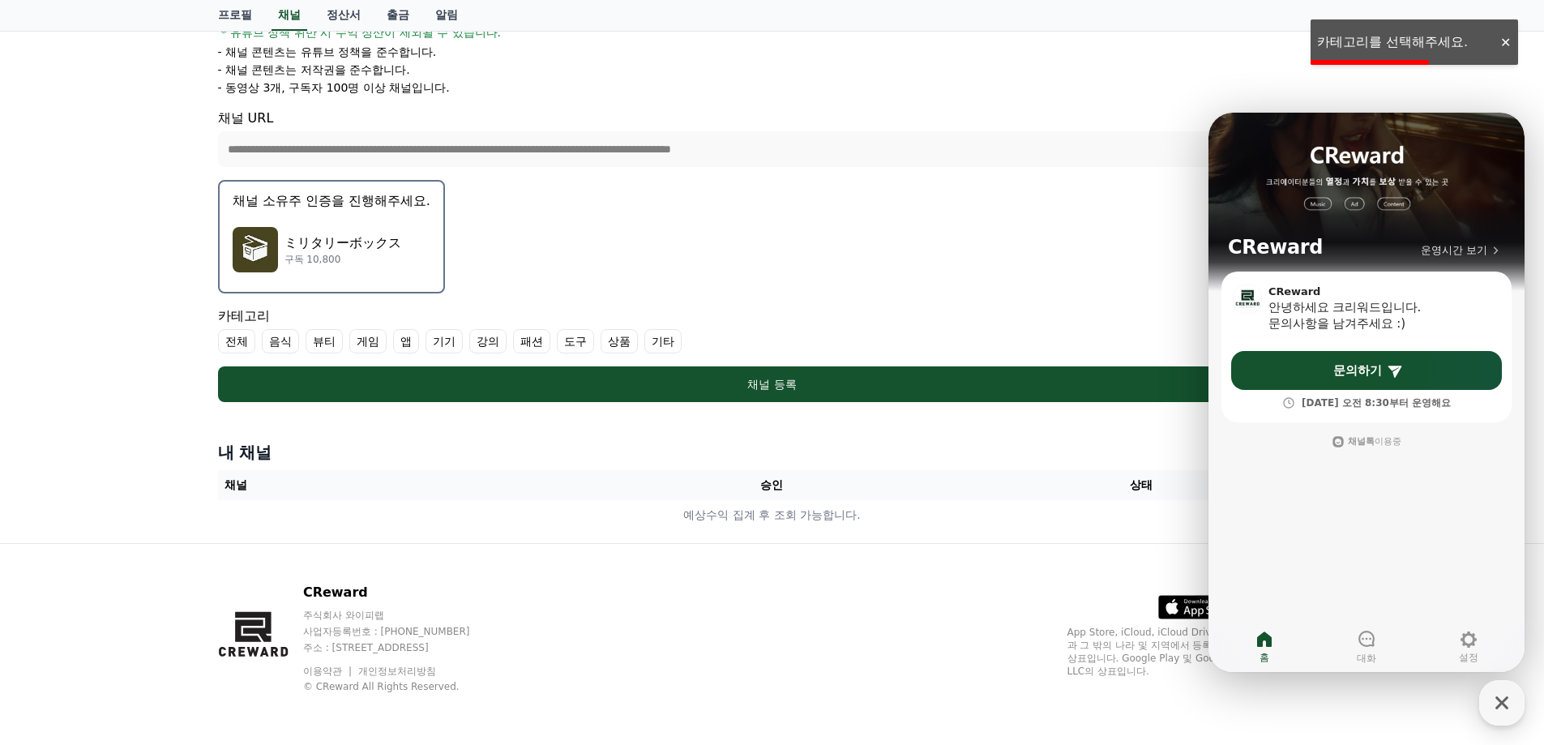
click at [233, 340] on label "전체" at bounding box center [236, 341] width 37 height 24
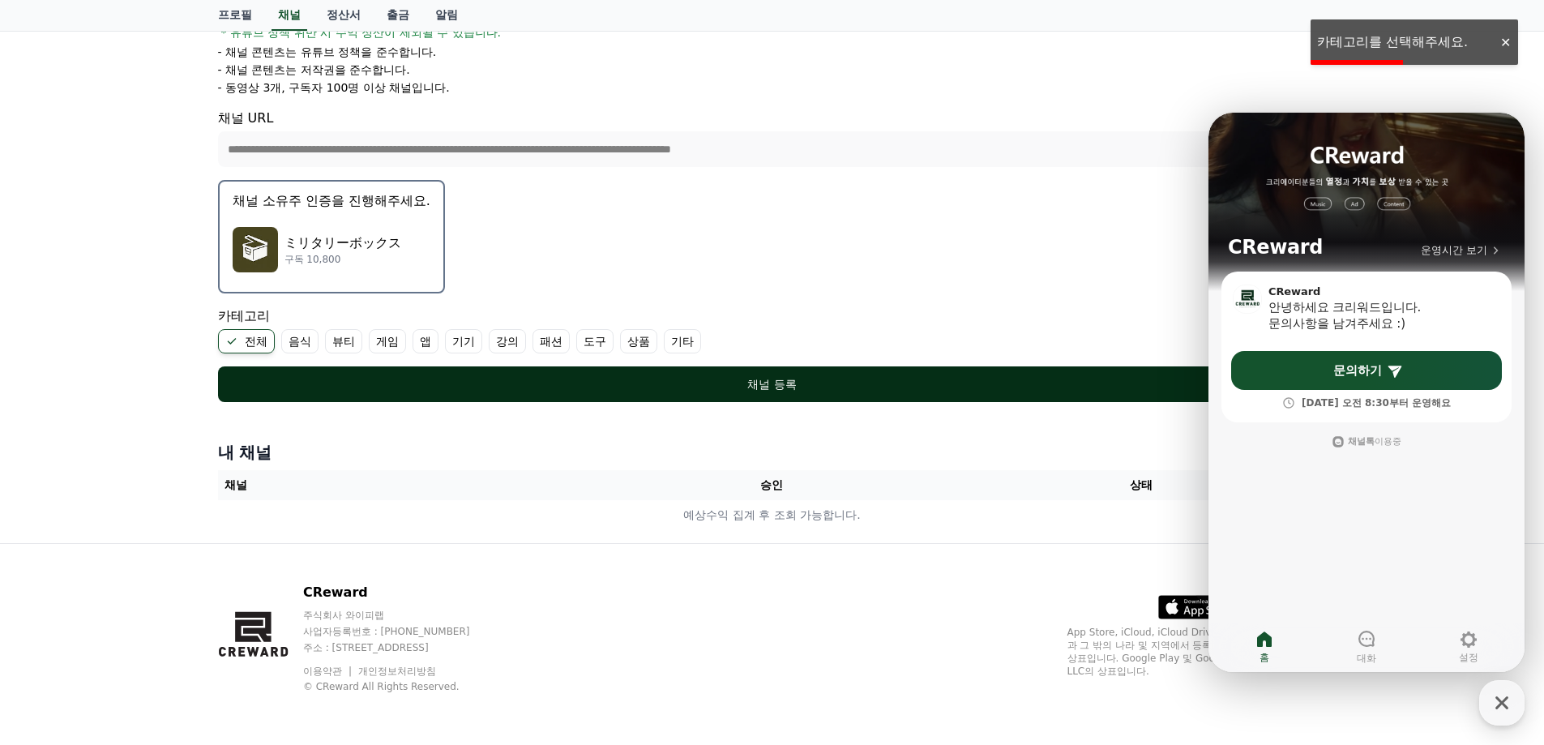
click at [545, 379] on div "채널 등록" at bounding box center [772, 384] width 1044 height 16
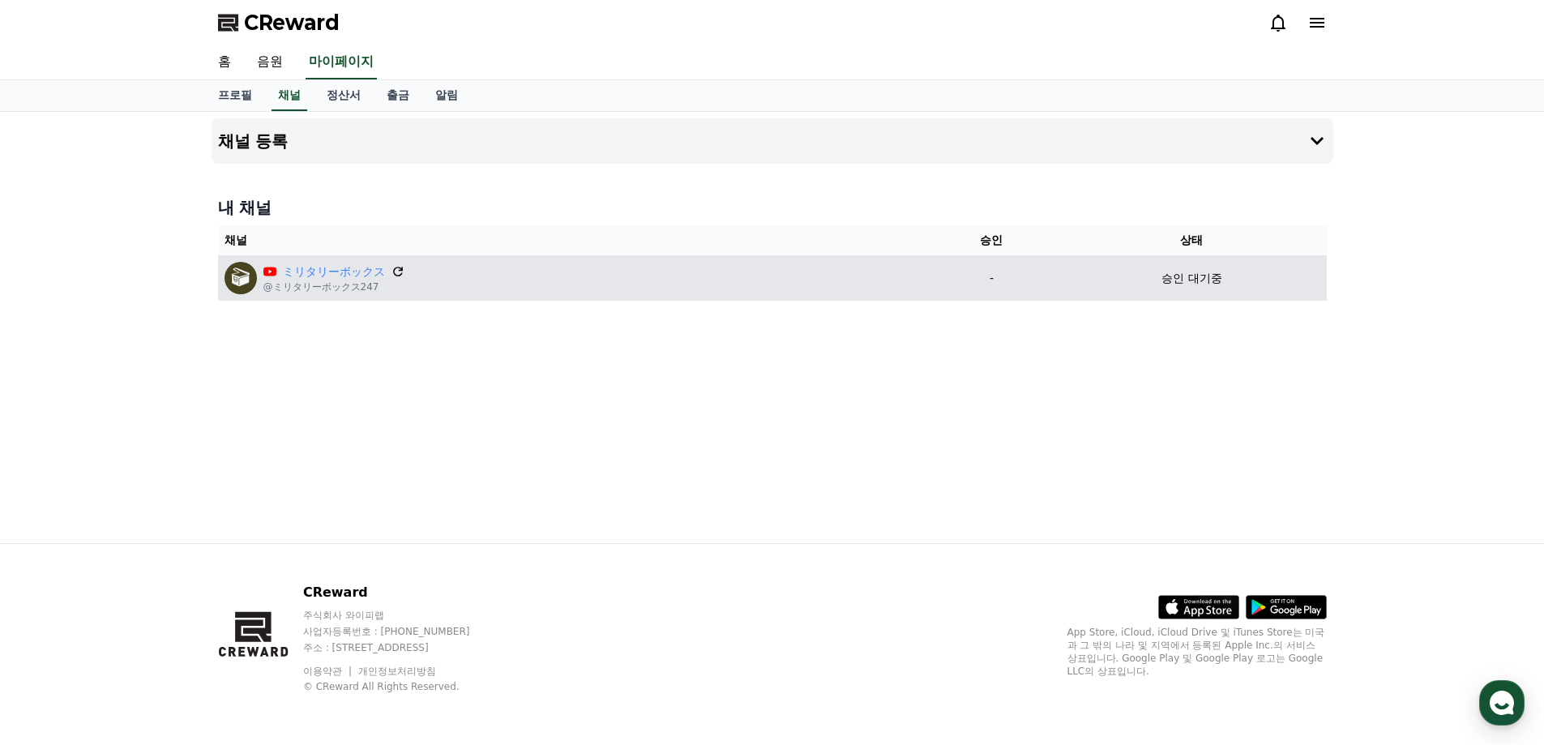
click at [400, 271] on icon at bounding box center [398, 272] width 10 height 10
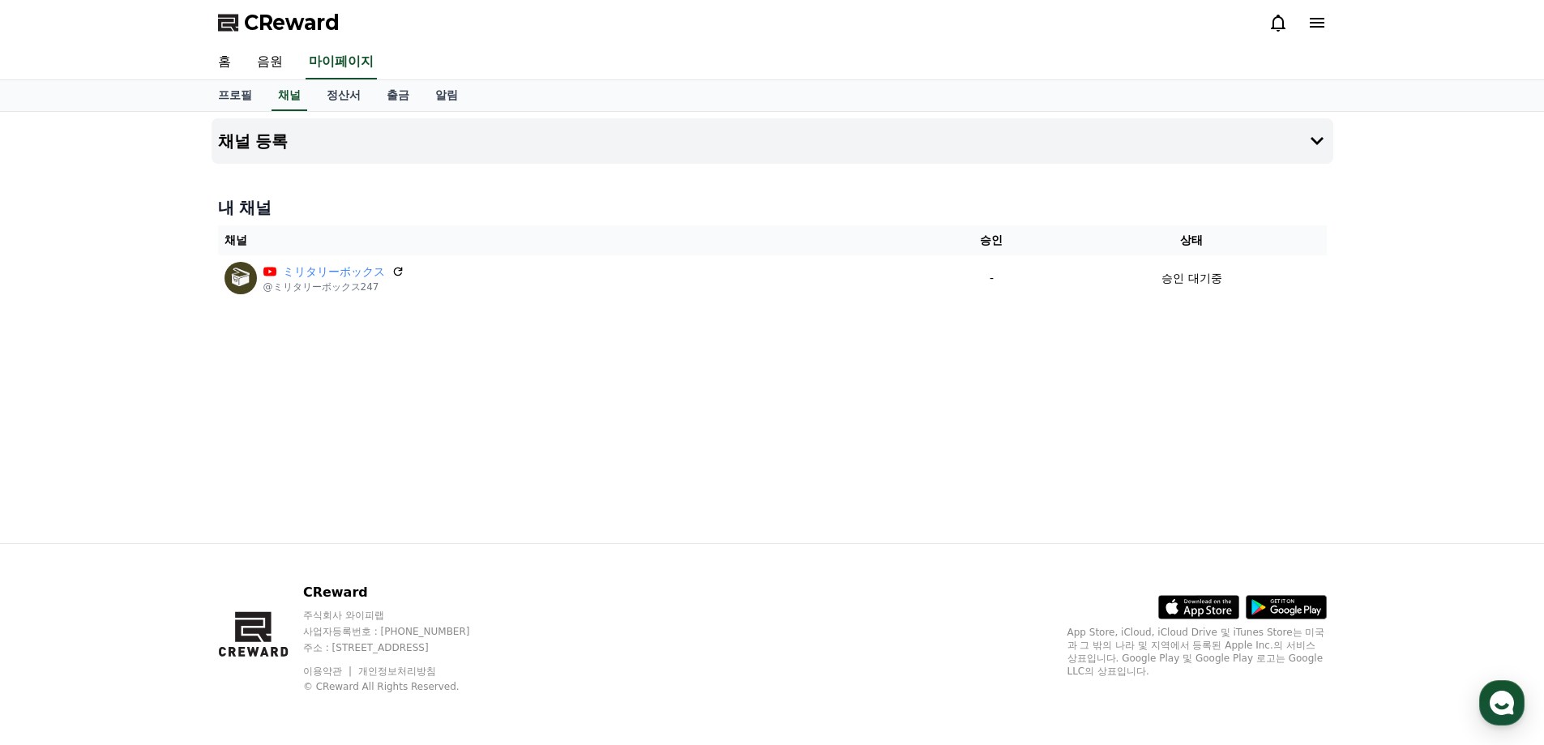
click at [347, 276] on link "ミリタリーボックス" at bounding box center [334, 271] width 102 height 17
click at [237, 91] on link "프로필" at bounding box center [235, 95] width 60 height 31
select select "**********"
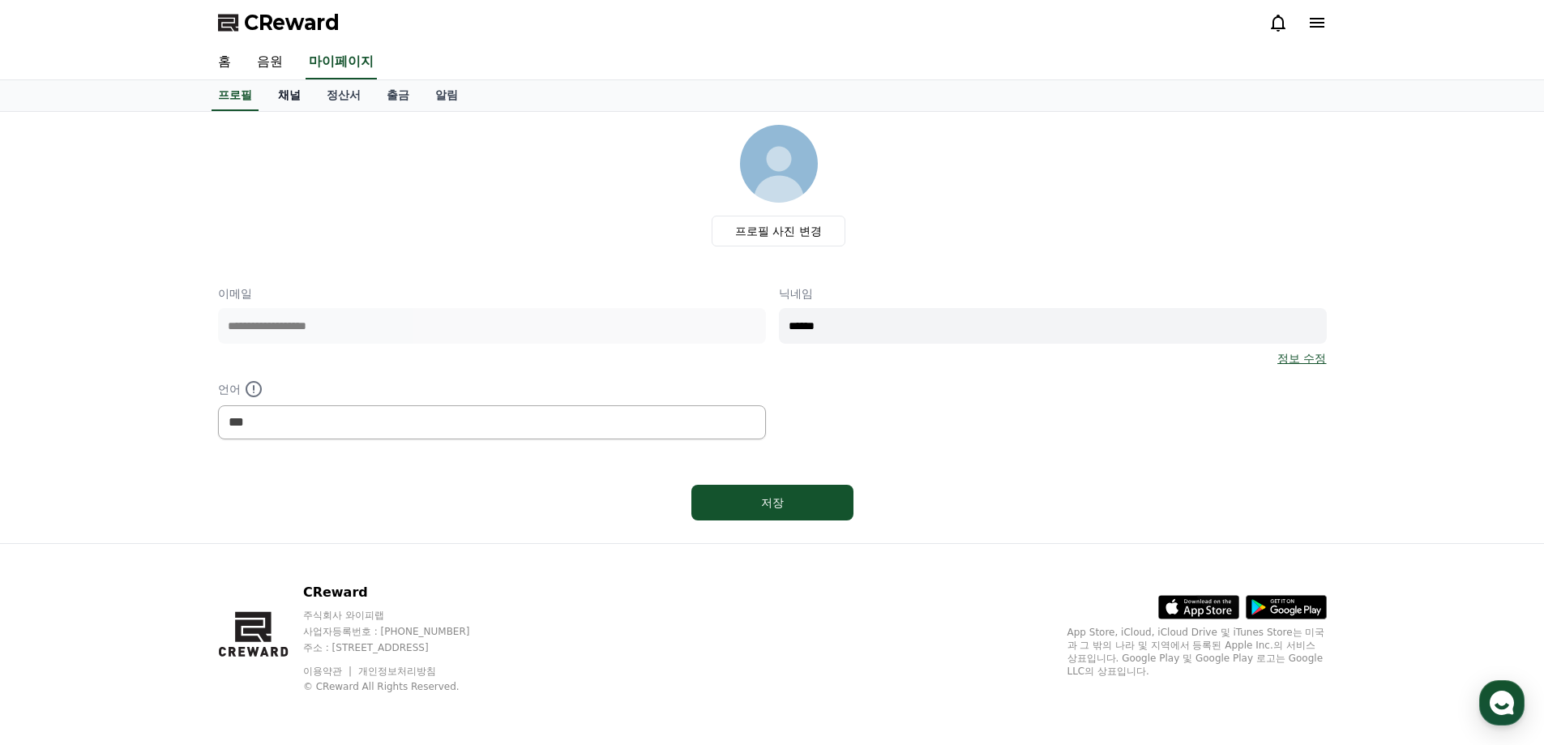
click at [277, 100] on link "채널" at bounding box center [289, 95] width 49 height 31
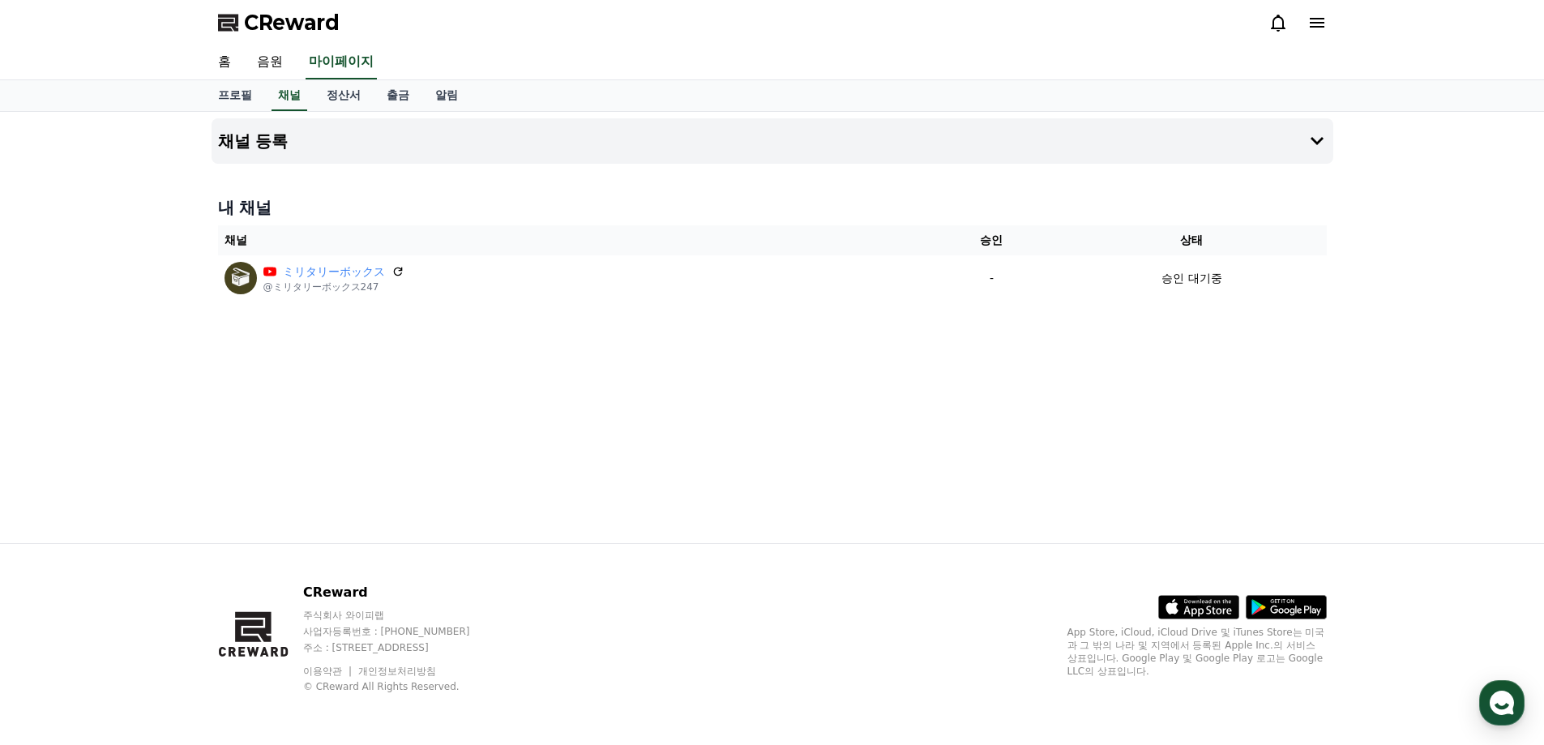
click at [272, 59] on link "음원" at bounding box center [270, 62] width 52 height 34
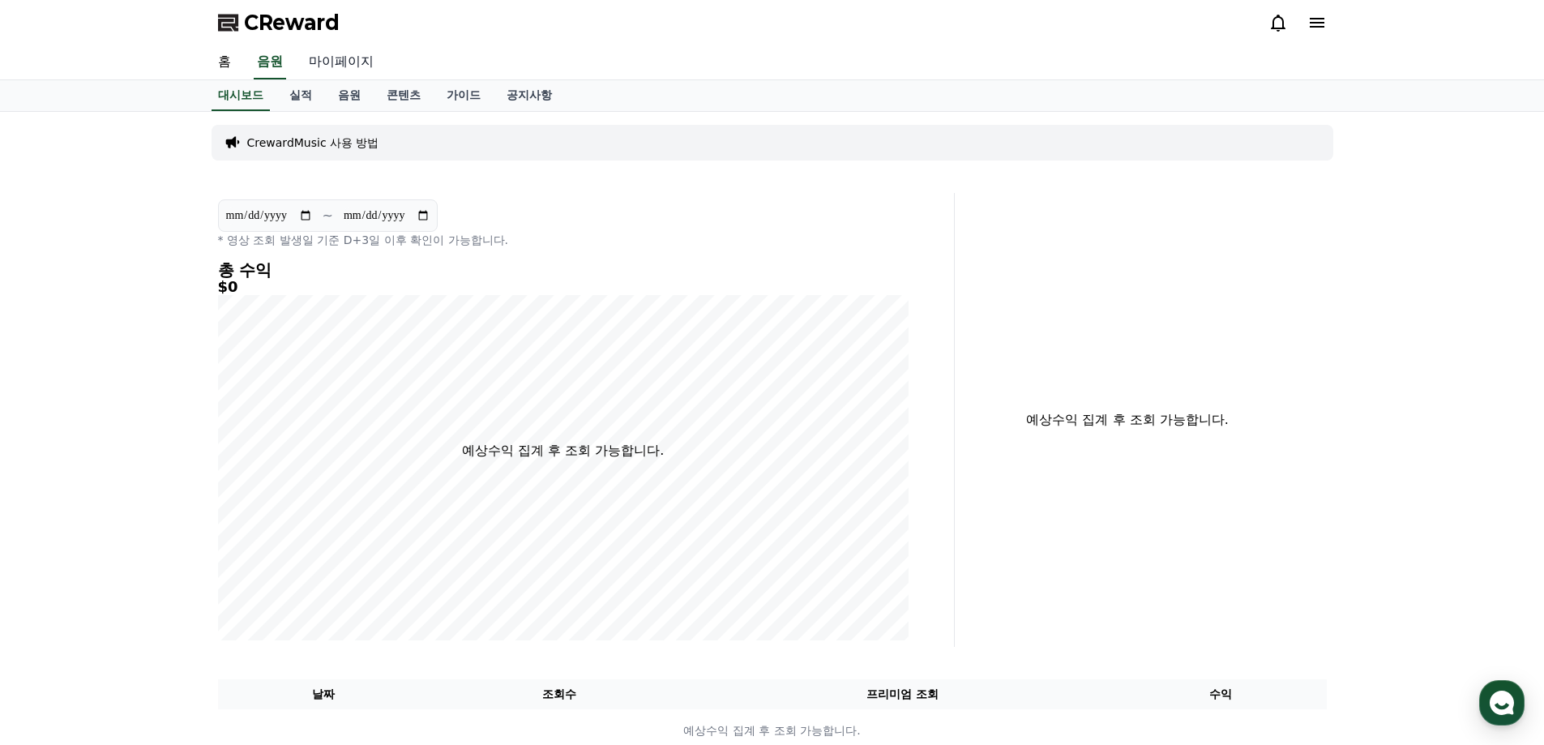
click at [325, 61] on link "마이페이지" at bounding box center [341, 62] width 91 height 34
select select "**********"
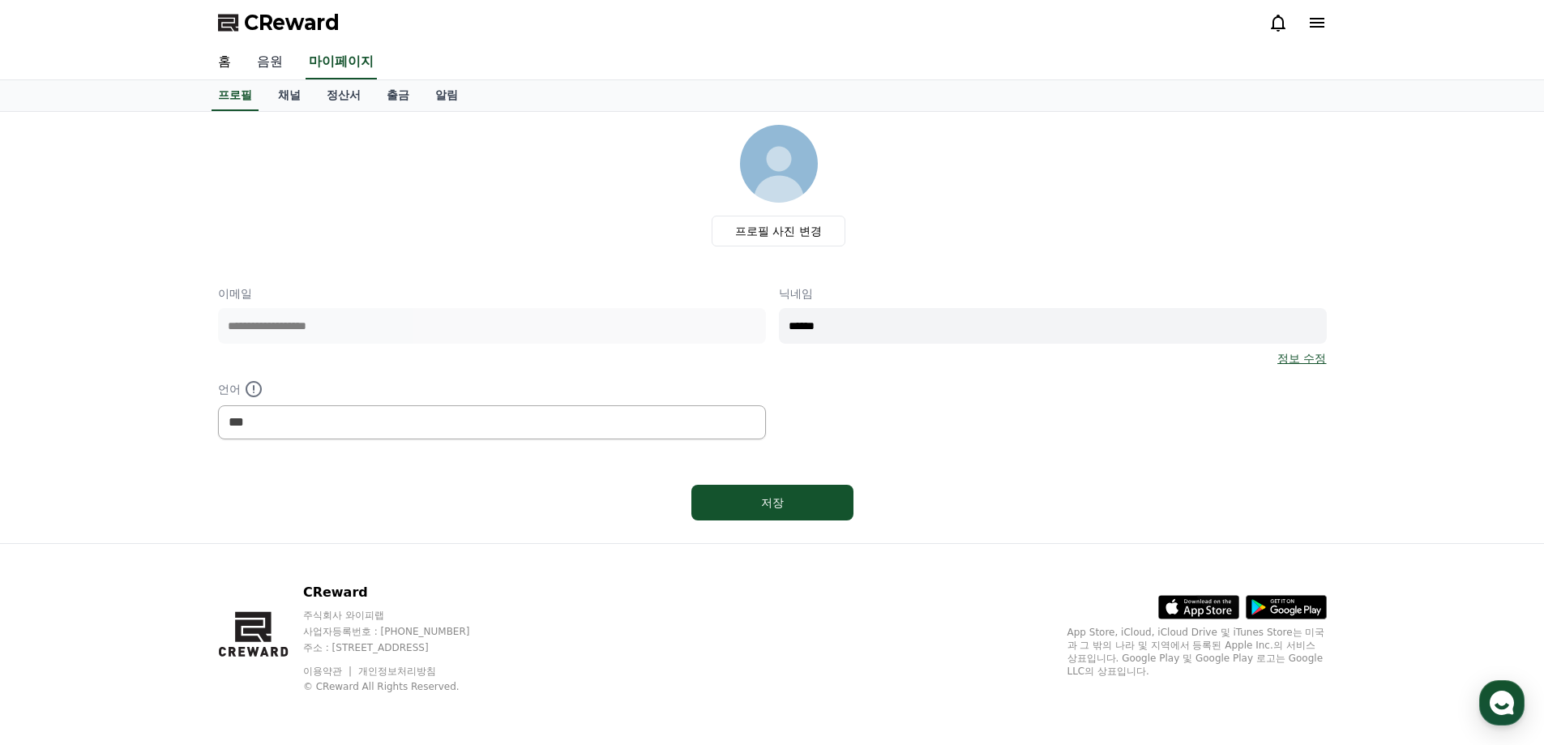
click at [278, 60] on link "음원" at bounding box center [270, 62] width 52 height 34
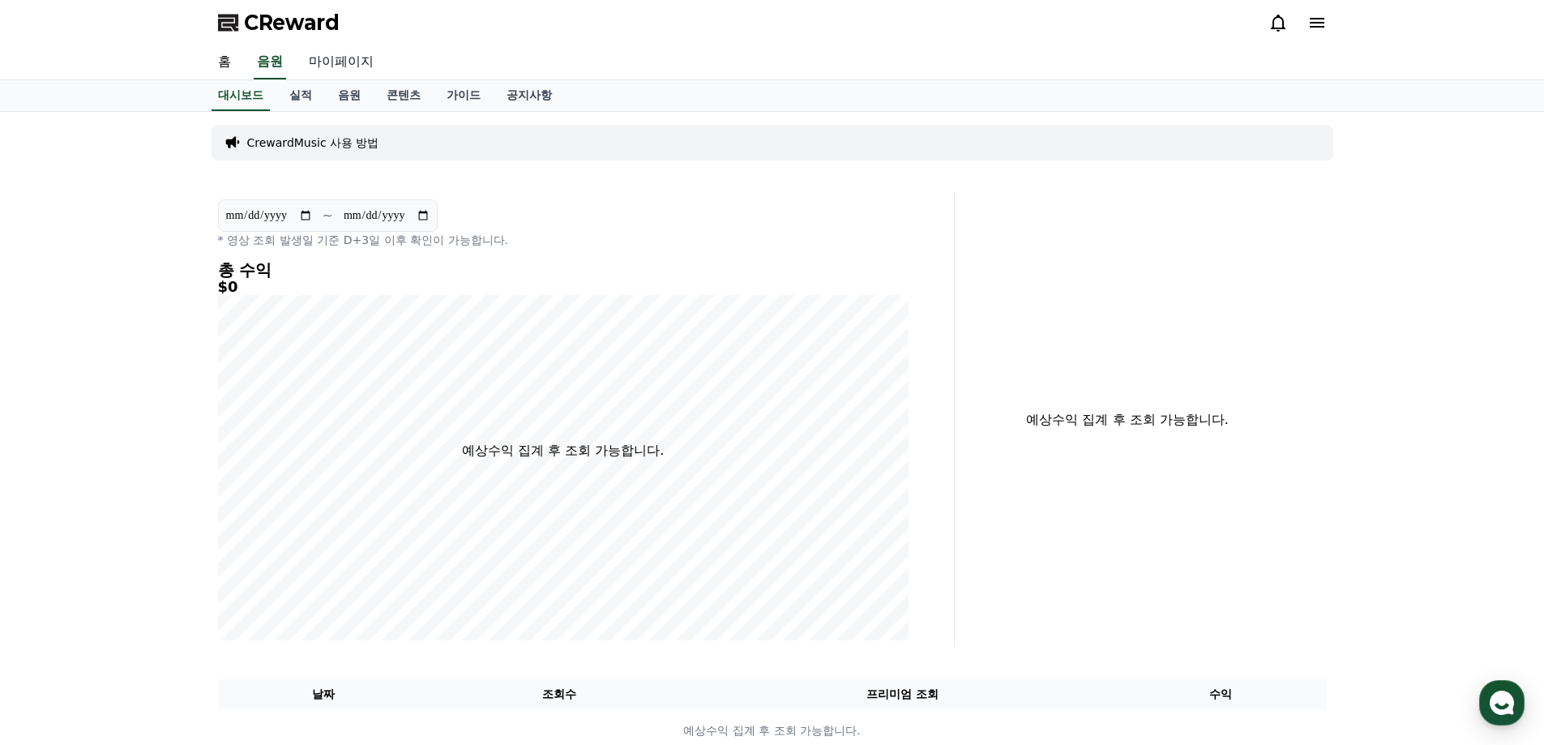
click at [364, 54] on link "마이페이지" at bounding box center [341, 62] width 91 height 34
select select "**********"
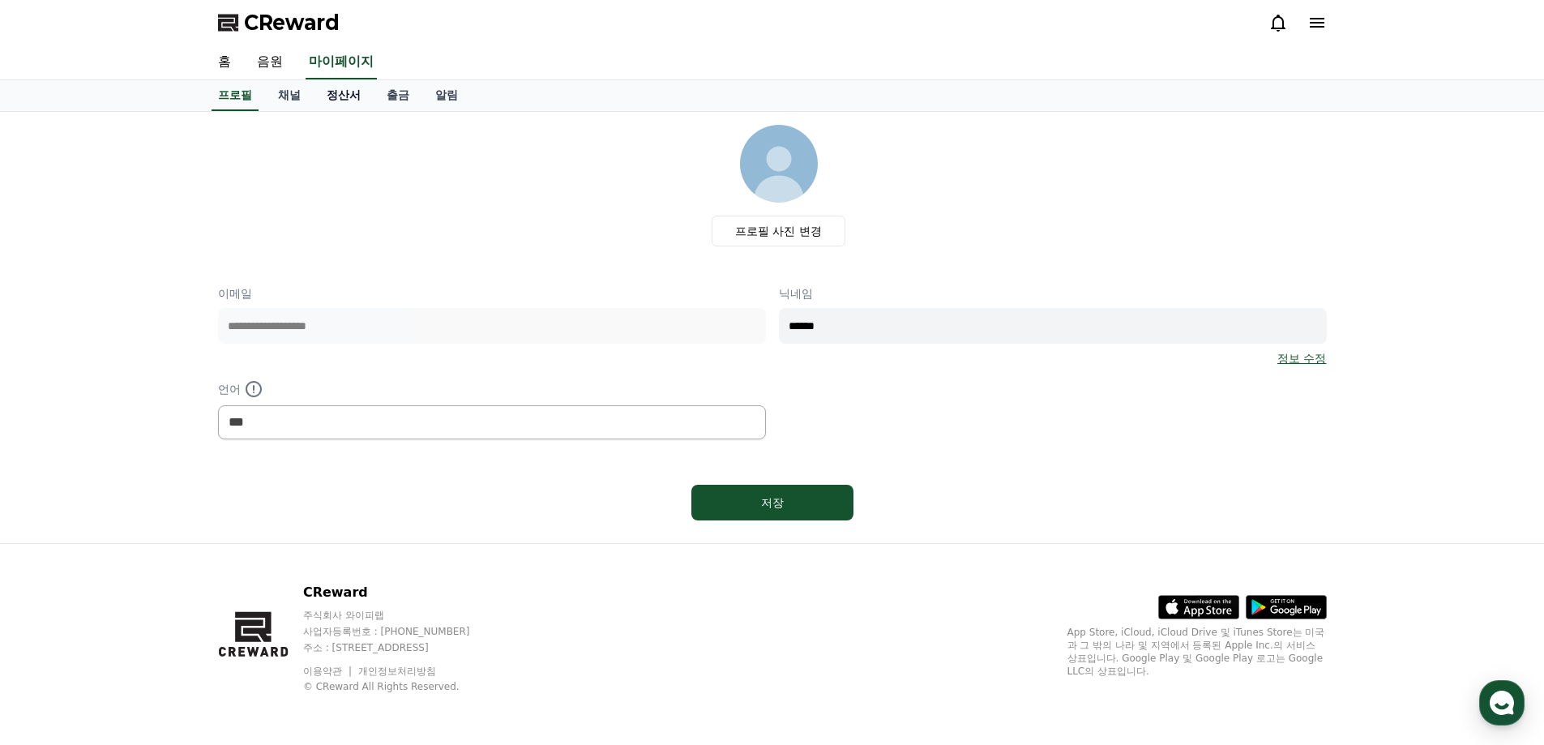
click at [326, 88] on link "정산서" at bounding box center [344, 95] width 60 height 31
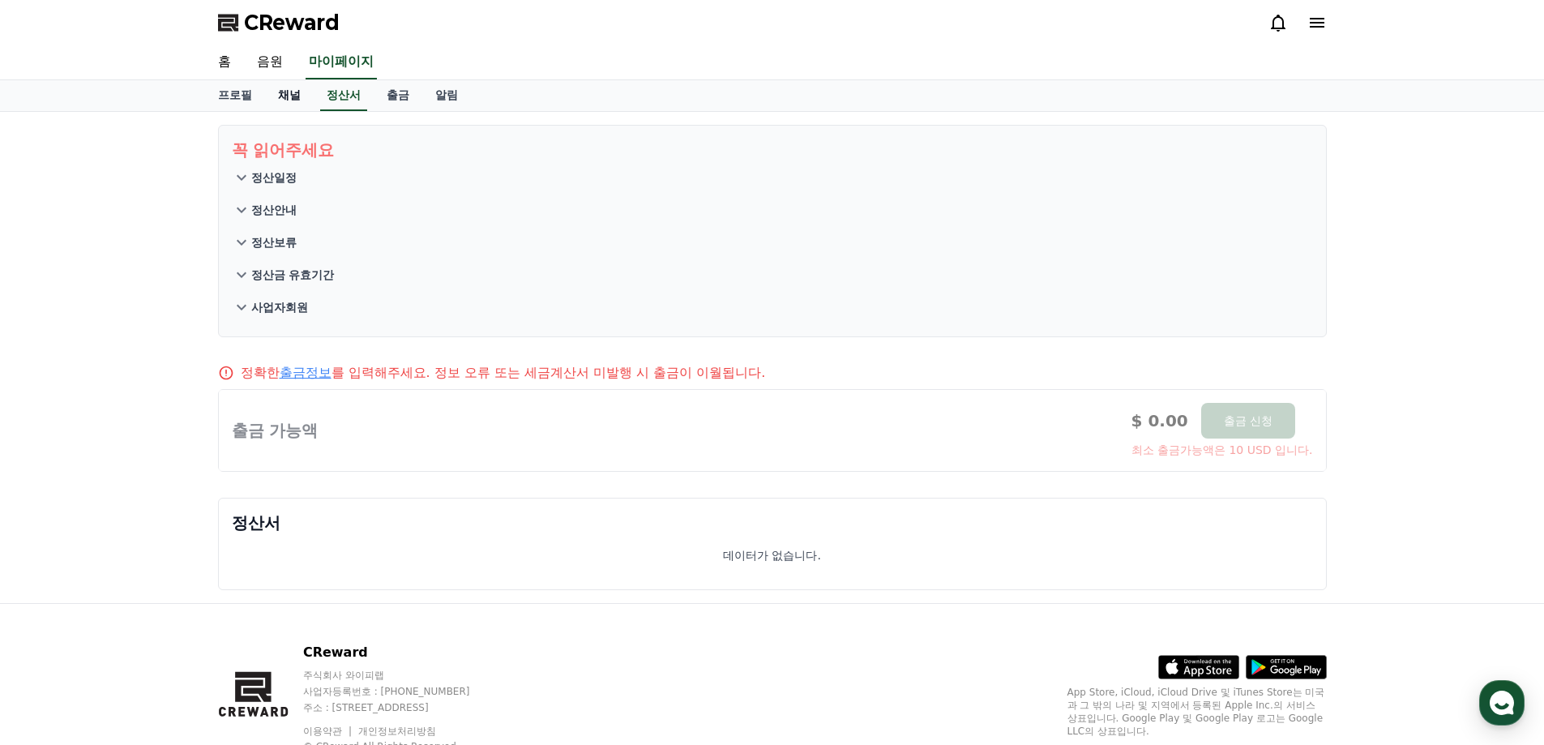
click at [290, 92] on link "채널" at bounding box center [289, 95] width 49 height 31
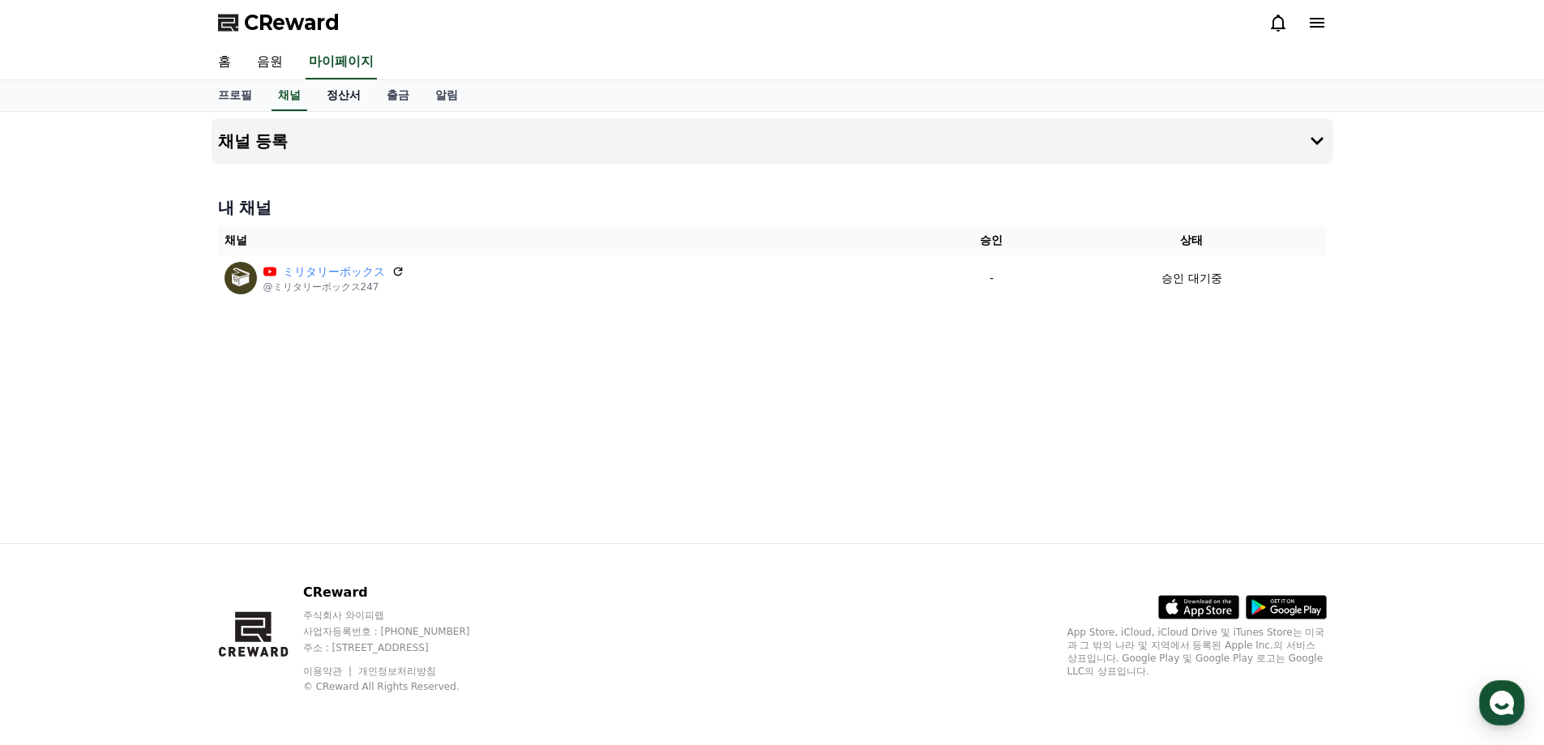
click at [330, 97] on link "정산서" at bounding box center [344, 95] width 60 height 31
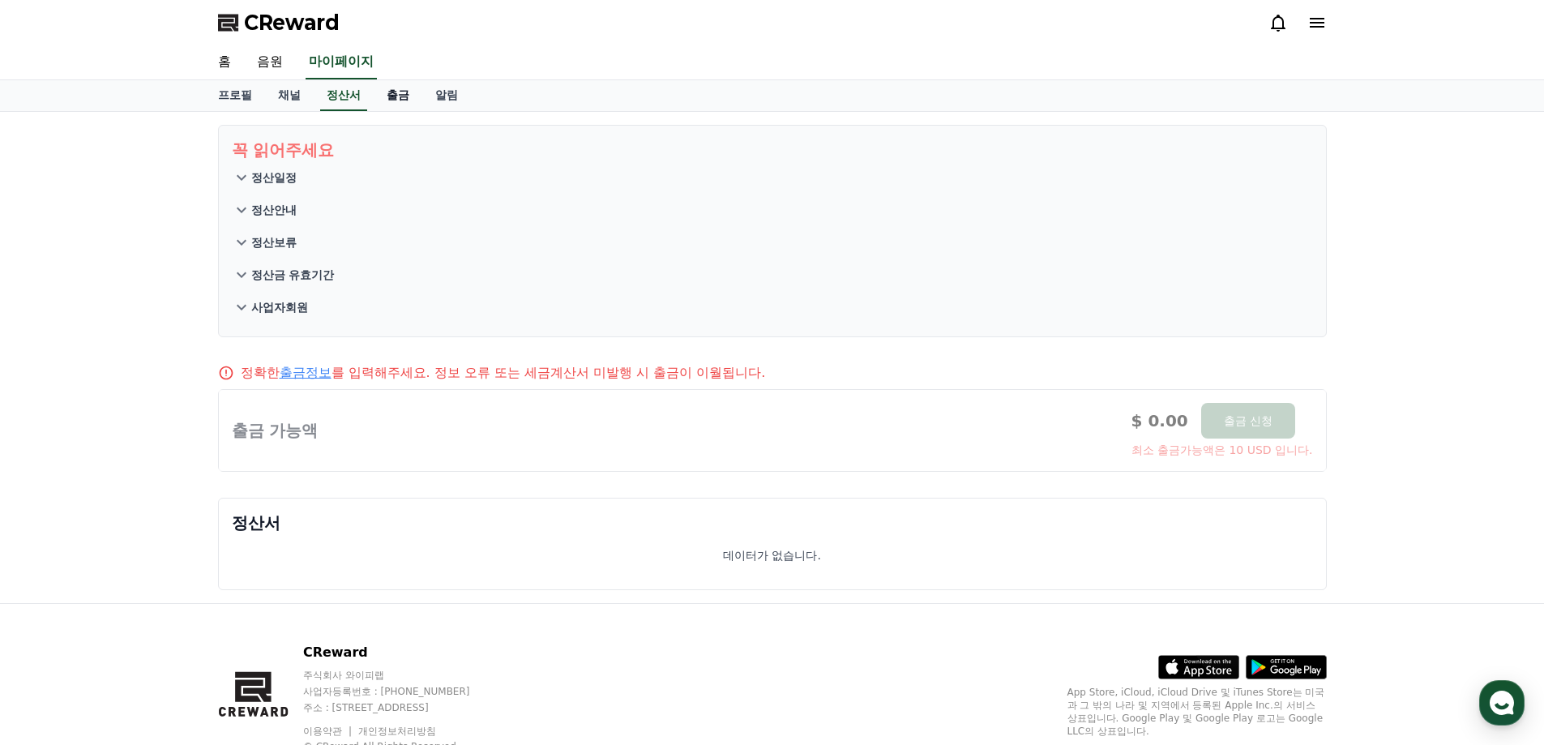
click at [378, 100] on link "출금" at bounding box center [398, 95] width 49 height 31
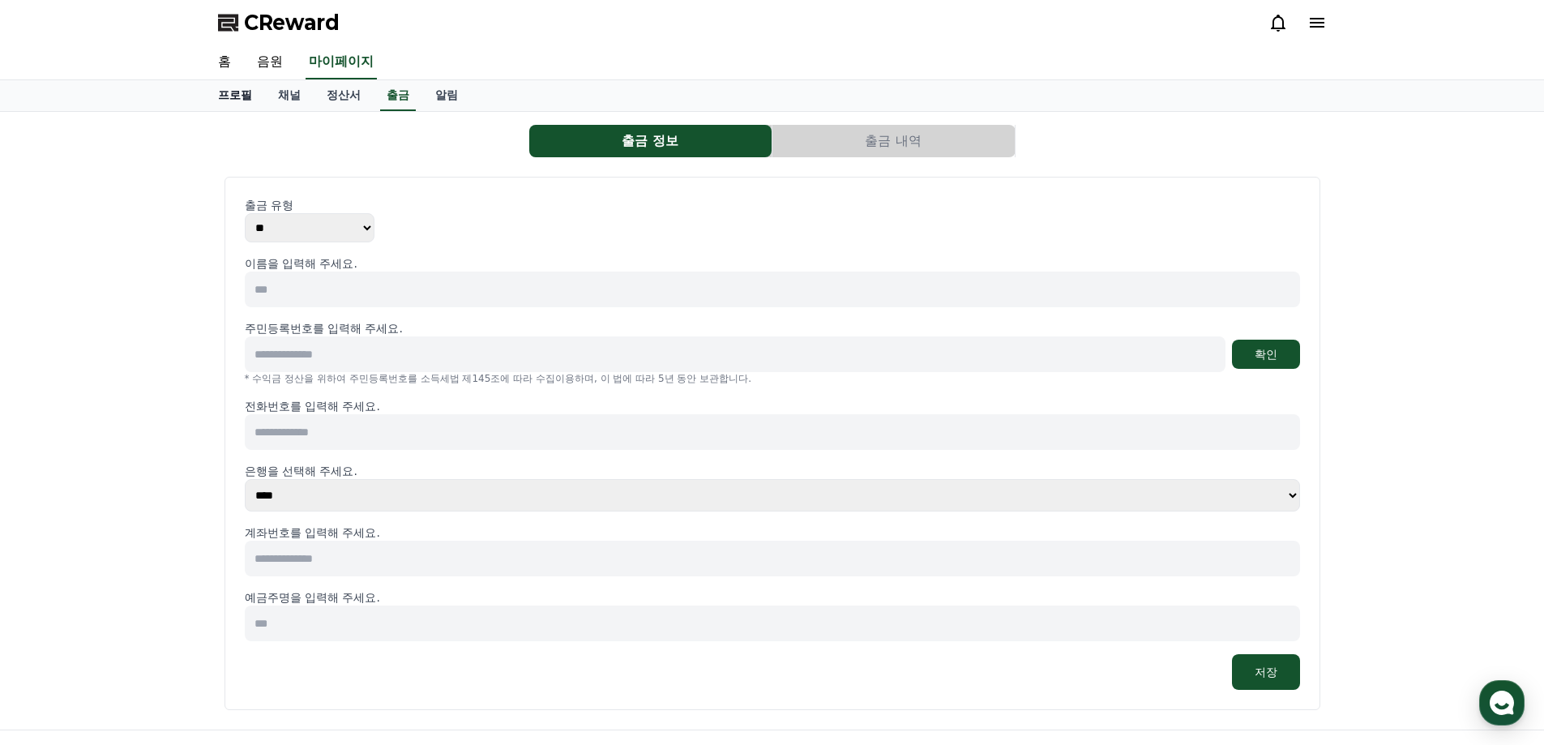
click at [242, 102] on link "프로필" at bounding box center [235, 95] width 60 height 31
select select "**********"
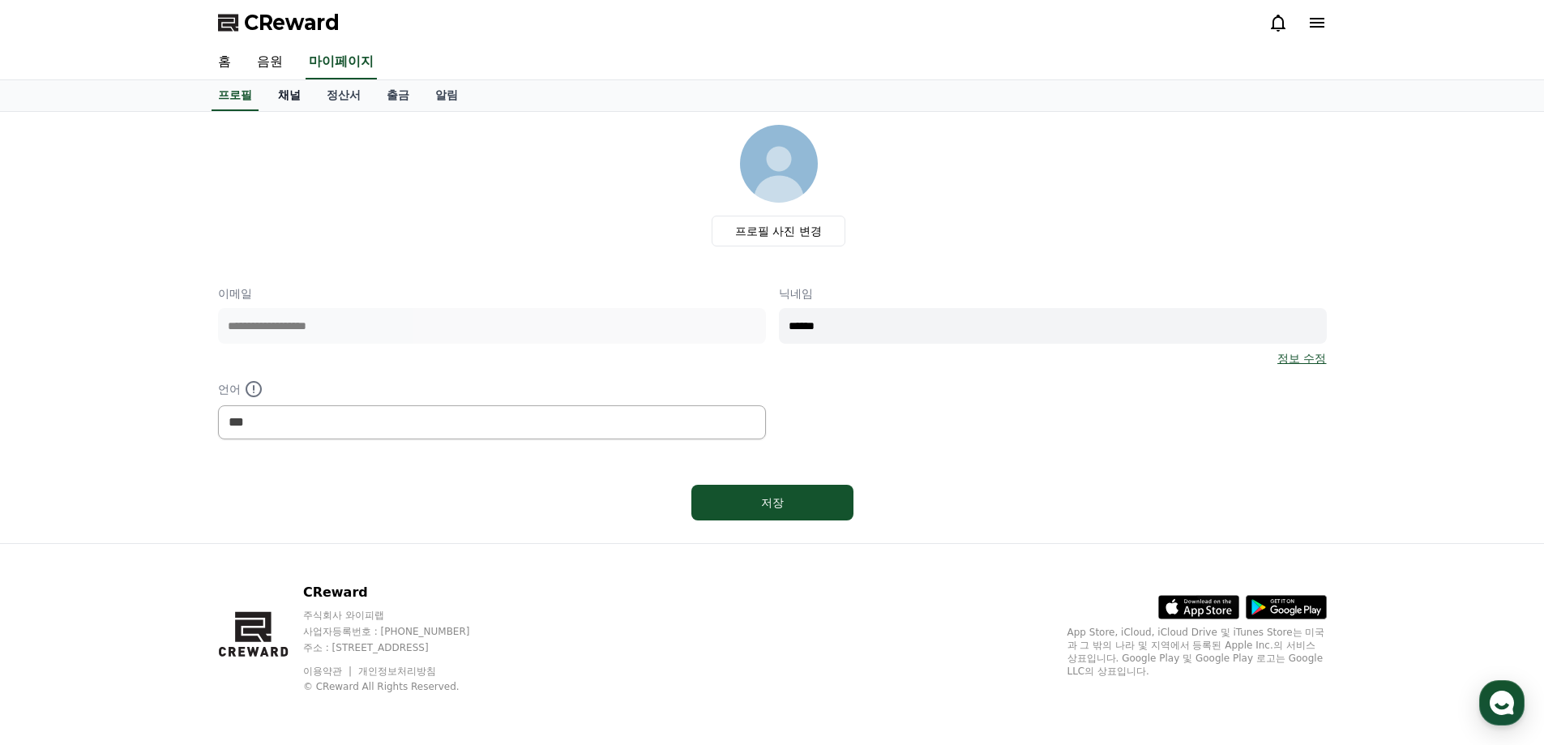
click at [284, 100] on link "채널" at bounding box center [289, 95] width 49 height 31
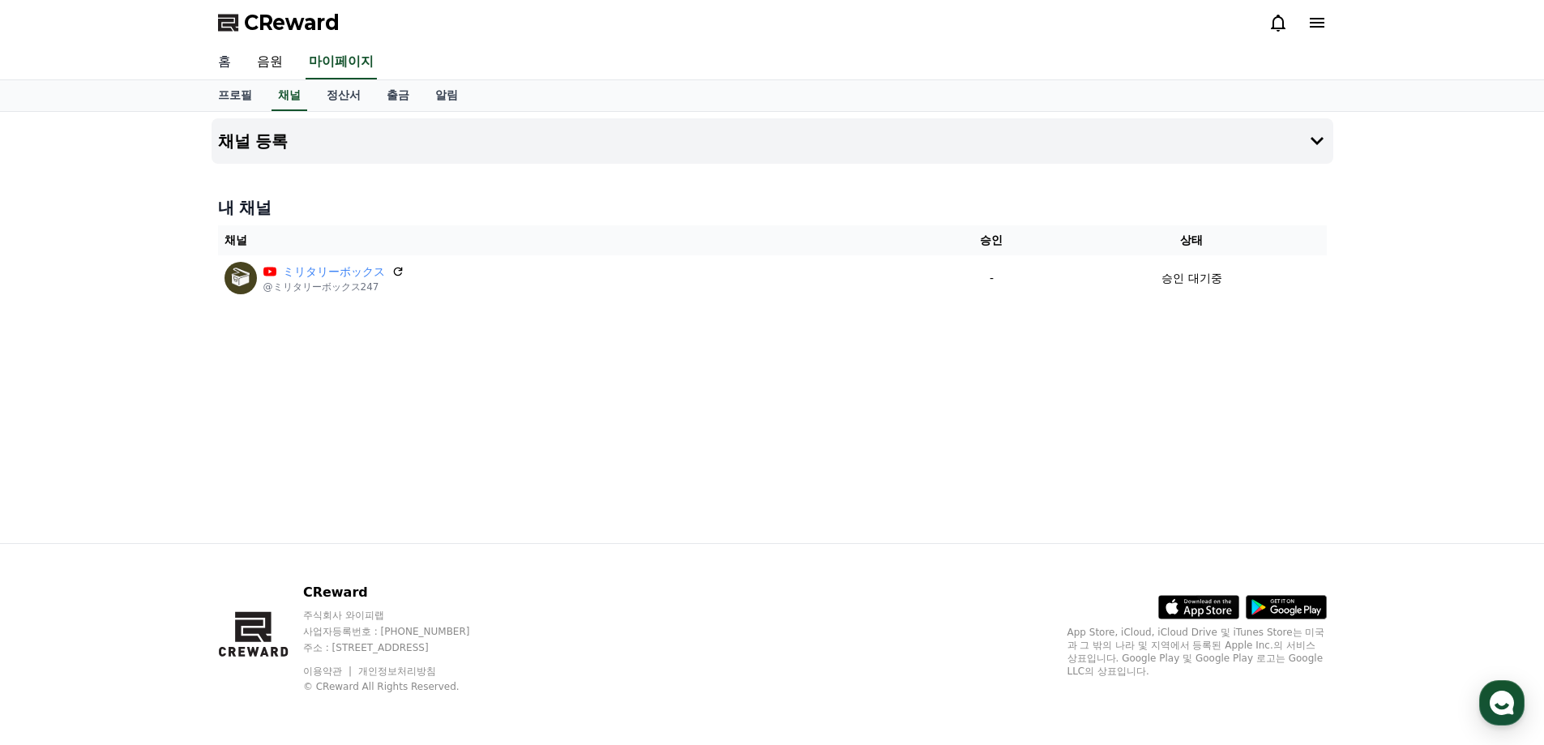
click at [222, 62] on link "홈" at bounding box center [224, 62] width 39 height 34
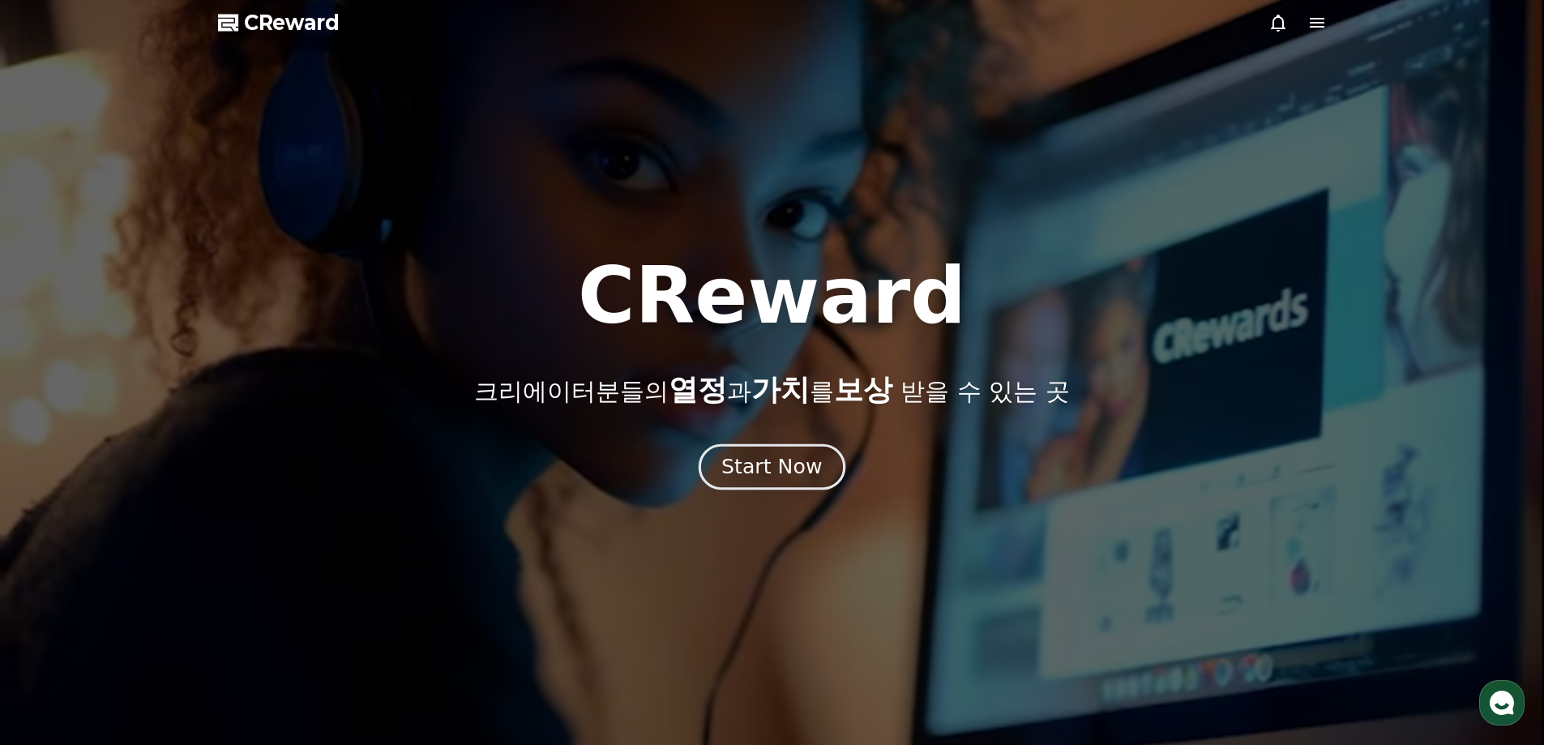
click at [739, 474] on div "Start Now" at bounding box center [771, 467] width 100 height 28
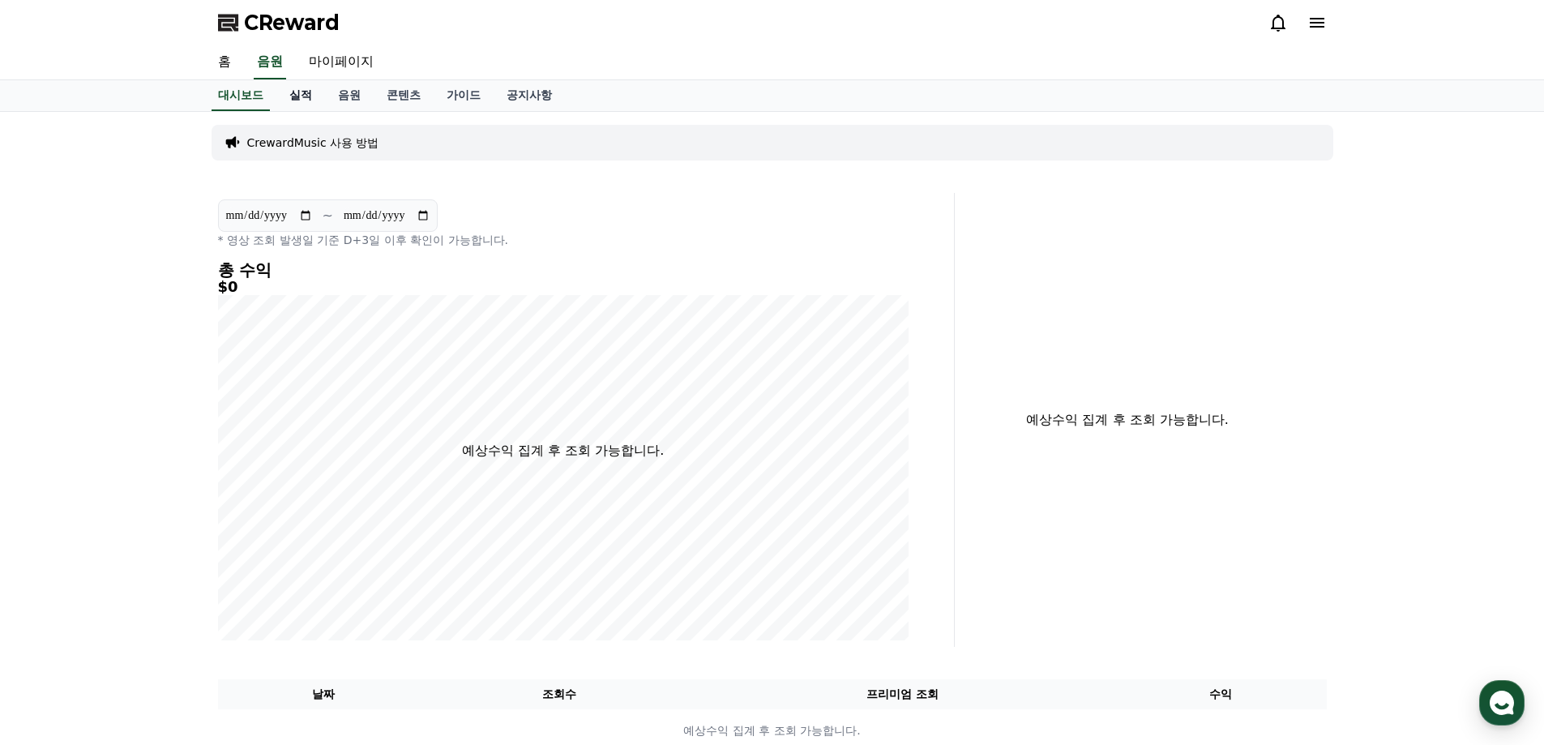
click at [295, 98] on link "실적" at bounding box center [300, 95] width 49 height 31
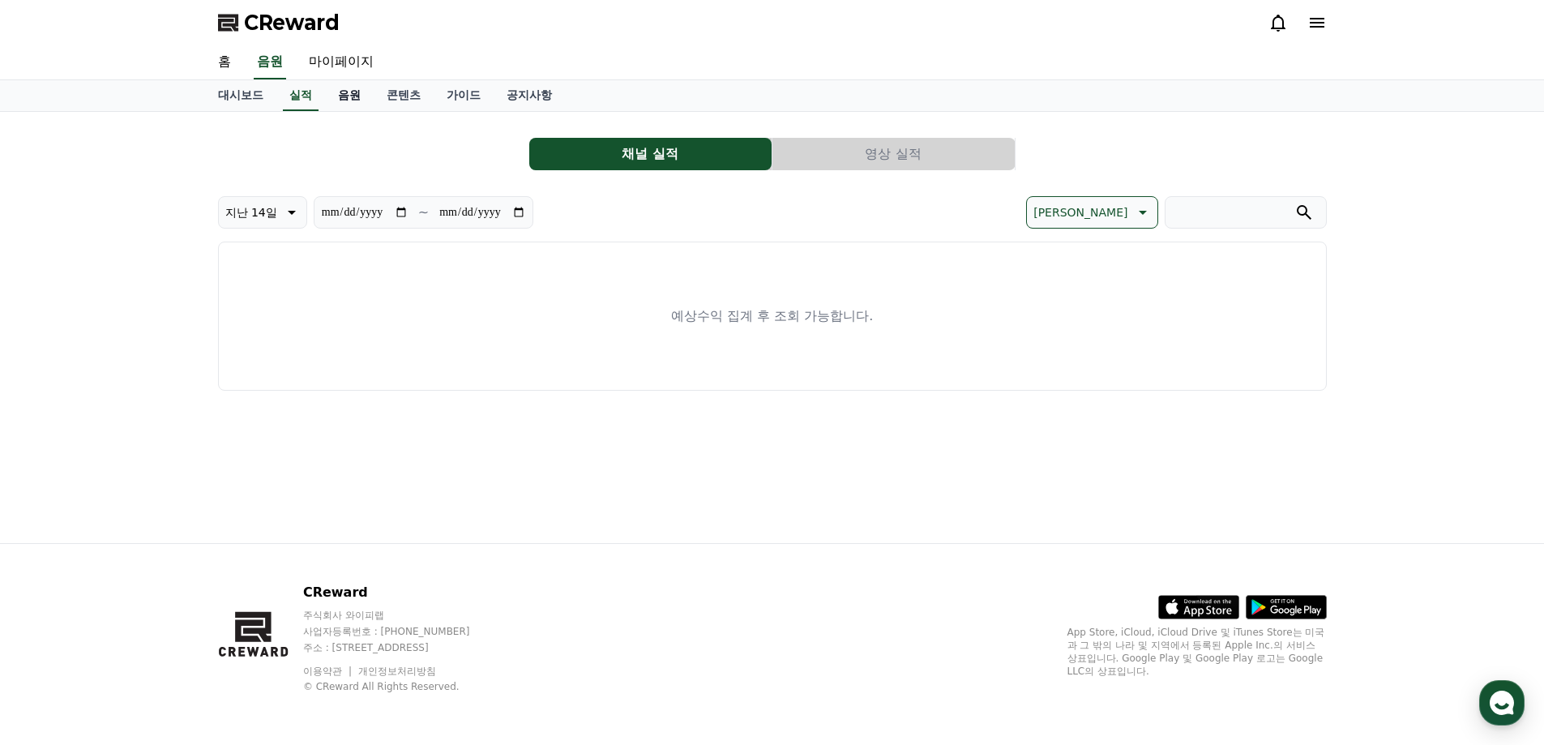
click at [357, 96] on link "음원" at bounding box center [349, 95] width 49 height 31
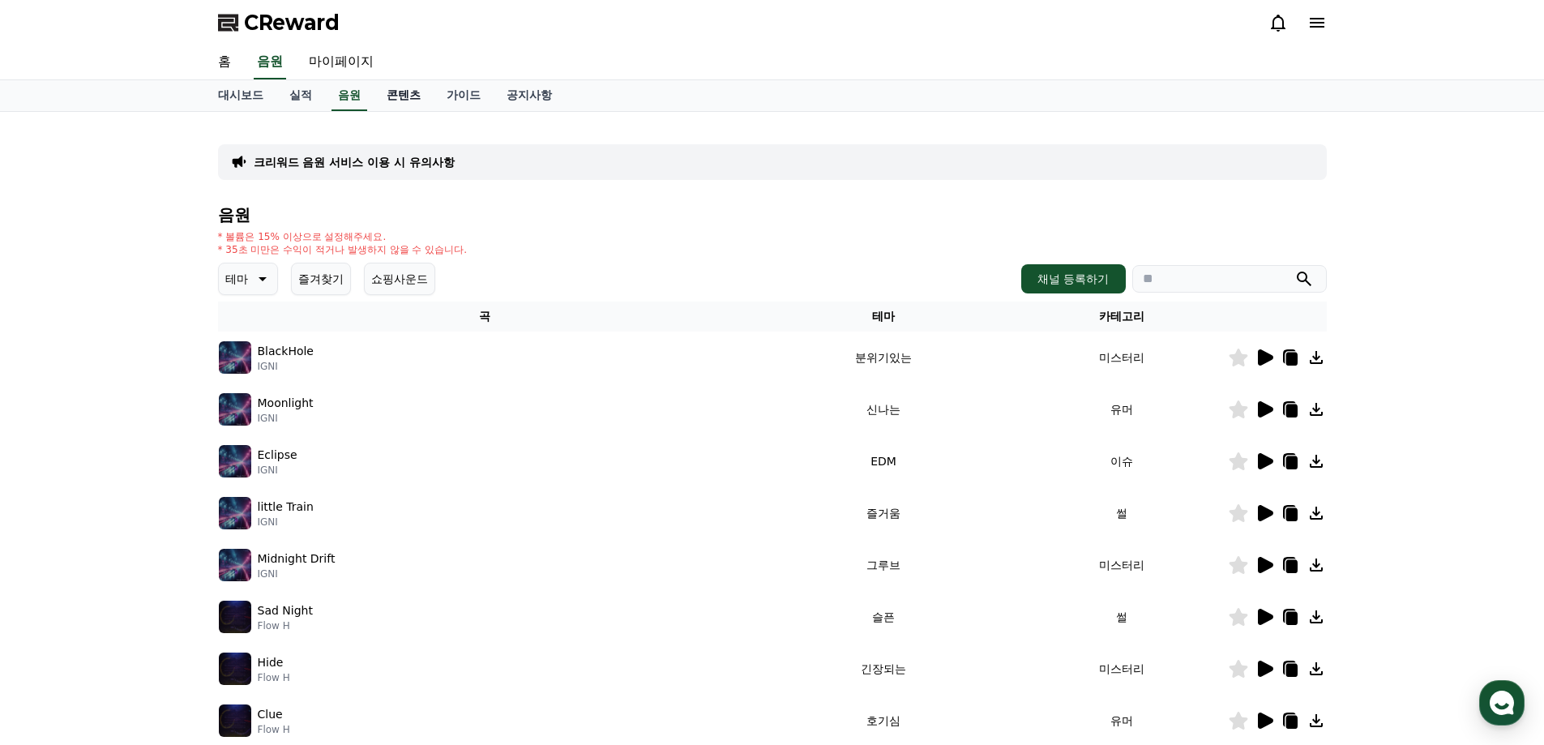
click at [395, 89] on link "콘텐츠" at bounding box center [404, 95] width 60 height 31
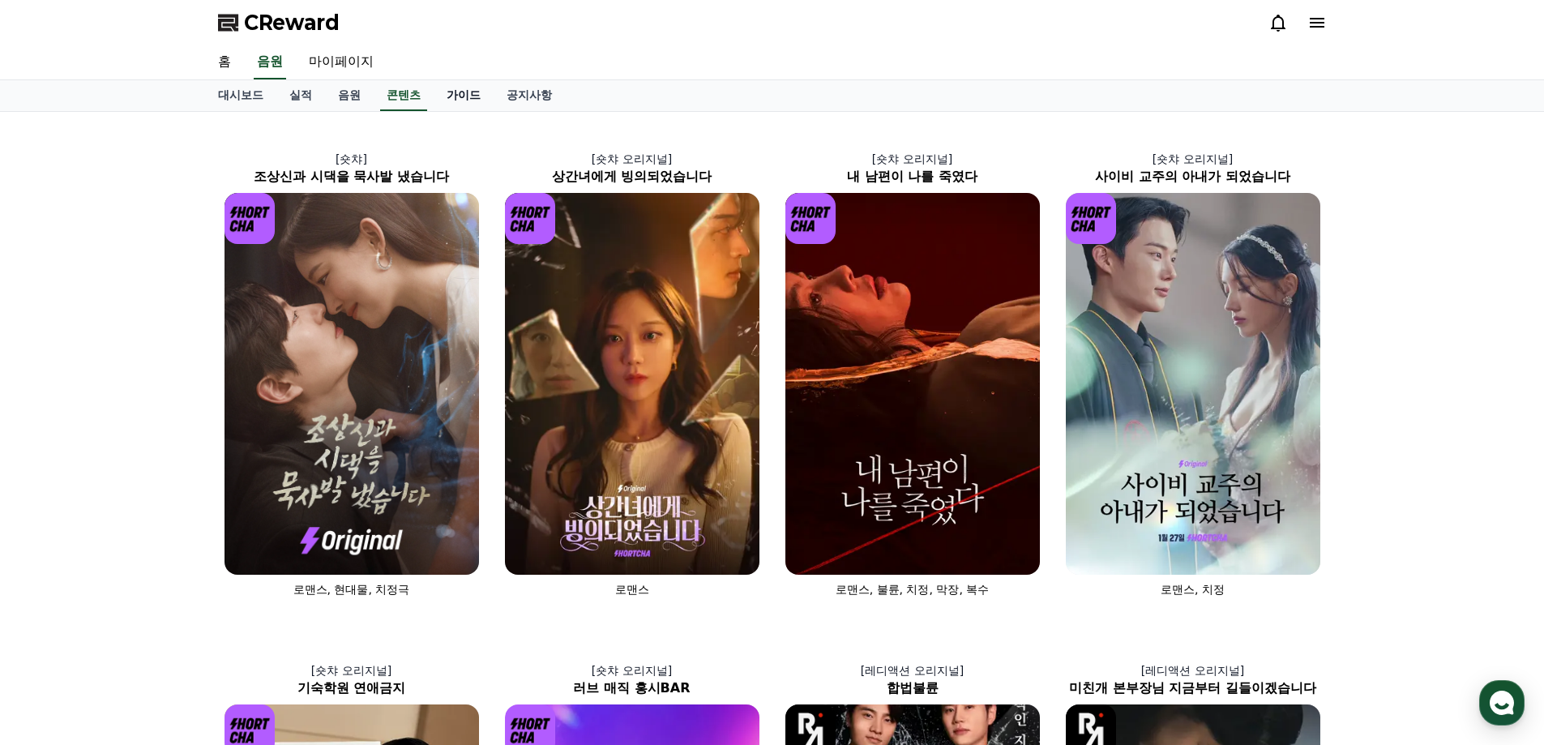
click at [451, 85] on link "가이드" at bounding box center [464, 95] width 60 height 31
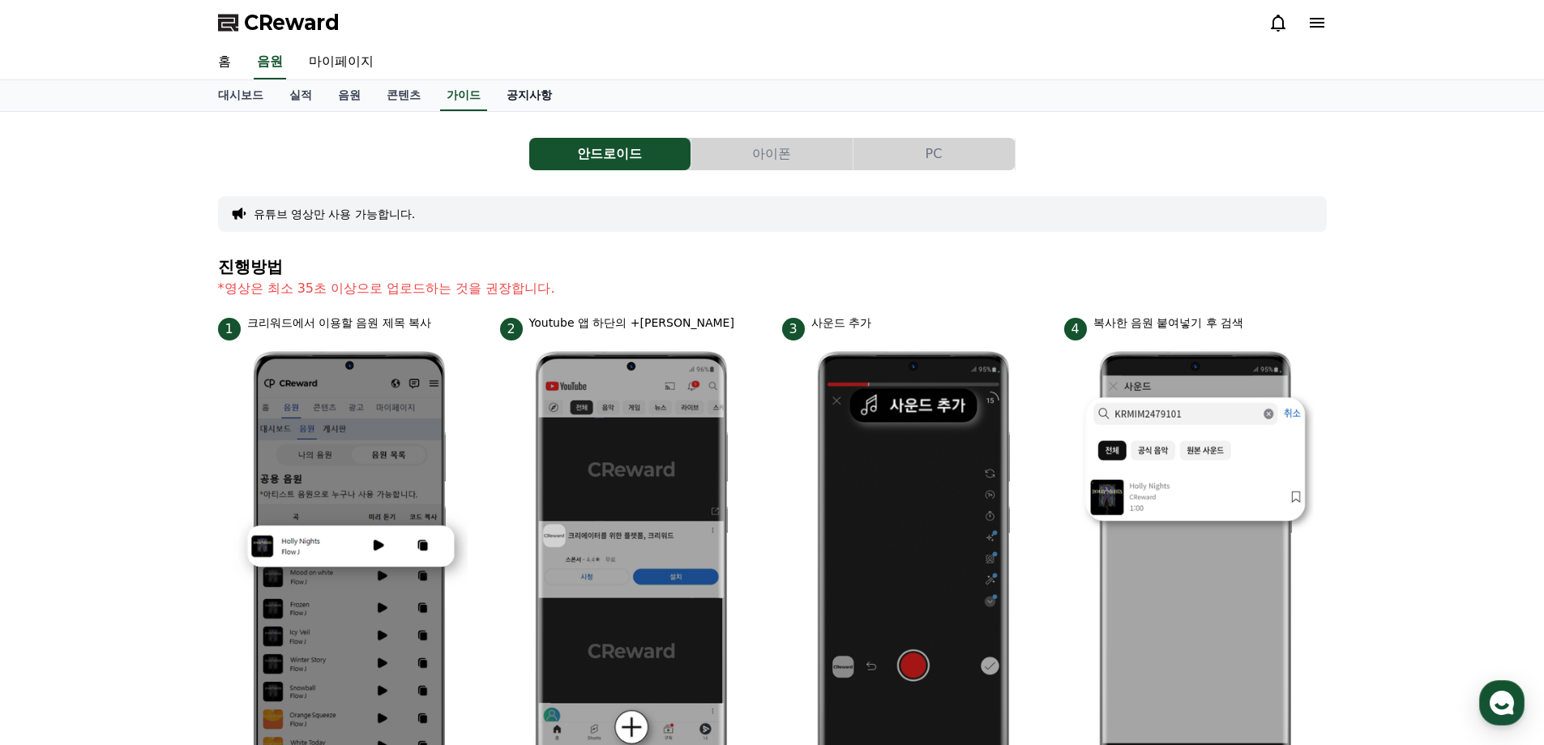
click at [511, 99] on link "공지사항" at bounding box center [529, 95] width 71 height 31
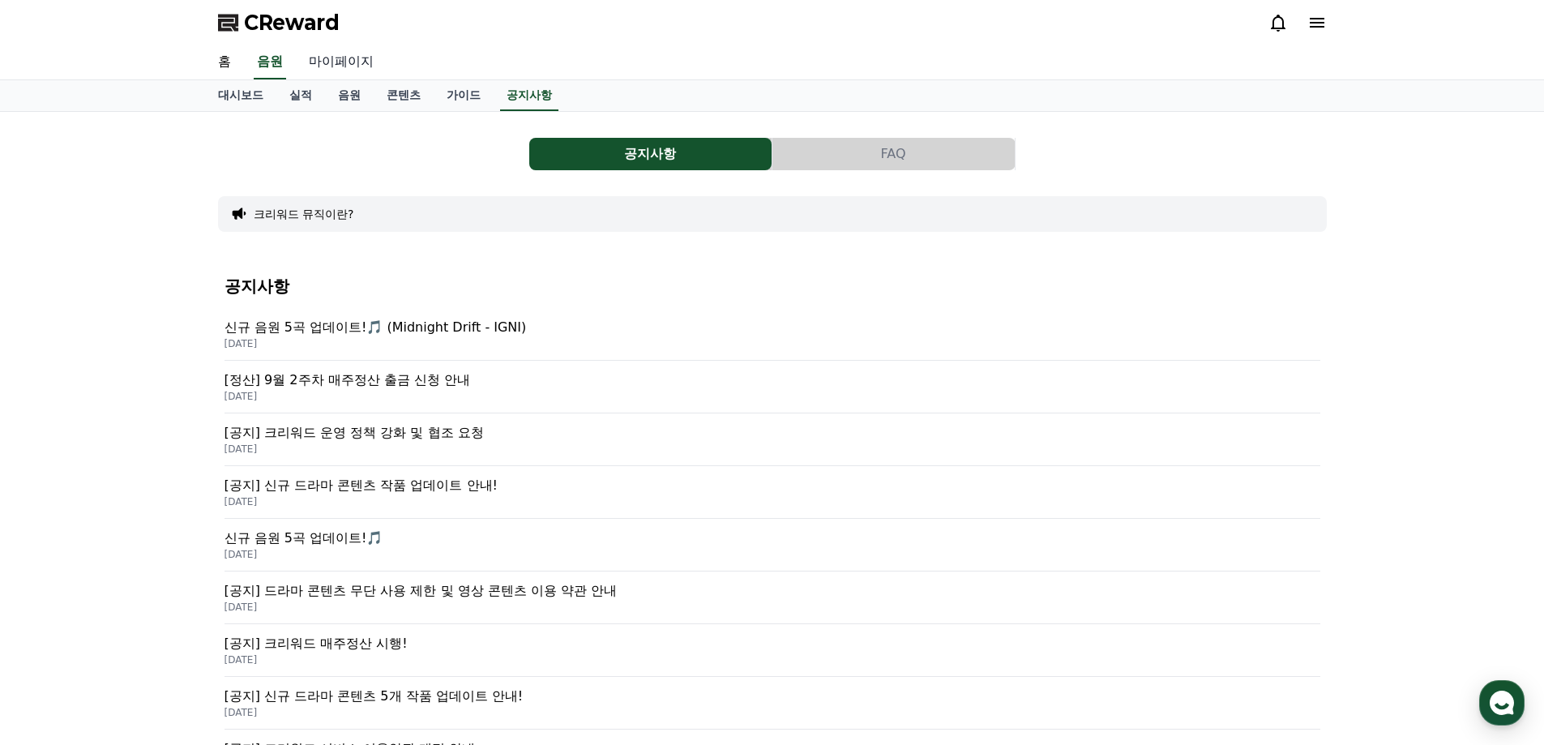
click at [357, 57] on link "마이페이지" at bounding box center [341, 62] width 91 height 34
select select "**********"
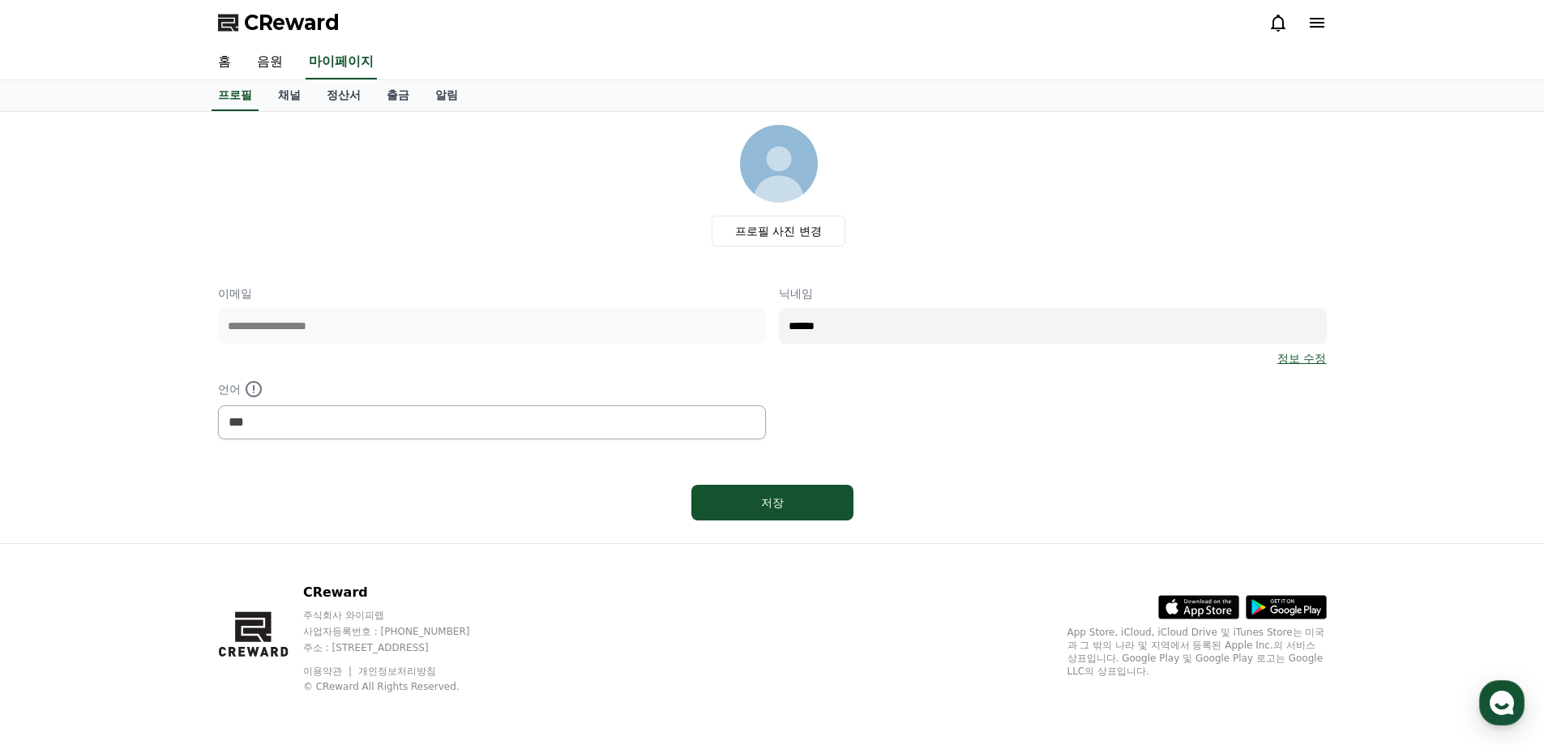
select select "**********"
click at [297, 100] on link "채널" at bounding box center [289, 95] width 49 height 31
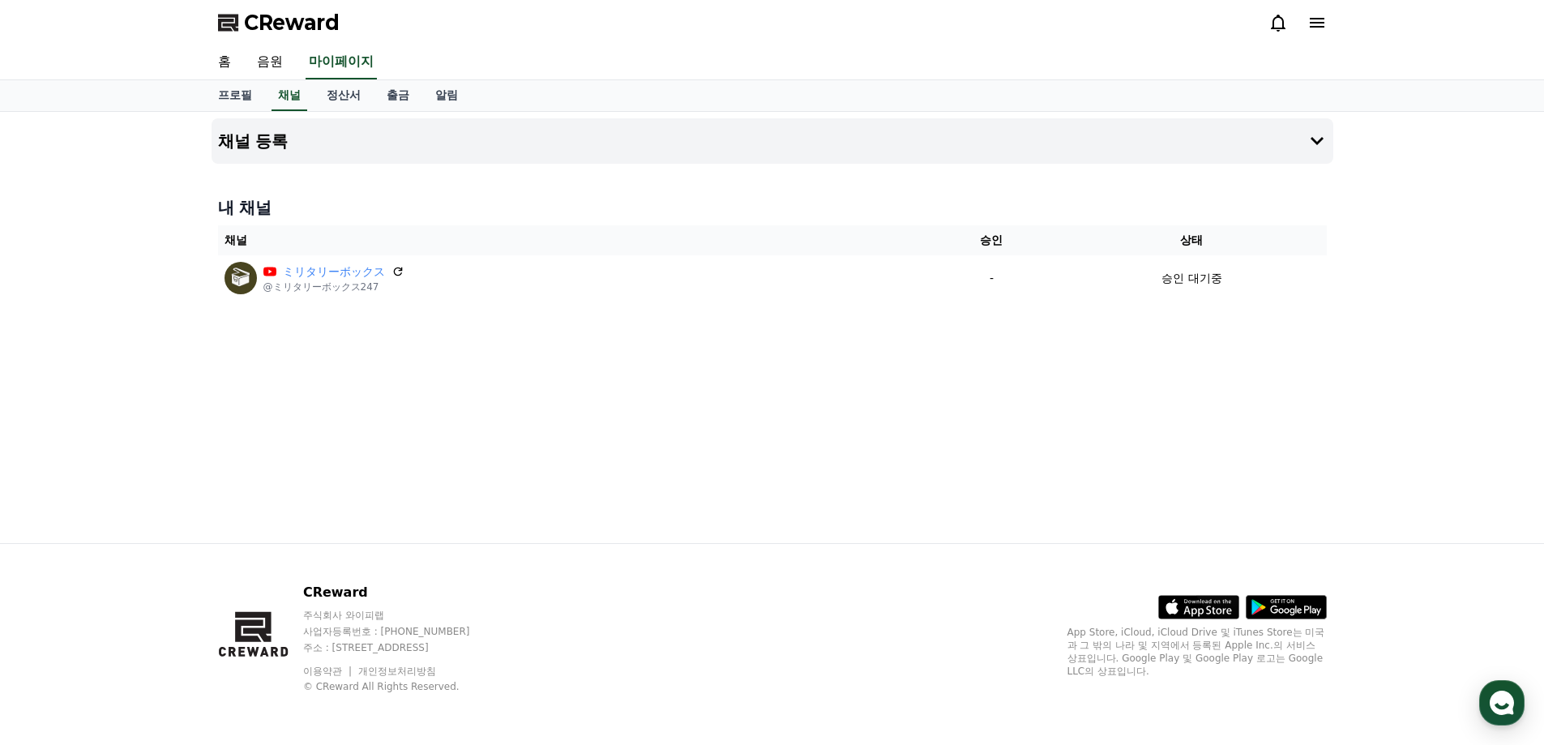
click at [144, 155] on div "채널 등록 내 채널 채널 승인 상태 ミリタリーボックス @ミリタリーボックス247 - 승인 대기중" at bounding box center [772, 327] width 1544 height 431
click at [158, 130] on div "채널 등록 내 채널 채널 승인 상태 ミリタリーボックス @ミリタリーボックス247 - 승인 대기중" at bounding box center [772, 327] width 1544 height 431
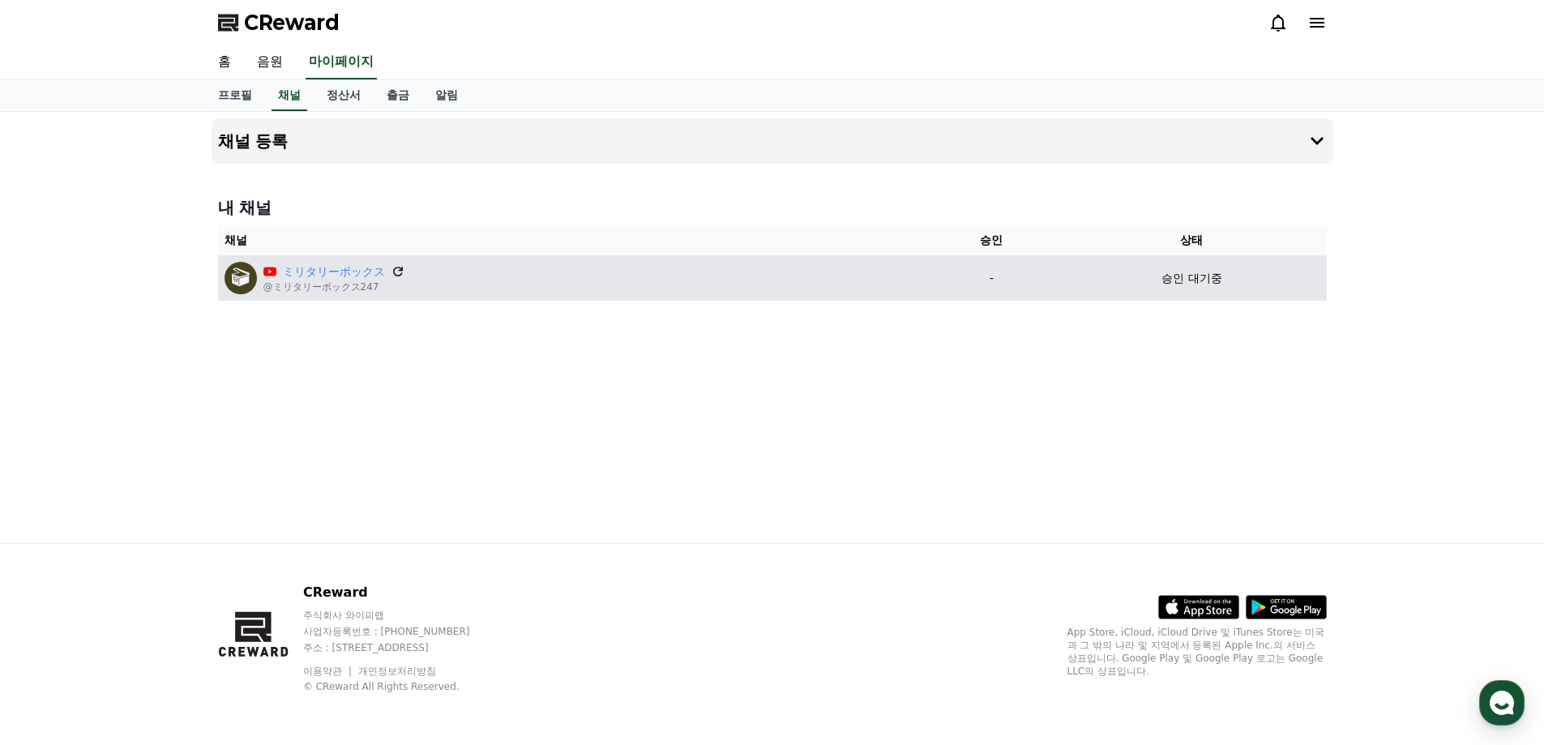
click at [396, 267] on icon at bounding box center [398, 271] width 15 height 15
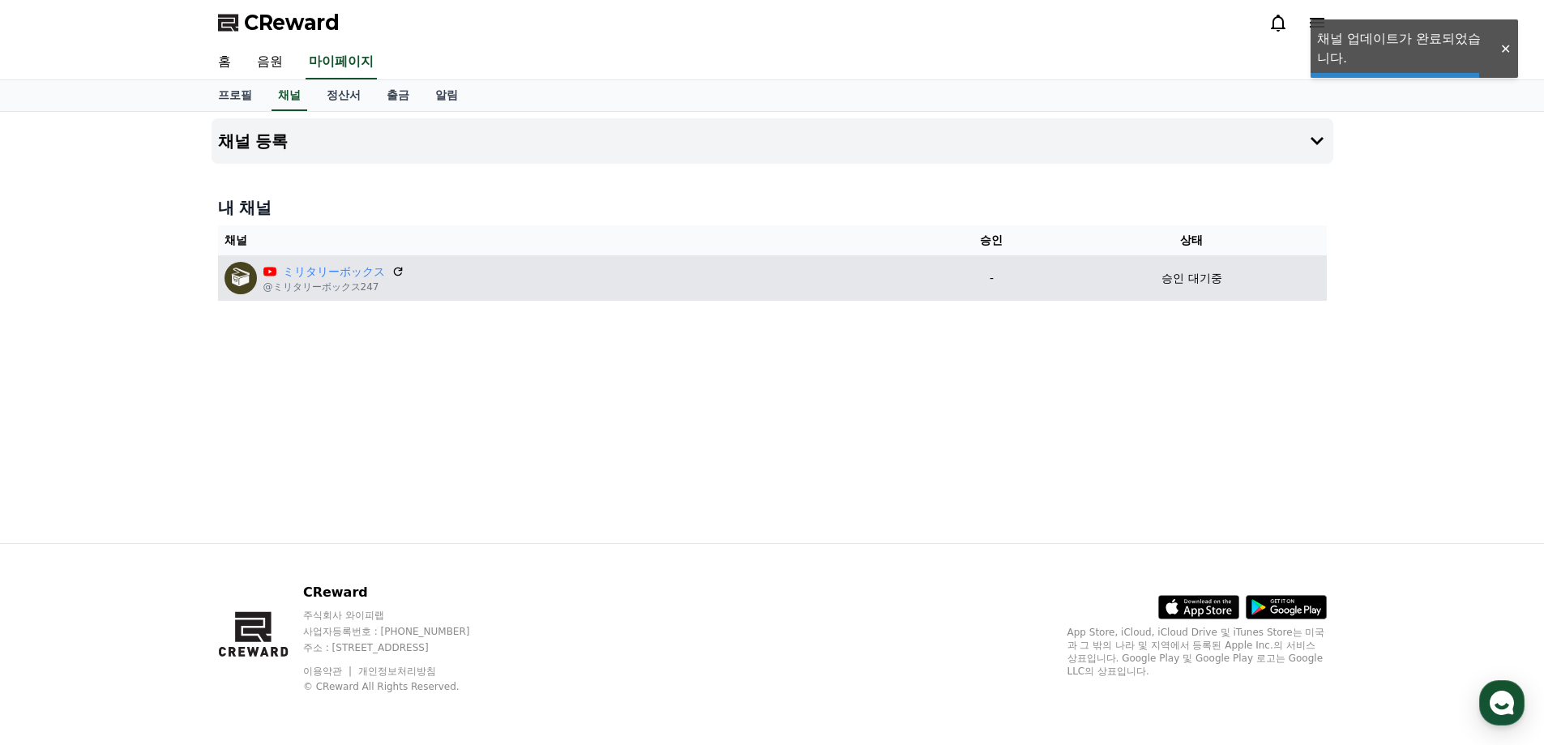
click at [265, 272] on icon at bounding box center [269, 271] width 13 height 9
click at [1119, 262] on td "승인 대기중" at bounding box center [1191, 277] width 269 height 45
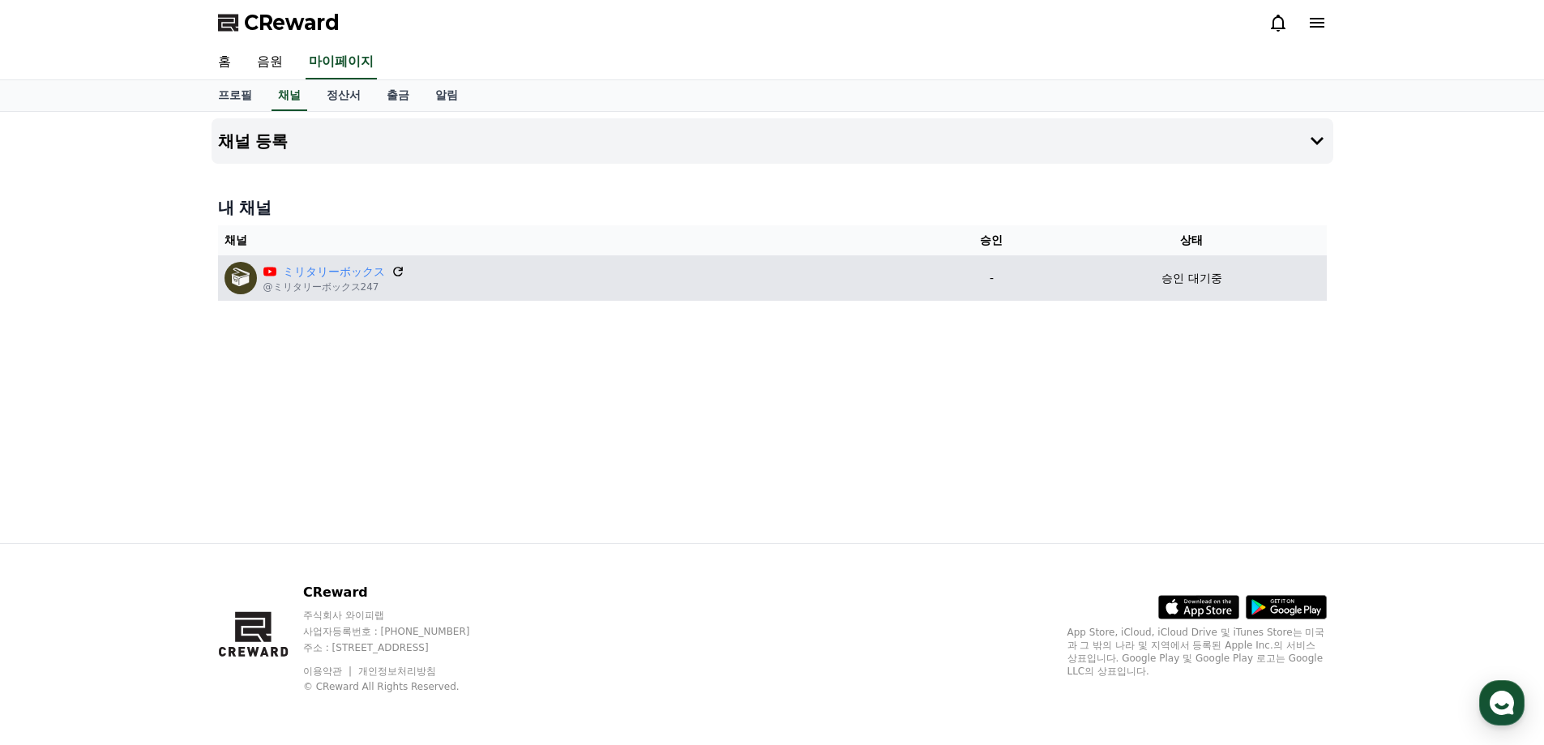
click at [402, 272] on icon at bounding box center [398, 271] width 15 height 15
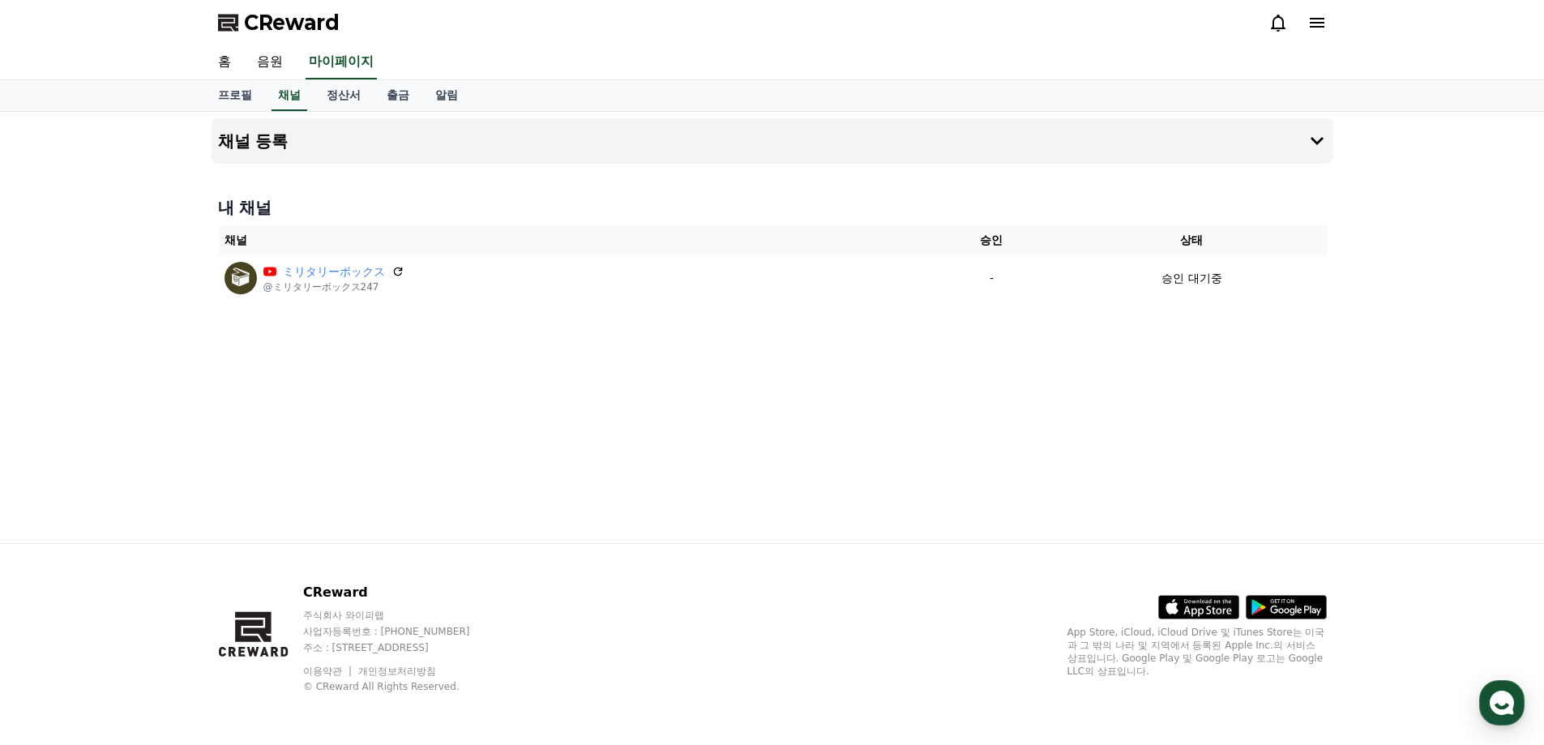
click at [391, 265] on button at bounding box center [397, 271] width 13 height 13
click at [1137, 359] on div "채널 등록 내 채널 채널 승인 상태 ミリタリーボックス @ミリタリーボックス247 - 승인 대기중" at bounding box center [772, 327] width 1135 height 431
click at [246, 98] on link "프로필" at bounding box center [235, 95] width 60 height 31
select select "**********"
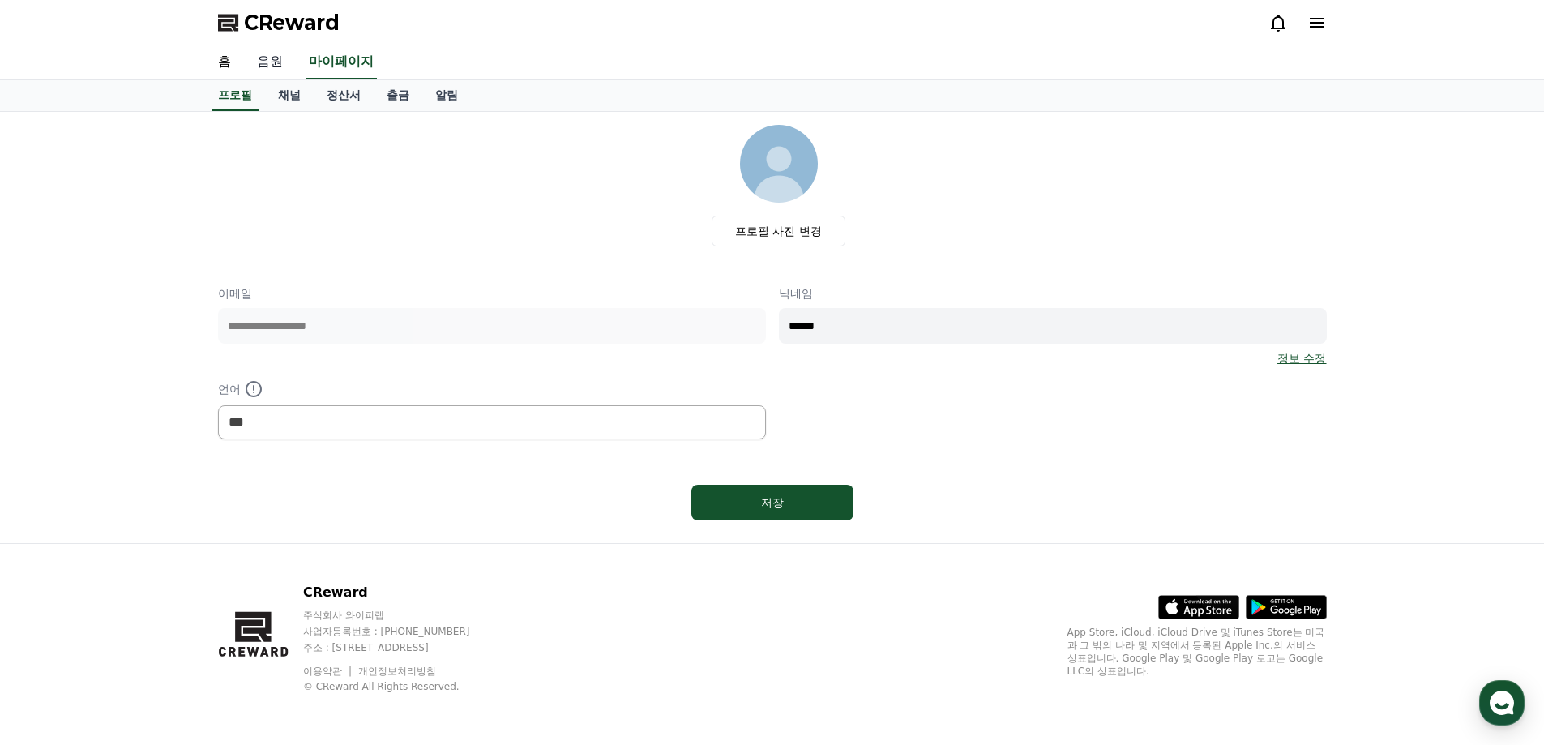
click at [272, 61] on link "음원" at bounding box center [270, 62] width 52 height 34
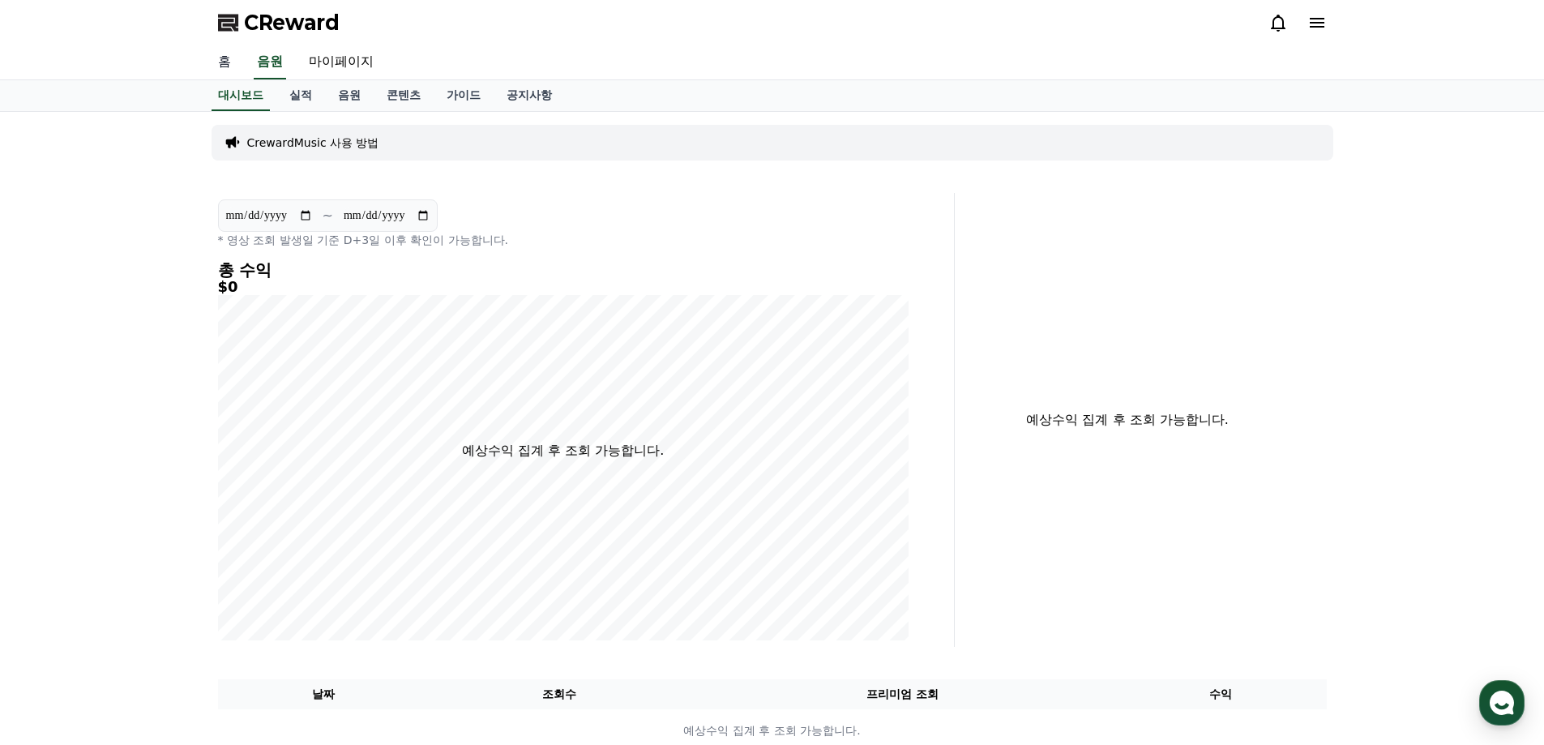
click at [224, 60] on link "홈" at bounding box center [224, 62] width 39 height 34
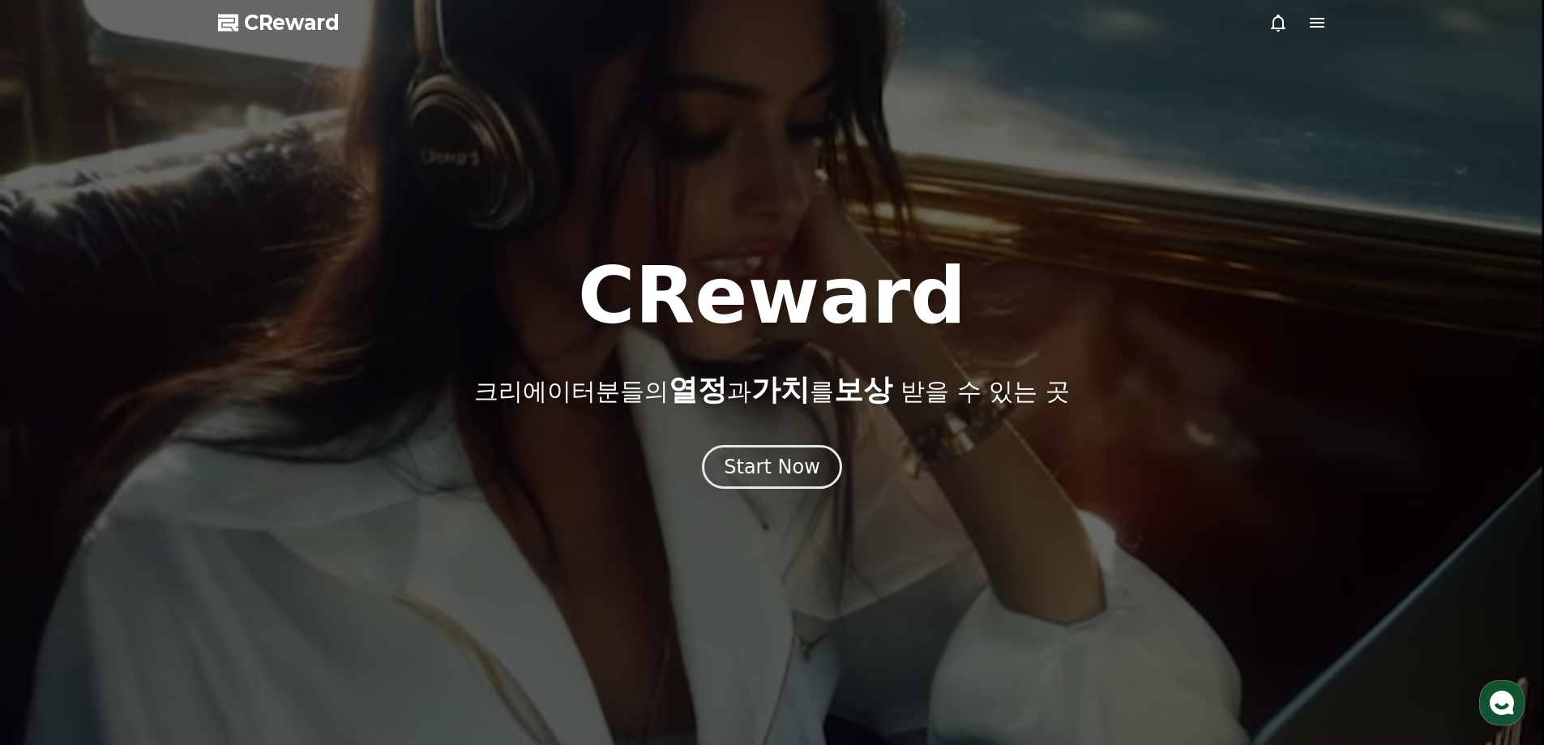
drag, startPoint x: 994, startPoint y: 131, endPoint x: 938, endPoint y: 186, distance: 78.5
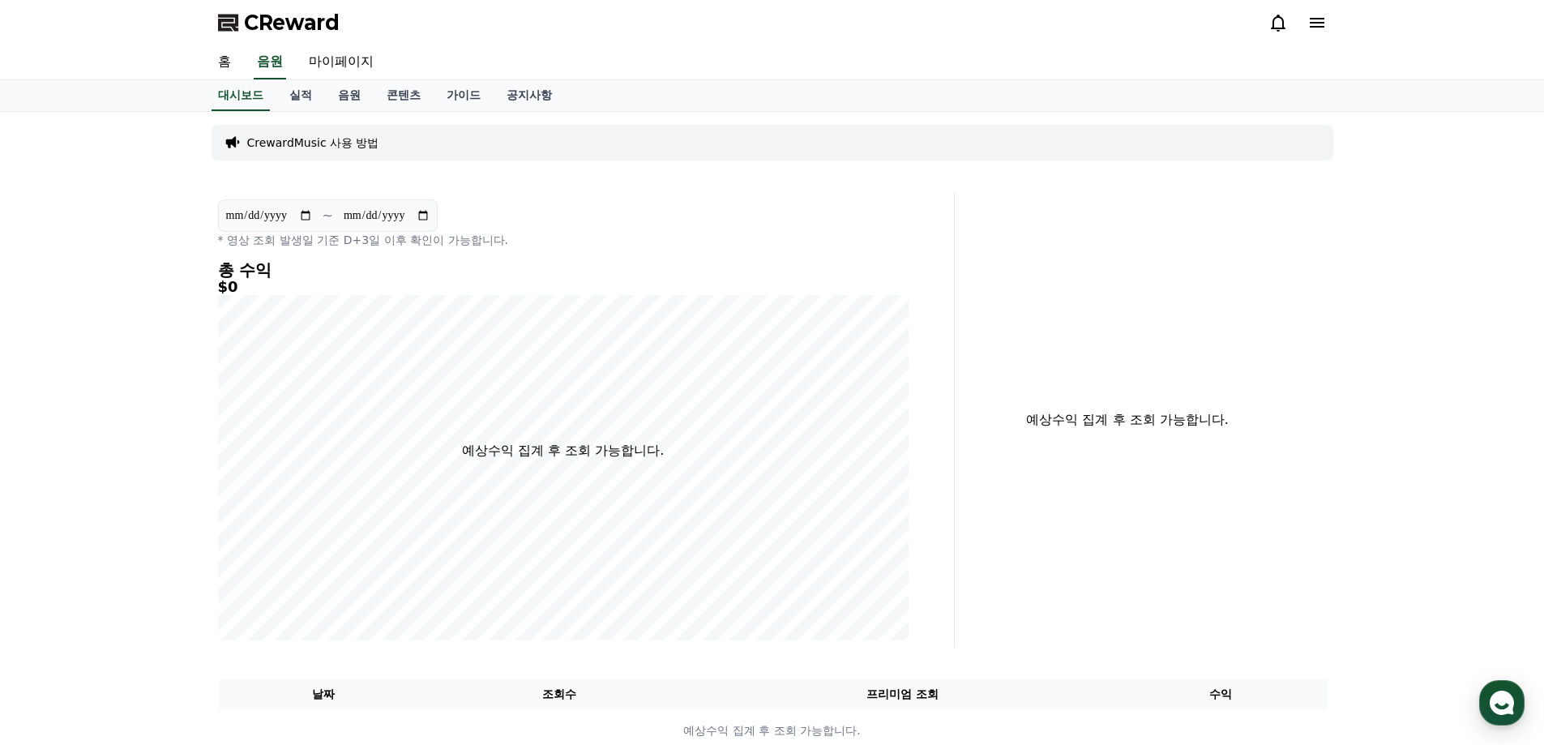
click at [1313, 25] on icon at bounding box center [1316, 22] width 19 height 19
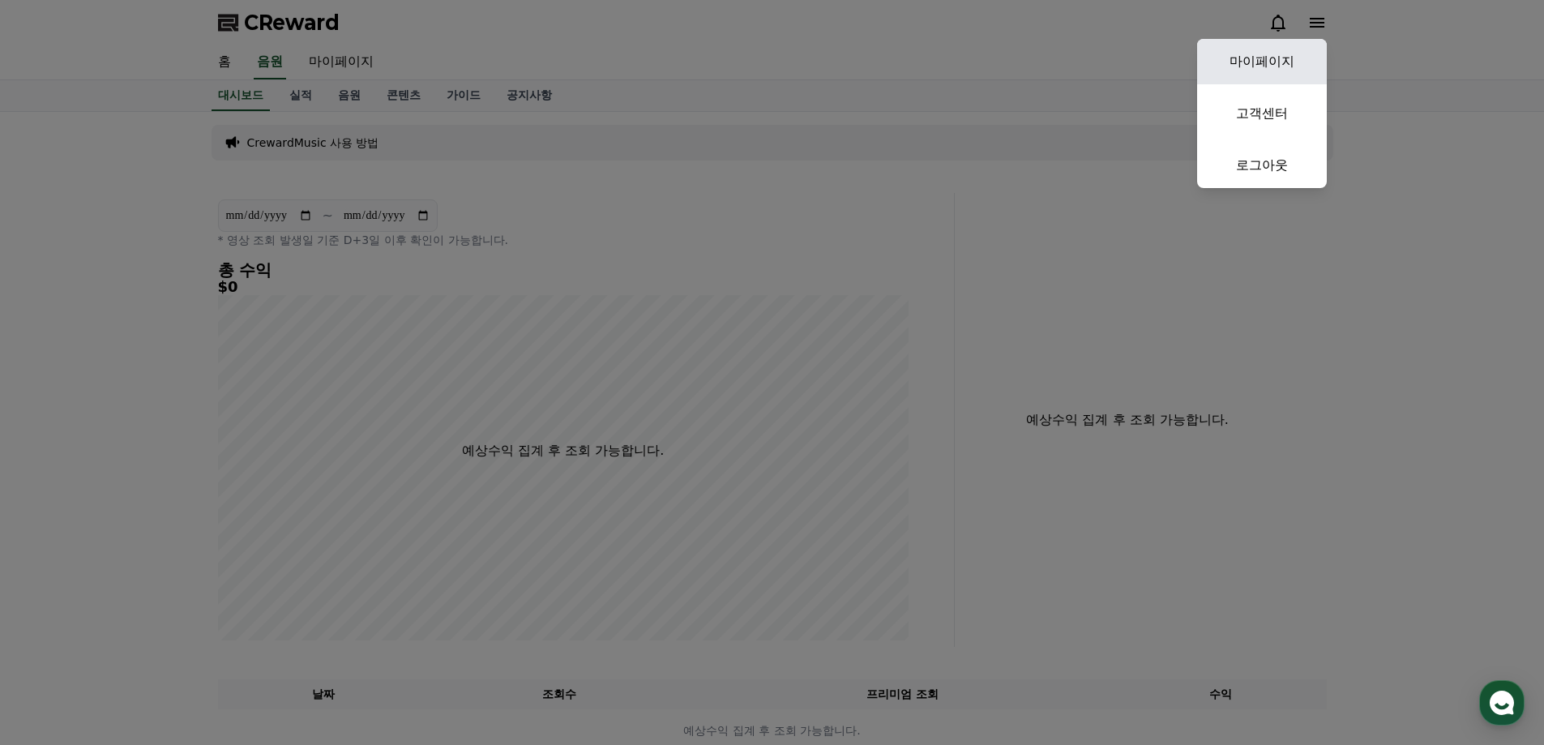
click at [1305, 71] on link "마이페이지" at bounding box center [1262, 61] width 130 height 45
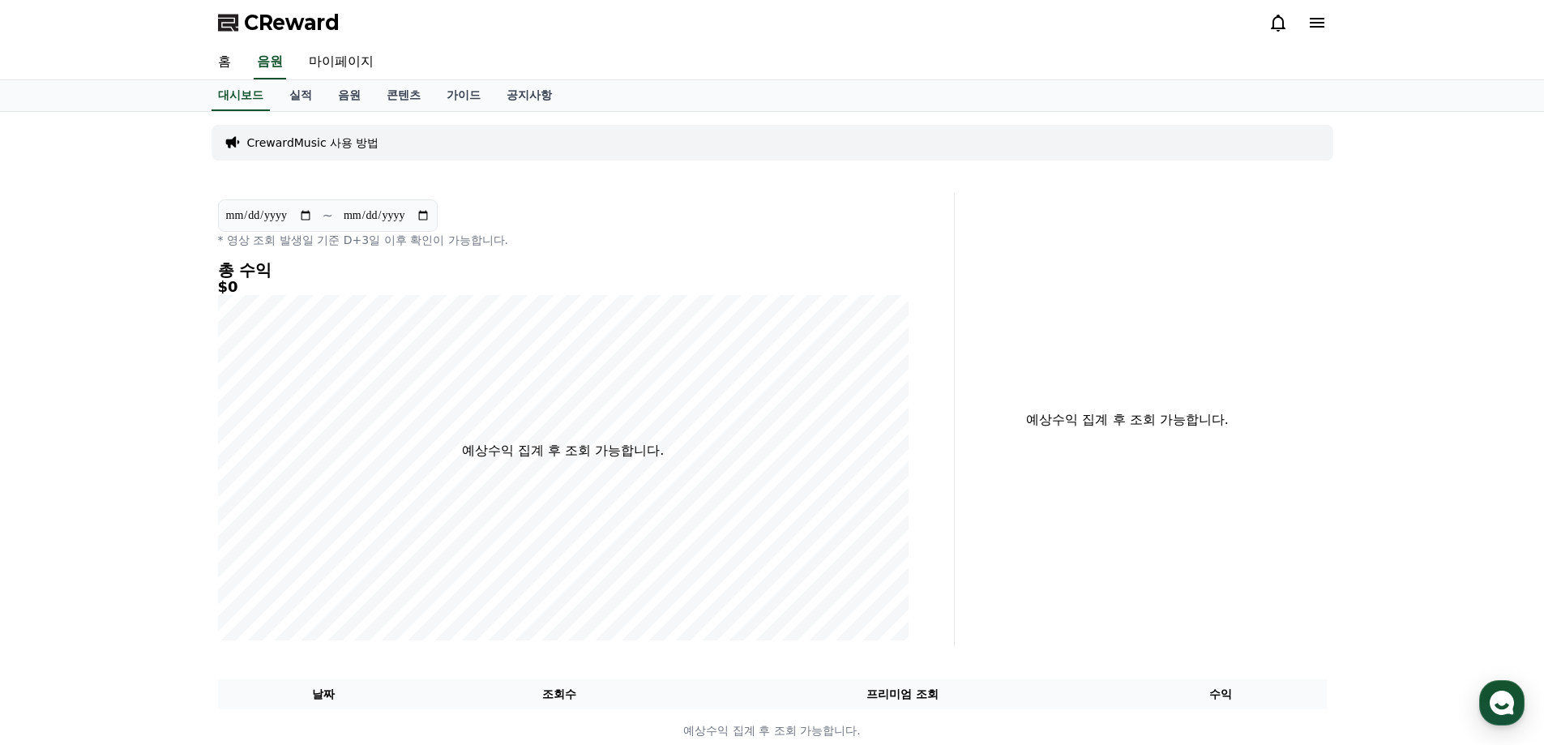
select select "**********"
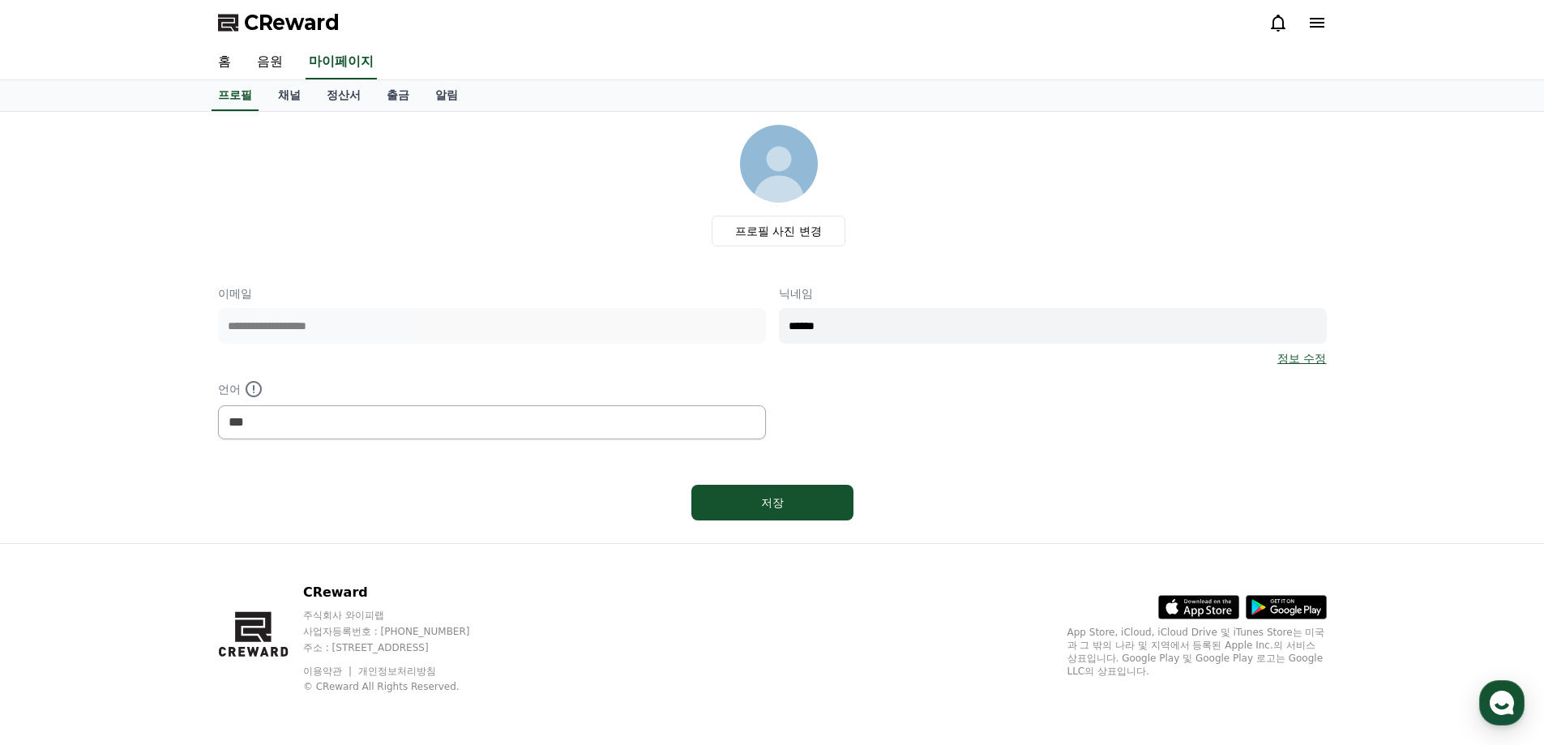
click at [1294, 361] on link "정보 수정" at bounding box center [1301, 358] width 49 height 16
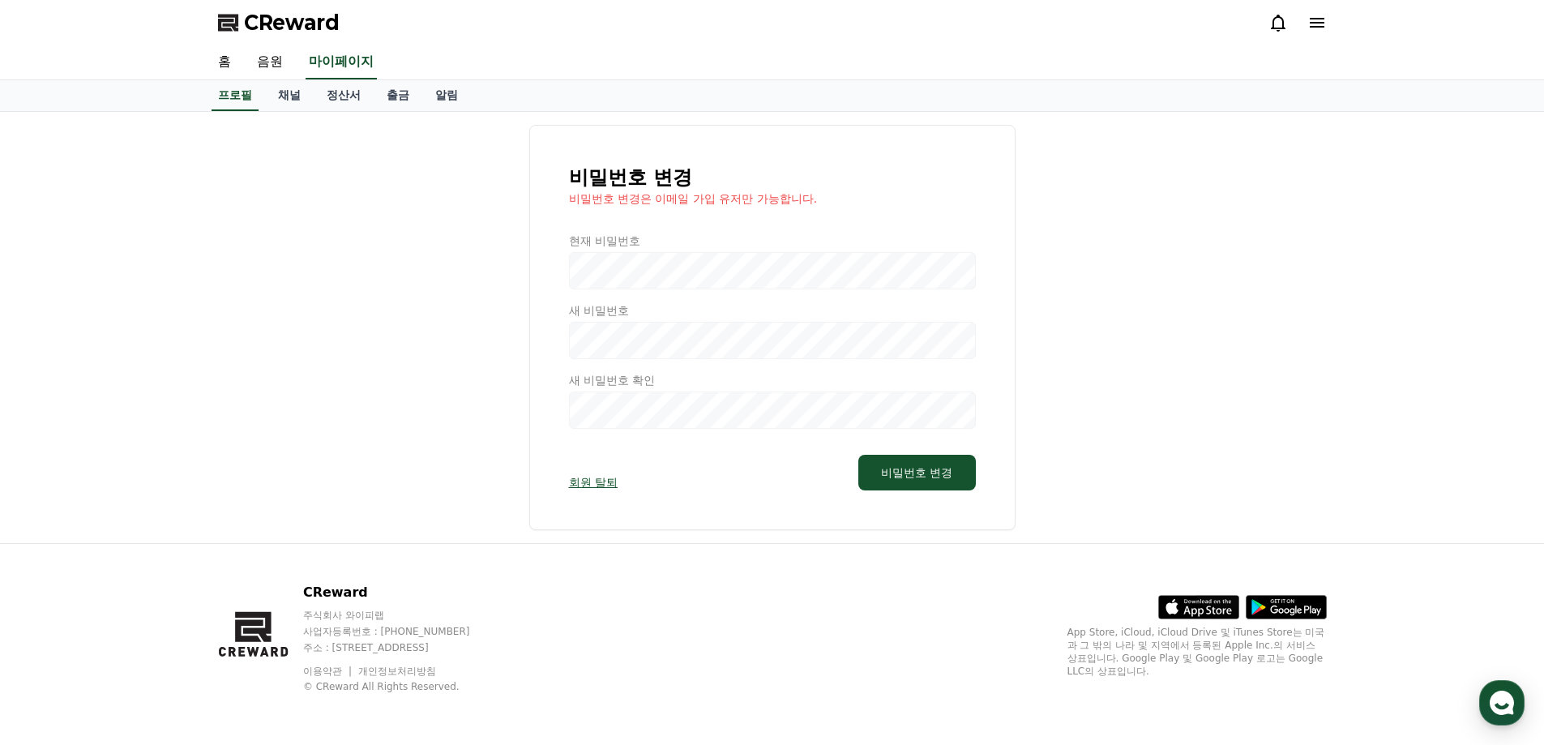
click at [595, 479] on link "회원 탈퇴" at bounding box center [593, 482] width 49 height 16
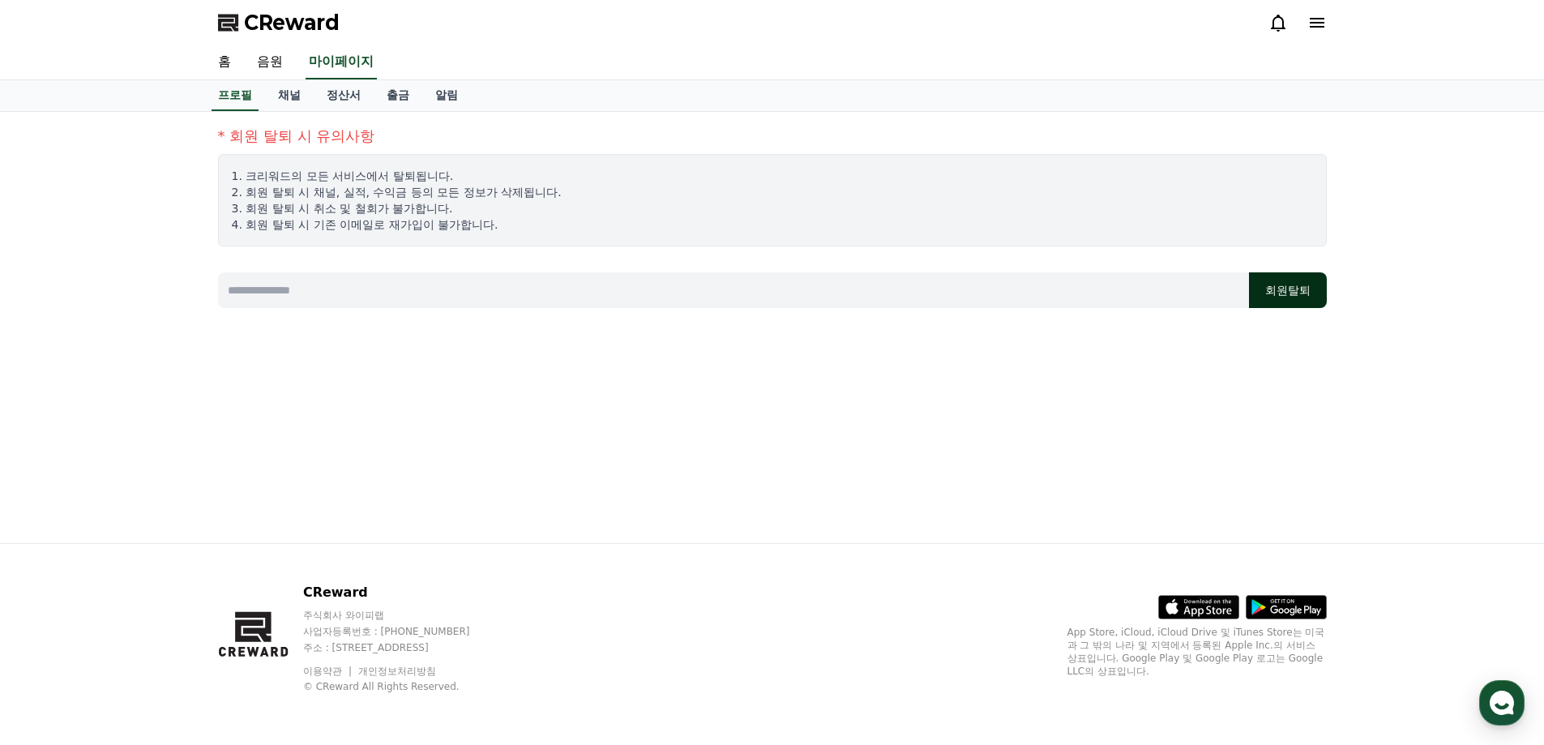
click at [1281, 285] on button "회원탈퇴" at bounding box center [1288, 290] width 78 height 36
click at [1253, 292] on button "회원탈퇴" at bounding box center [1288, 290] width 78 height 36
click at [666, 269] on div "* 회원 탈퇴 시 유의사항 1. 크리워드의 모든 서비스에서 탈퇴됩니다. 2. 회원 탈퇴 시 채널, 실적, 수익금 등의 모든 정보가 삭제됩니다.…" at bounding box center [772, 224] width 1109 height 199
click at [672, 274] on input at bounding box center [733, 290] width 1031 height 36
click at [676, 285] on input at bounding box center [733, 290] width 1031 height 36
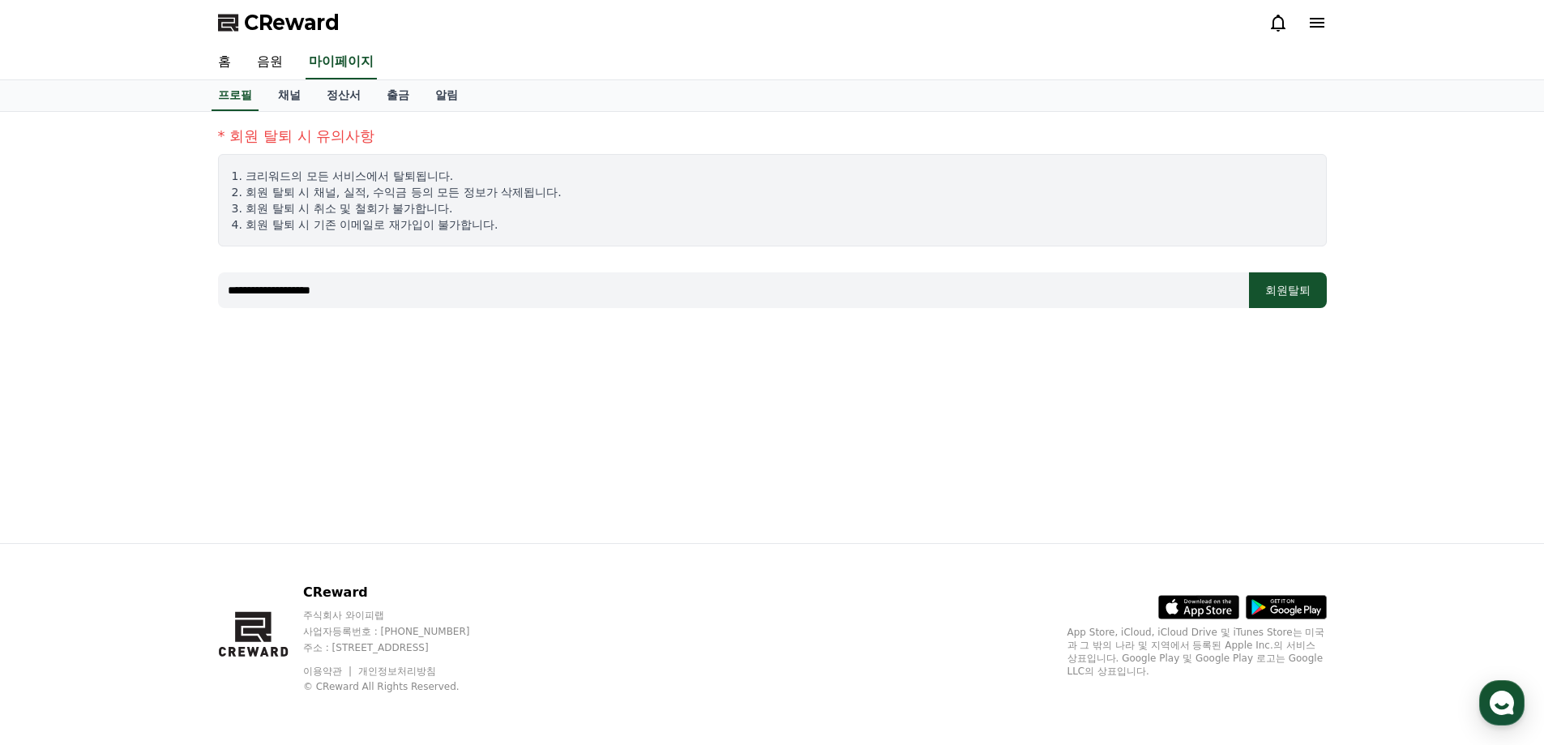
click at [1276, 298] on button "회원탈퇴" at bounding box center [1288, 290] width 78 height 36
drag, startPoint x: 572, startPoint y: 277, endPoint x: 48, endPoint y: 265, distance: 524.5
click at [0, 288] on div "**********" at bounding box center [772, 327] width 1544 height 431
type input "*"
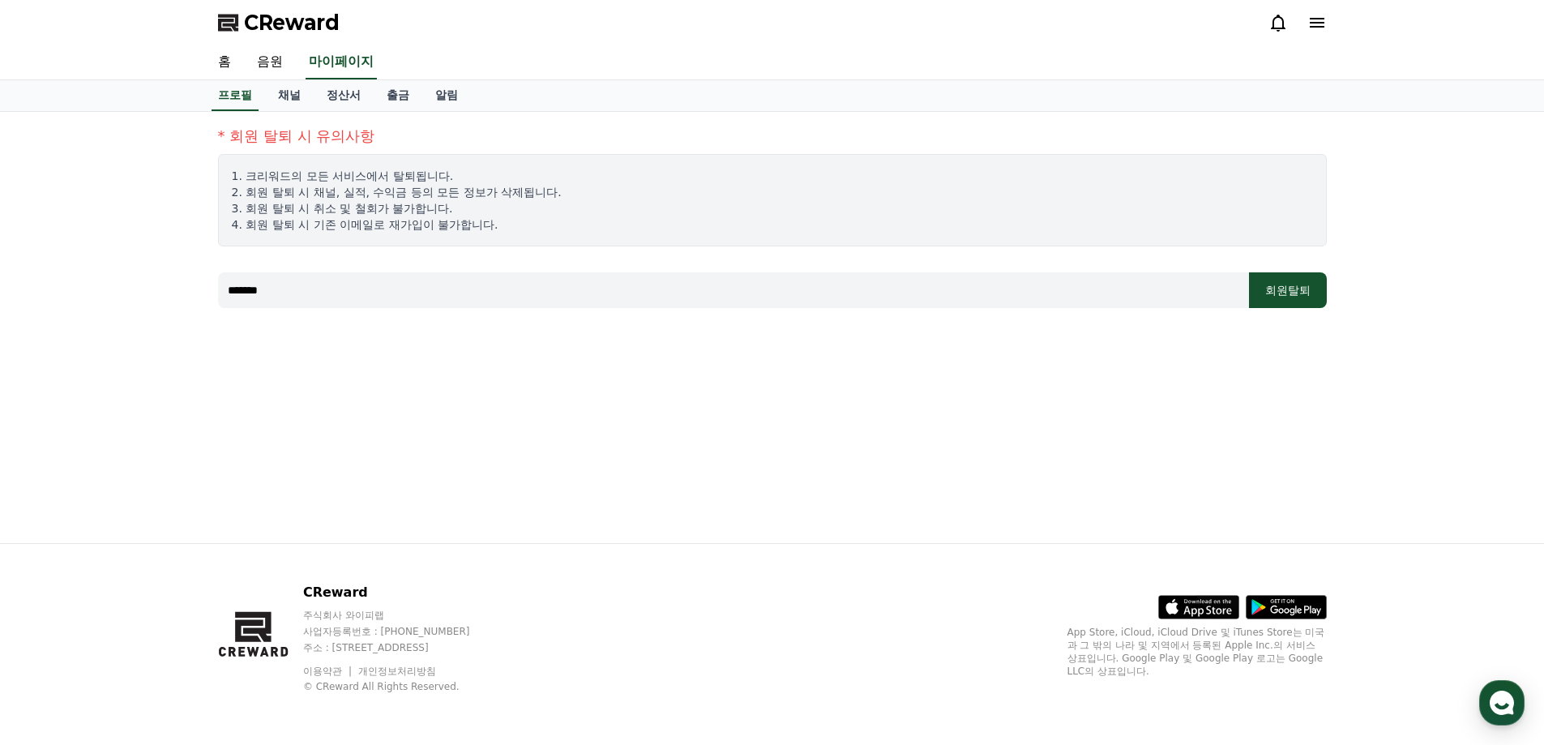
click at [1131, 314] on div "* 회원 탈퇴 시 유의사항 1. 크리워드의 모든 서비스에서 탈퇴됩니다. 2. 회원 탈퇴 시 채널, 실적, 수익금 등의 모든 정보가 삭제됩니다.…" at bounding box center [773, 216] width 1122 height 196
drag, startPoint x: 1122, startPoint y: 299, endPoint x: 0, endPoint y: 304, distance: 1121.7
click at [0, 304] on div "* 회원 탈퇴 시 유의사항 1. 크리워드의 모든 서비스에서 탈퇴됩니다. 2. 회원 탈퇴 시 채널, 실적, 수익금 등의 모든 정보가 삭제됩니다.…" at bounding box center [772, 327] width 1544 height 431
drag, startPoint x: 952, startPoint y: 292, endPoint x: 50, endPoint y: 259, distance: 902.6
click at [0, 272] on div "* 회원 탈퇴 시 유의사항 1. 크리워드의 모든 서비스에서 탈퇴됩니다. 2. 회원 탈퇴 시 채널, 실적, 수익금 등의 모든 정보가 삭제됩니다.…" at bounding box center [772, 327] width 1544 height 431
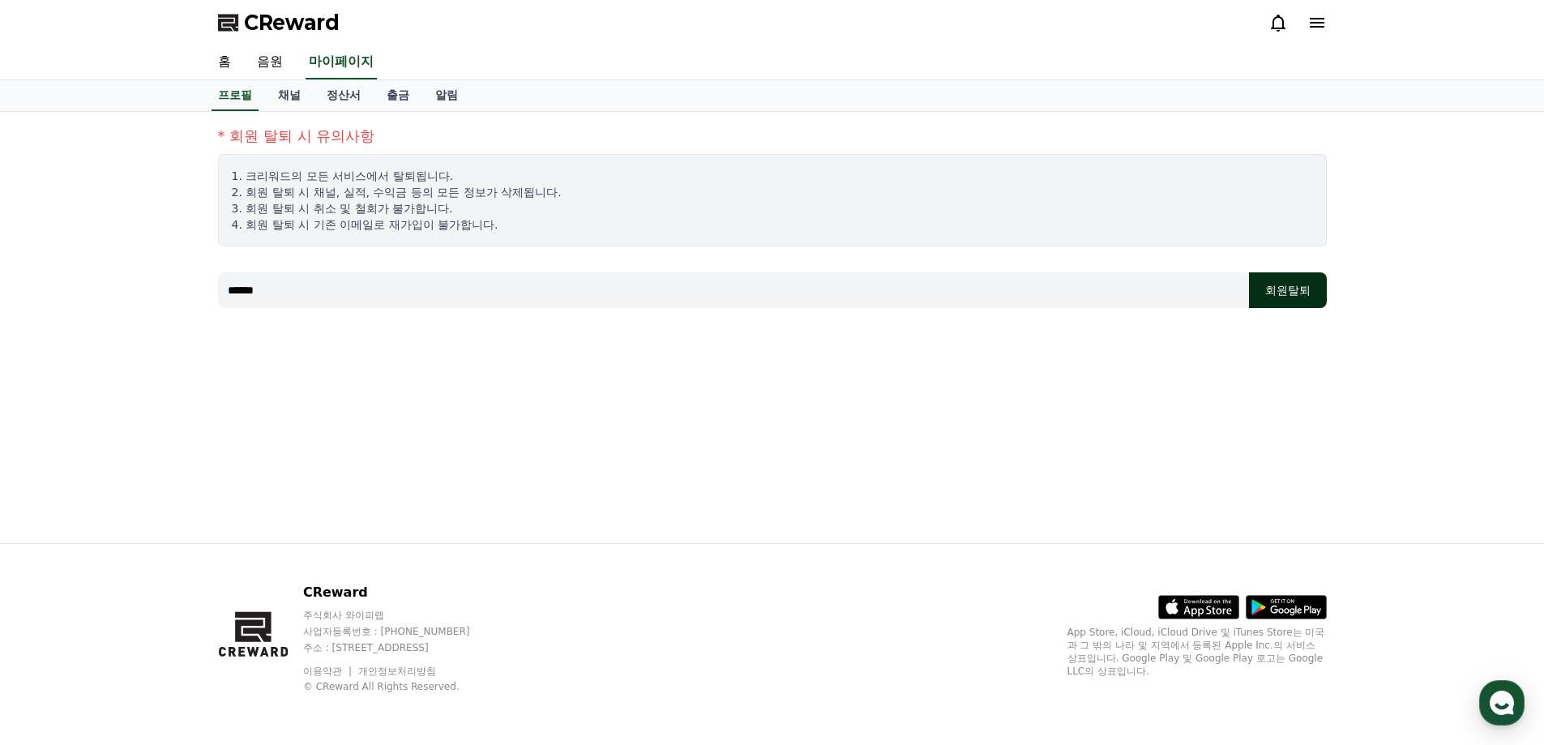
type input "******"
click at [1284, 288] on button "회원탈퇴" at bounding box center [1288, 290] width 78 height 36
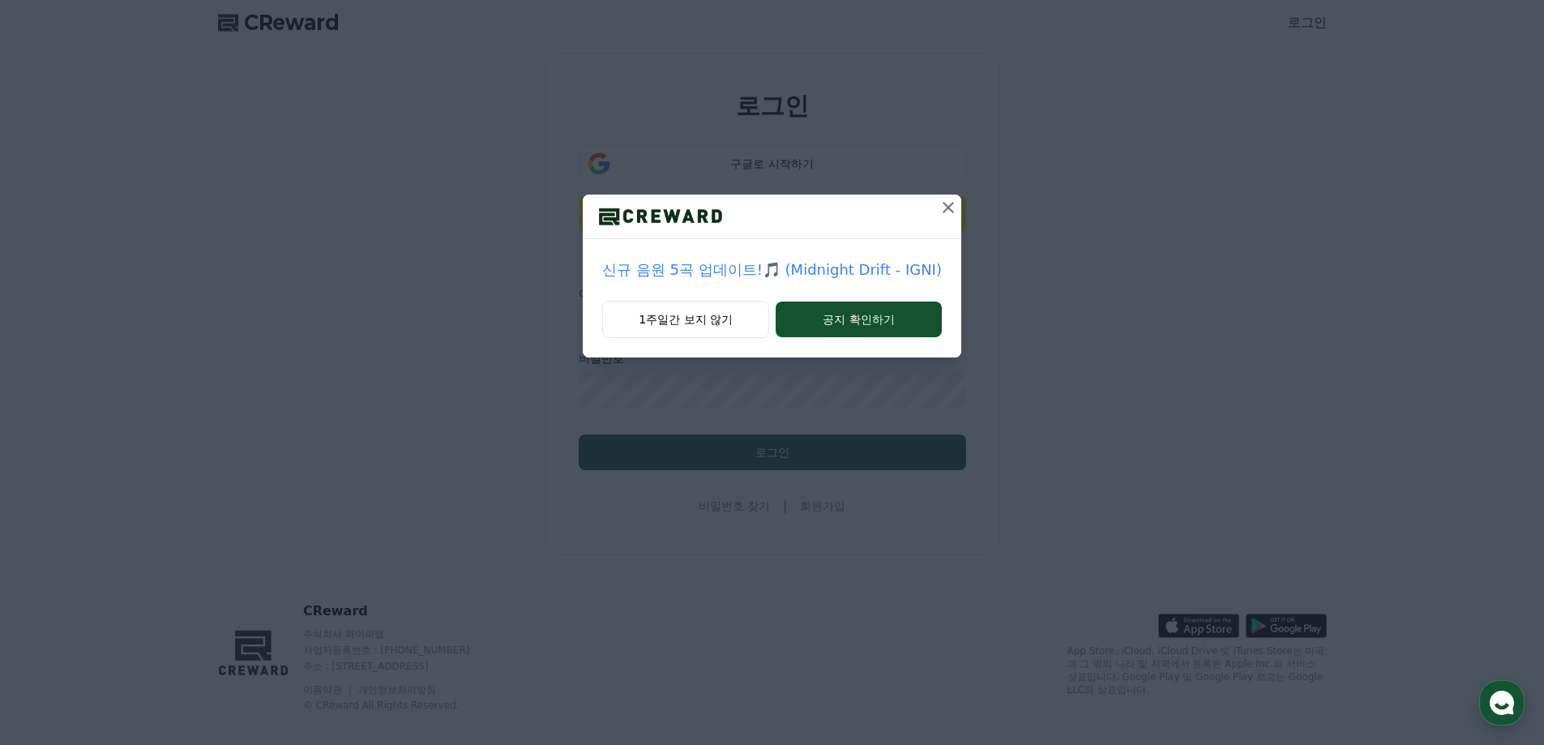
click at [947, 209] on icon at bounding box center [948, 207] width 11 height 11
click at [743, 314] on button "1주일간 보지 않기" at bounding box center [685, 319] width 167 height 37
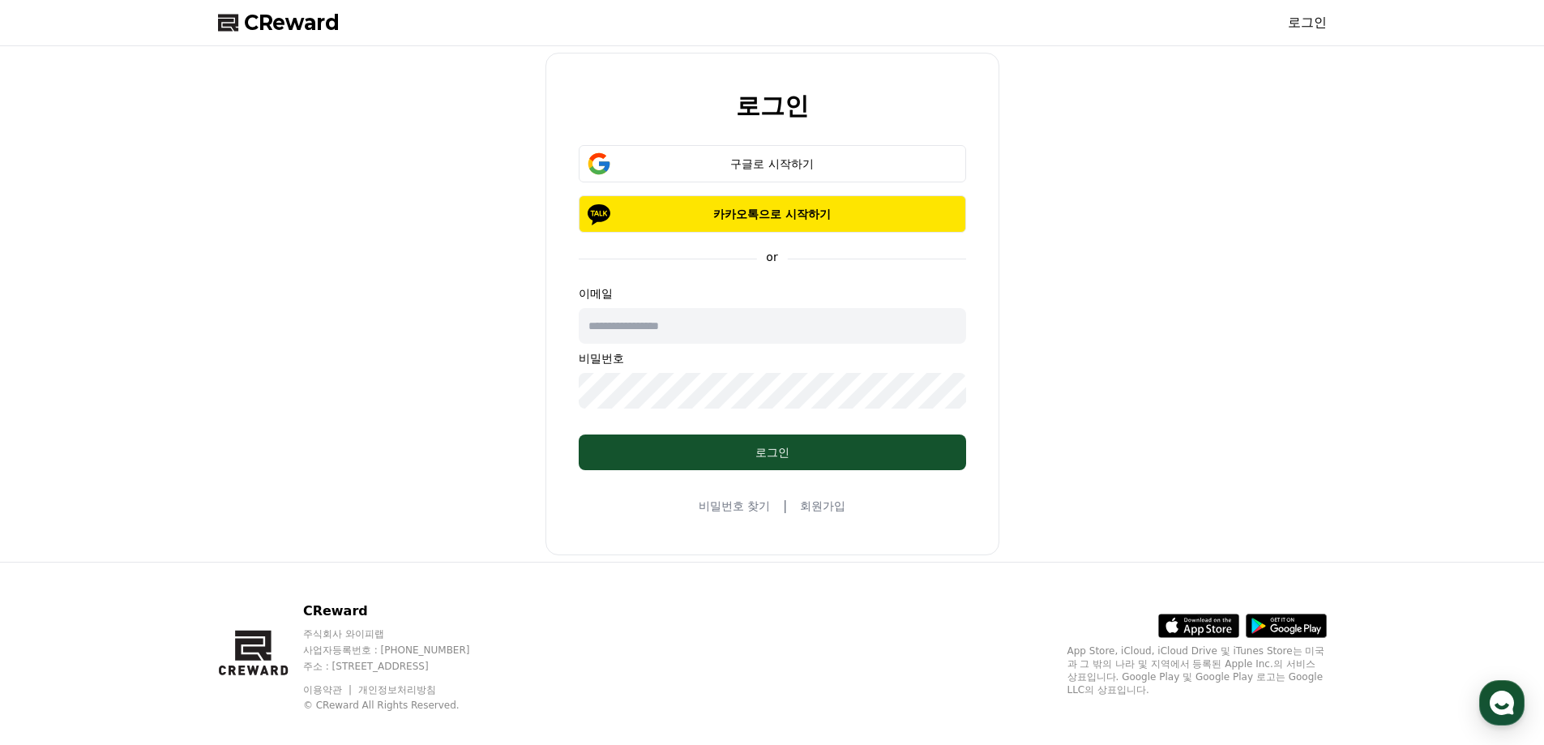
click at [460, 284] on div "로그인 구글로 시작하기 카카오톡으로 시작하기 or 이메일 비밀번호 로그인 비밀번호 찾기 | 회원가입" at bounding box center [773, 304] width 1122 height 502
click at [296, 2] on div "CReward 로그인" at bounding box center [772, 22] width 1135 height 45
click at [271, 39] on div "CReward 로그인" at bounding box center [772, 22] width 1135 height 45
click at [280, 24] on span "CReward" at bounding box center [292, 23] width 96 height 26
click at [1512, 704] on use "button" at bounding box center [1502, 703] width 24 height 24
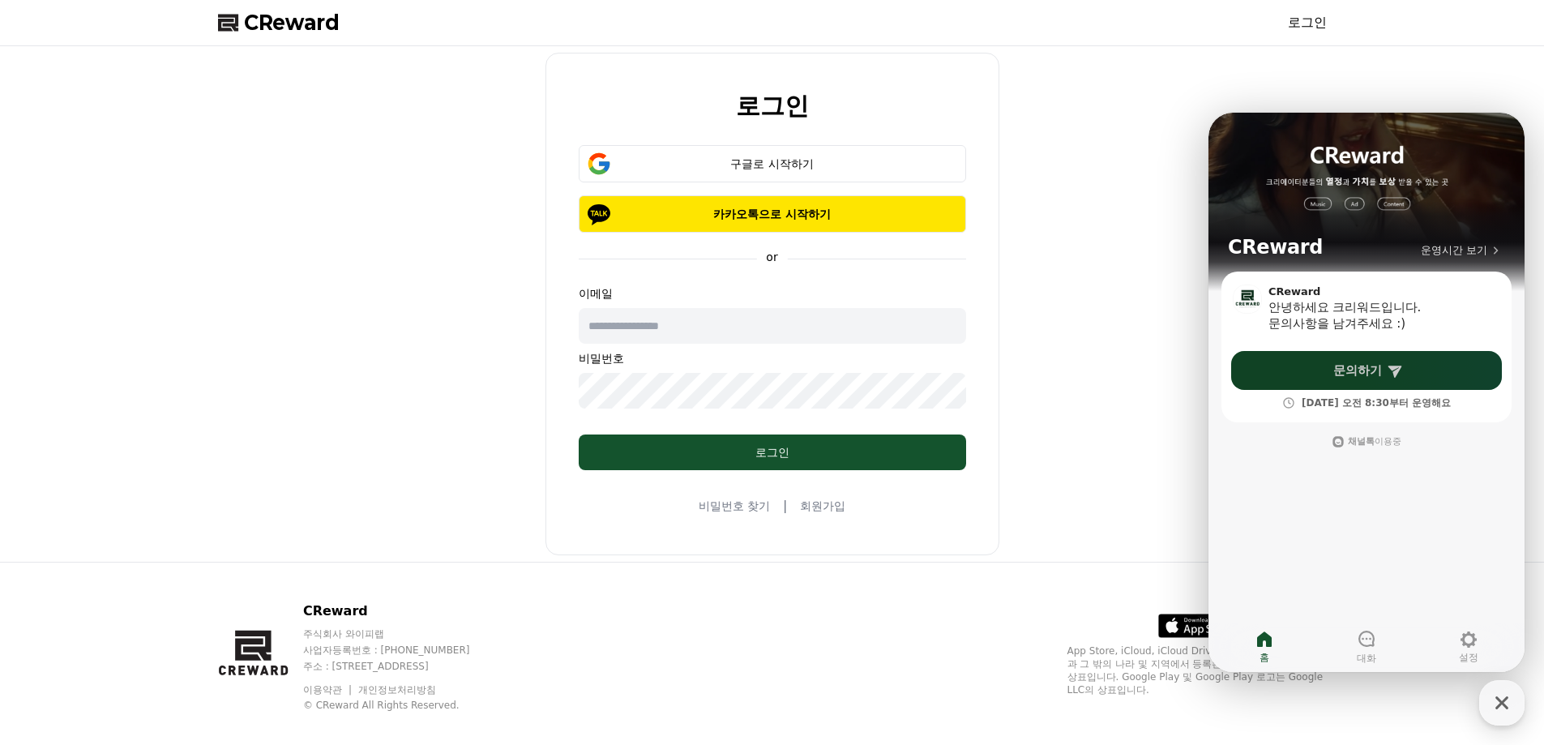
click at [1356, 381] on link "문의하기" at bounding box center [1366, 370] width 271 height 39
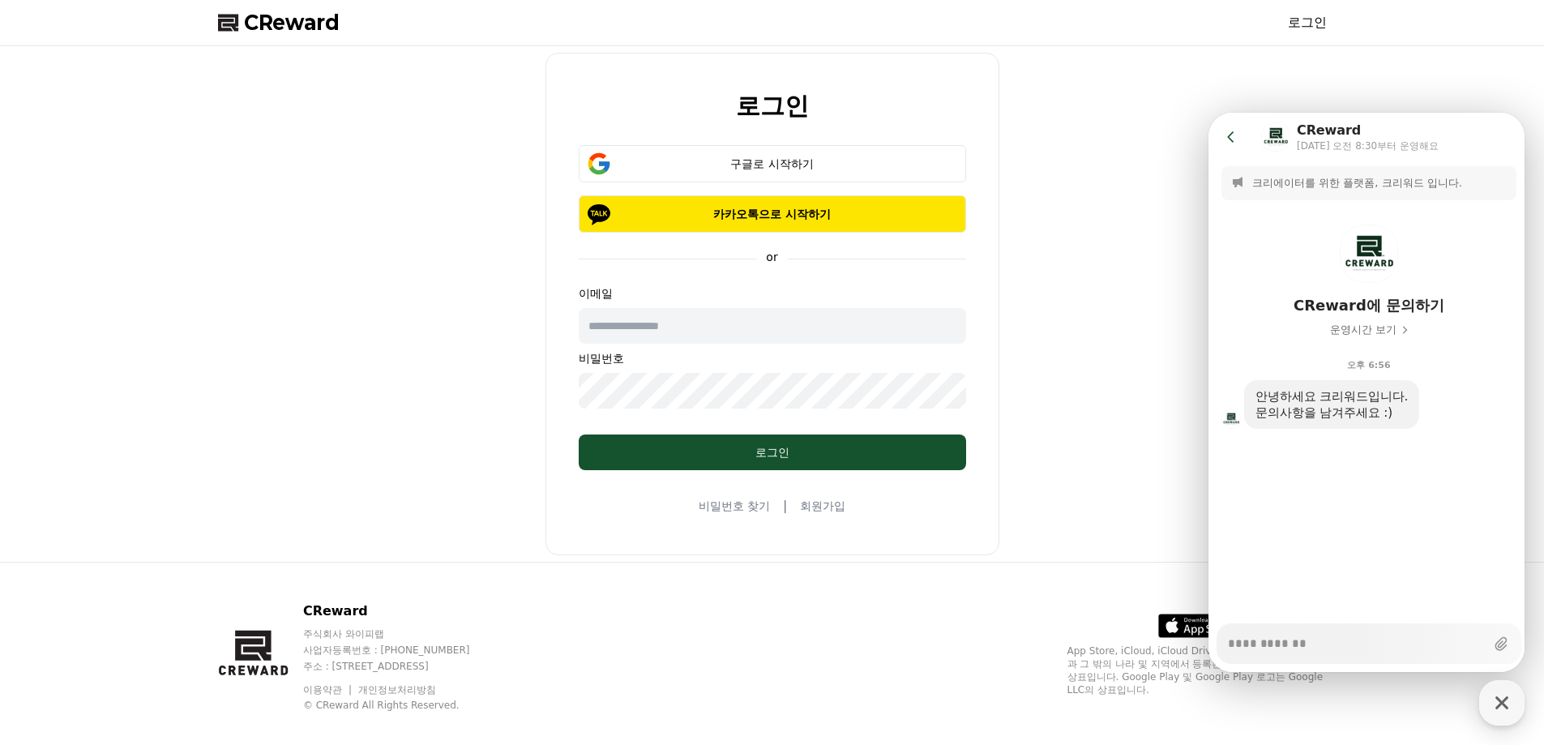
click at [1037, 245] on div "로그인 구글로 시작하기 카카오톡으로 시작하기 or 이메일 비밀번호 로그인 비밀번호 찾기 | 회원가입" at bounding box center [773, 304] width 1122 height 502
type textarea "*"
click at [895, 115] on div "로그인" at bounding box center [772, 105] width 439 height 27
